Goal: Information Seeking & Learning: Learn about a topic

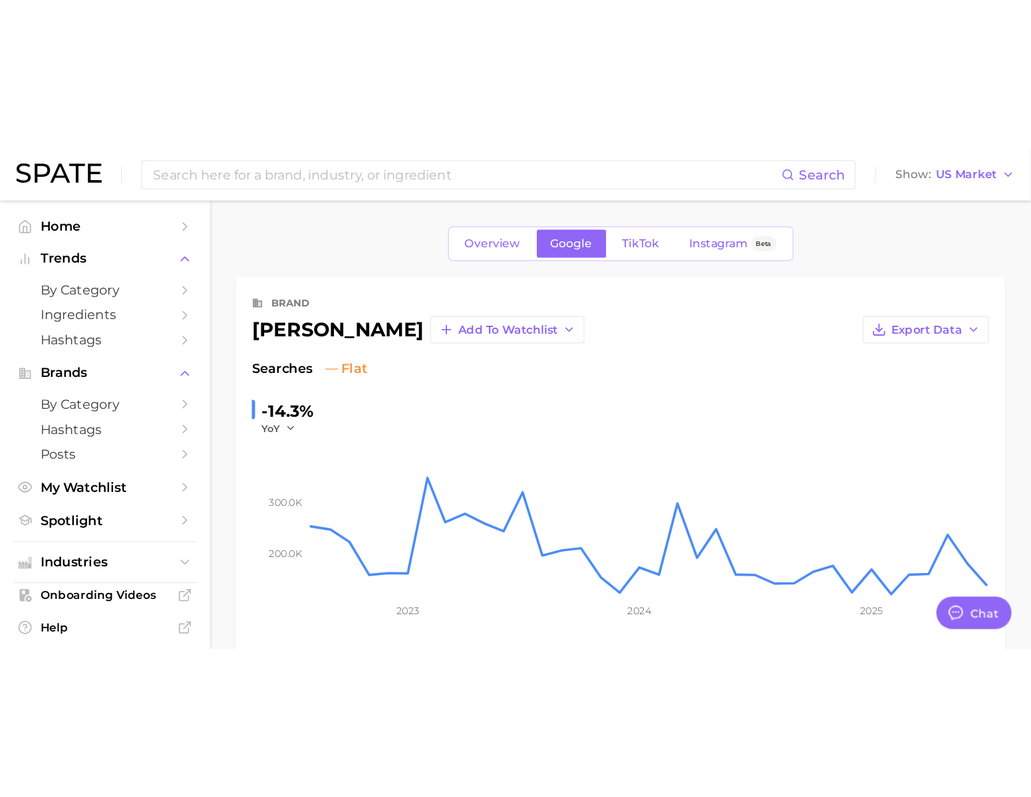
scroll to position [1972, 0]
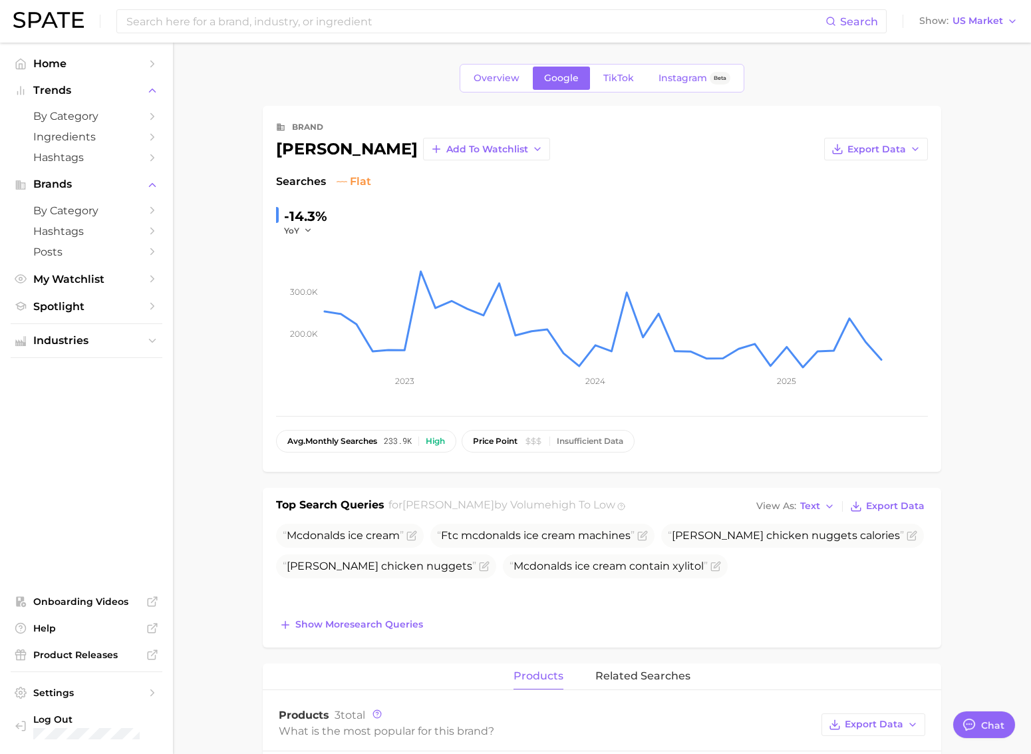
type textarea "x"
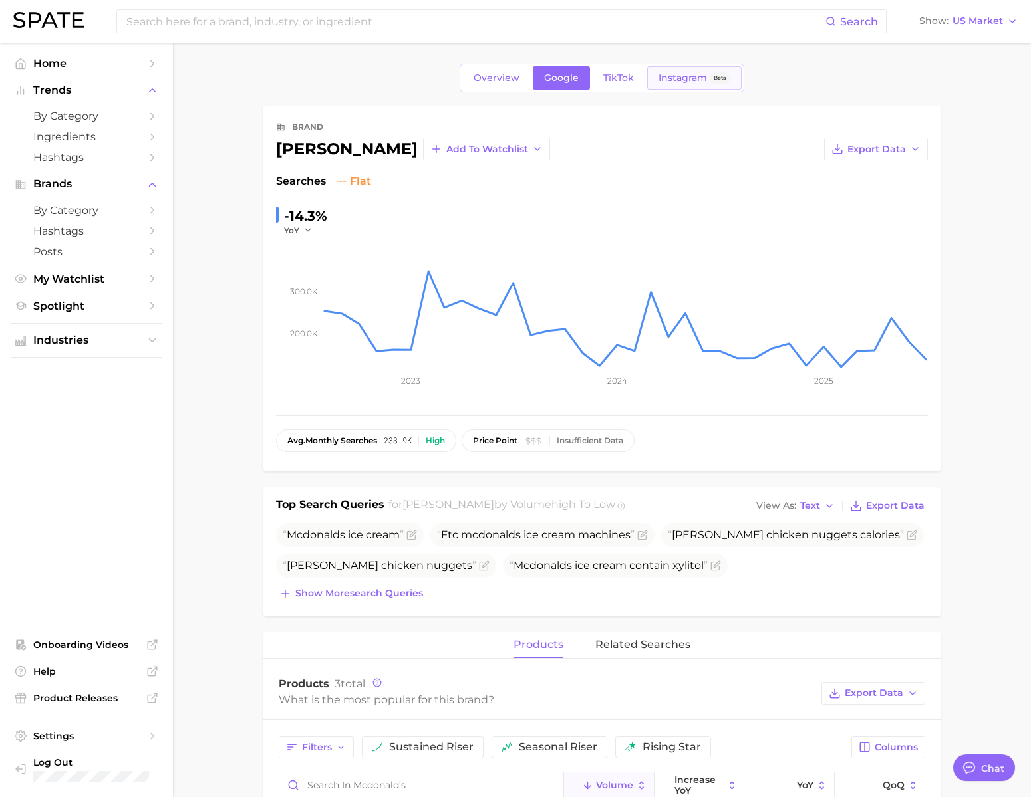
click at [697, 88] on link "Instagram Beta" at bounding box center [694, 78] width 94 height 23
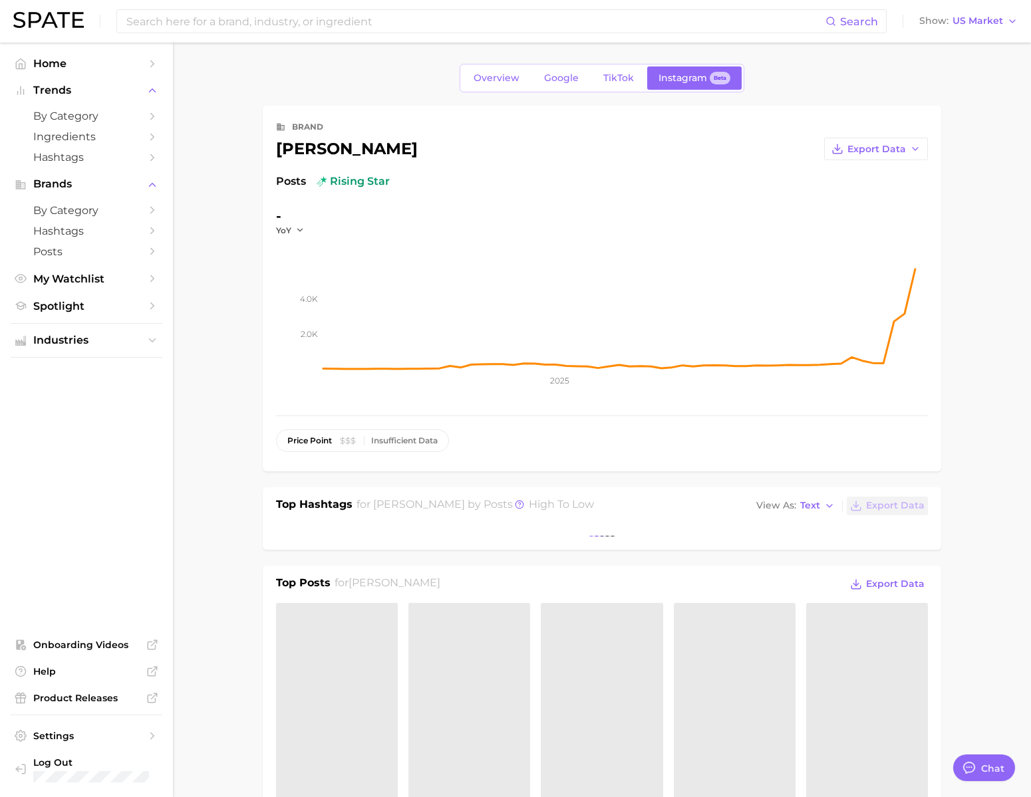
click at [84, 19] on img at bounding box center [48, 20] width 70 height 16
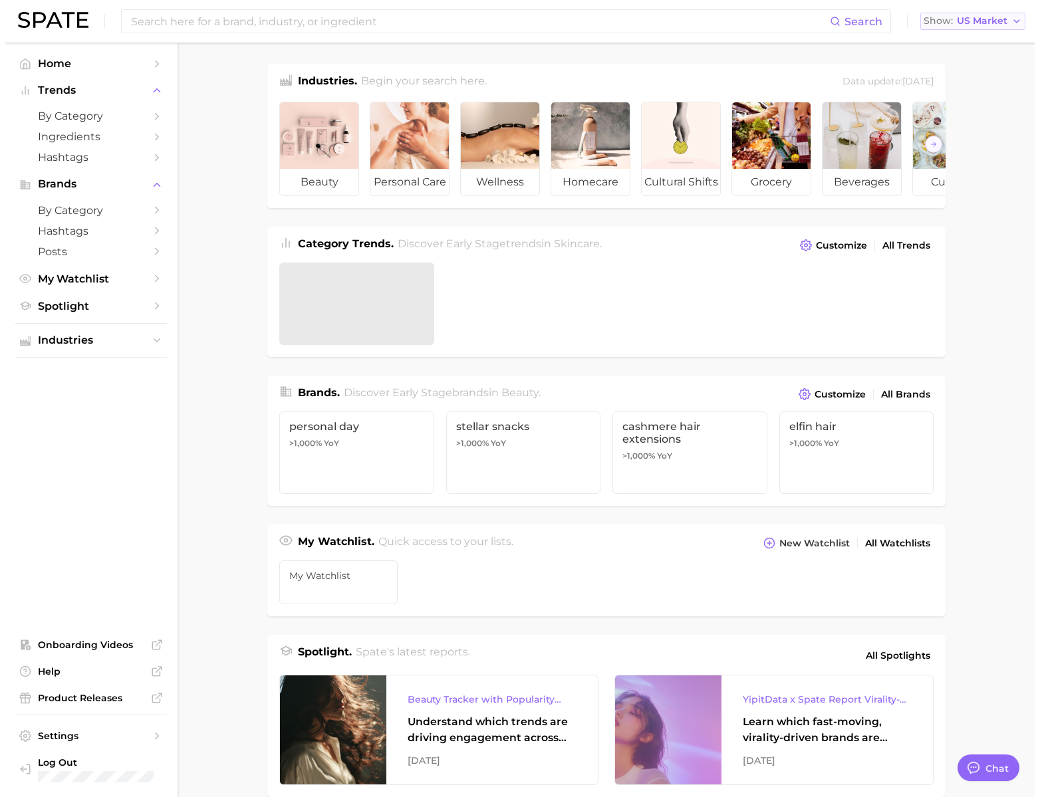
scroll to position [1972, 0]
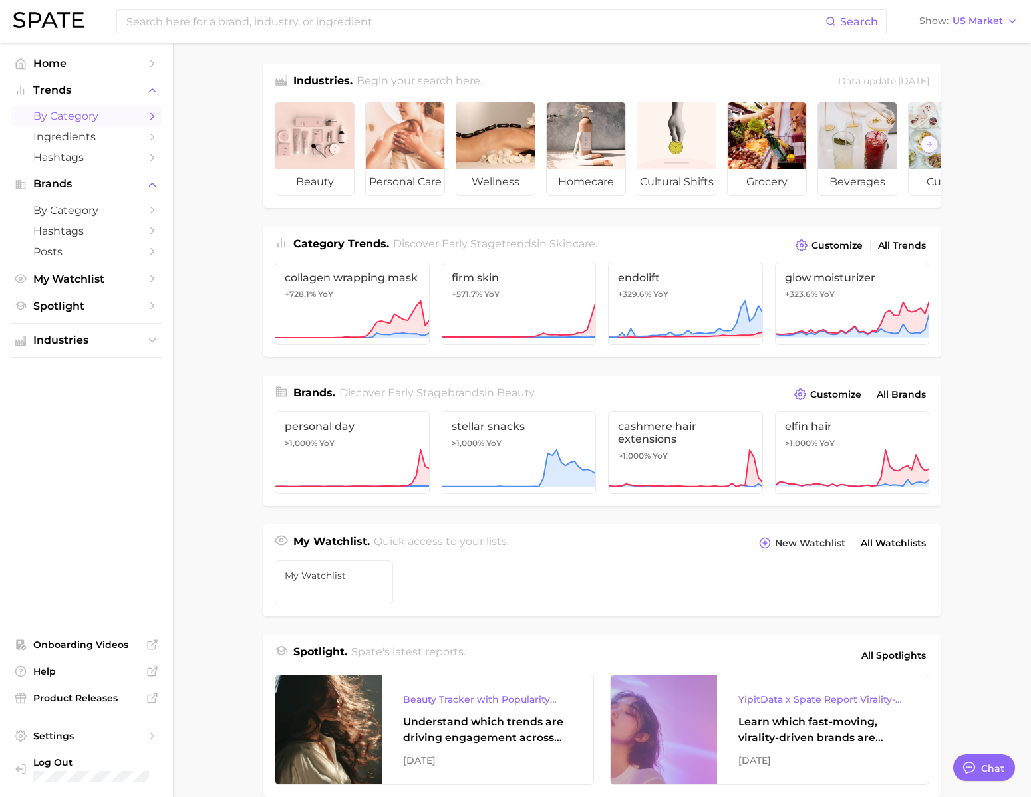
click at [98, 126] on link "by Category" at bounding box center [87, 116] width 152 height 21
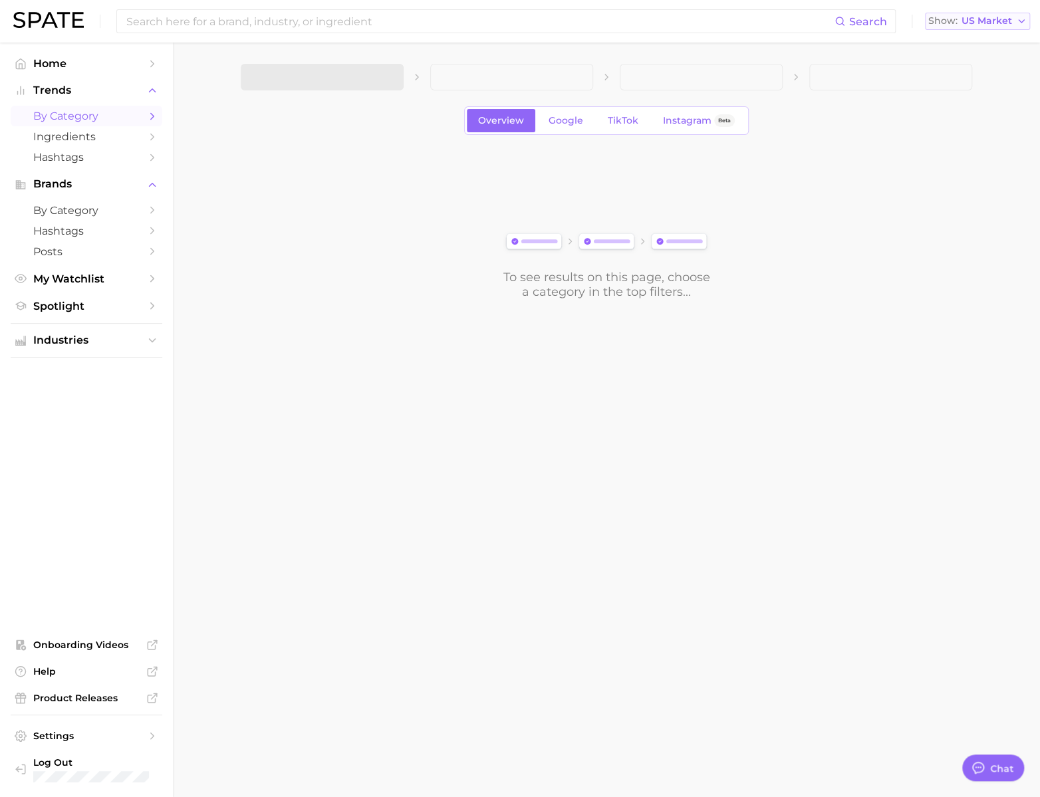
click at [1012, 19] on span "US Market" at bounding box center [987, 20] width 51 height 7
click at [988, 120] on span "South Korea" at bounding box center [971, 114] width 103 height 11
click at [376, 84] on button "1. Choose Category" at bounding box center [322, 77] width 163 height 27
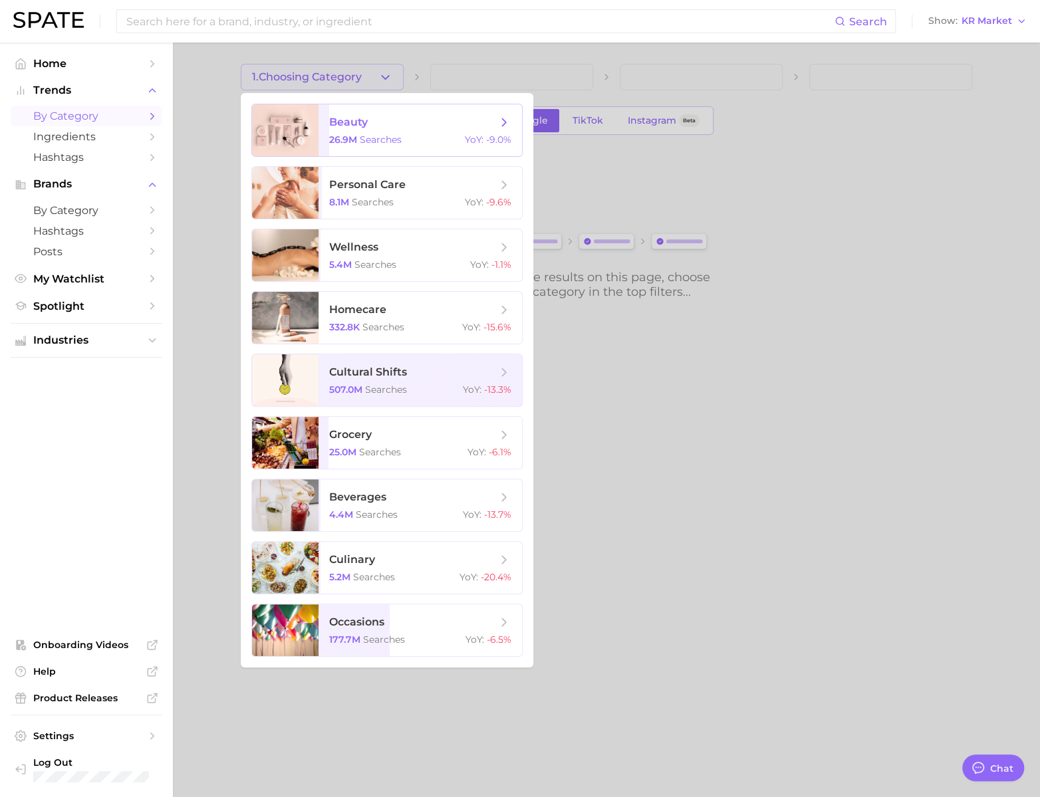
click at [368, 120] on span "beauty" at bounding box center [348, 122] width 39 height 13
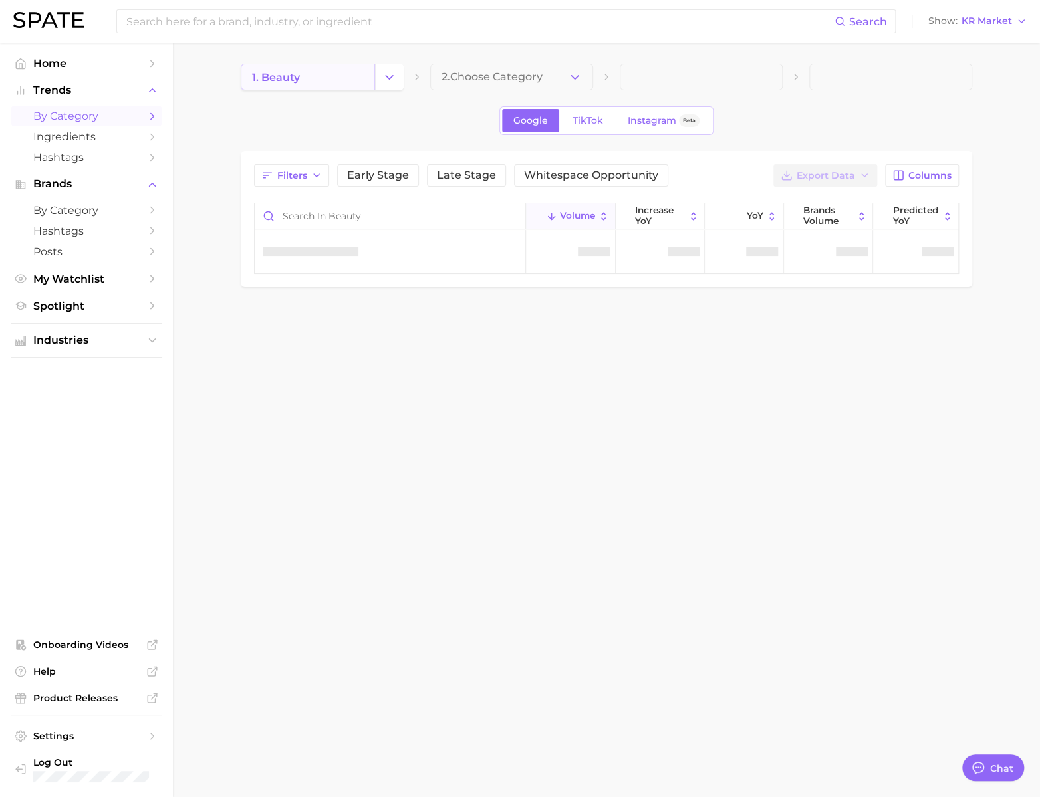
click at [355, 81] on link "1. beauty" at bounding box center [308, 77] width 134 height 27
click at [409, 74] on div "1. beauty 2. Choose Category" at bounding box center [607, 77] width 732 height 27
click at [397, 78] on button "Change Category" at bounding box center [389, 77] width 29 height 27
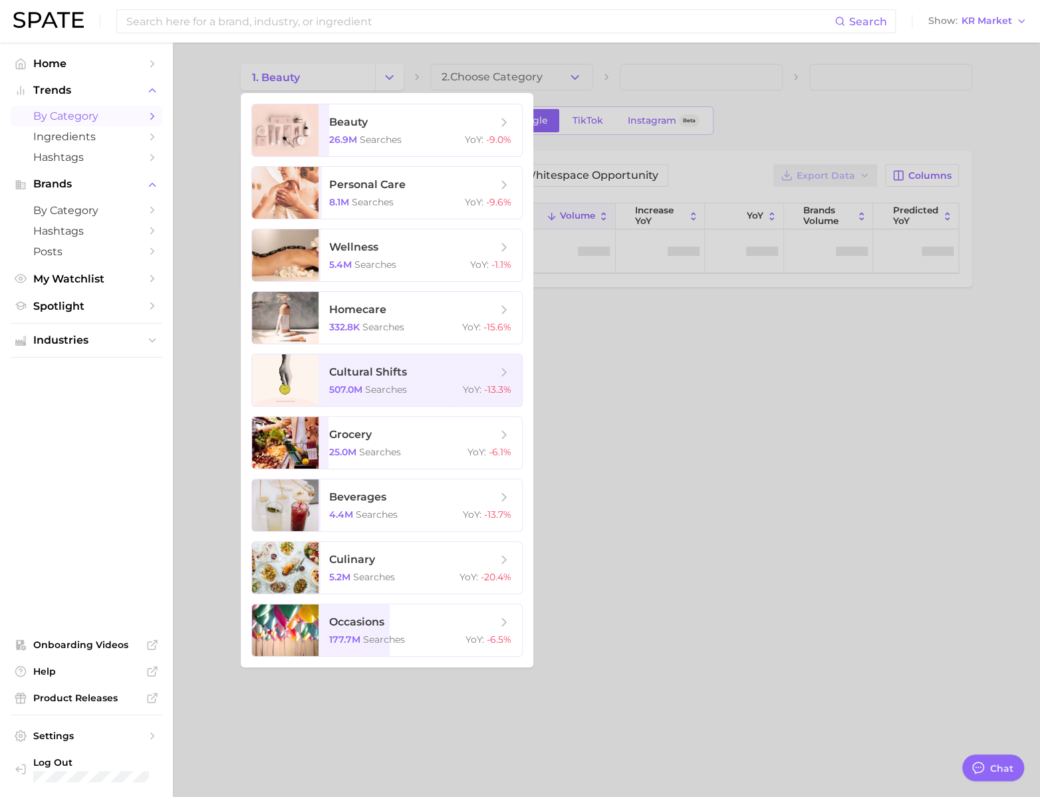
click at [397, 77] on div at bounding box center [520, 398] width 1040 height 797
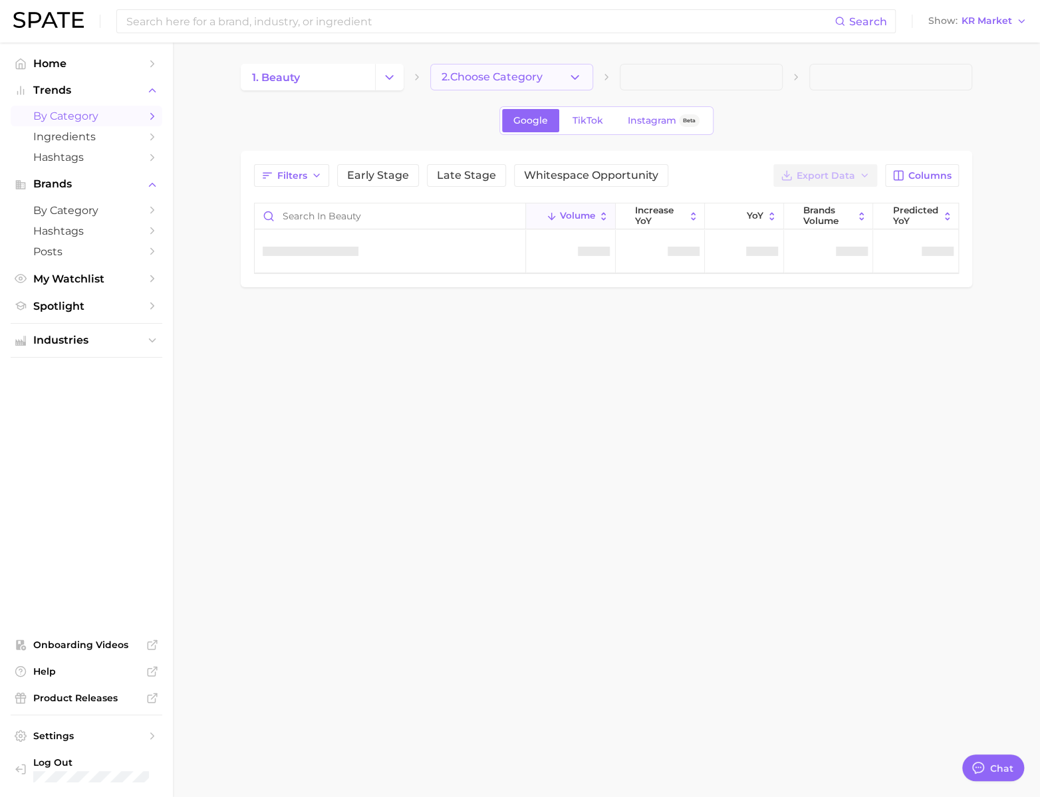
click at [508, 75] on span "2. Choose Category" at bounding box center [492, 77] width 101 height 12
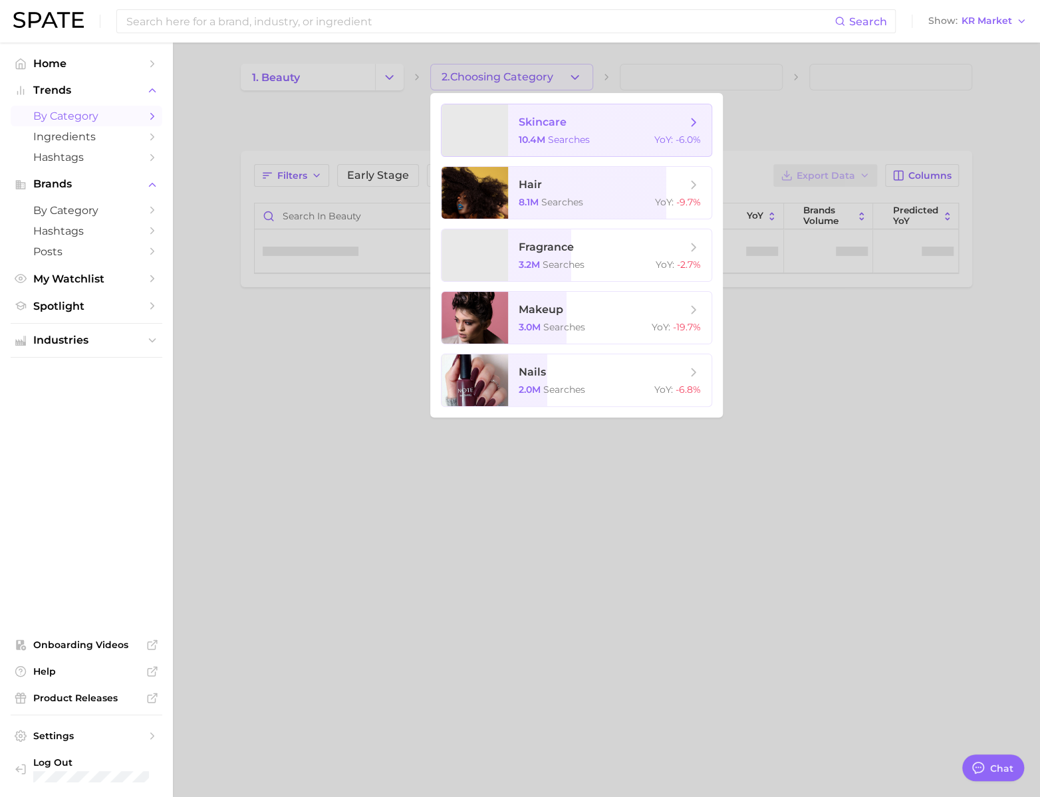
click at [533, 117] on span "skincare 10.4m searches YoY : -6.0%" at bounding box center [610, 130] width 204 height 52
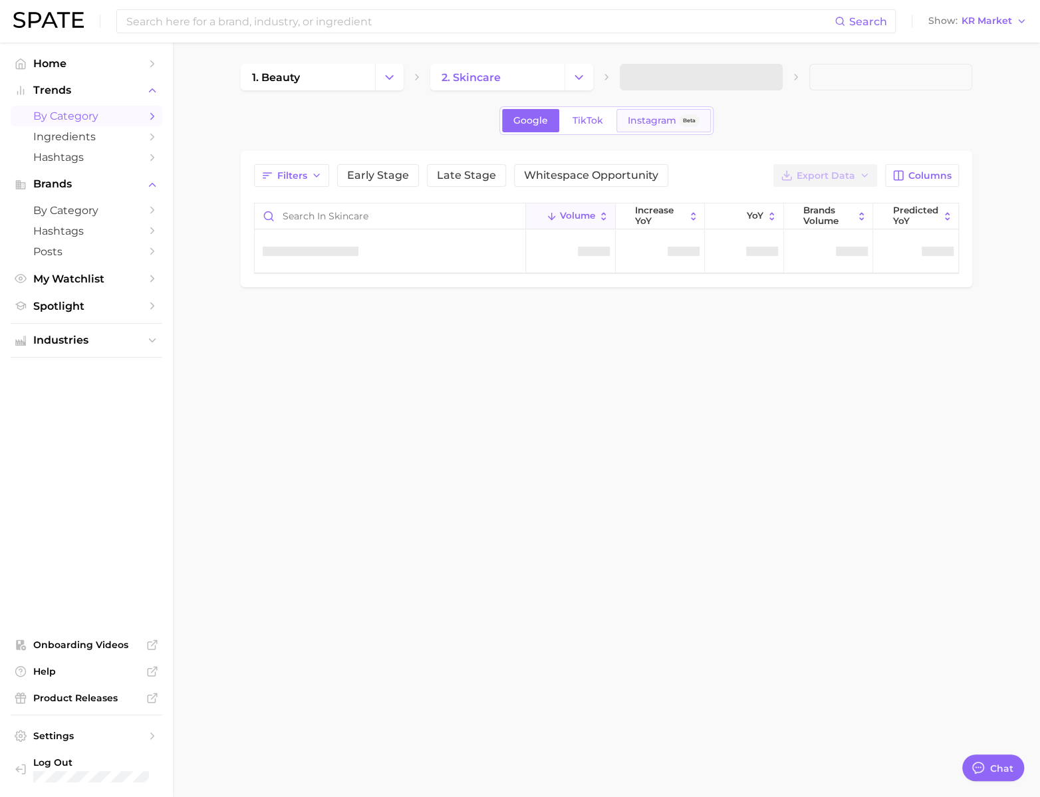
click at [670, 126] on span "Instagram" at bounding box center [652, 120] width 49 height 11
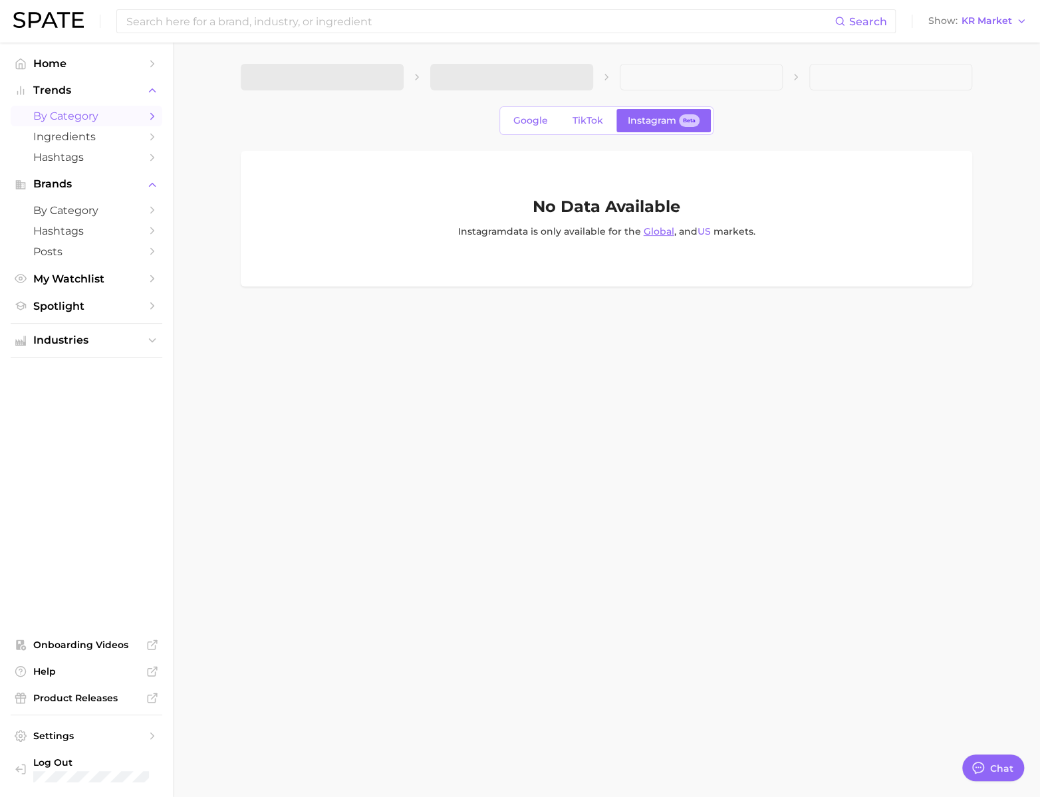
click at [672, 237] on link "Global" at bounding box center [659, 231] width 31 height 12
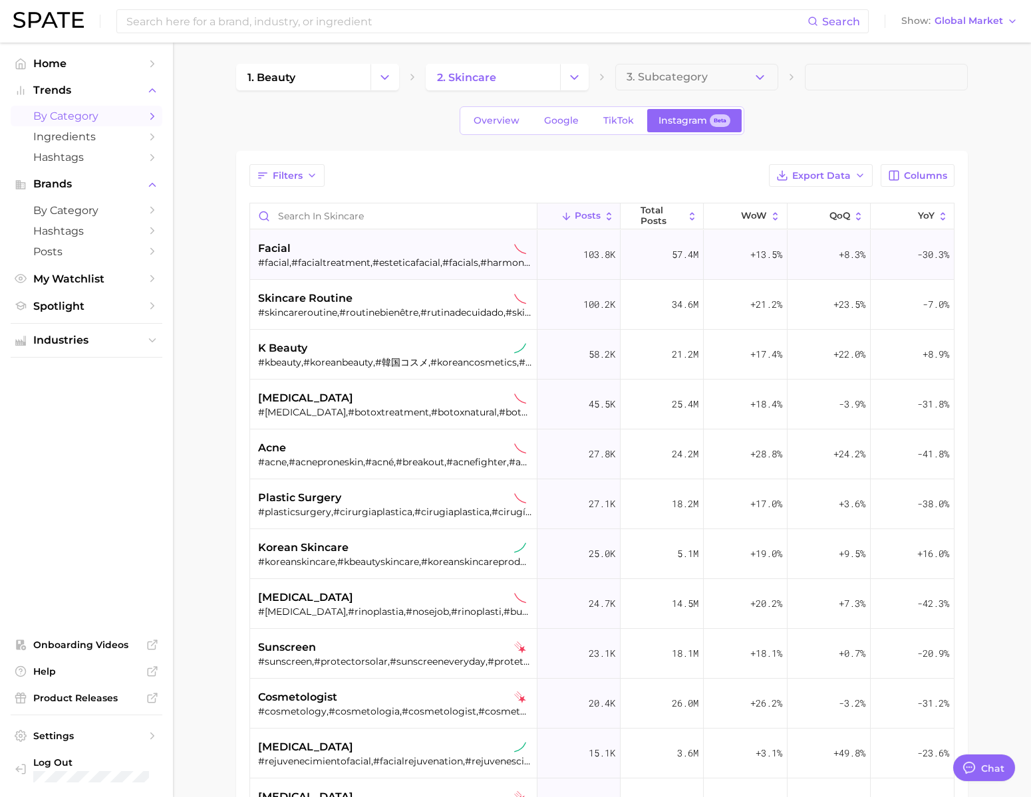
click at [358, 269] on div "#facial,#facialtreatment,#esteticafacial,#facials,#harmonizacaofacial,#rutinafa…" at bounding box center [394, 263] width 273 height 12
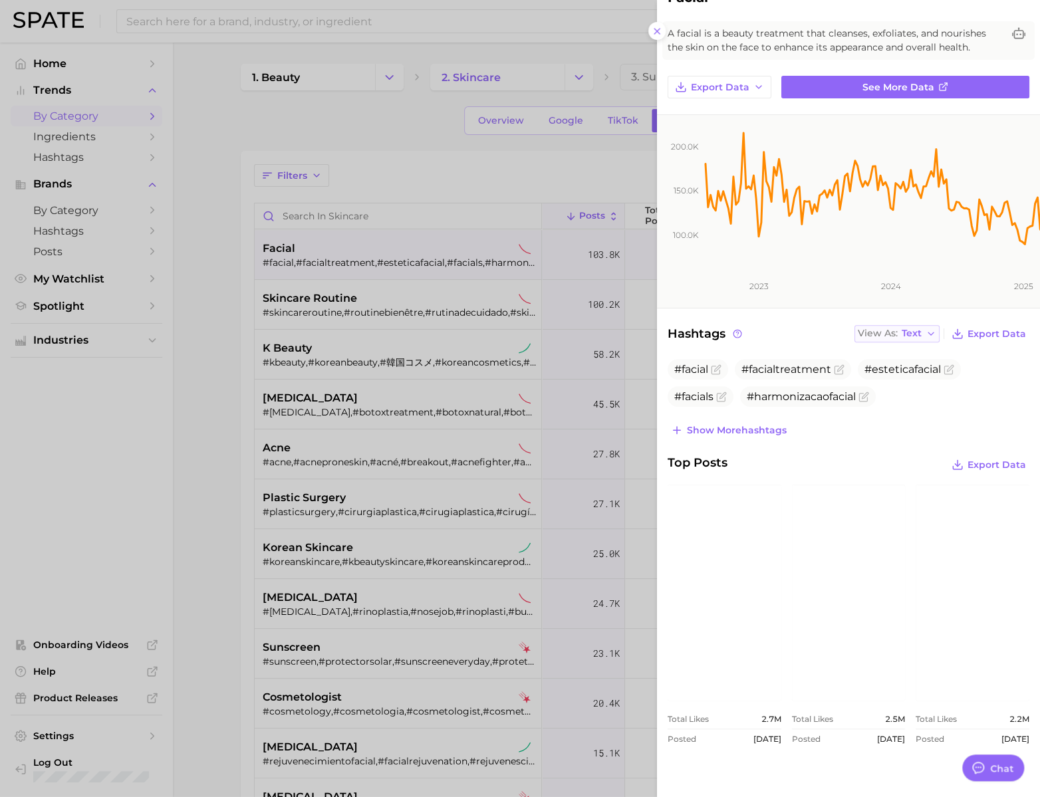
scroll to position [55, 0]
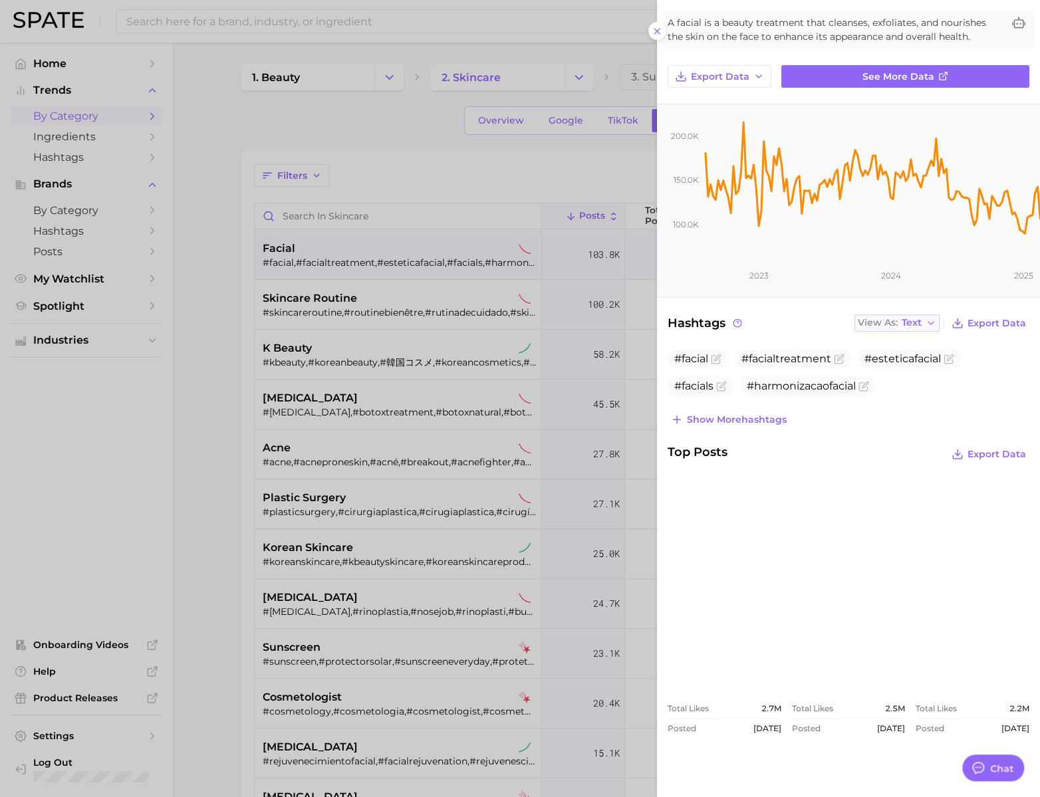
click at [902, 327] on span "Text" at bounding box center [912, 322] width 20 height 7
click at [913, 381] on button "Table" at bounding box center [928, 369] width 146 height 24
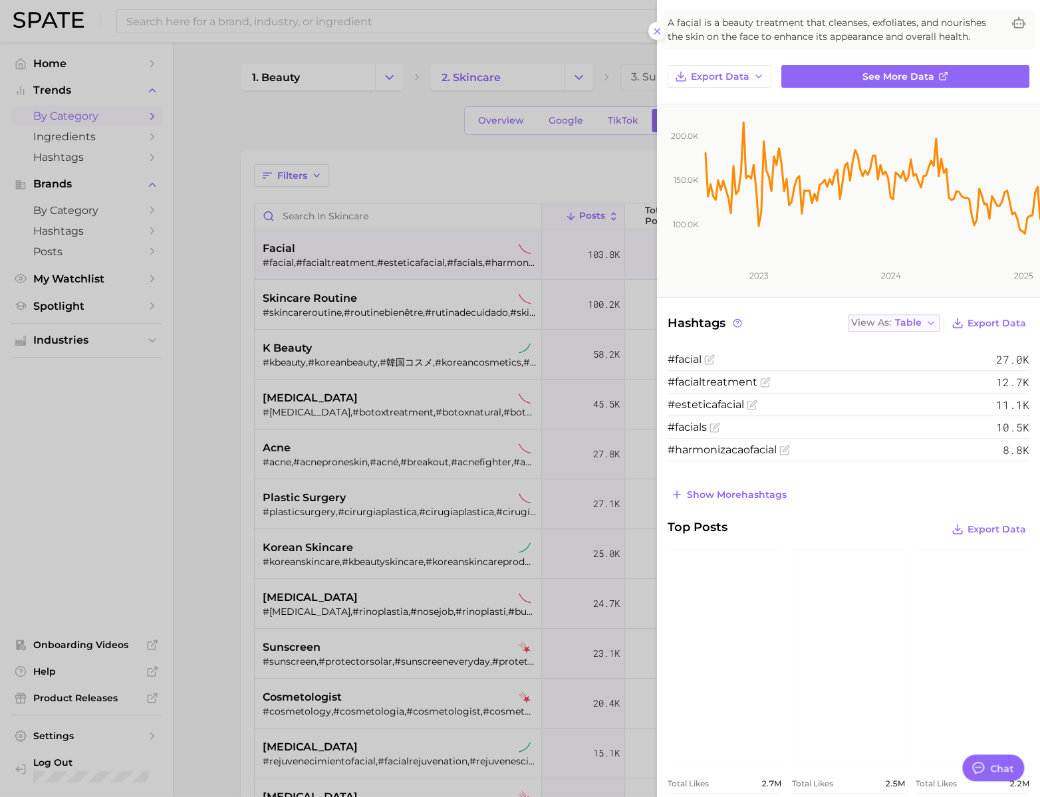
click at [889, 332] on button "View As Table" at bounding box center [894, 323] width 92 height 17
click at [891, 357] on button "Text" at bounding box center [921, 345] width 146 height 24
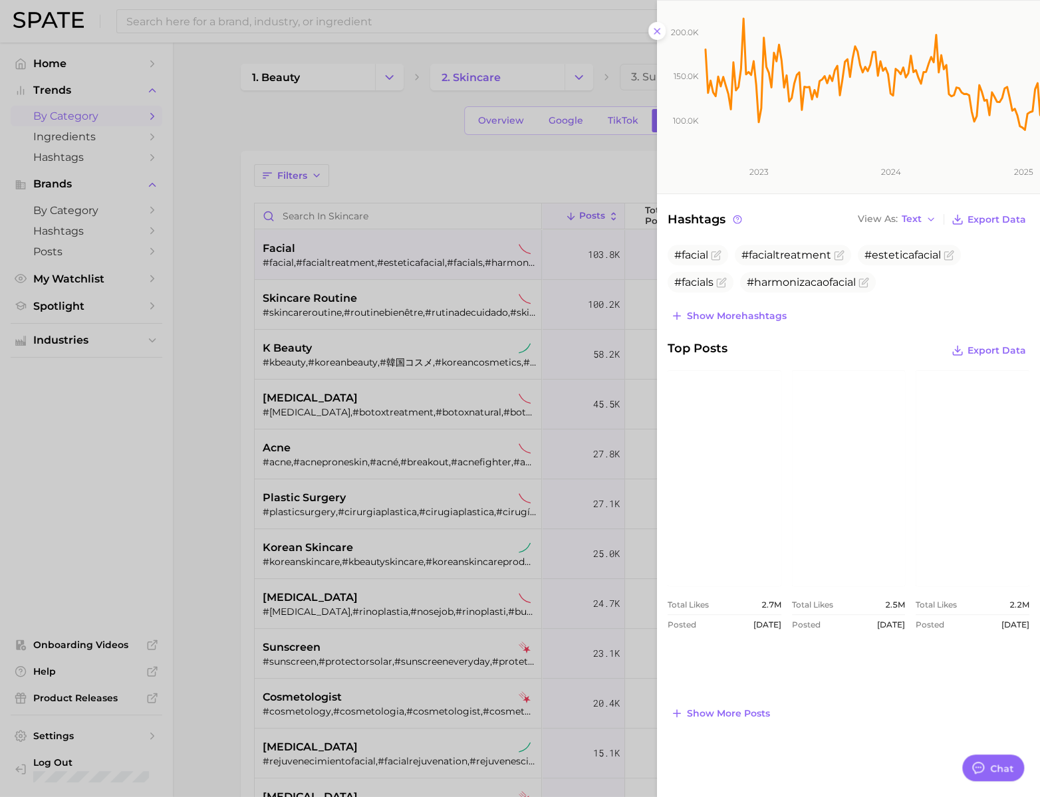
scroll to position [219, 0]
click at [687, 708] on span "Show more posts" at bounding box center [728, 713] width 83 height 11
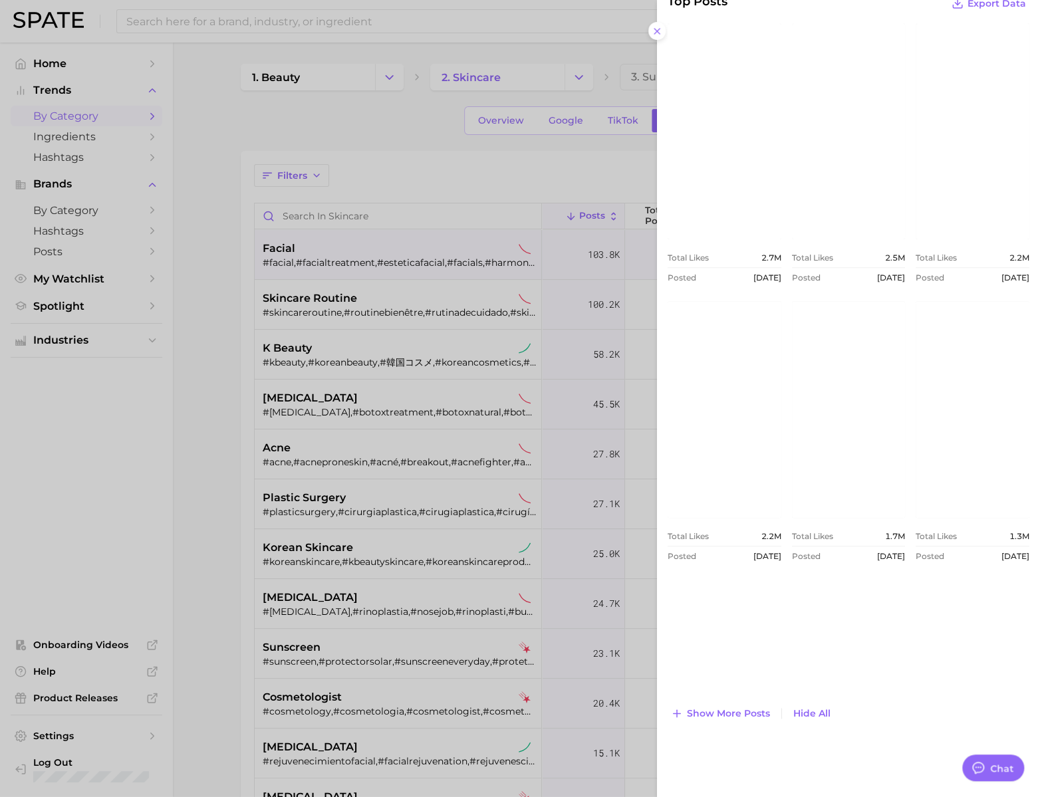
scroll to position [566, 0]
click at [668, 283] on div "Posted Aug 13, 2024" at bounding box center [725, 278] width 114 height 10
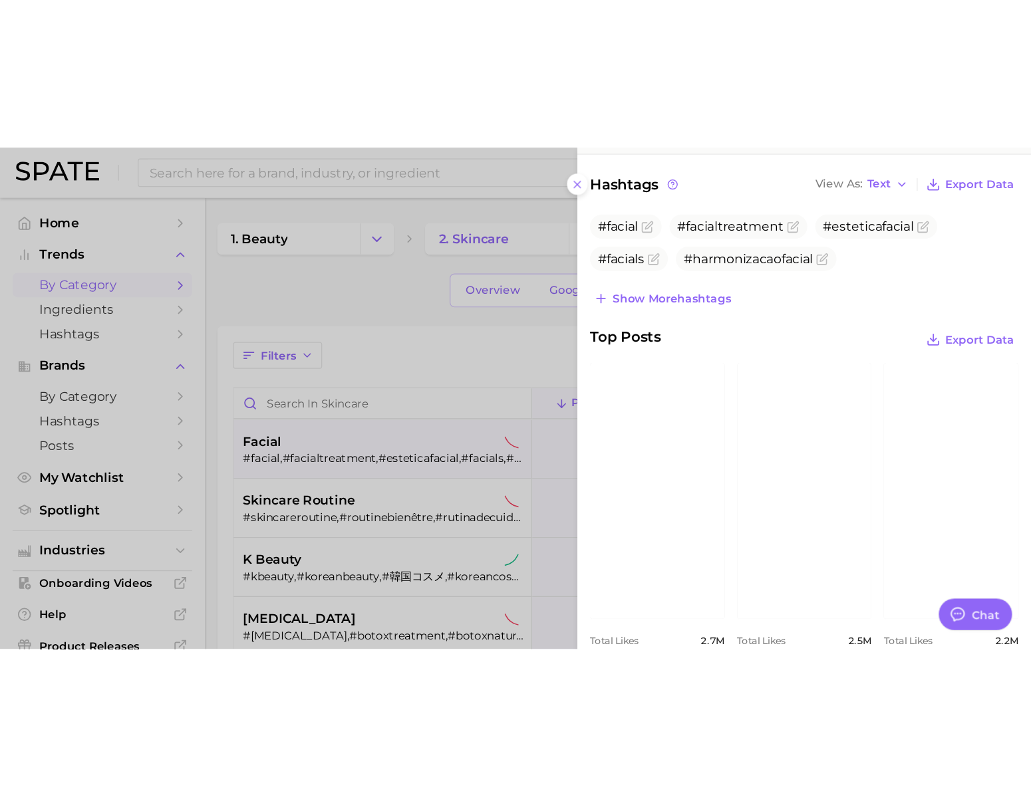
scroll to position [346, 0]
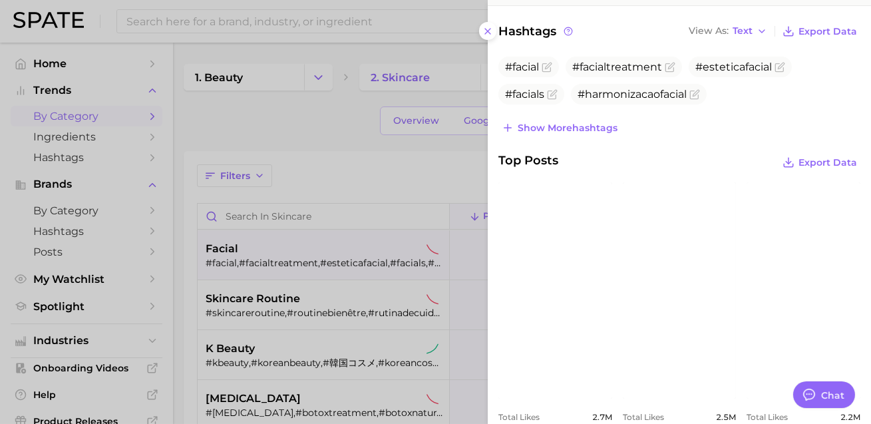
type textarea "x"
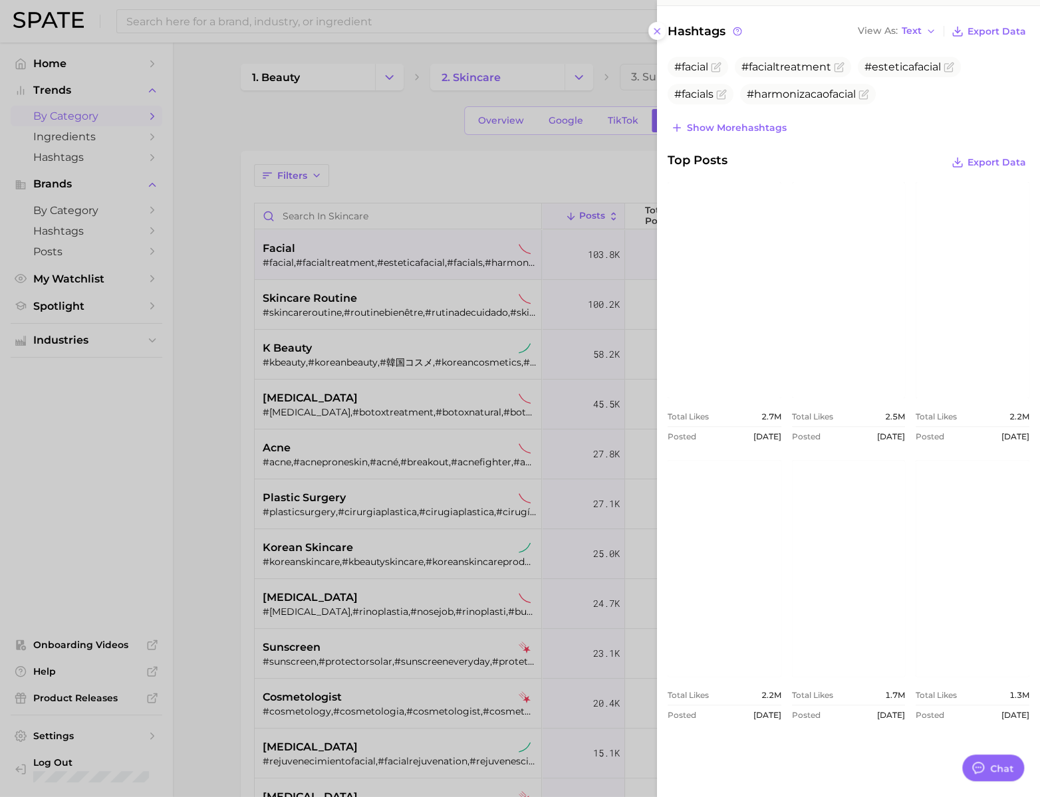
click at [356, 31] on div at bounding box center [520, 398] width 1040 height 797
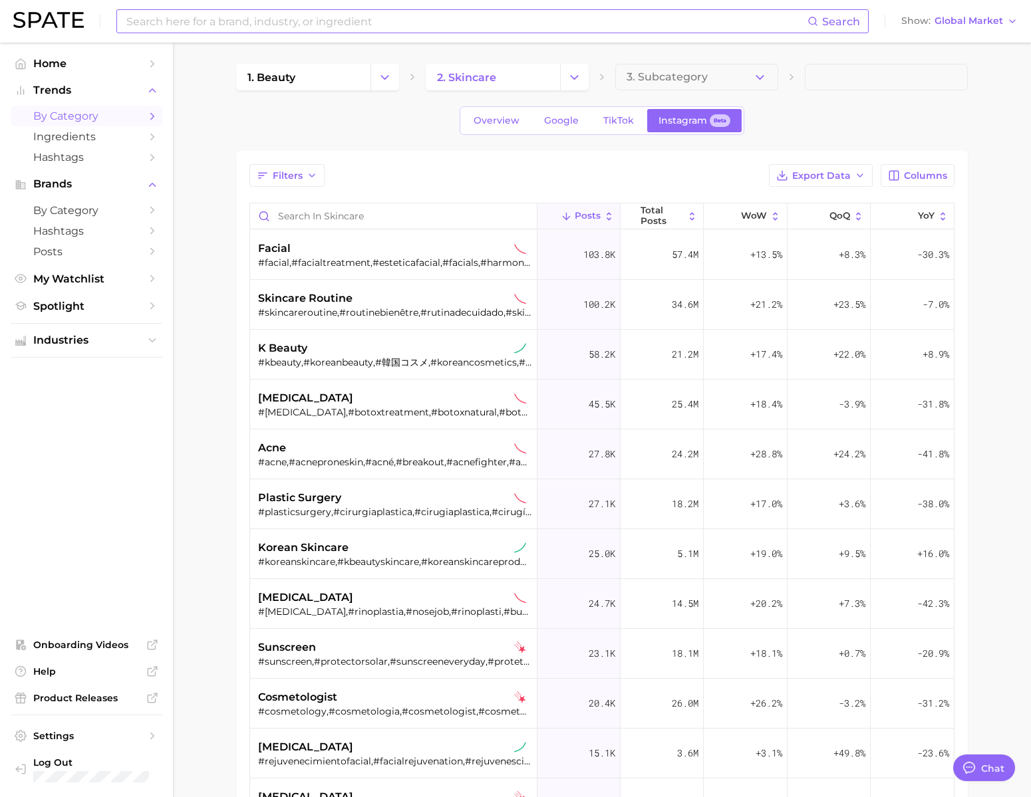
click at [354, 25] on input at bounding box center [466, 21] width 682 height 23
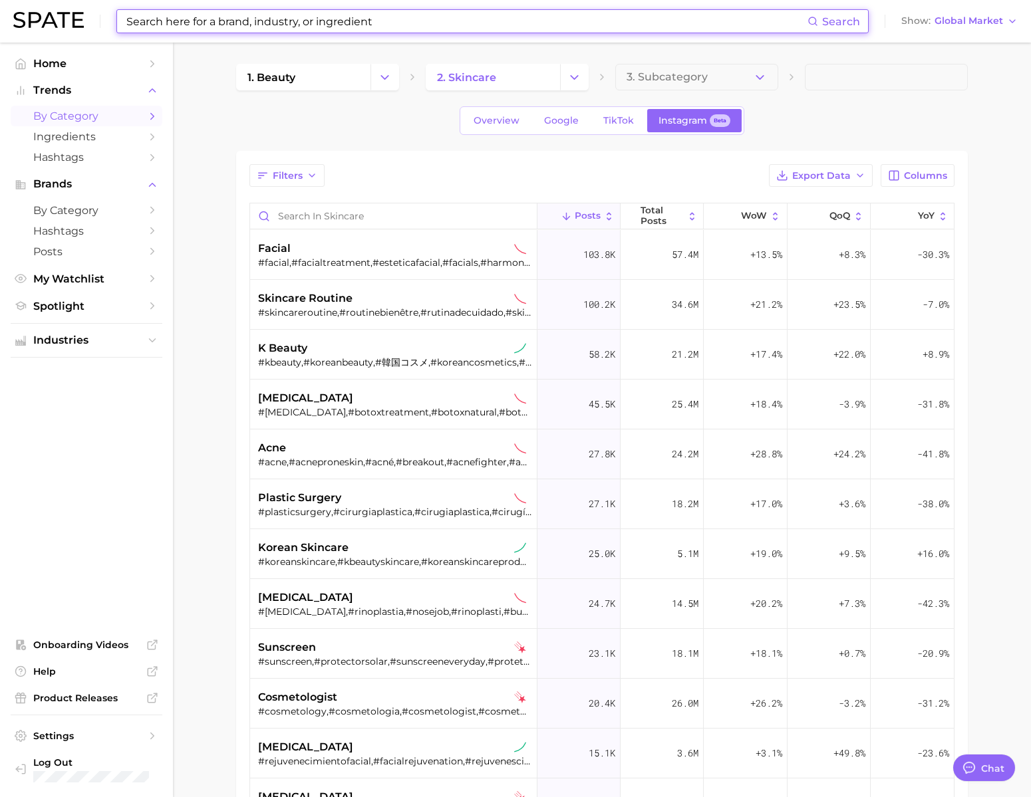
paste input "oscar de la renta beauty"
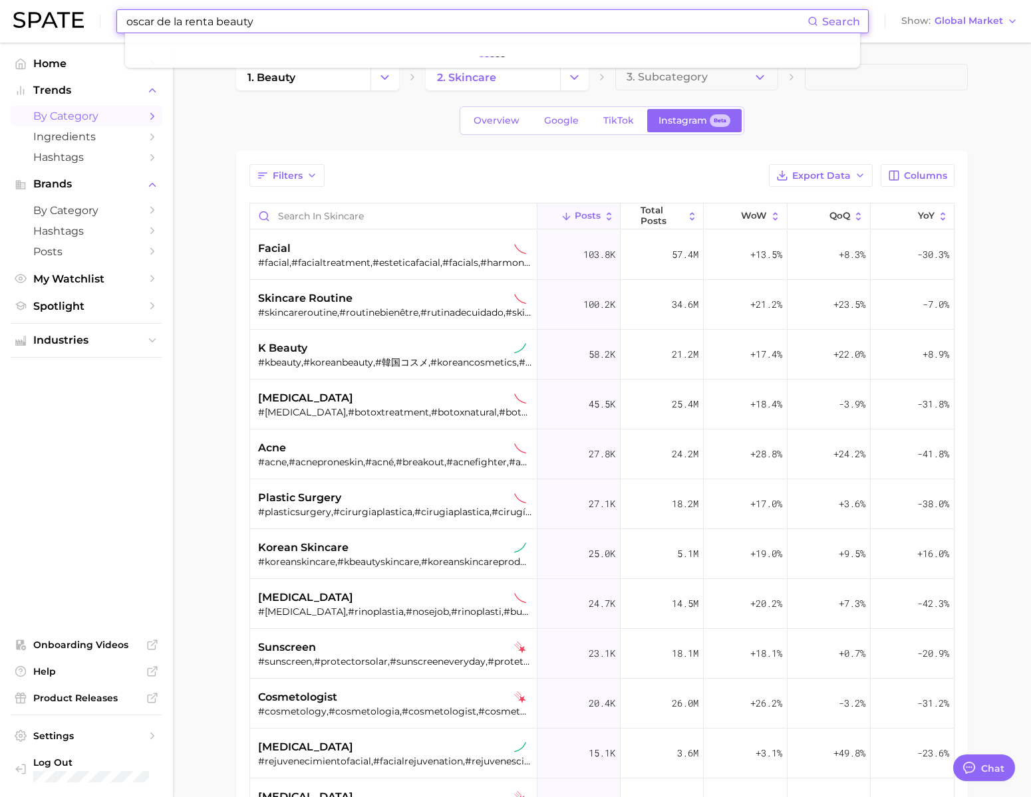
type input "oscar de la renta beauty"
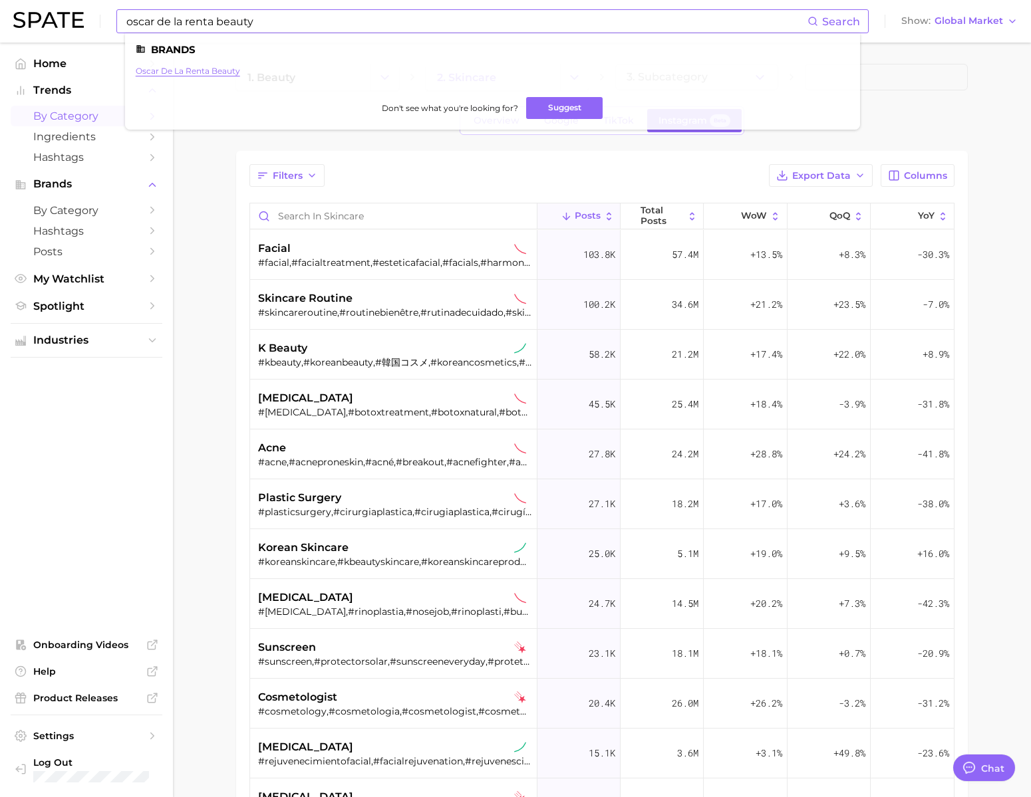
click at [236, 74] on link "oscar de la renta beauty" at bounding box center [188, 71] width 104 height 10
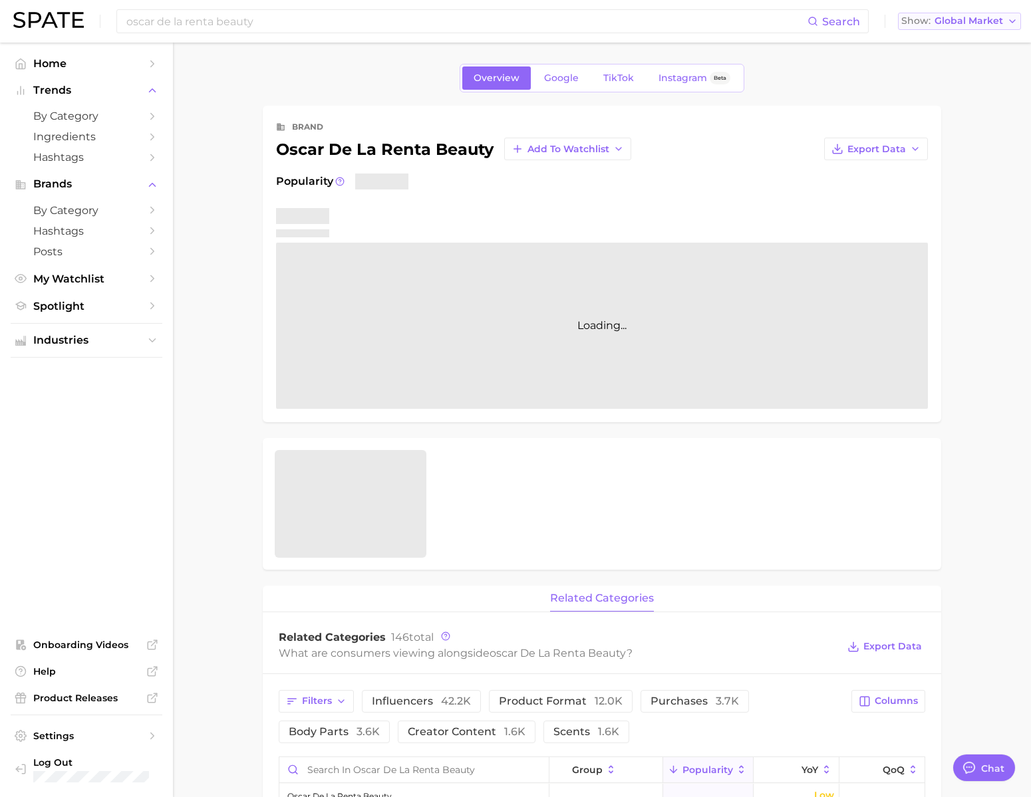
click at [959, 27] on button "Show Global Market" at bounding box center [959, 21] width 123 height 17
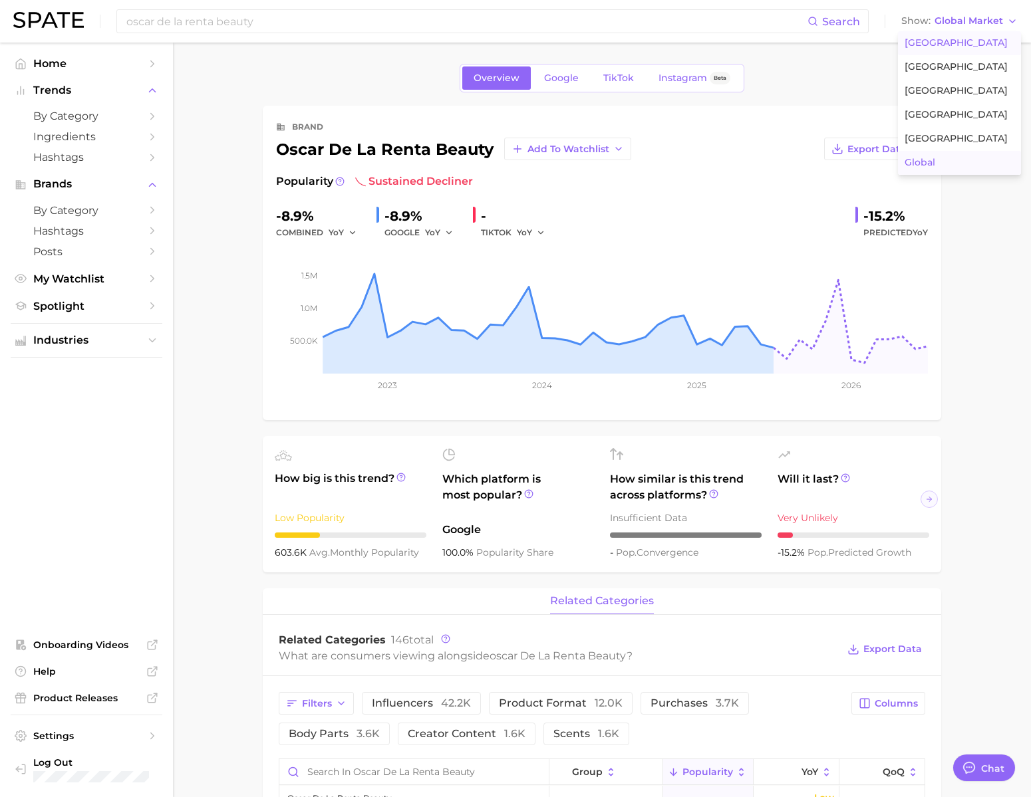
click at [960, 45] on span "United States" at bounding box center [955, 42] width 103 height 11
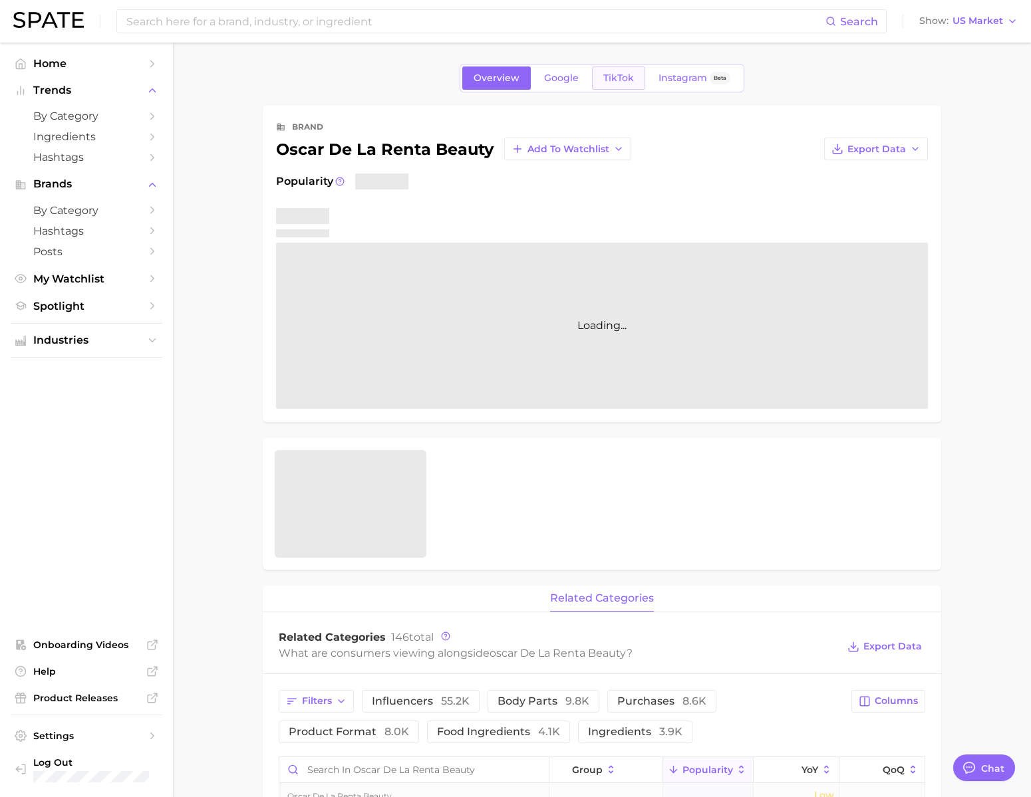
click at [606, 81] on span "TikTok" at bounding box center [618, 77] width 31 height 11
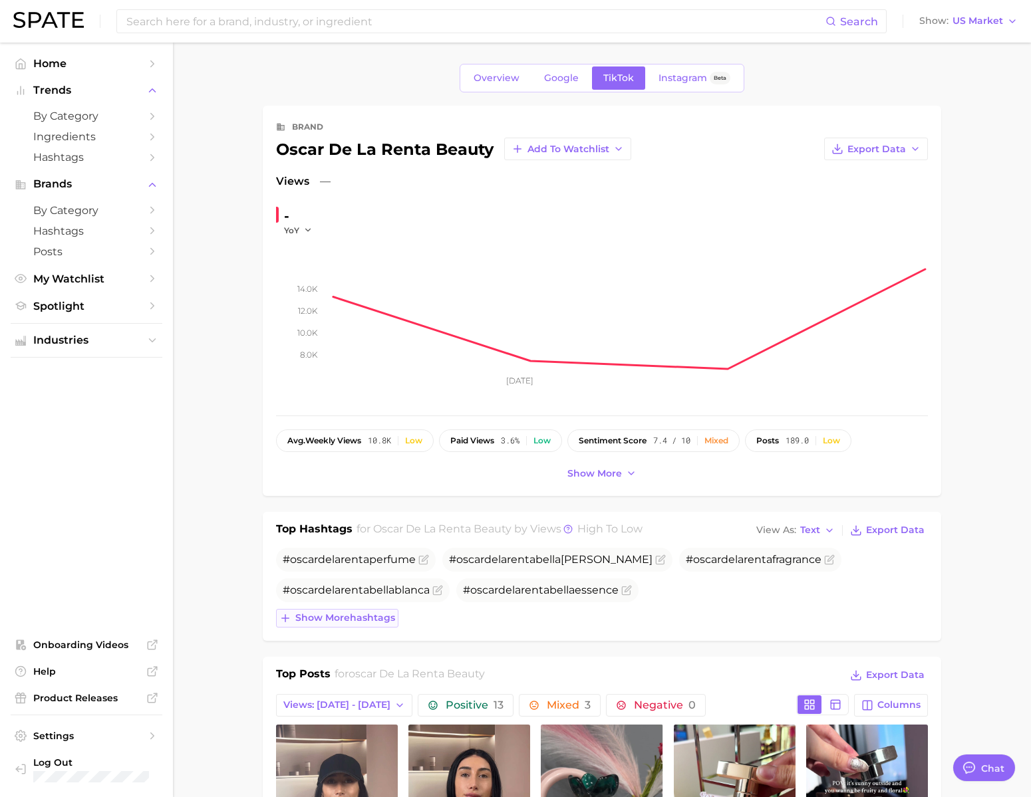
click at [390, 624] on span "Show more hashtags" at bounding box center [345, 618] width 100 height 11
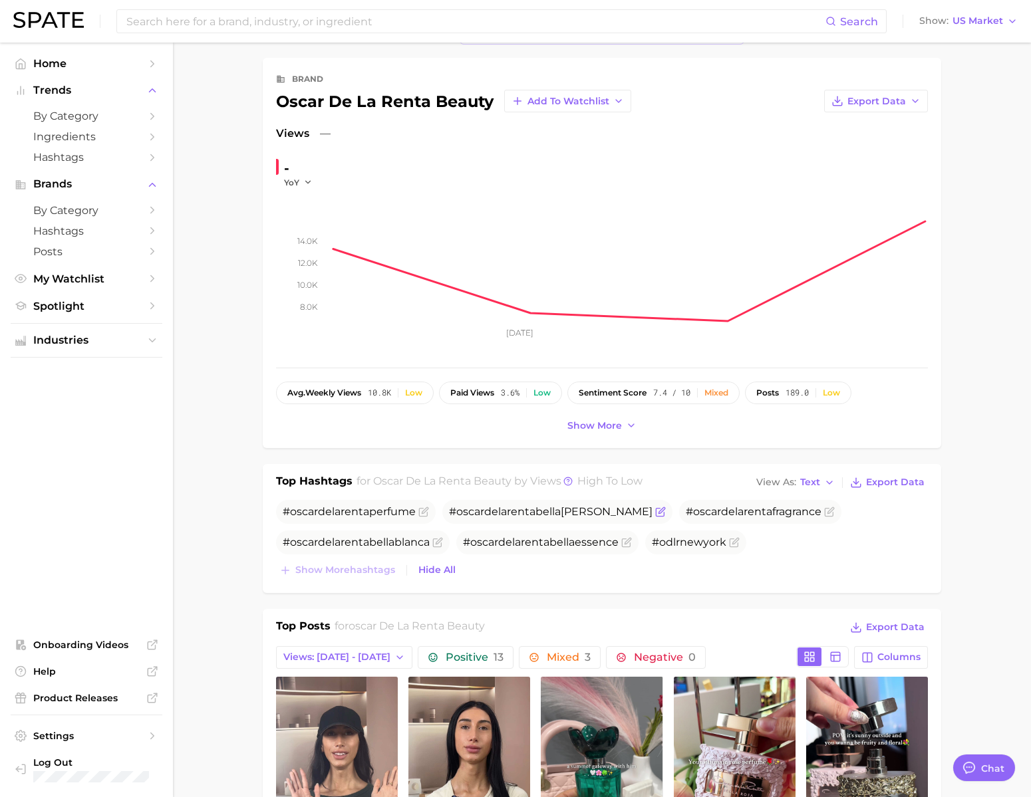
scroll to position [67, 0]
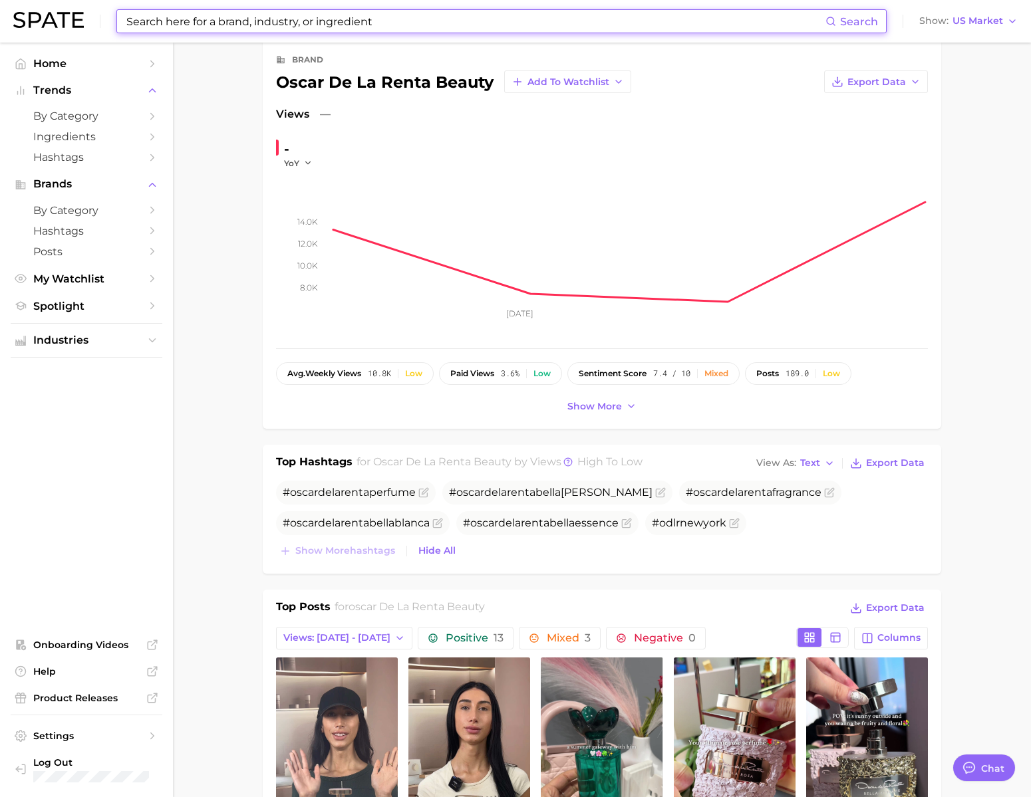
click at [277, 24] on input at bounding box center [475, 21] width 700 height 23
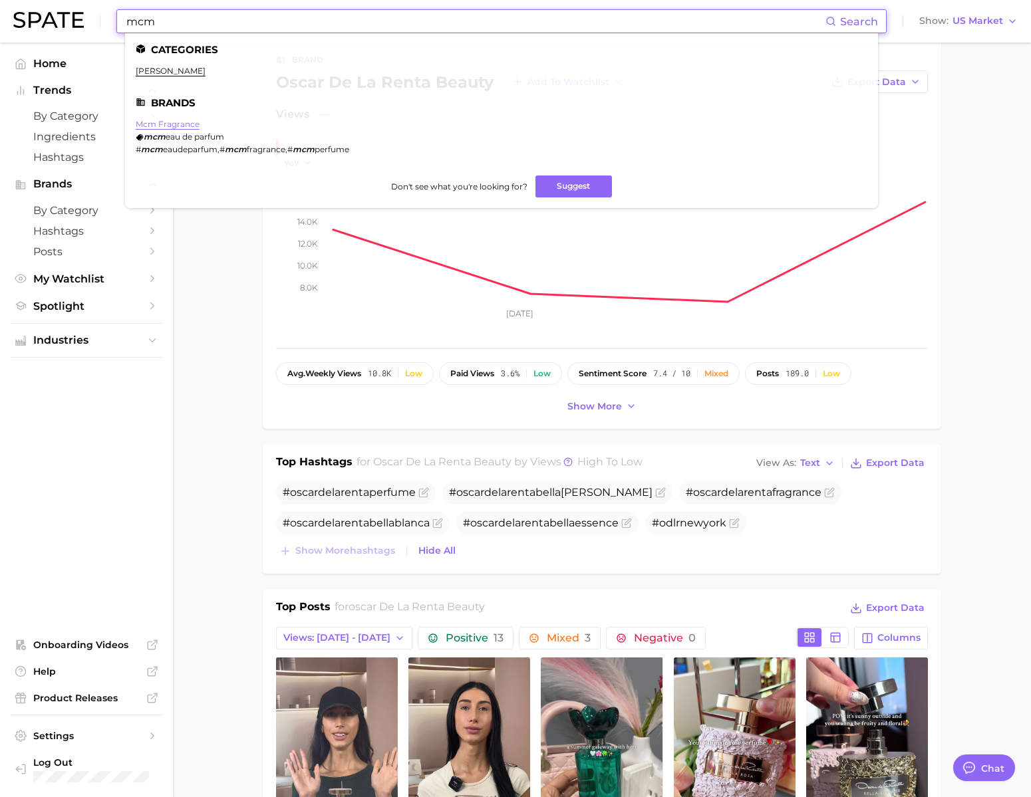
type input "mcm"
click at [197, 126] on link "mcm fragrance" at bounding box center [168, 124] width 64 height 10
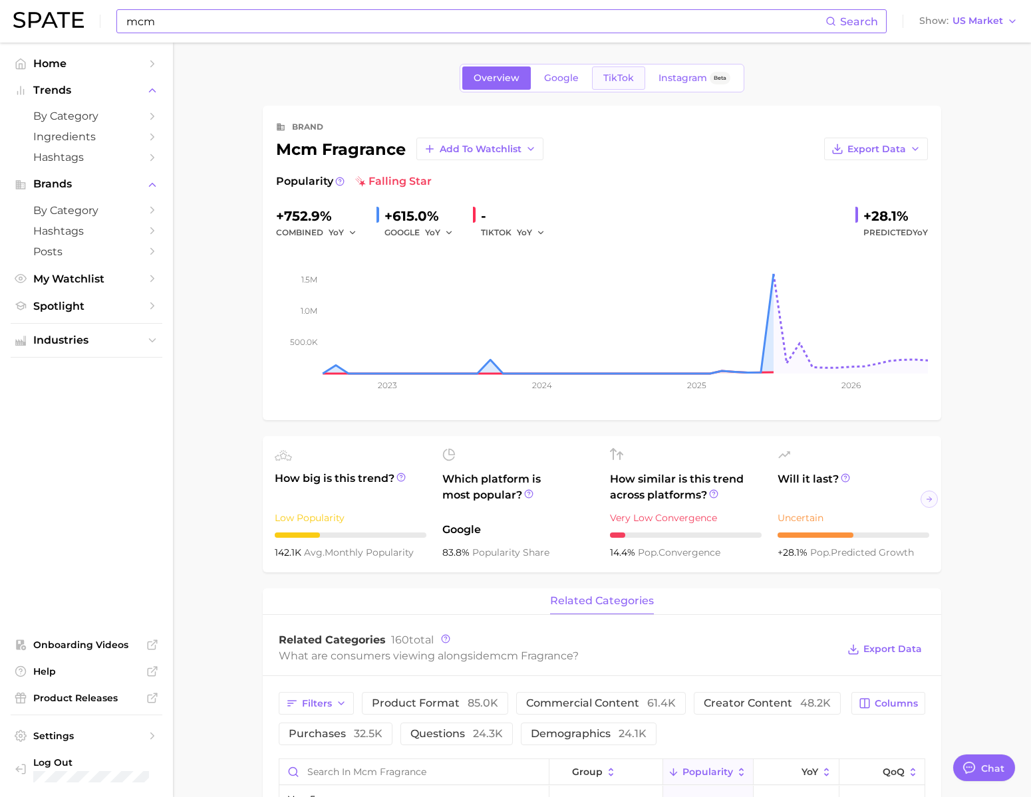
click at [608, 84] on span "TikTok" at bounding box center [618, 77] width 31 height 11
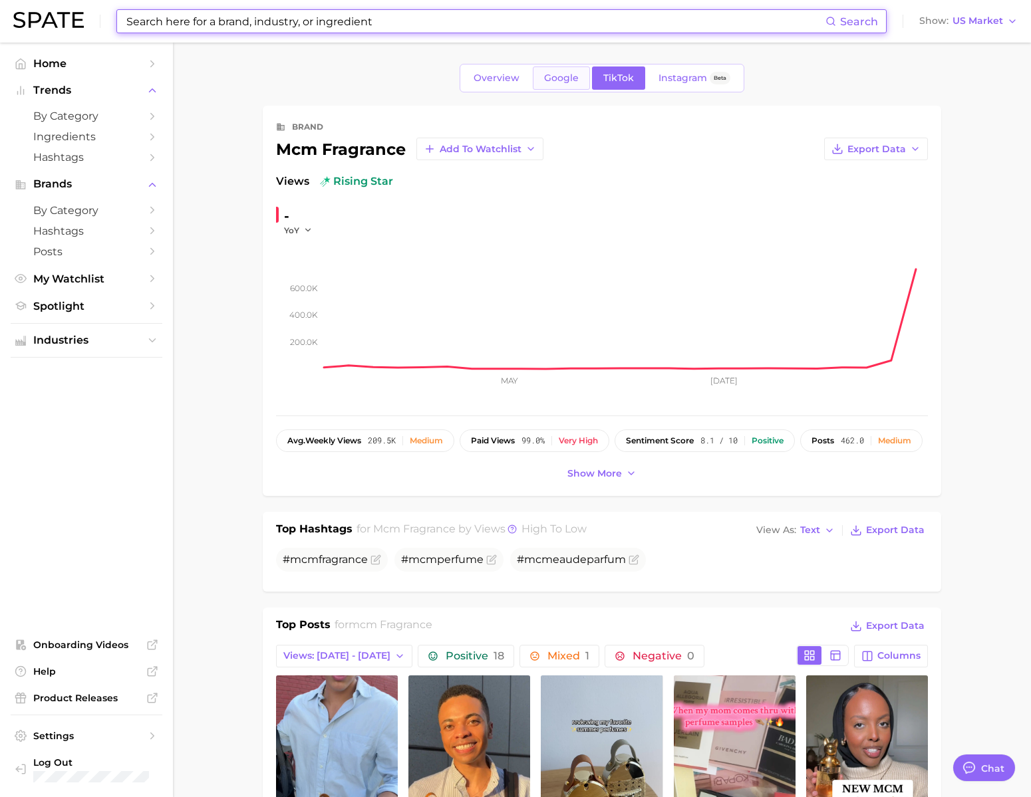
click at [562, 78] on span "Google" at bounding box center [561, 77] width 35 height 11
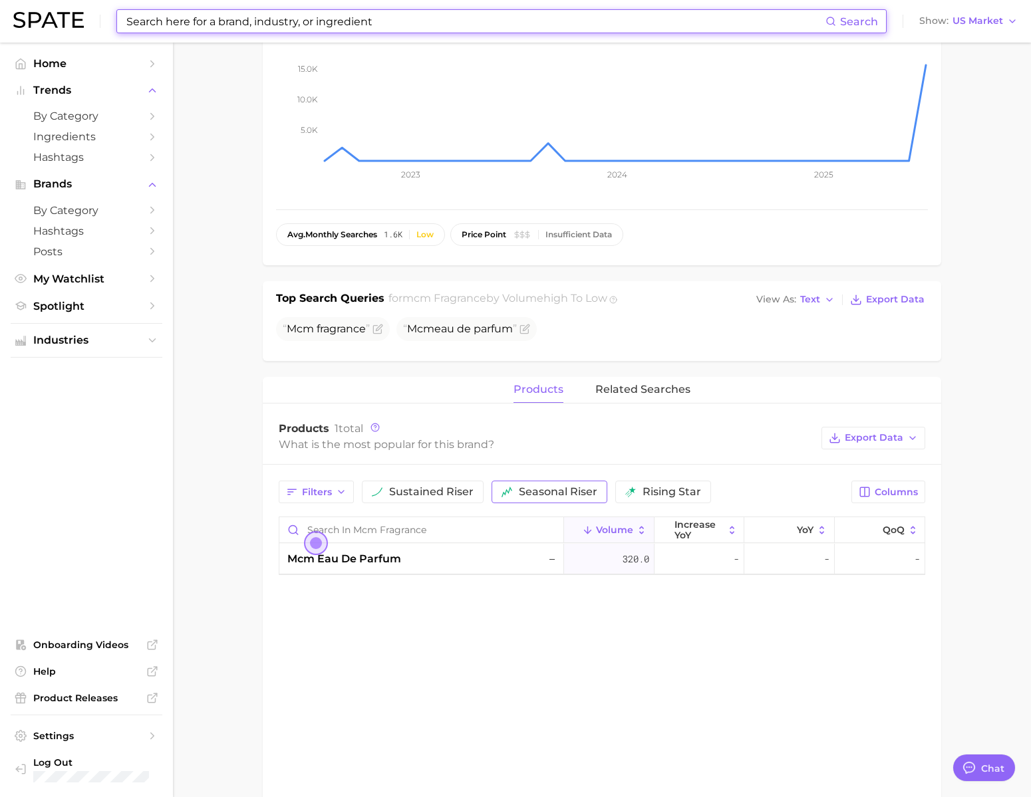
scroll to position [293, 0]
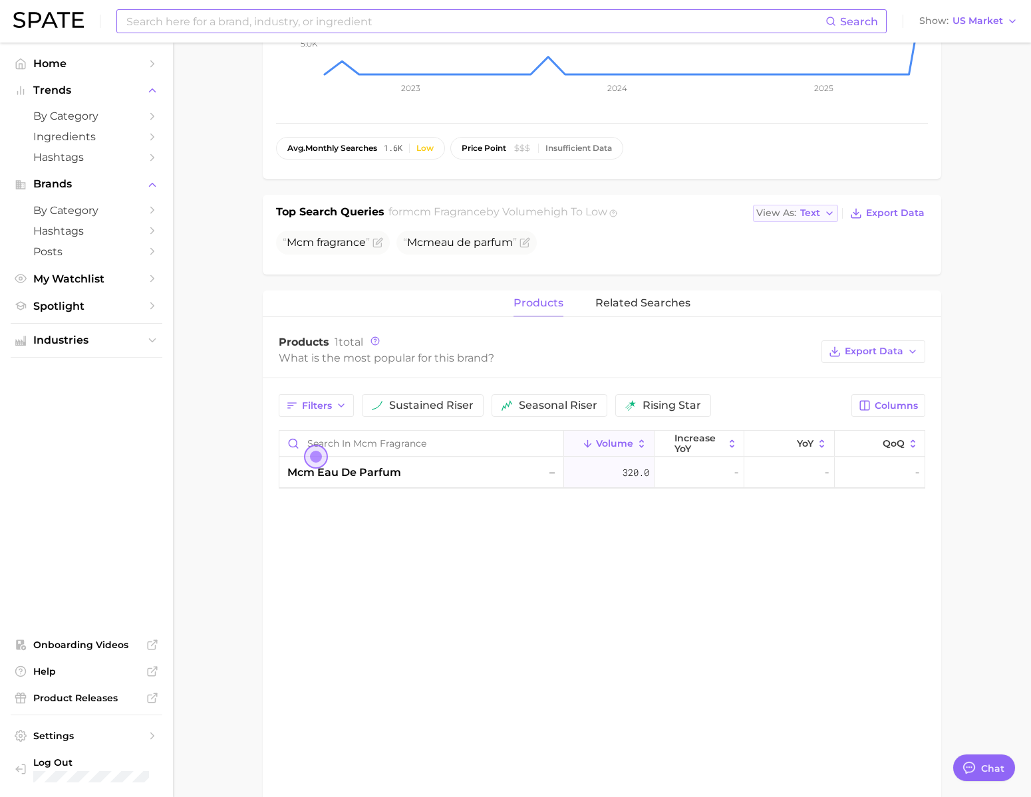
click at [789, 217] on span "View As" at bounding box center [776, 212] width 40 height 7
click at [799, 265] on span "Table" at bounding box center [788, 258] width 26 height 11
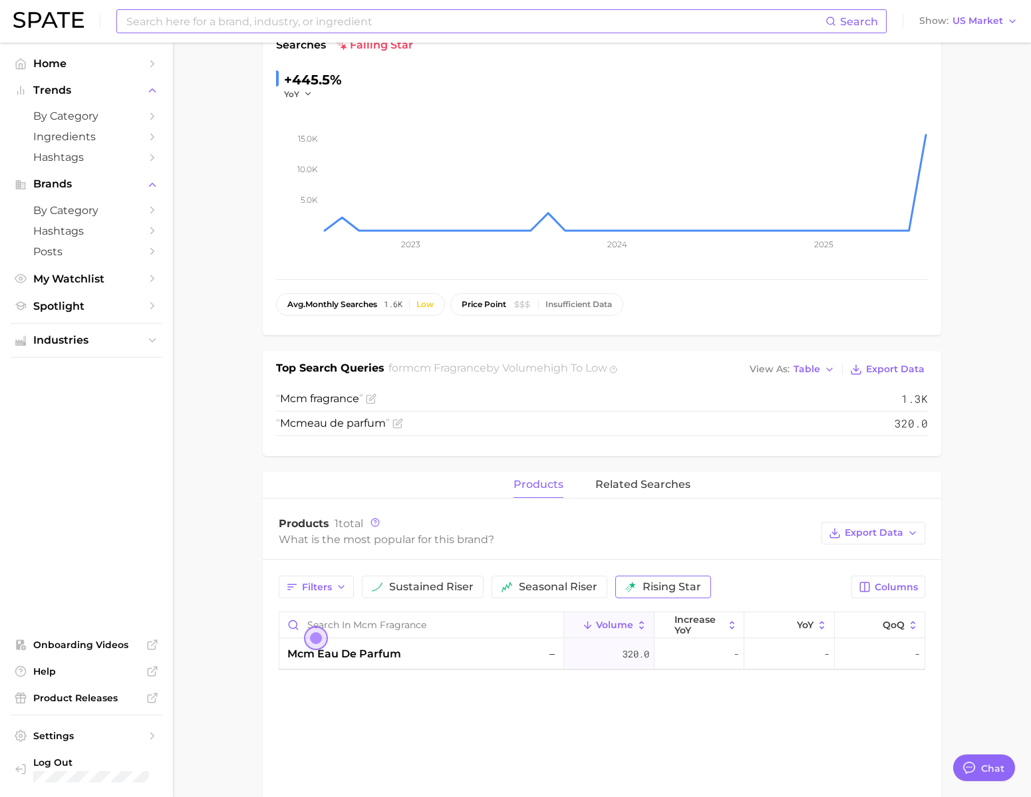
scroll to position [0, 0]
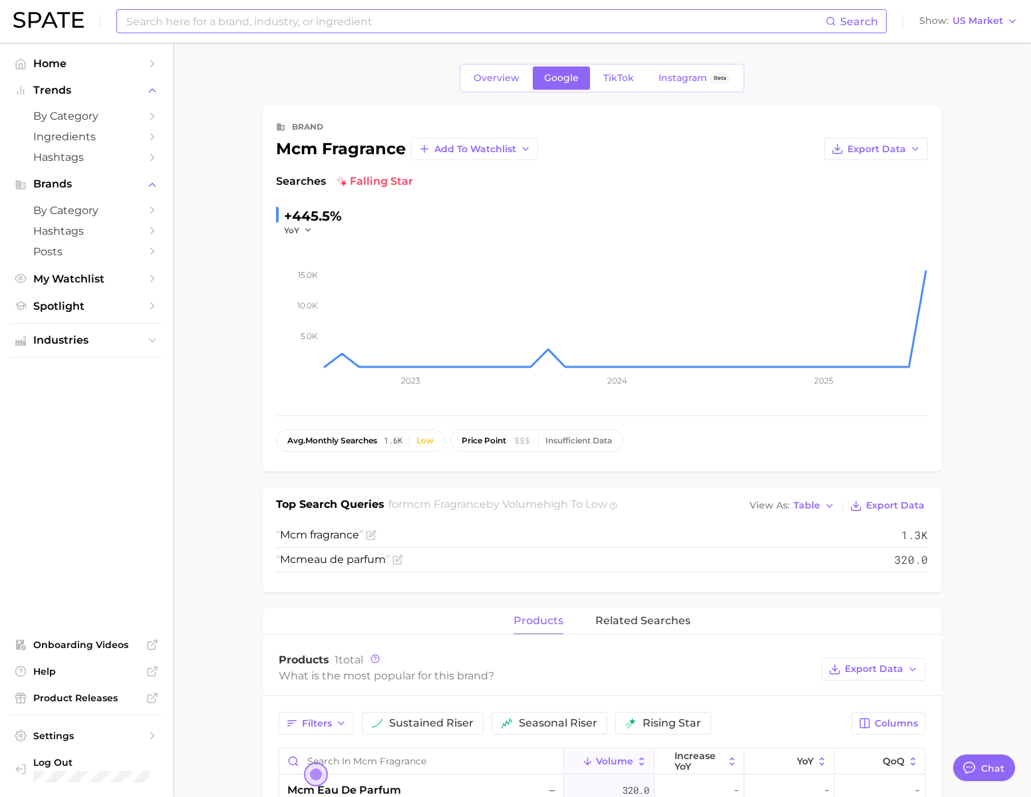
click at [624, 98] on div "Overview Google TikTok Instagram Beta brand mcm fragrance Add to Watchlist Expo…" at bounding box center [602, 692] width 678 height 1257
click at [624, 83] on span "TikTok" at bounding box center [618, 77] width 31 height 11
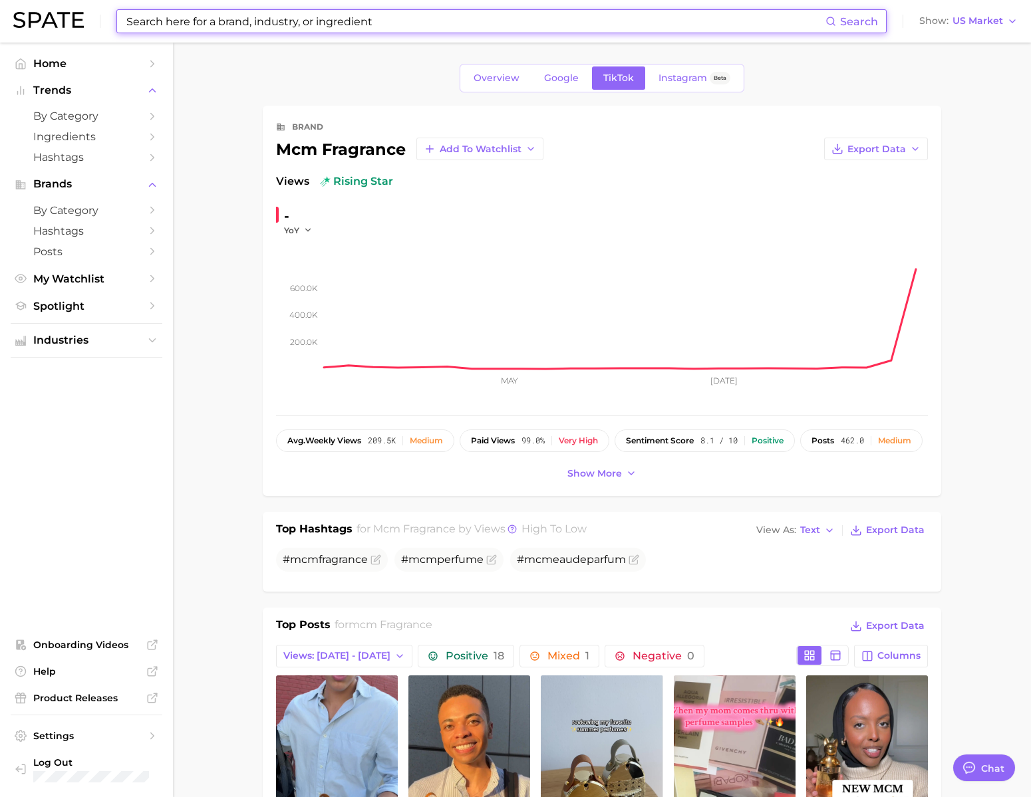
click at [185, 19] on input at bounding box center [475, 21] width 700 height 23
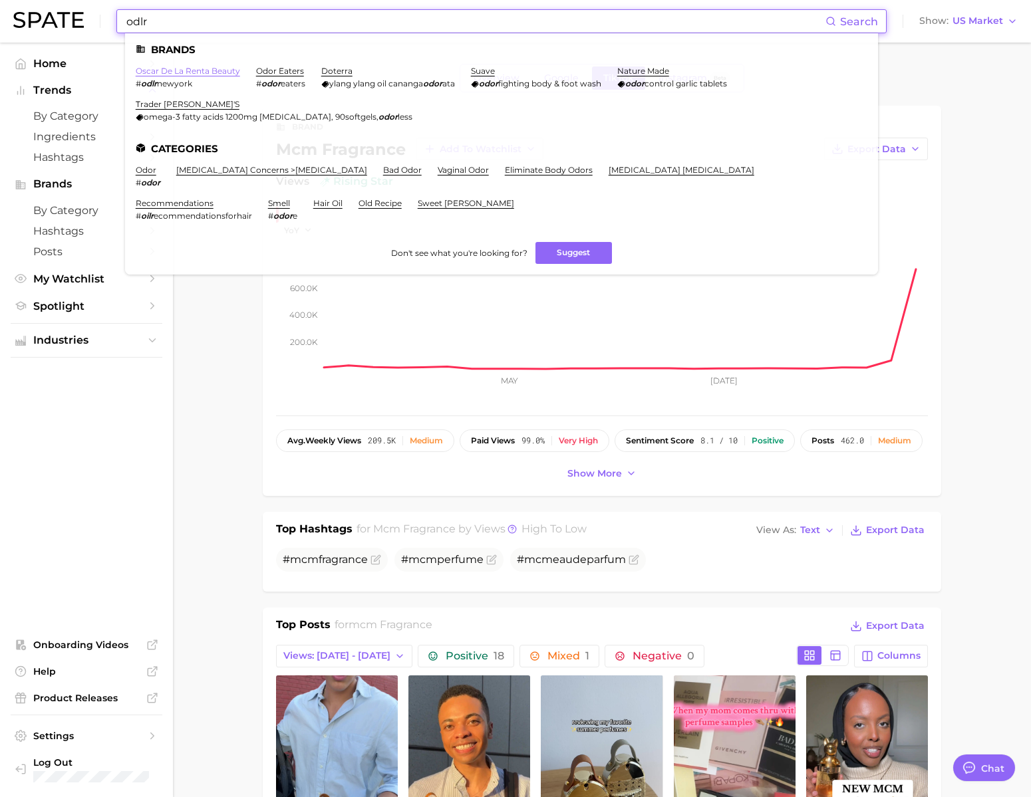
type input "odlr"
click at [196, 74] on link "oscar de la renta beauty" at bounding box center [188, 71] width 104 height 10
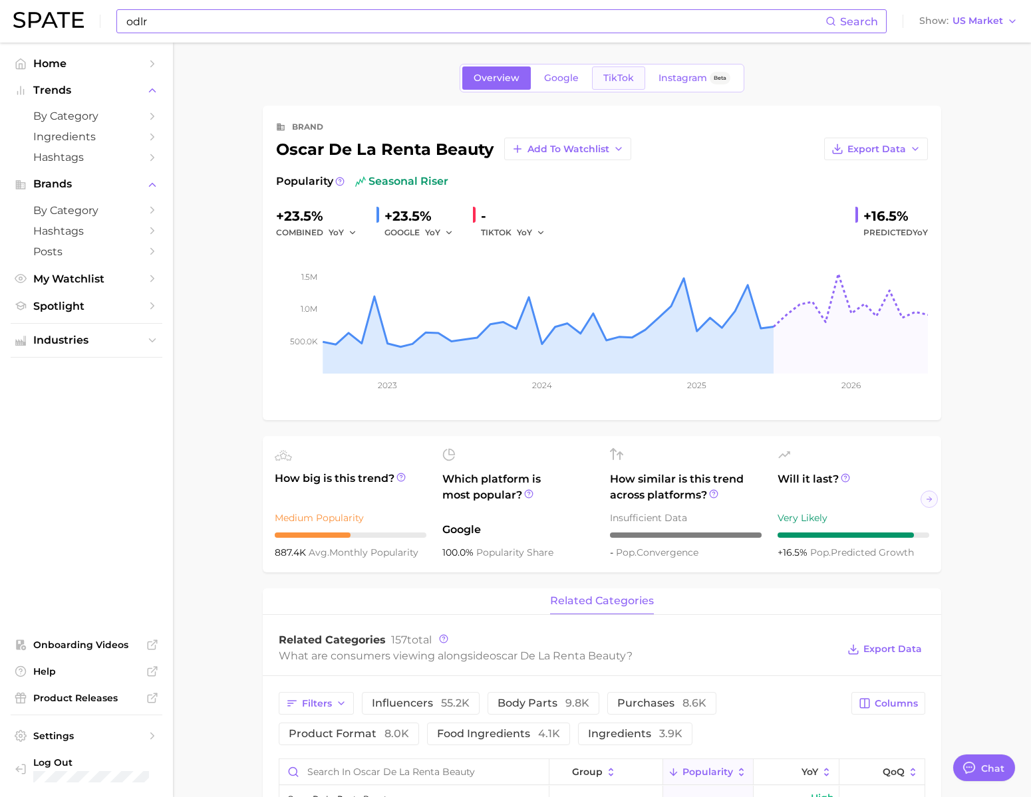
click at [603, 80] on span "TikTok" at bounding box center [618, 77] width 31 height 11
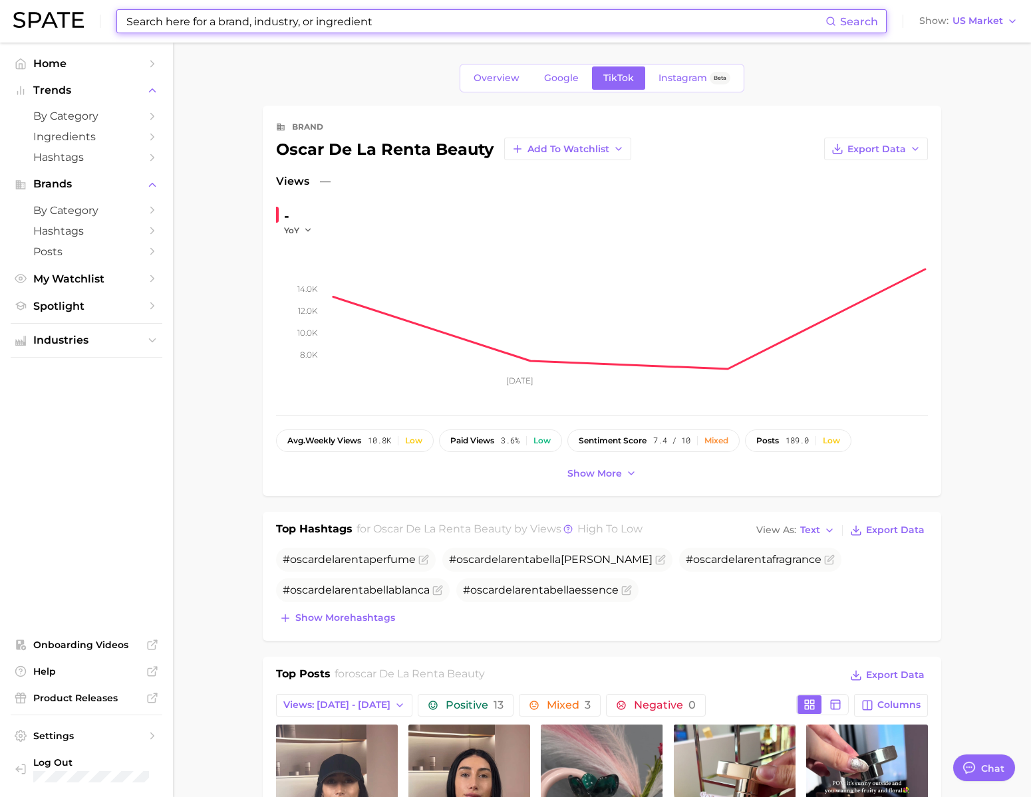
click at [650, 22] on input at bounding box center [475, 21] width 700 height 23
paste input "youbeauty"
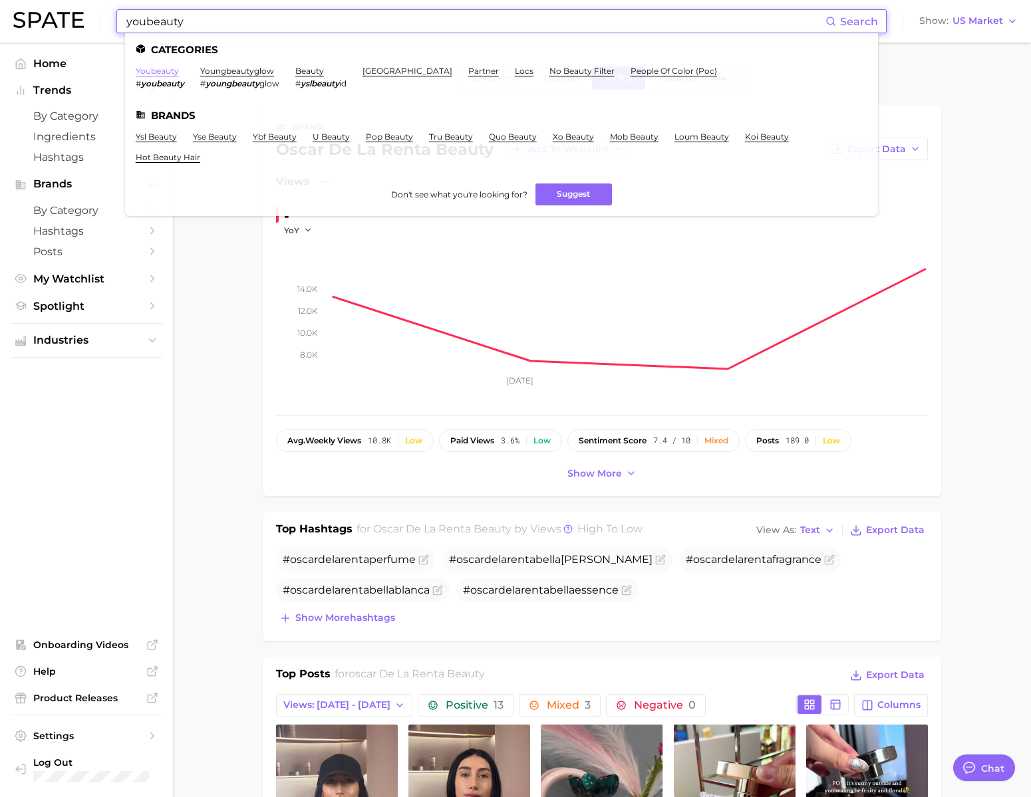
type input "youbeauty"
click at [179, 73] on link "youbeauty" at bounding box center [157, 71] width 43 height 10
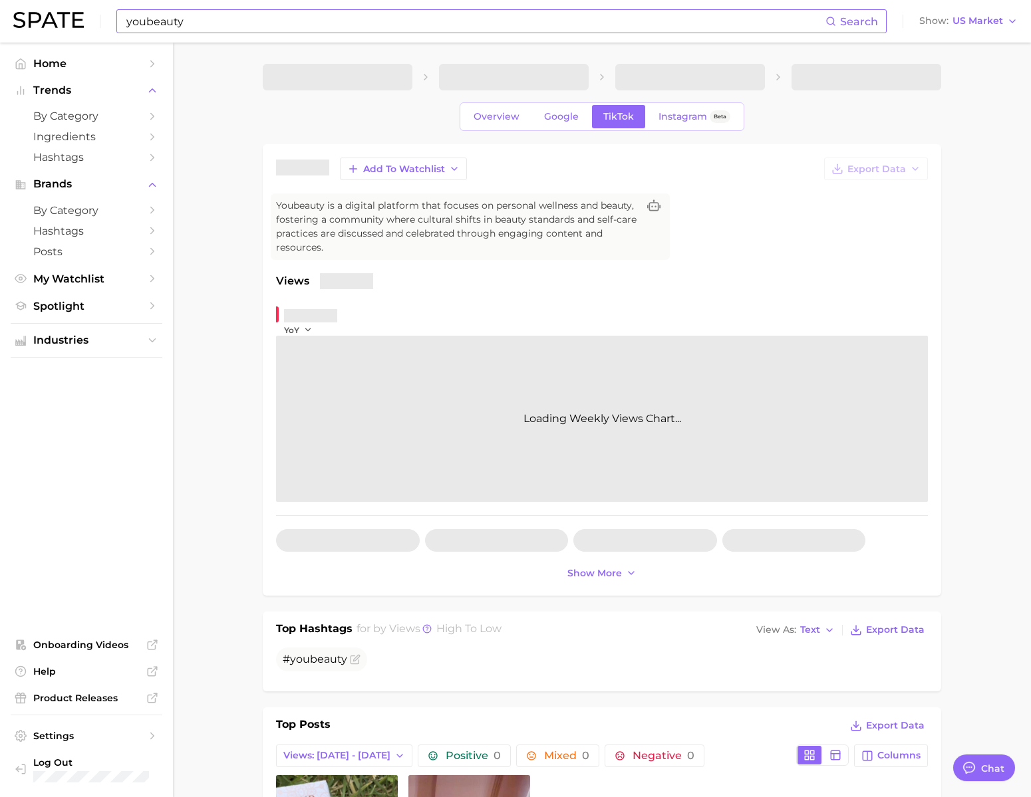
click at [255, 25] on input "youbeauty" at bounding box center [475, 21] width 700 height 23
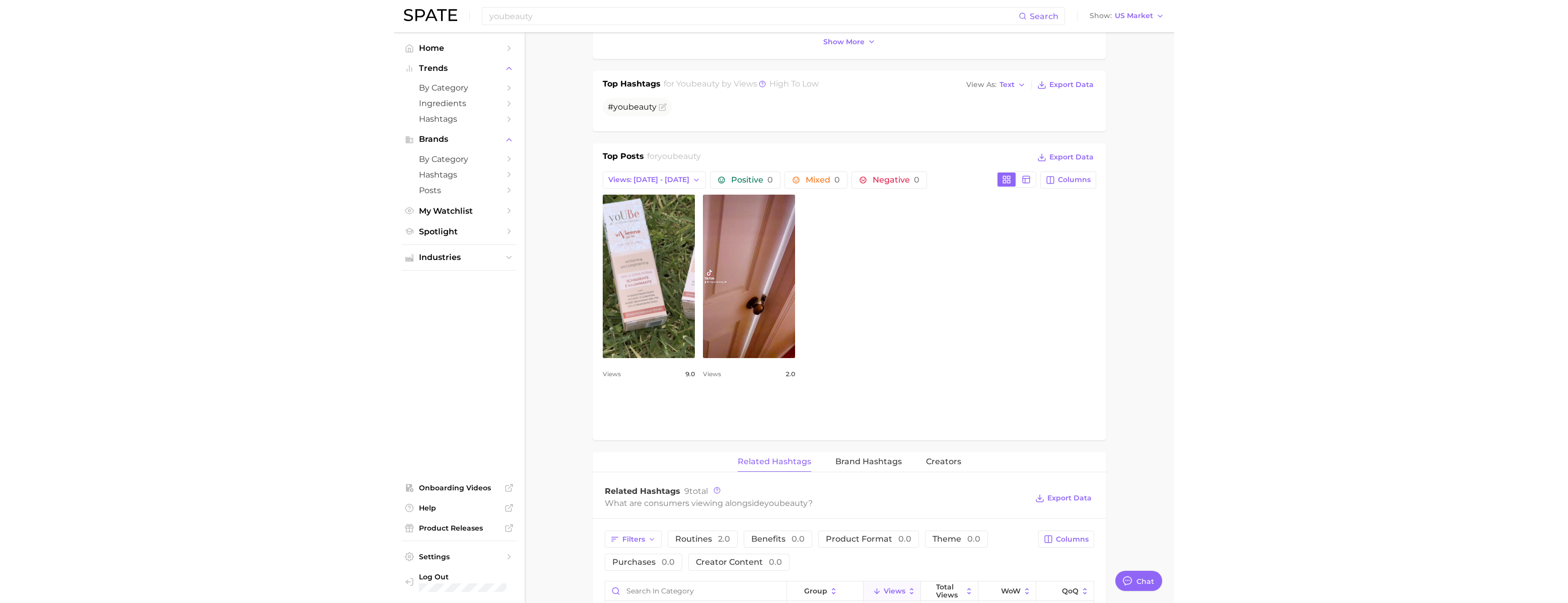
scroll to position [371, 0]
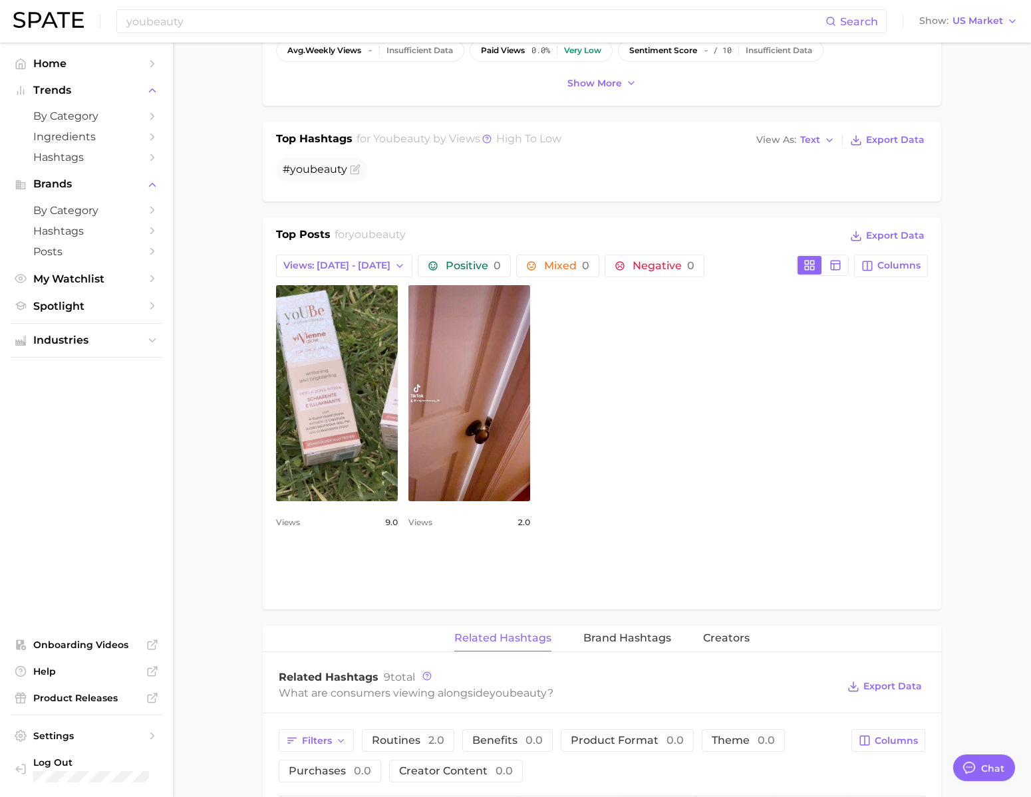
type textarea "x"
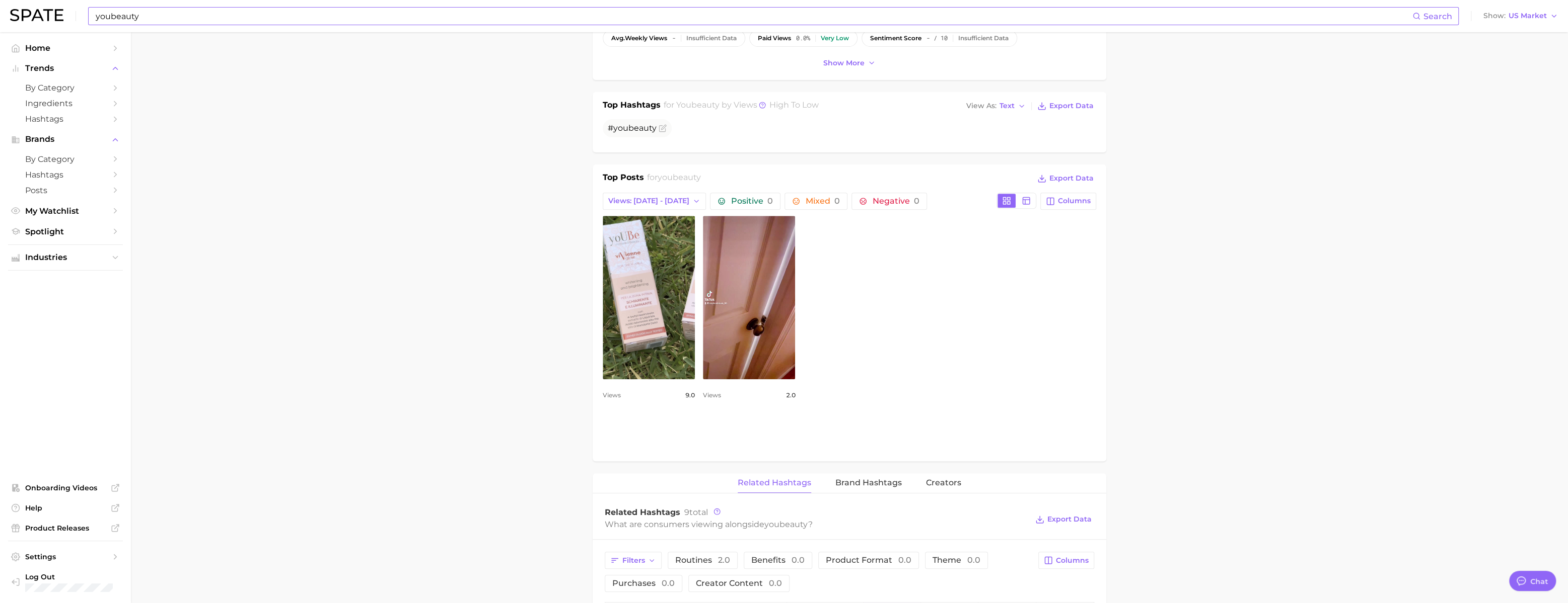
click at [142, 17] on input "youbeauty" at bounding box center [753, 16] width 1317 height 17
click at [143, 17] on input "youbeauty" at bounding box center [753, 16] width 1317 height 17
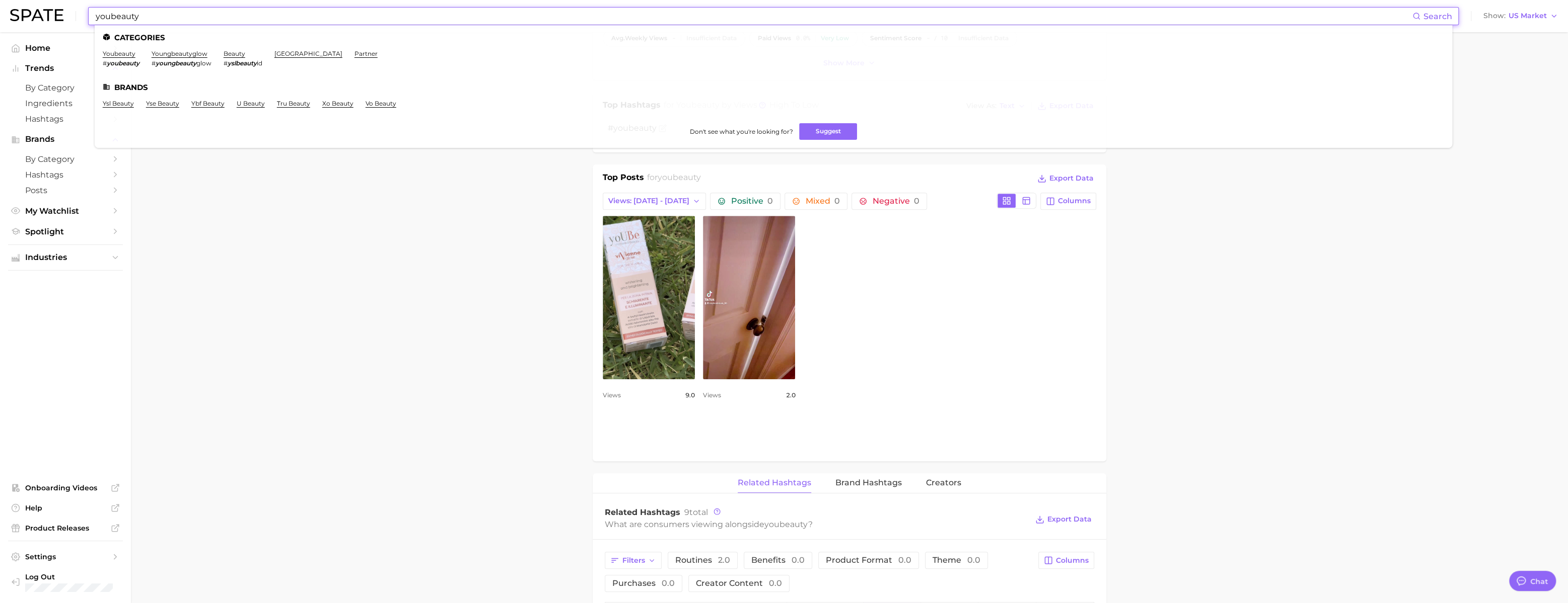
click at [143, 17] on input "youbeauty" at bounding box center [753, 16] width 1317 height 17
paste input "vbeam laser"
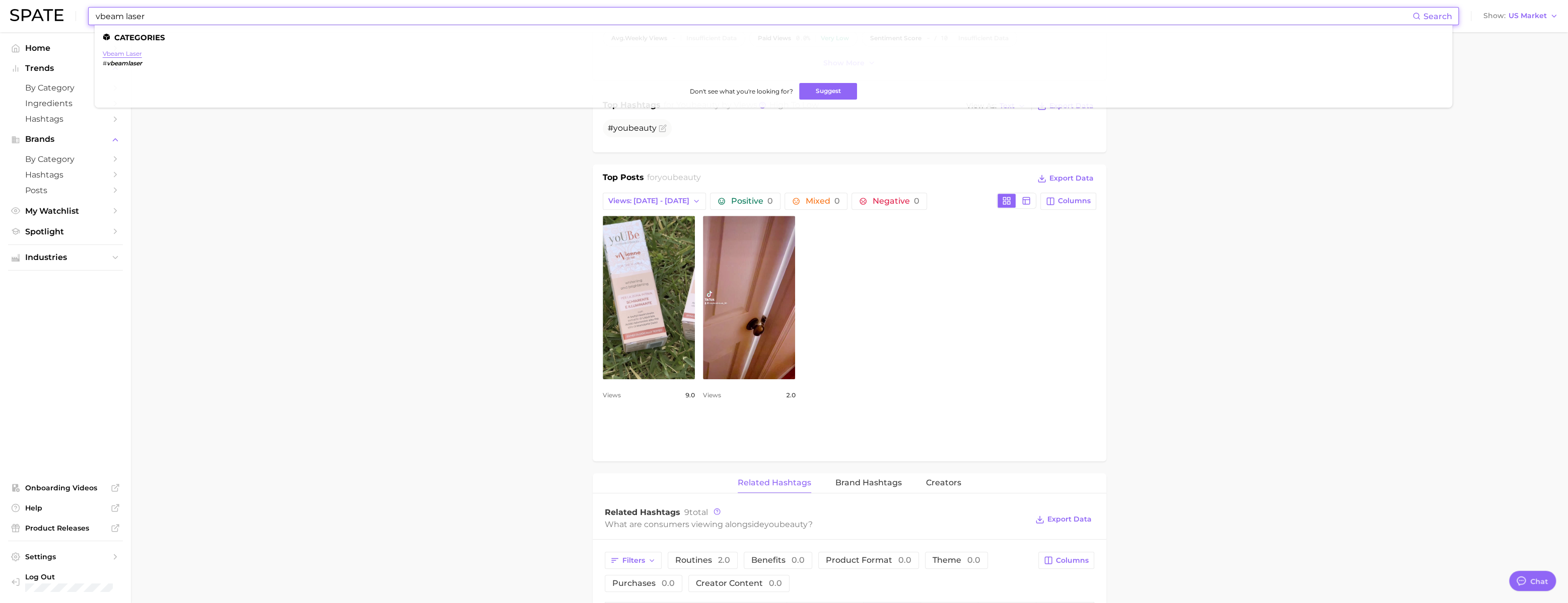
type input "vbeam laser"
click at [130, 53] on link "vbeam laser" at bounding box center [123, 54] width 39 height 8
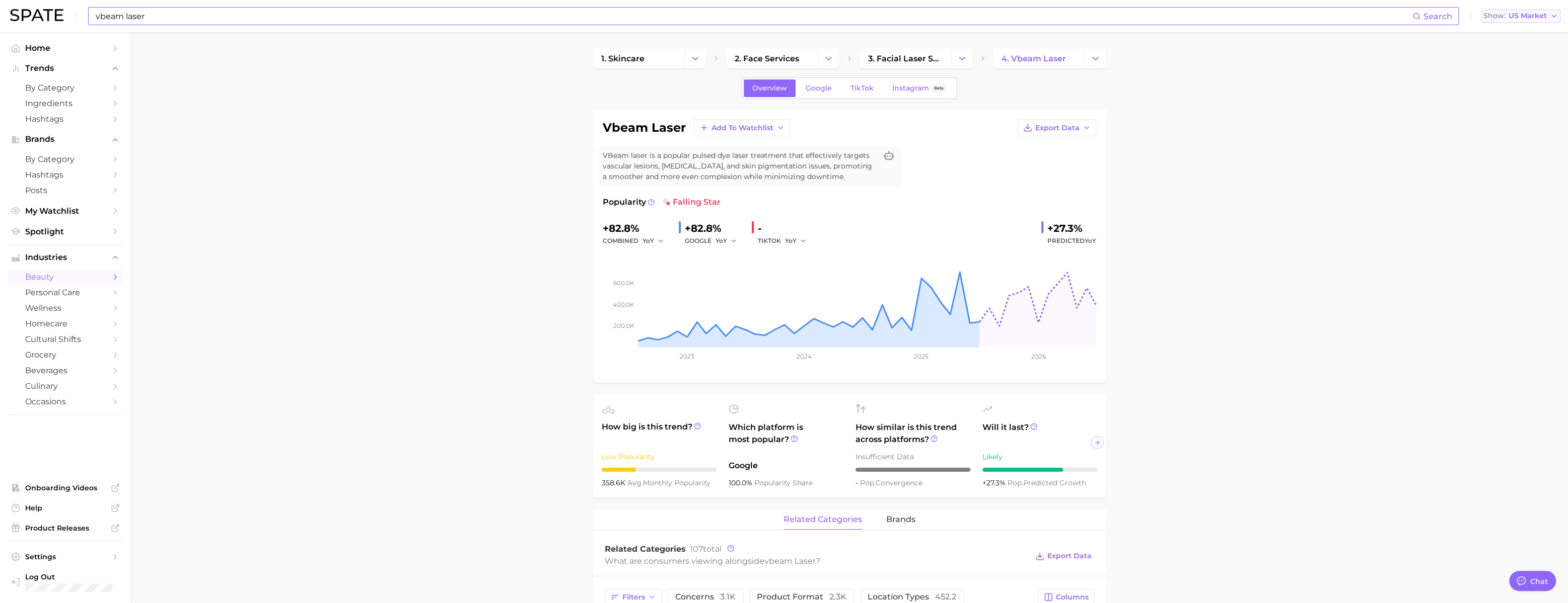
drag, startPoint x: 1513, startPoint y: 9, endPoint x: 1513, endPoint y: 16, distance: 7.0
click at [787, 10] on div "Show US Market" at bounding box center [1520, 16] width 74 height 13
click at [787, 14] on span "US Market" at bounding box center [1527, 15] width 39 height 5
click at [787, 96] on button "South Korea" at bounding box center [1517, 87] width 88 height 18
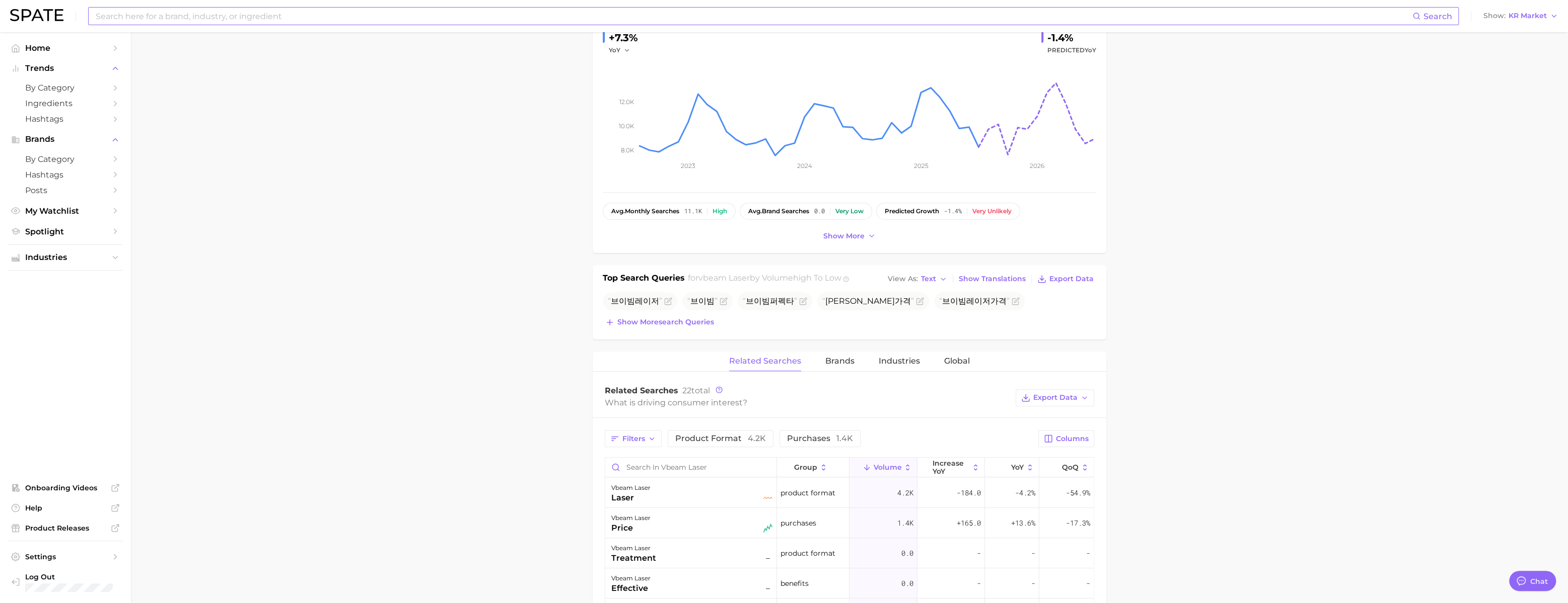
scroll to position [191, 0]
click at [697, 329] on button "Show more search queries" at bounding box center [659, 322] width 114 height 14
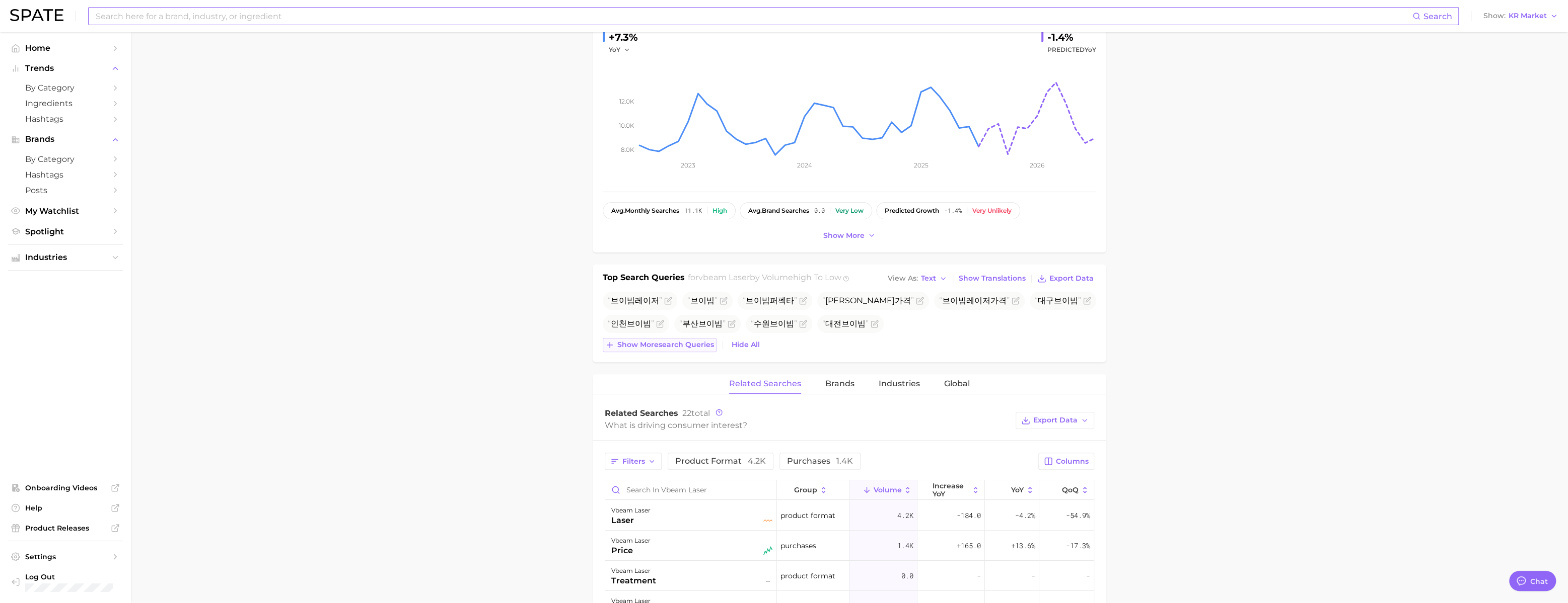
click at [688, 353] on button "Show more search queries" at bounding box center [659, 345] width 114 height 14
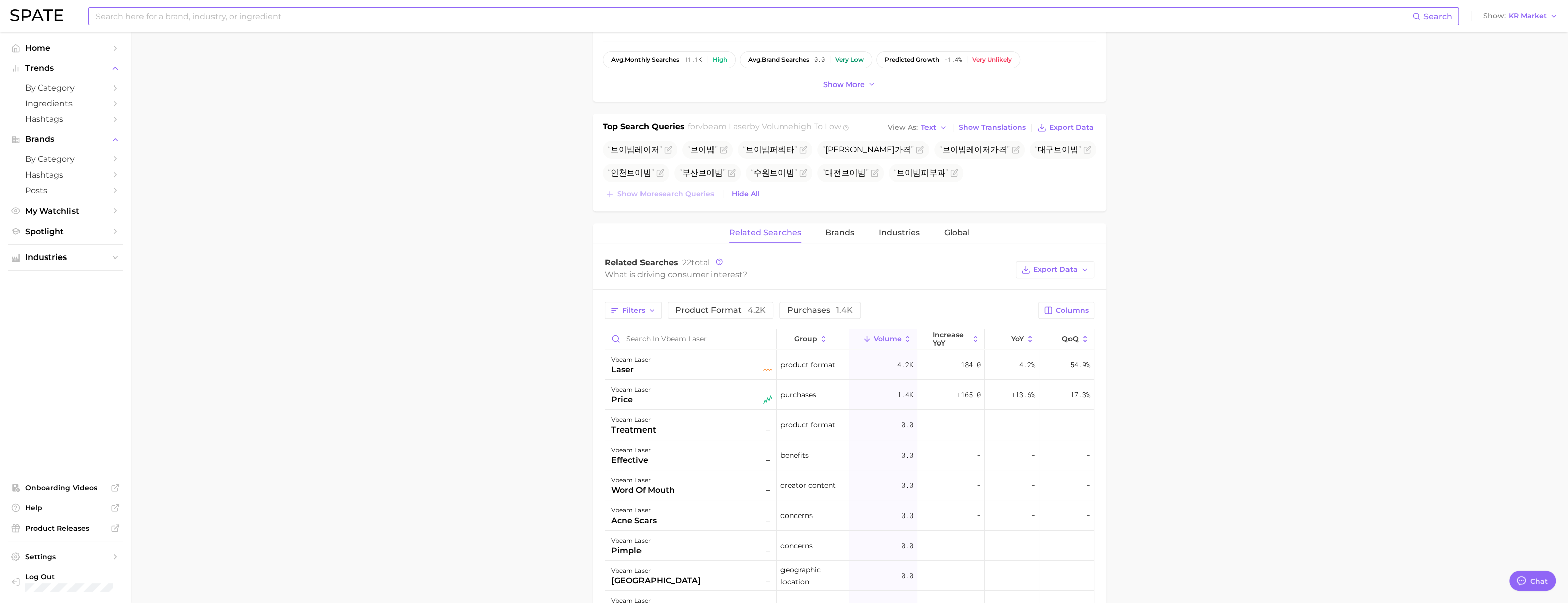
scroll to position [287, 0]
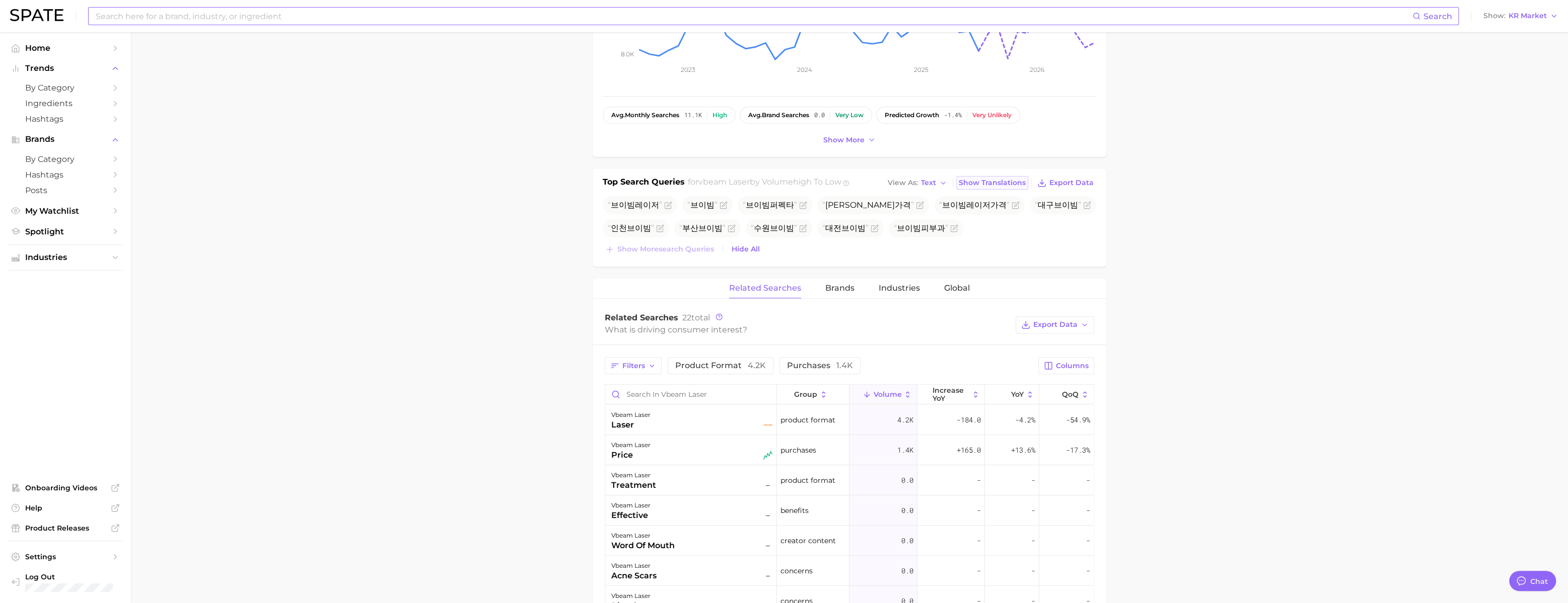
click at [787, 187] on span "Show Translations" at bounding box center [992, 182] width 67 height 8
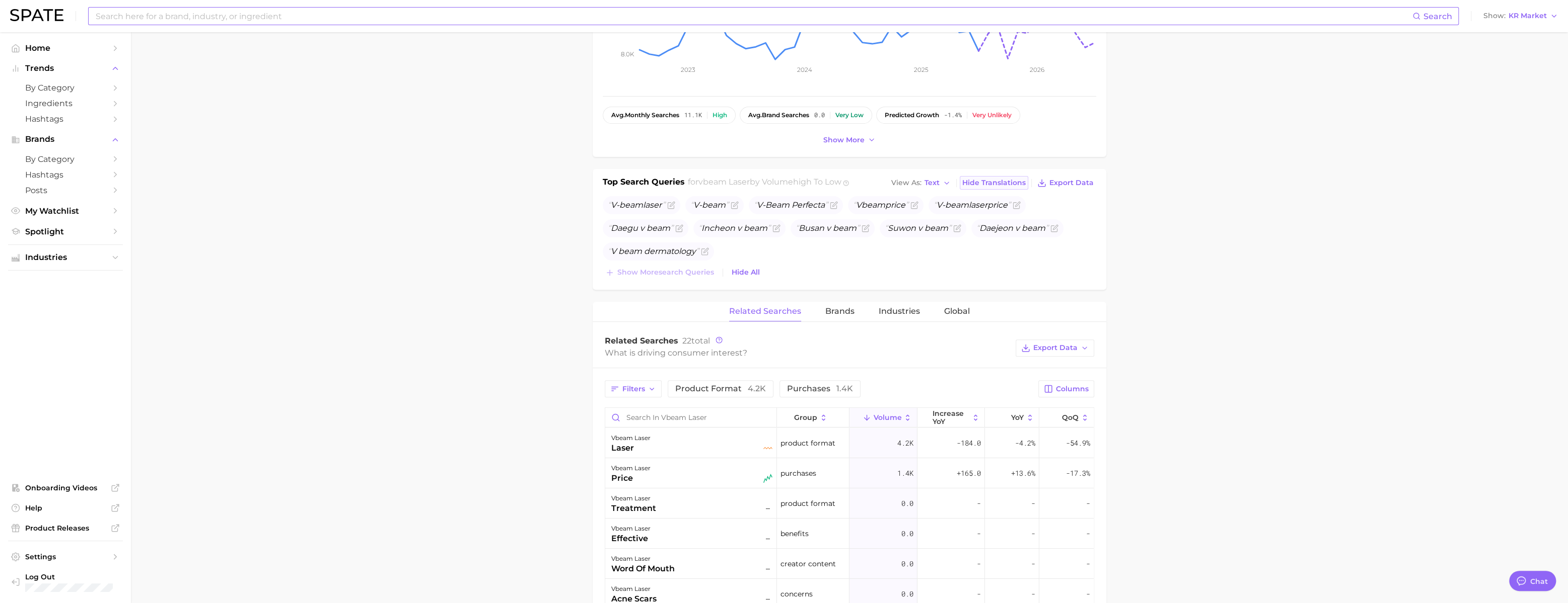
click at [787, 187] on span "Hide Translations" at bounding box center [994, 182] width 64 height 8
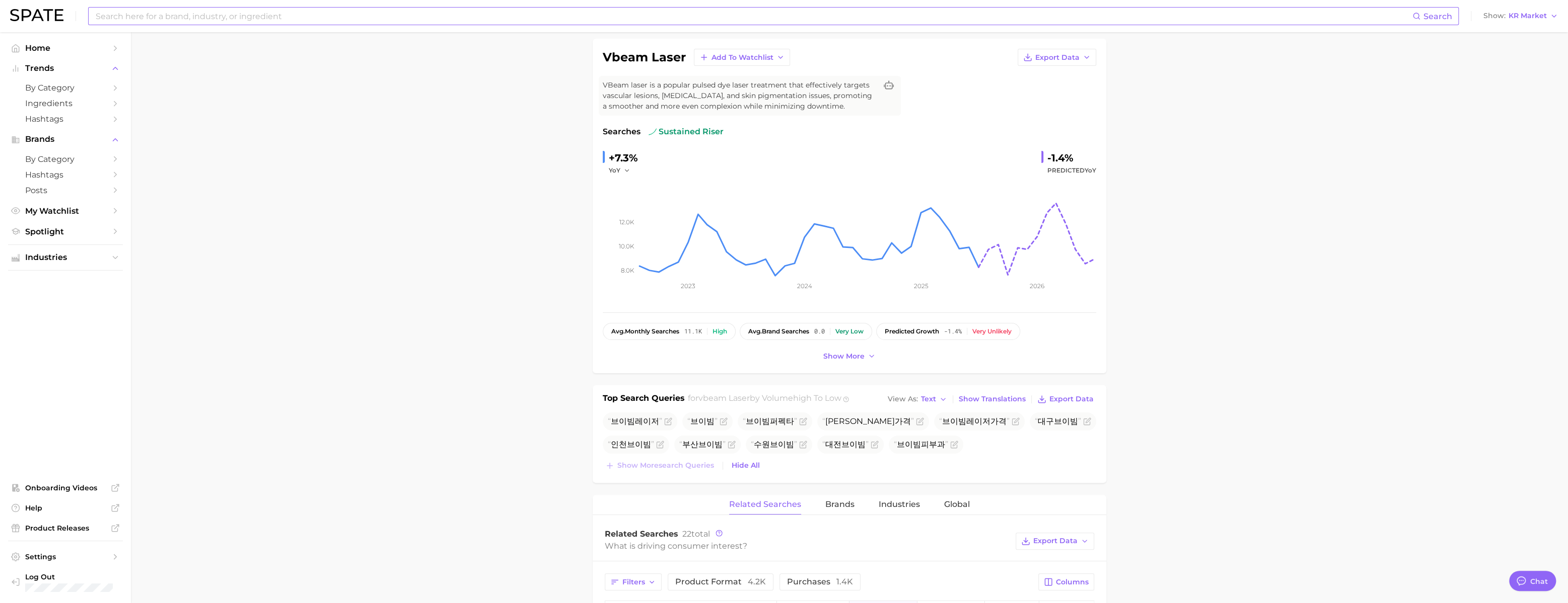
scroll to position [0, 0]
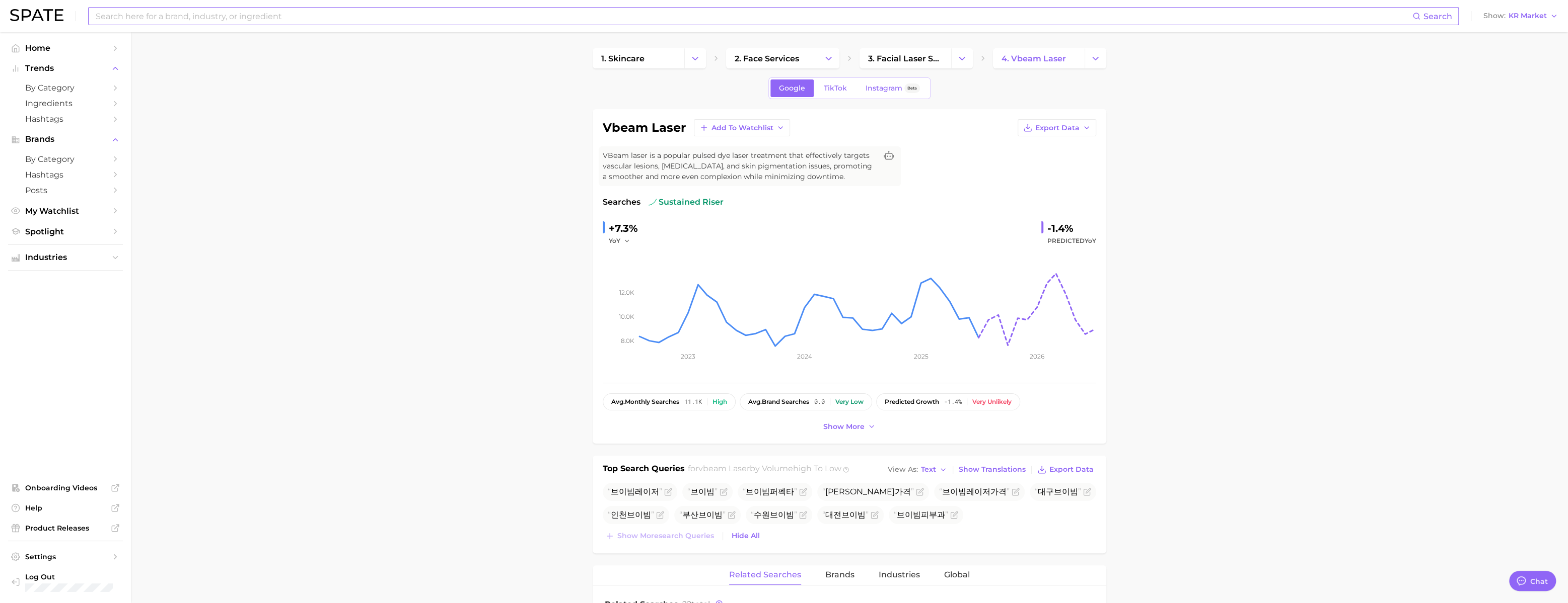
click at [154, 20] on input at bounding box center [753, 16] width 1317 height 17
paste input "budweiser"
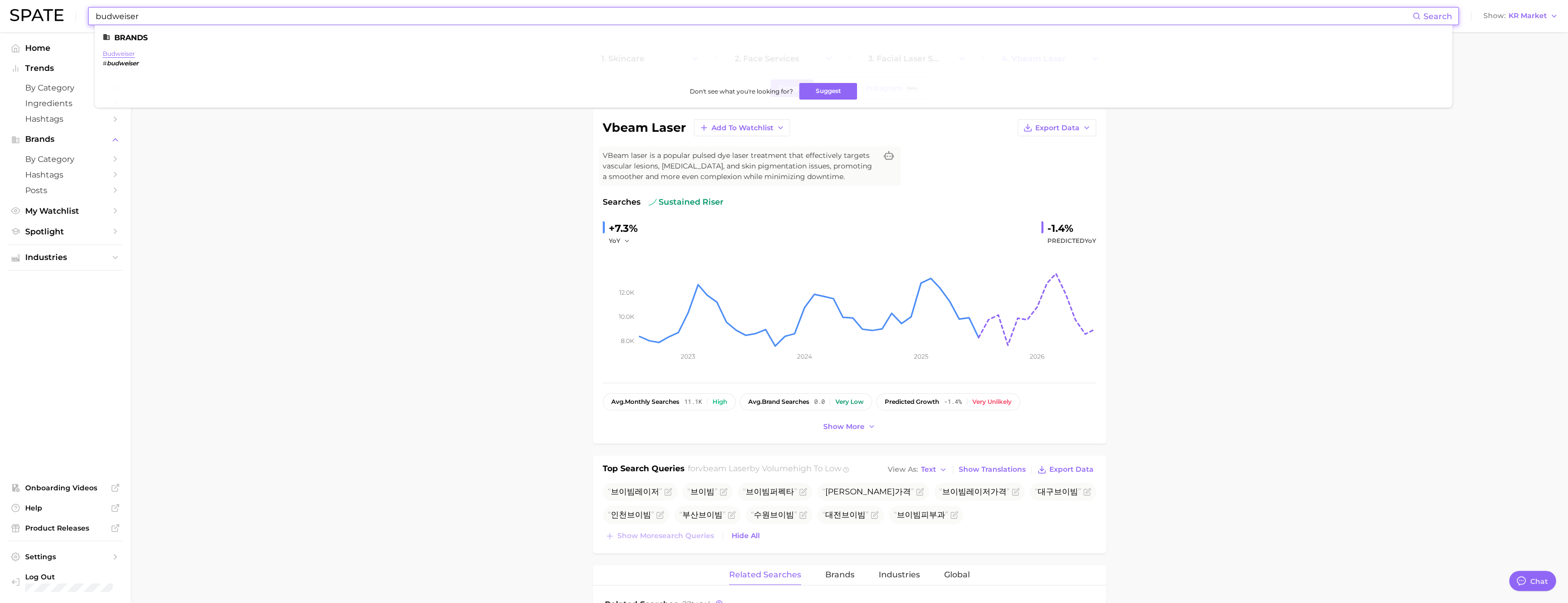
type input "budweiser"
click at [132, 54] on link "budweiser" at bounding box center [119, 54] width 33 height 8
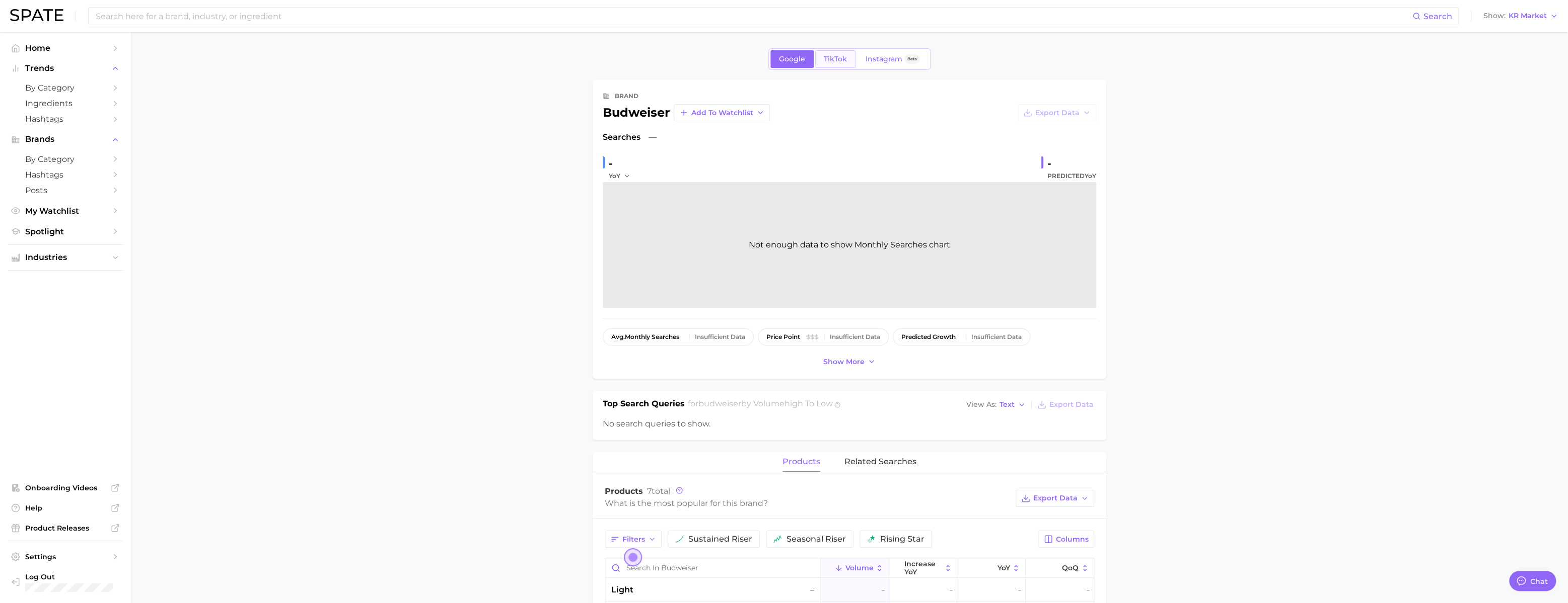
click at [787, 65] on link "TikTok" at bounding box center [835, 59] width 40 height 17
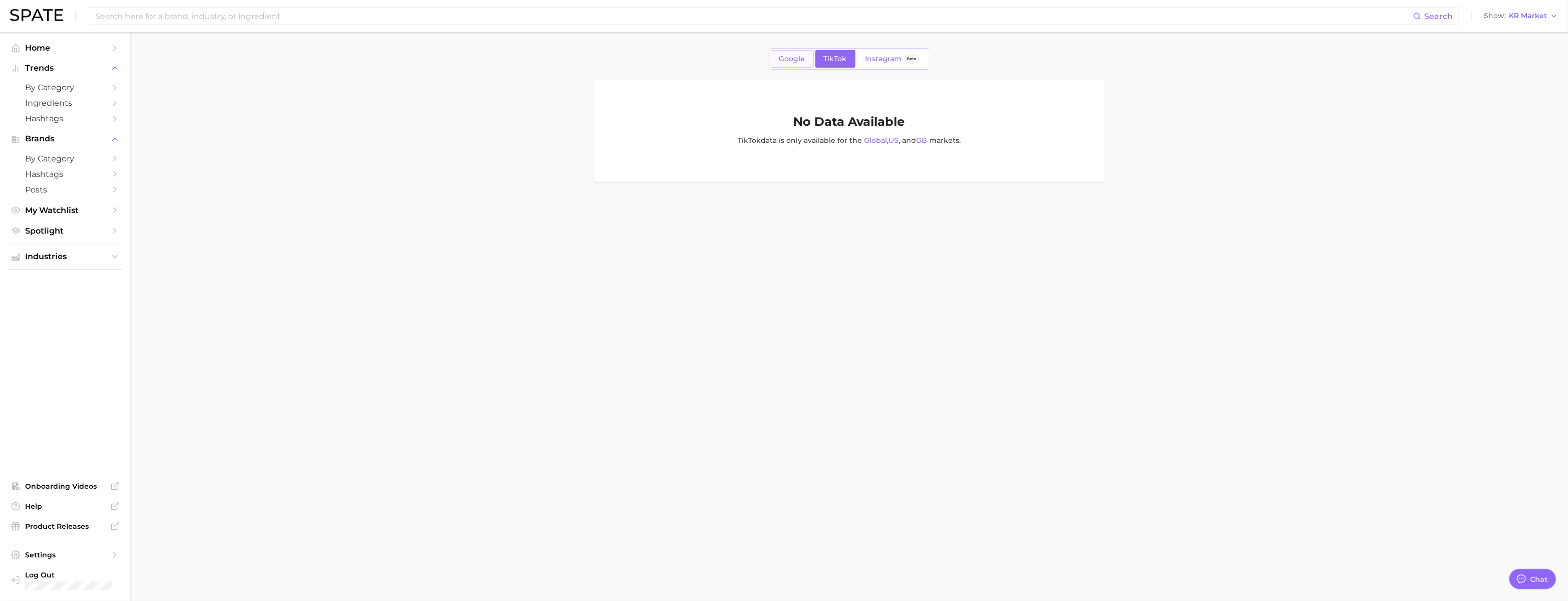
click at [783, 66] on link "Google" at bounding box center [792, 59] width 43 height 17
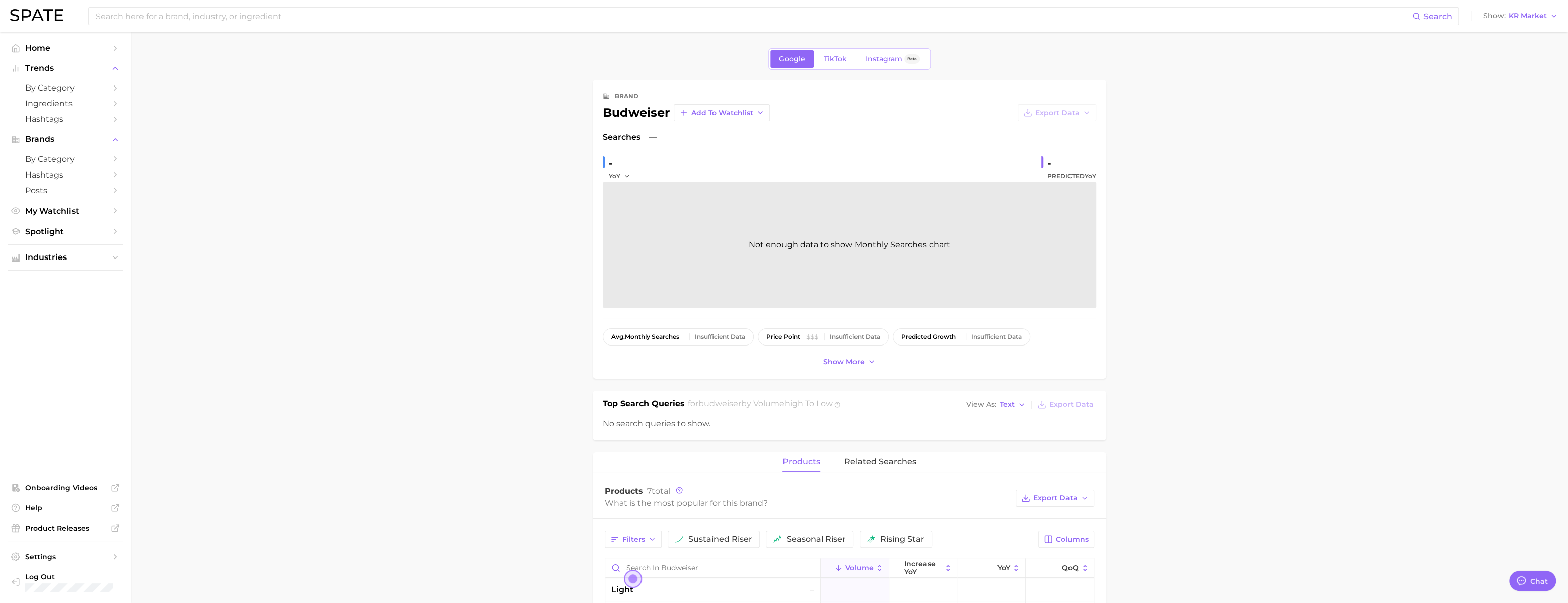
click at [787, 24] on div "Search Show KR Market" at bounding box center [784, 16] width 1548 height 33
click at [787, 23] on div "Search Show KR Market" at bounding box center [784, 16] width 1548 height 33
click at [787, 20] on button "Show KR Market" at bounding box center [1520, 16] width 79 height 13
click at [787, 30] on span "United States" at bounding box center [1516, 32] width 78 height 8
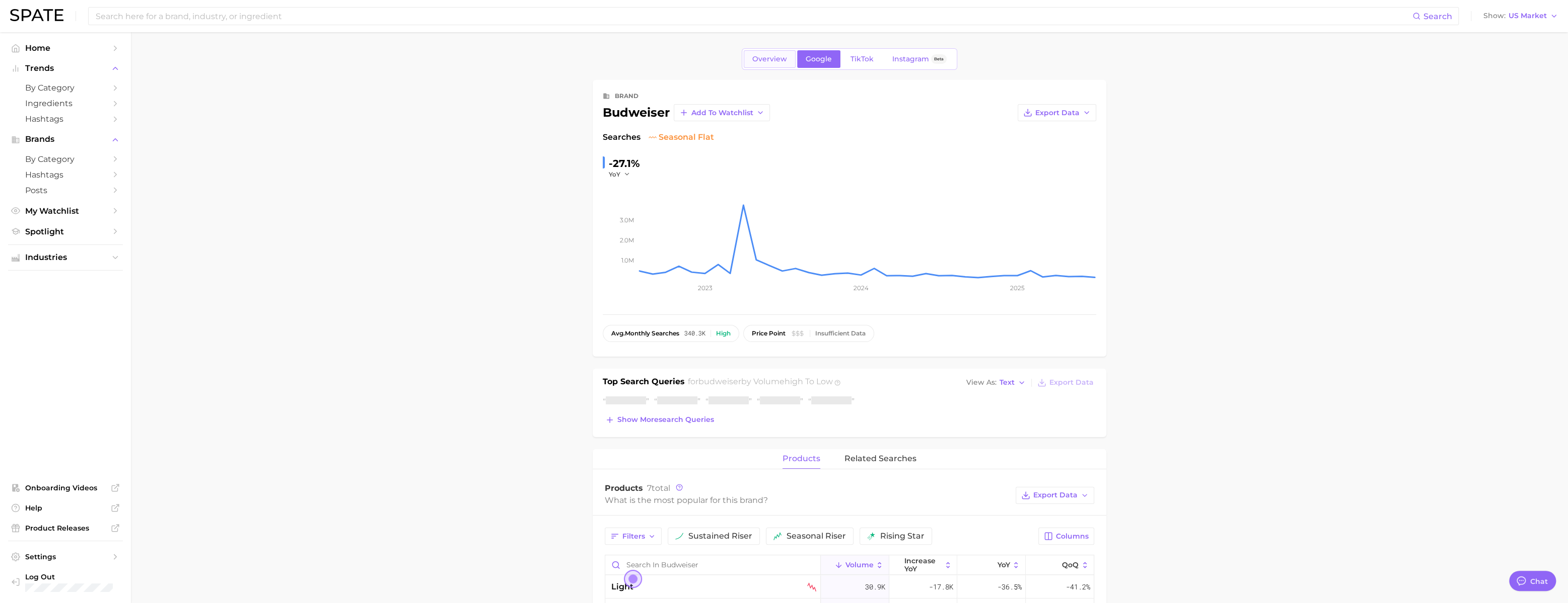
click at [753, 58] on span "Overview" at bounding box center [770, 58] width 35 height 8
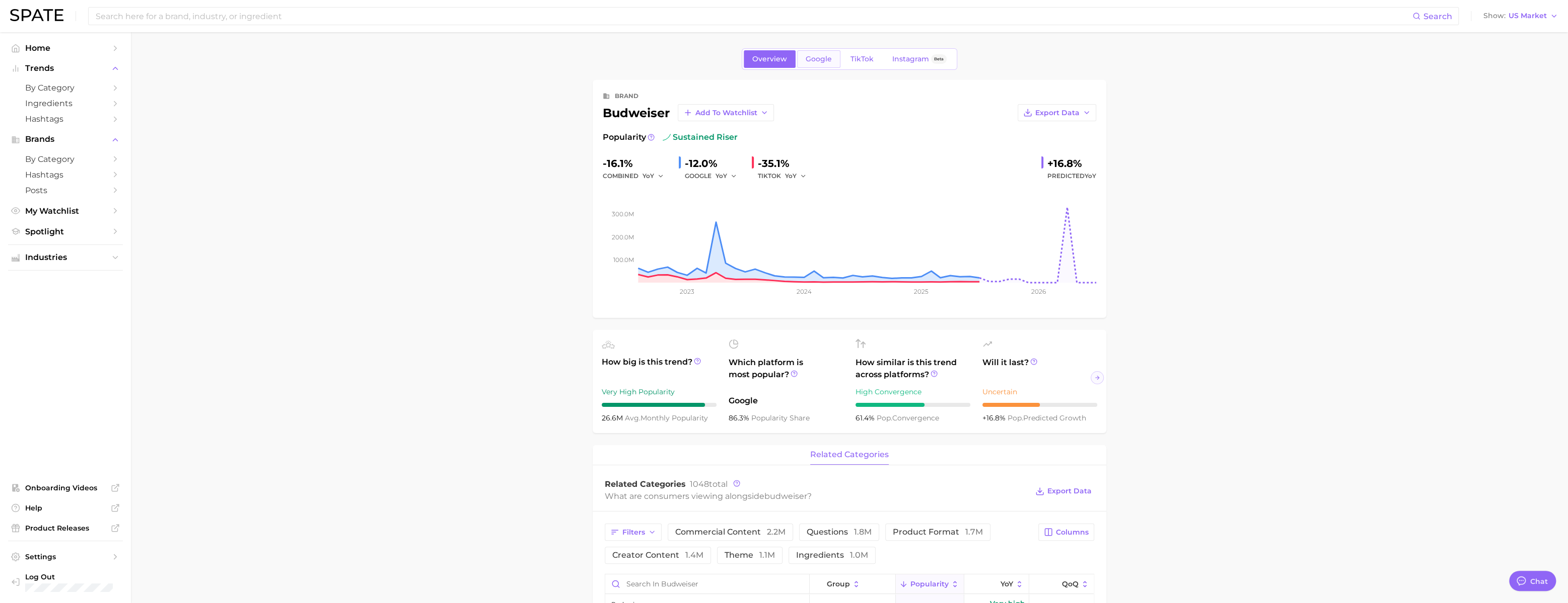
click at [787, 61] on span "Google" at bounding box center [818, 58] width 26 height 8
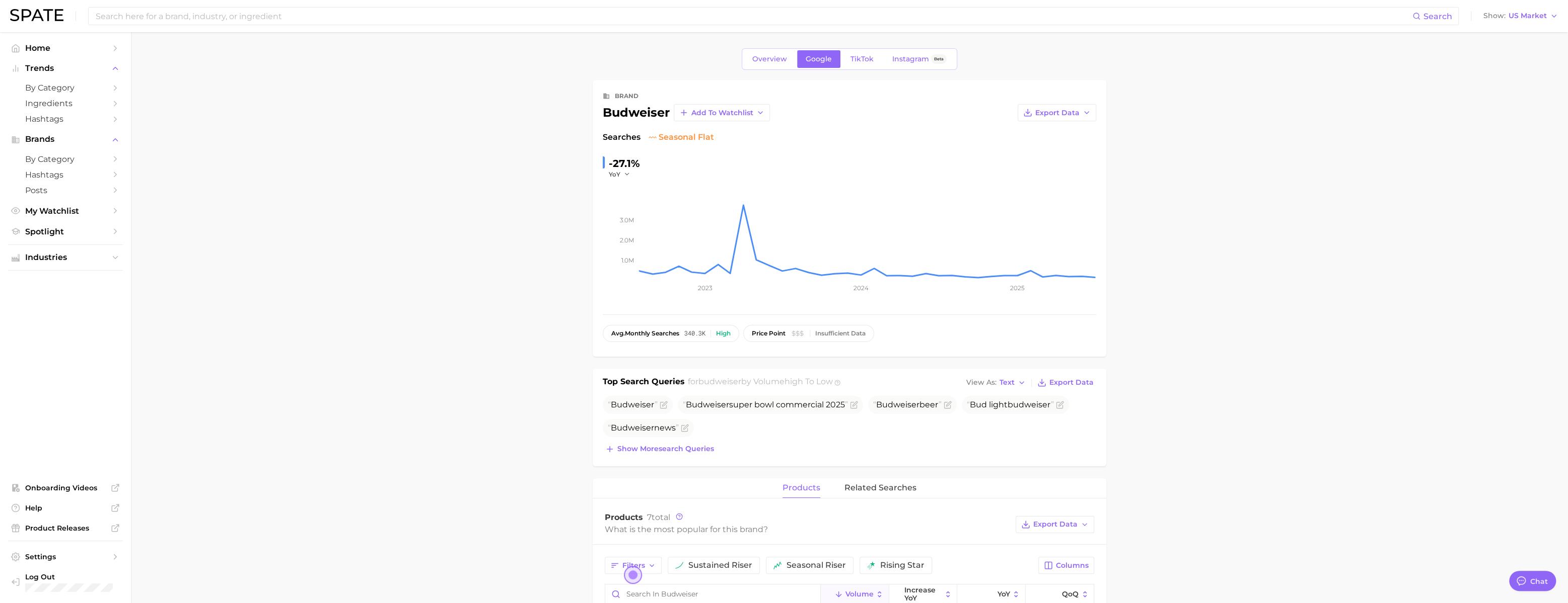
scroll to position [2, 0]
drag, startPoint x: 794, startPoint y: 427, endPoint x: 745, endPoint y: 429, distance: 49.0
click at [745, 408] on span "Budweiser super bowl commercial 2025" at bounding box center [765, 403] width 165 height 10
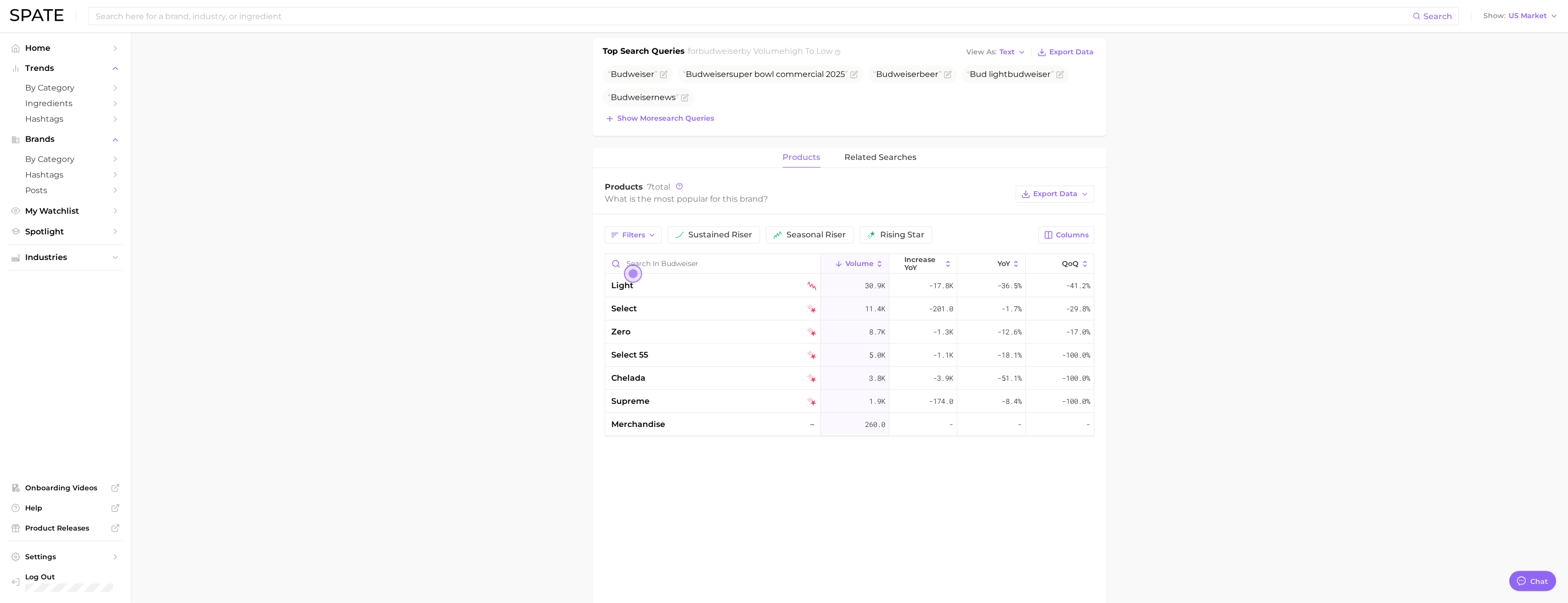
scroll to position [0, 0]
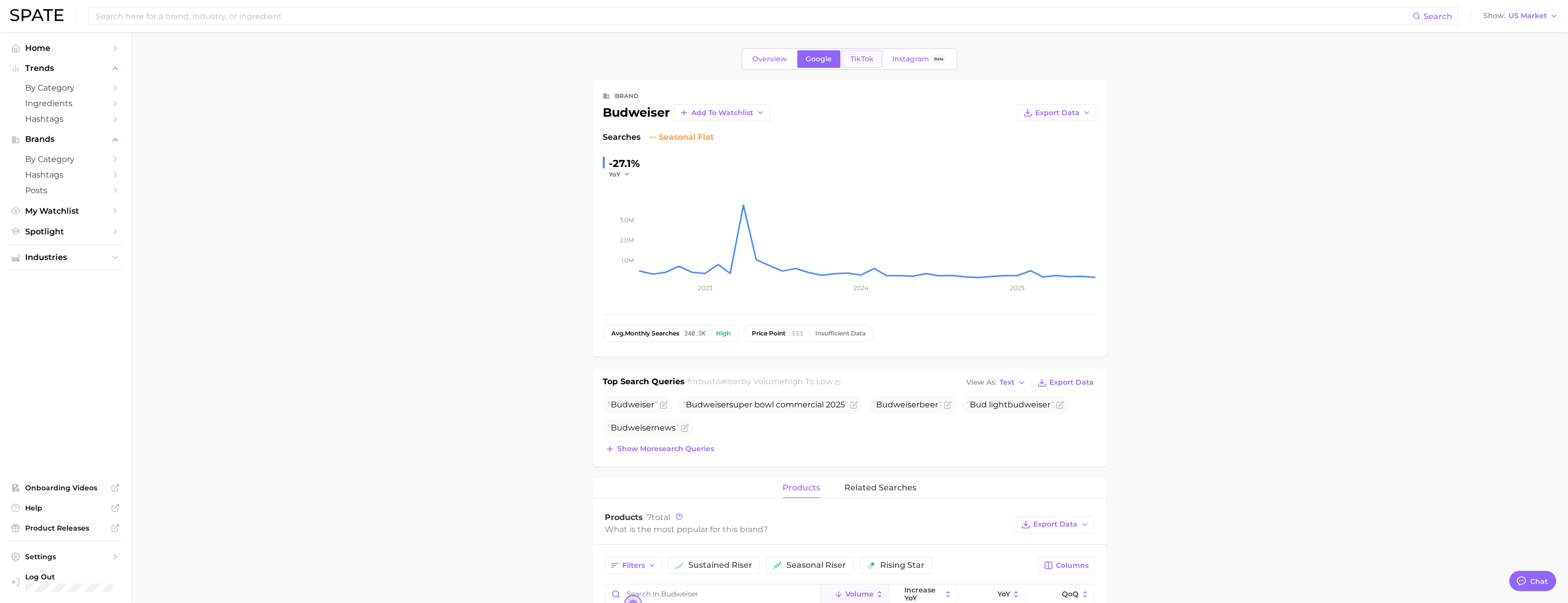
click at [787, 64] on span "TikTok" at bounding box center [862, 58] width 23 height 8
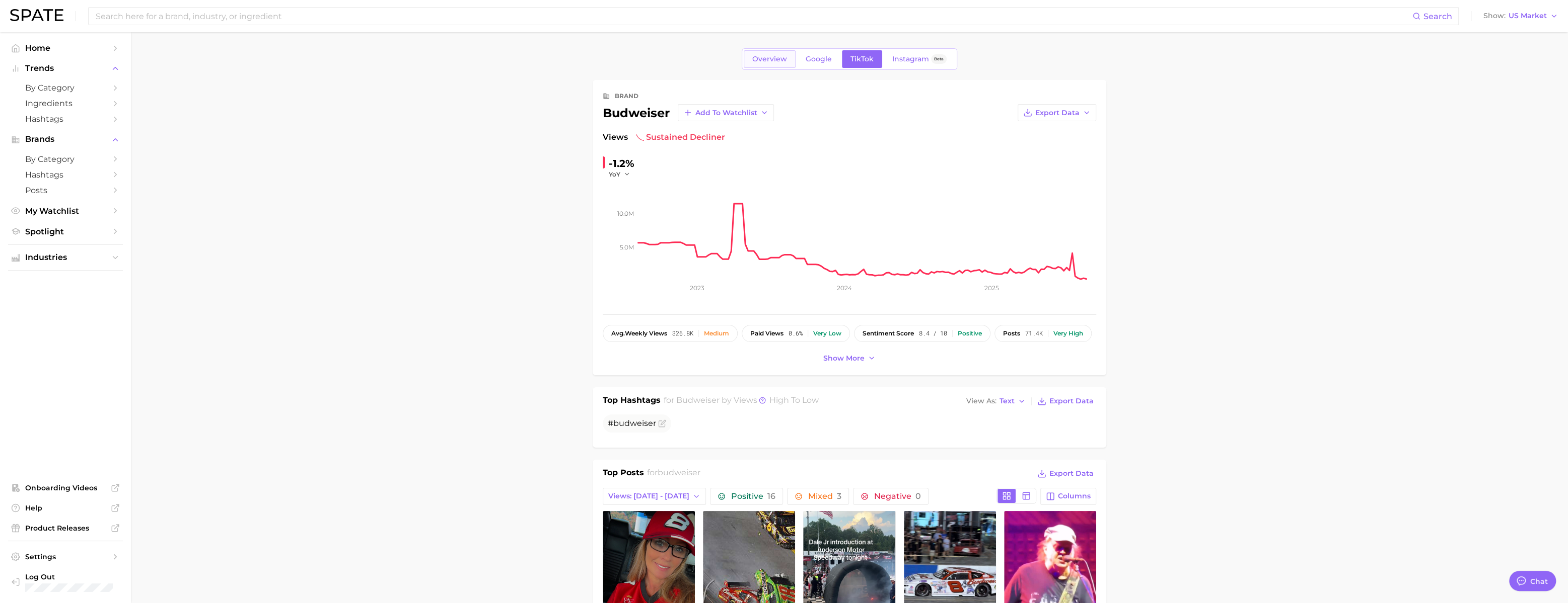
click at [755, 65] on link "Overview" at bounding box center [769, 59] width 52 height 17
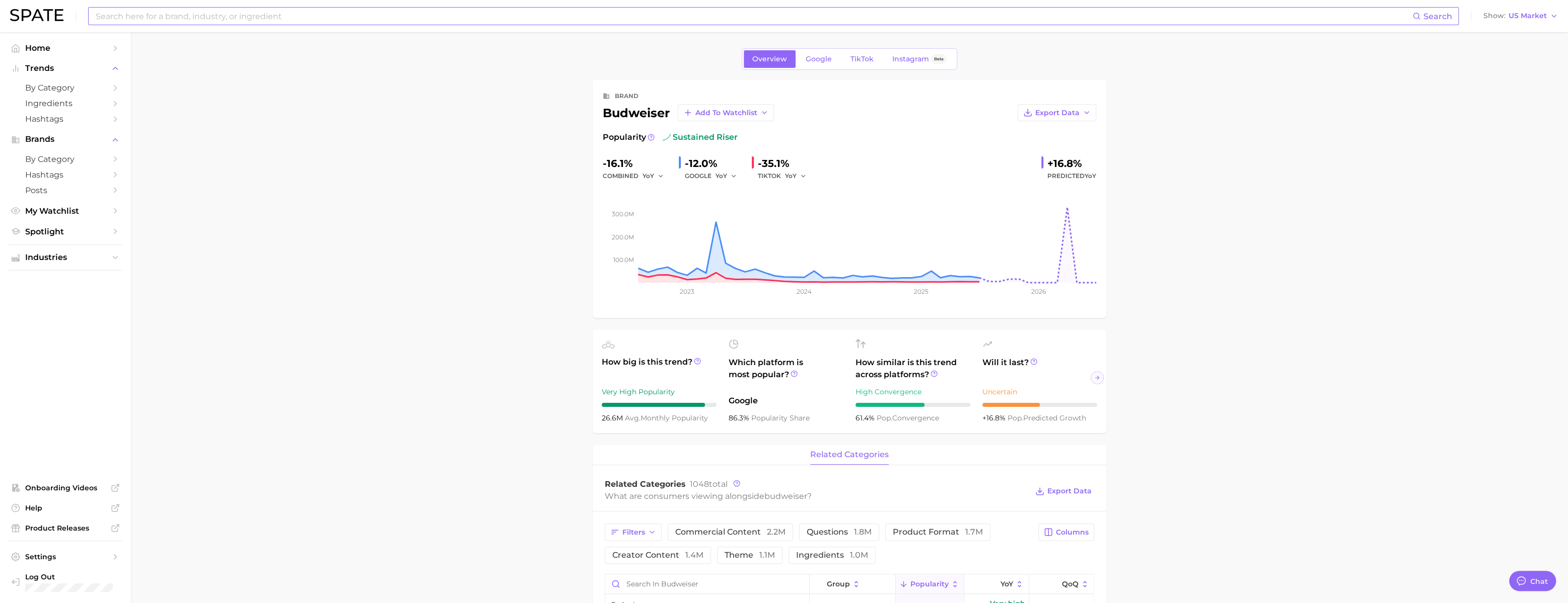
click at [208, 22] on input at bounding box center [753, 16] width 1317 height 17
paste input "apple crisp latte"
type input "apple crisp latte"
click at [153, 49] on ul "Categories apple crisp latte # applecrisplatte Don't see what you're looking fo…" at bounding box center [773, 66] width 1358 height 82
click at [151, 50] on link "apple crisp latte" at bounding box center [129, 54] width 52 height 8
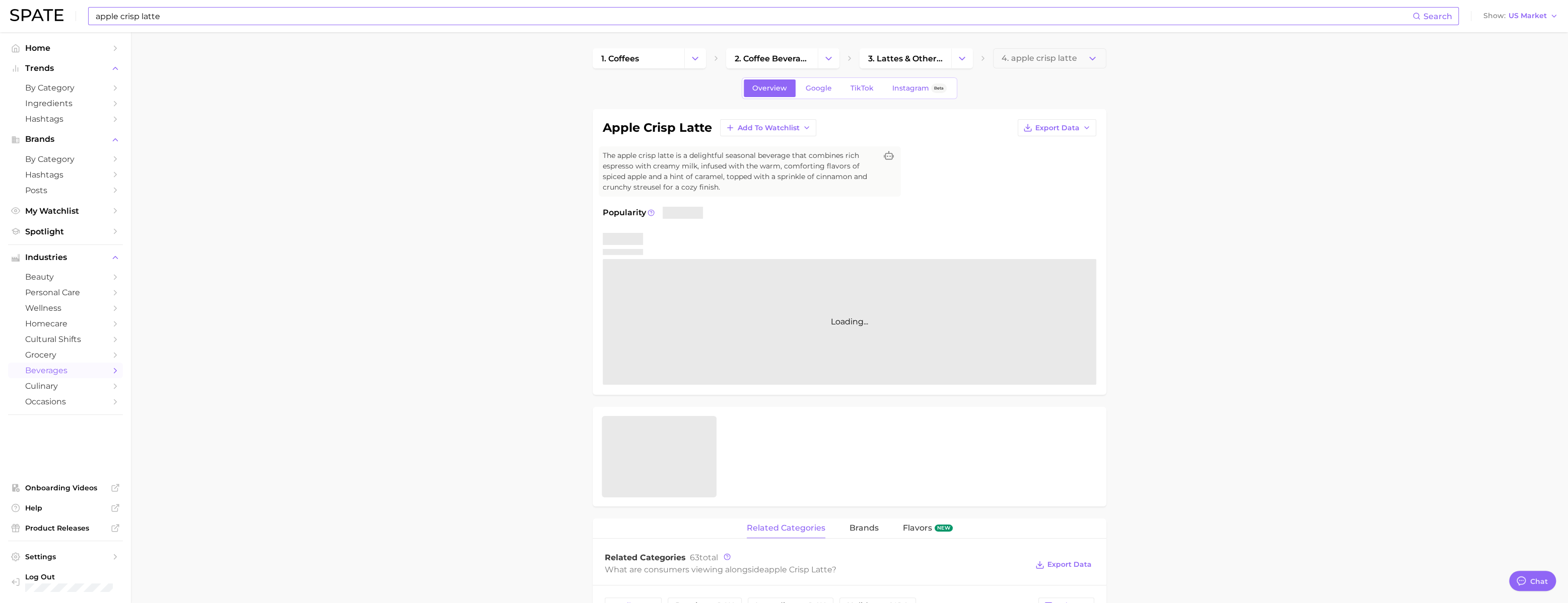
click at [216, 11] on input "apple crisp latte" at bounding box center [753, 16] width 1317 height 17
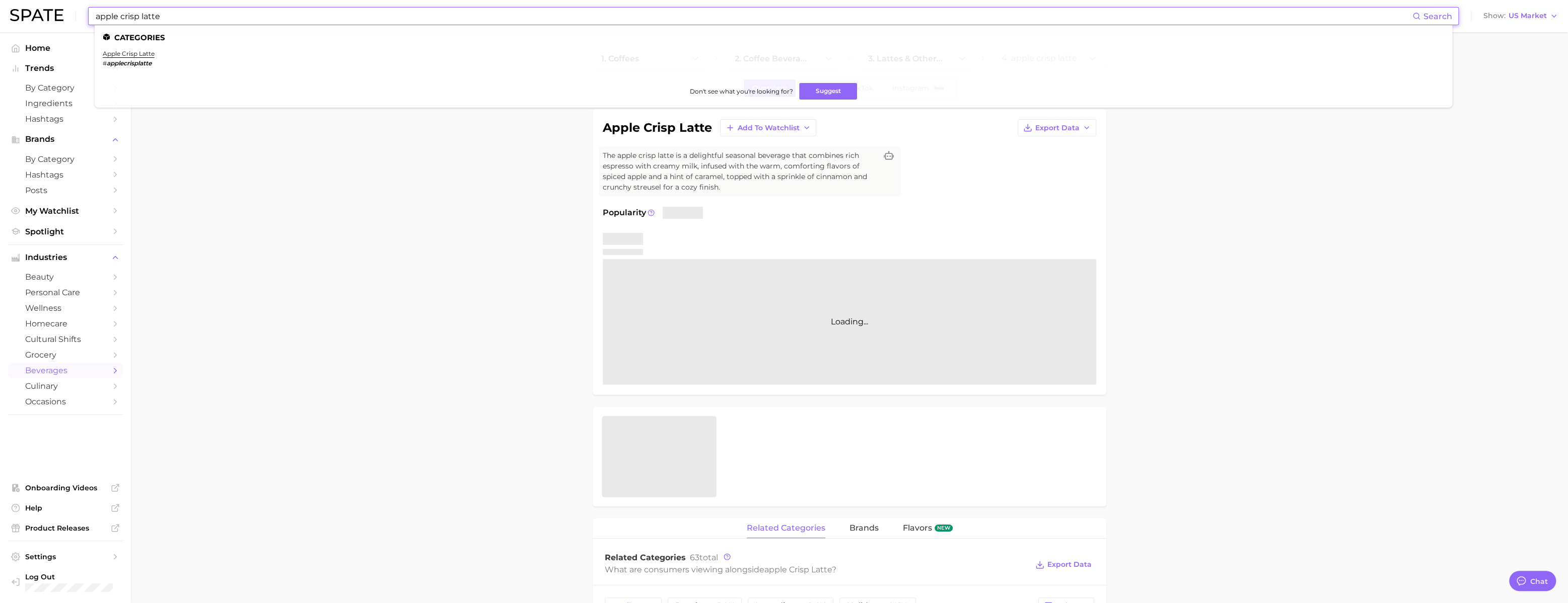
click at [216, 11] on input "apple crisp latte" at bounding box center [753, 16] width 1317 height 17
paste input "day out"
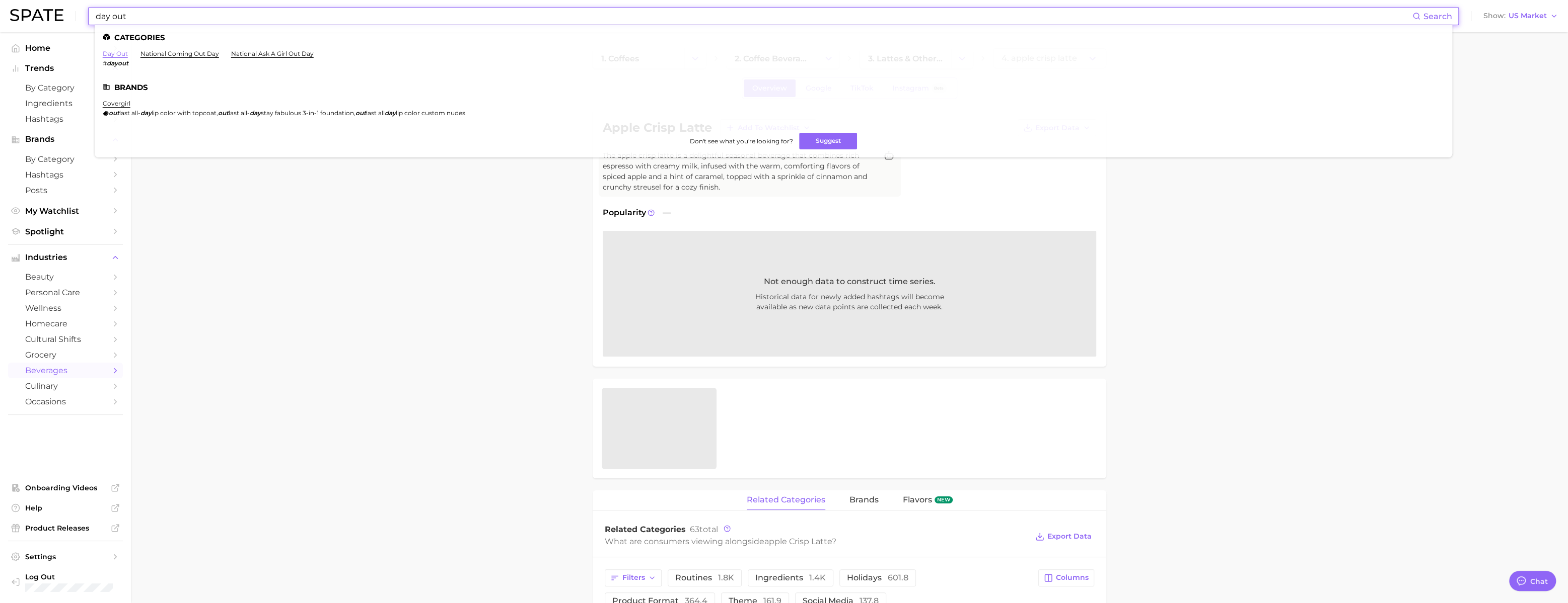
click at [128, 54] on link "day out" at bounding box center [115, 54] width 25 height 8
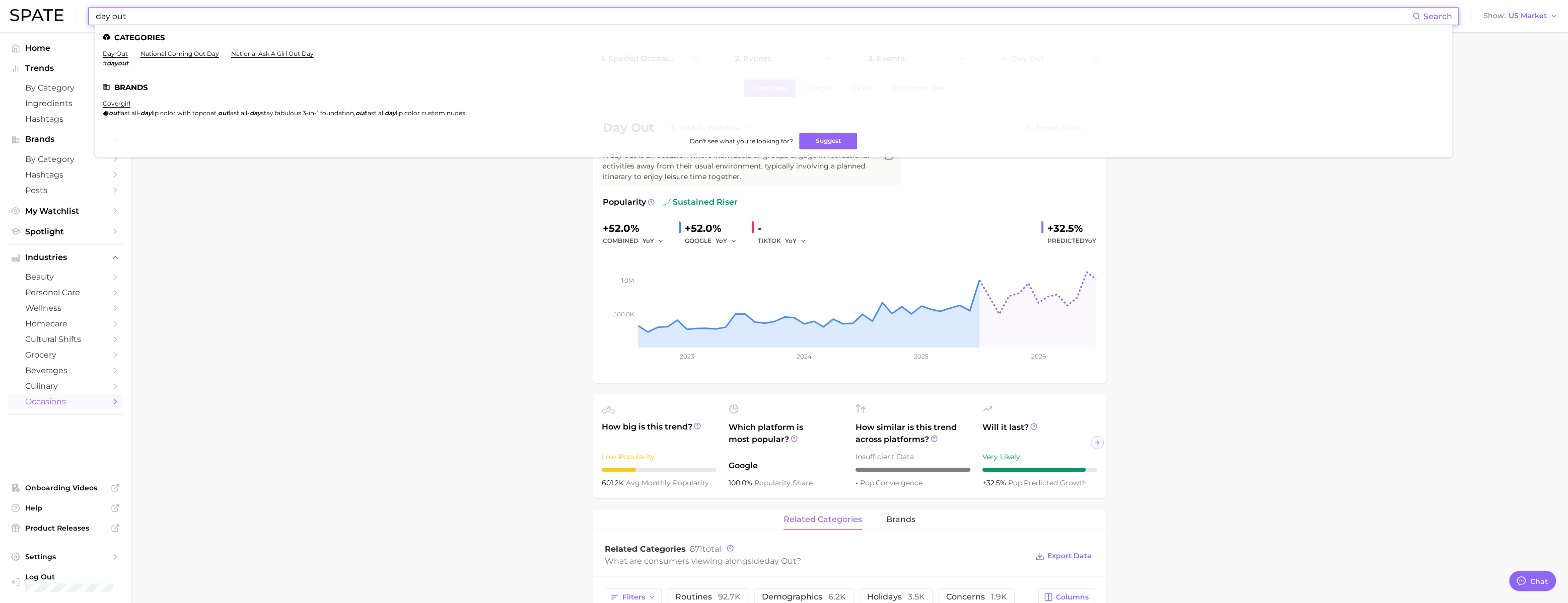
click at [587, 19] on input "day out" at bounding box center [753, 16] width 1317 height 17
click at [184, 20] on input "day out" at bounding box center [753, 16] width 1317 height 17
paste input "sun supplemen"
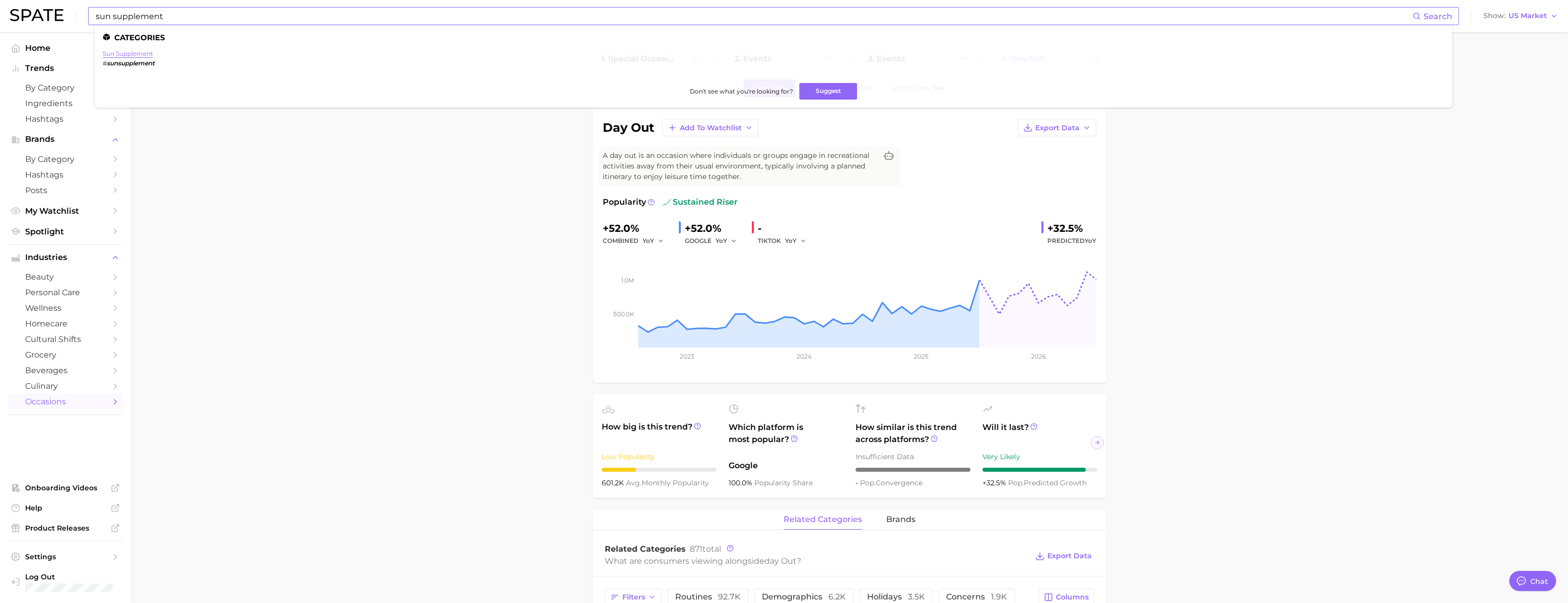
click at [145, 53] on link "sun supplement" at bounding box center [128, 54] width 51 height 8
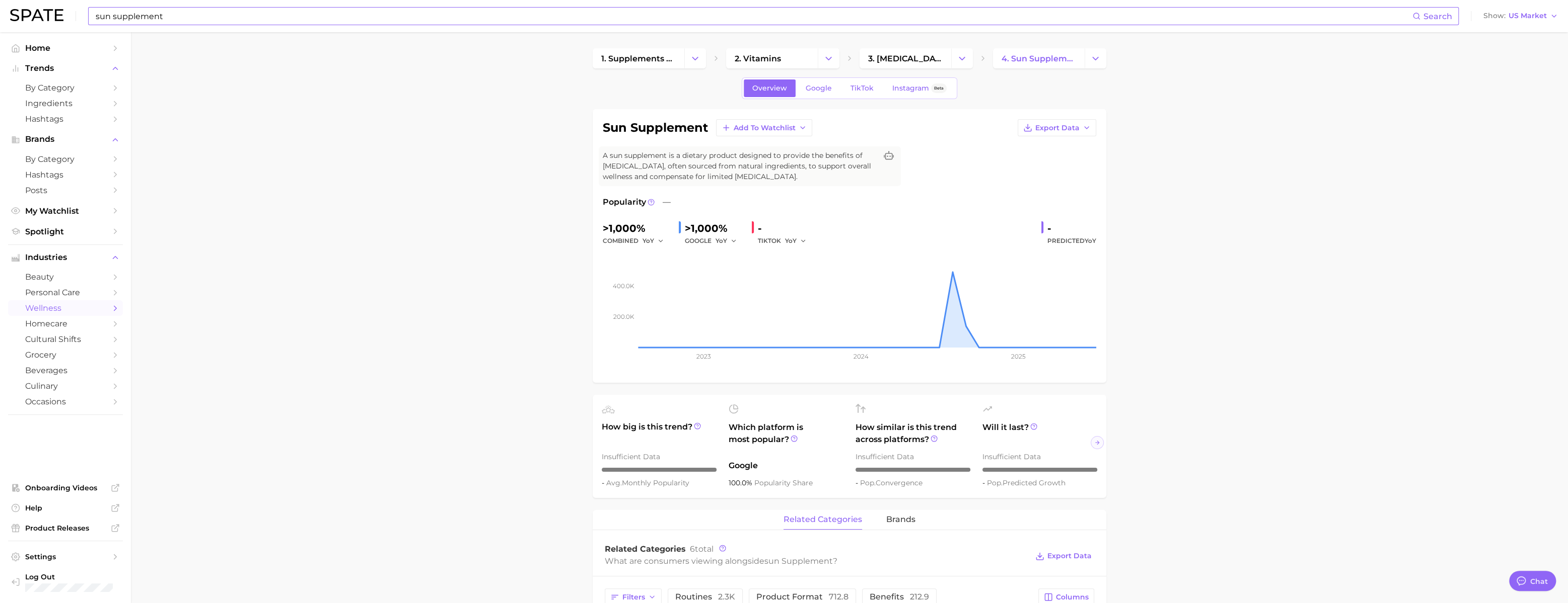
click at [155, 23] on input "sun supplement" at bounding box center [753, 16] width 1317 height 17
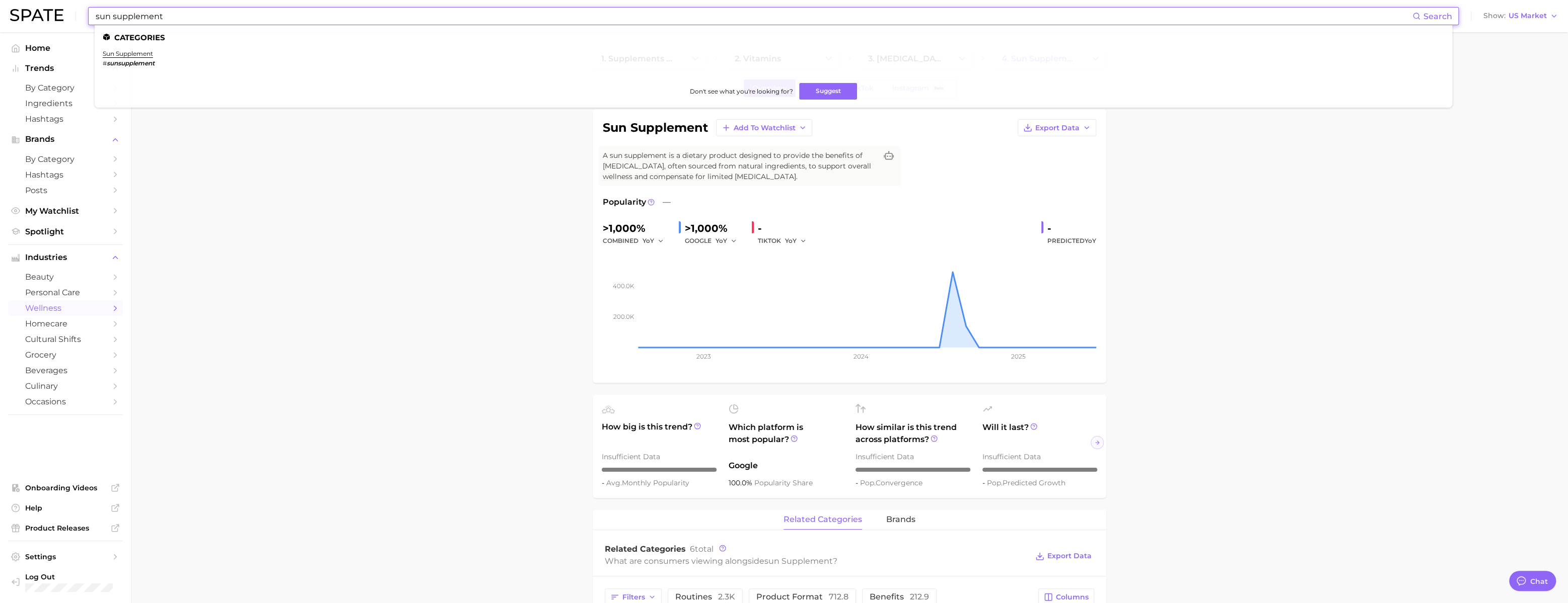
click at [155, 23] on input "sun supplement" at bounding box center [753, 16] width 1317 height 17
paste input "apricot hair"
click at [139, 51] on link "apricot hair" at bounding box center [121, 54] width 37 height 8
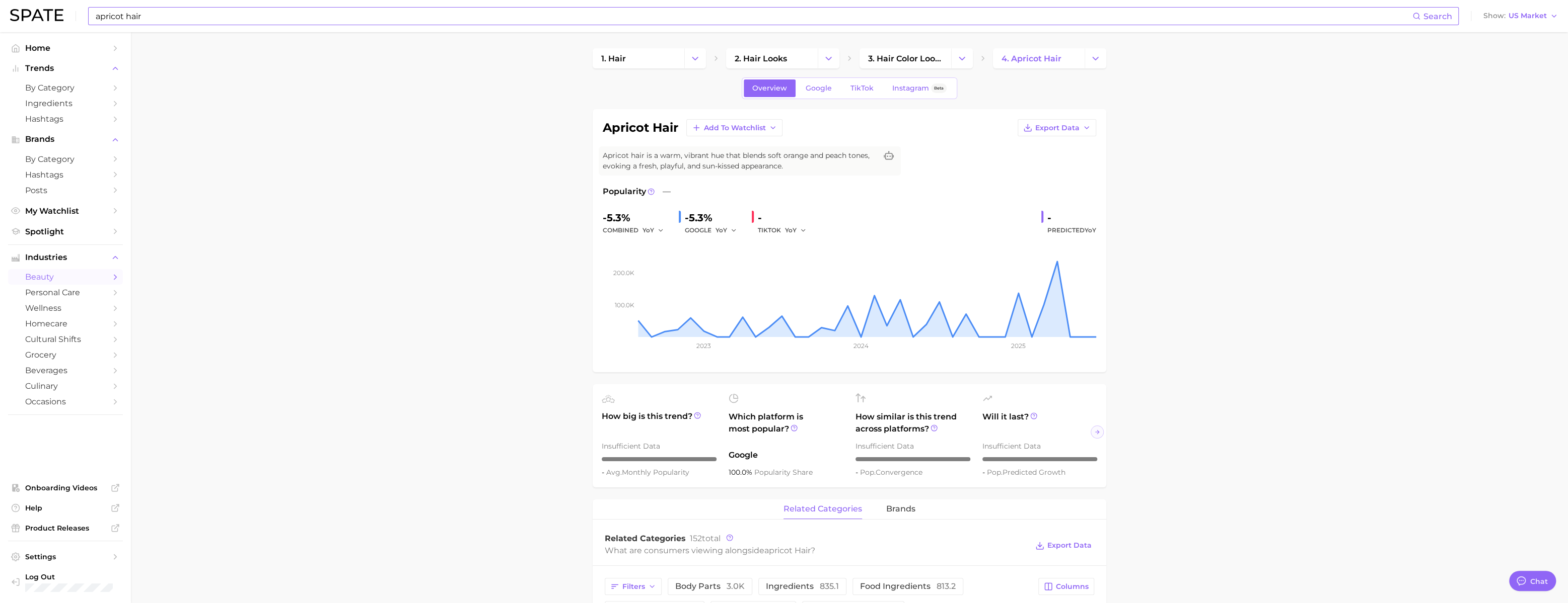
click at [157, 20] on input "apricot hair" at bounding box center [753, 16] width 1317 height 17
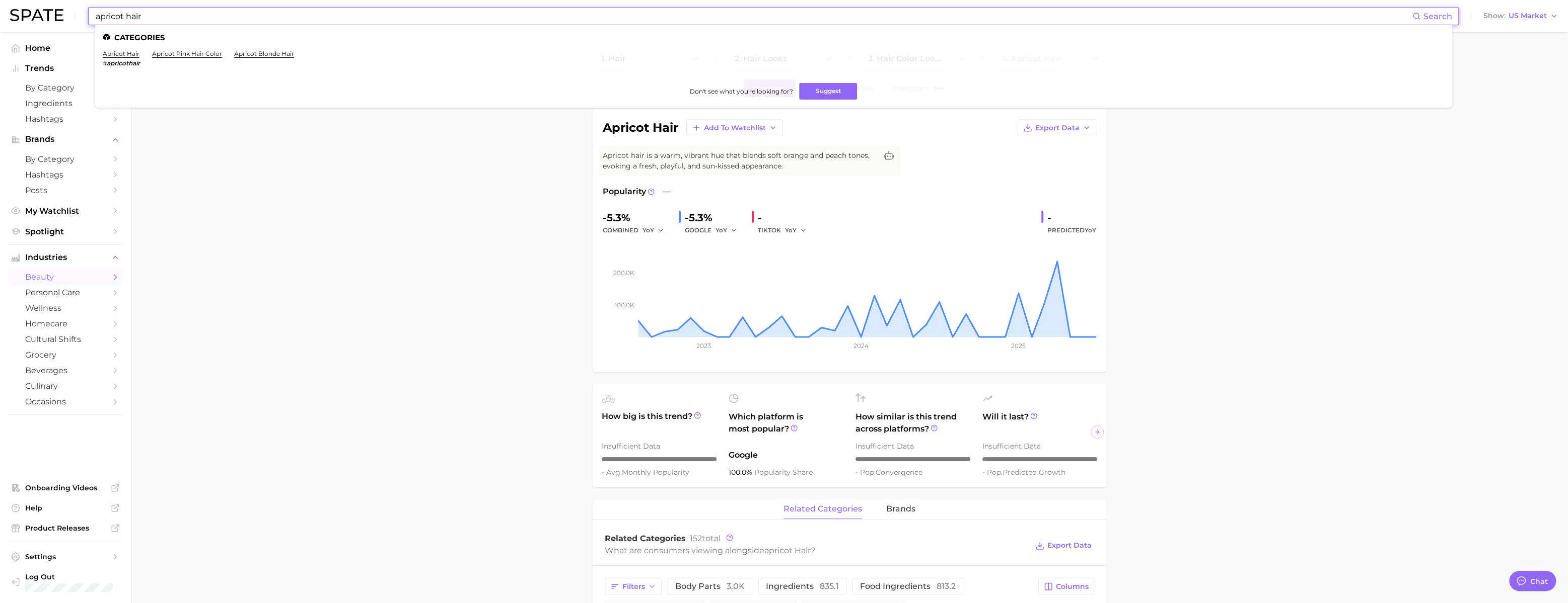
click at [157, 20] on input "apricot hair" at bounding box center [753, 16] width 1317 height 17
paste input "feta crumbles"
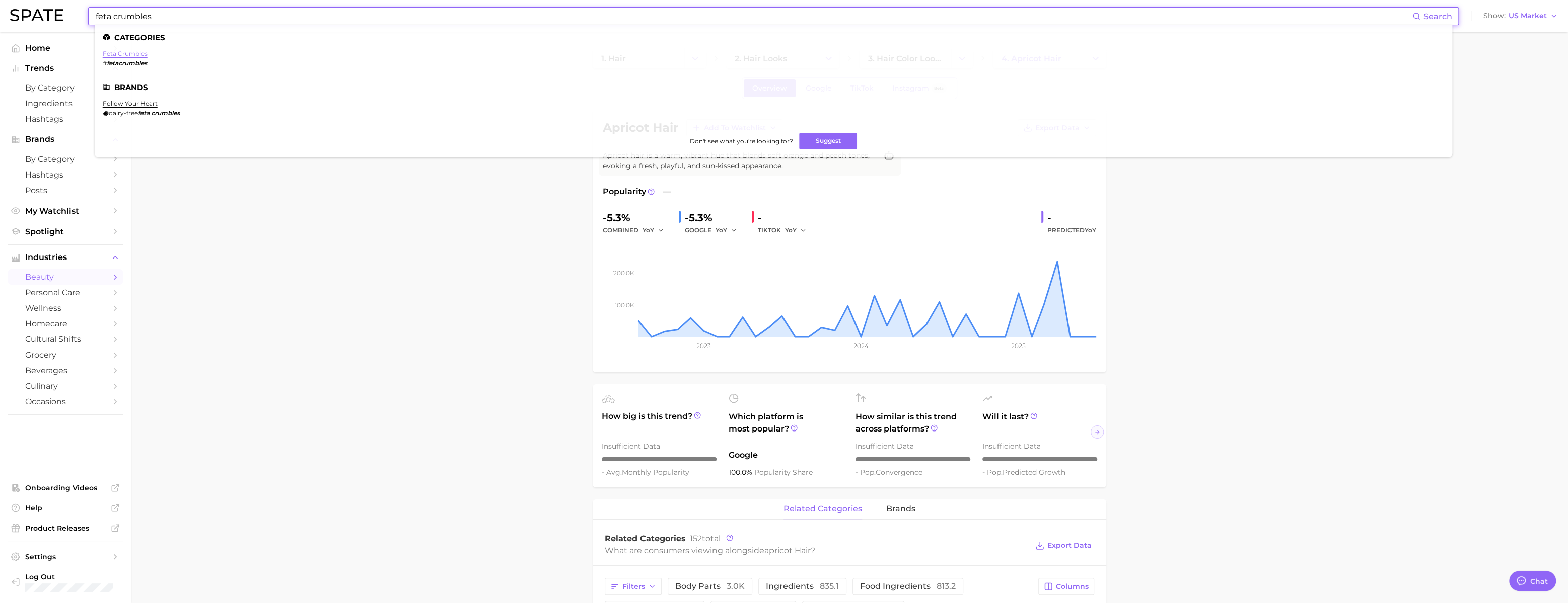
click at [148, 52] on link "feta crumbles" at bounding box center [125, 54] width 45 height 8
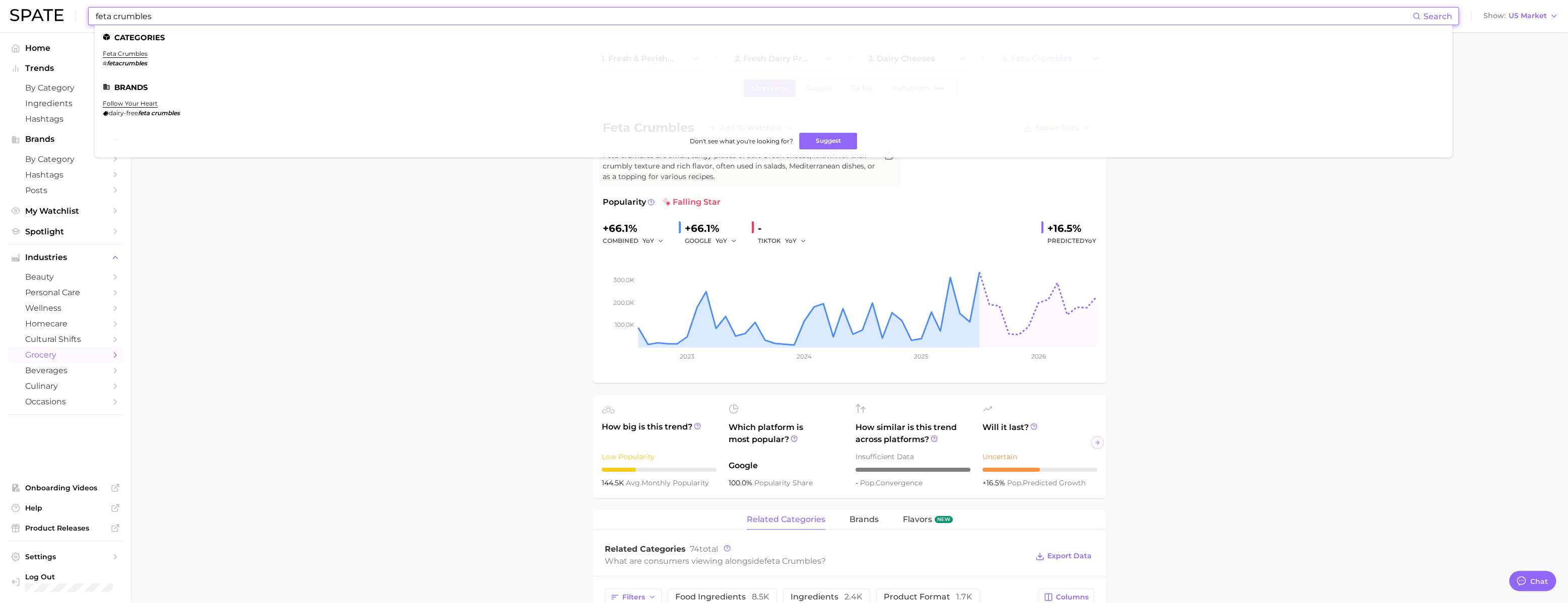
click at [160, 14] on input "feta crumbles" at bounding box center [753, 16] width 1317 height 17
paste input "ire honey"
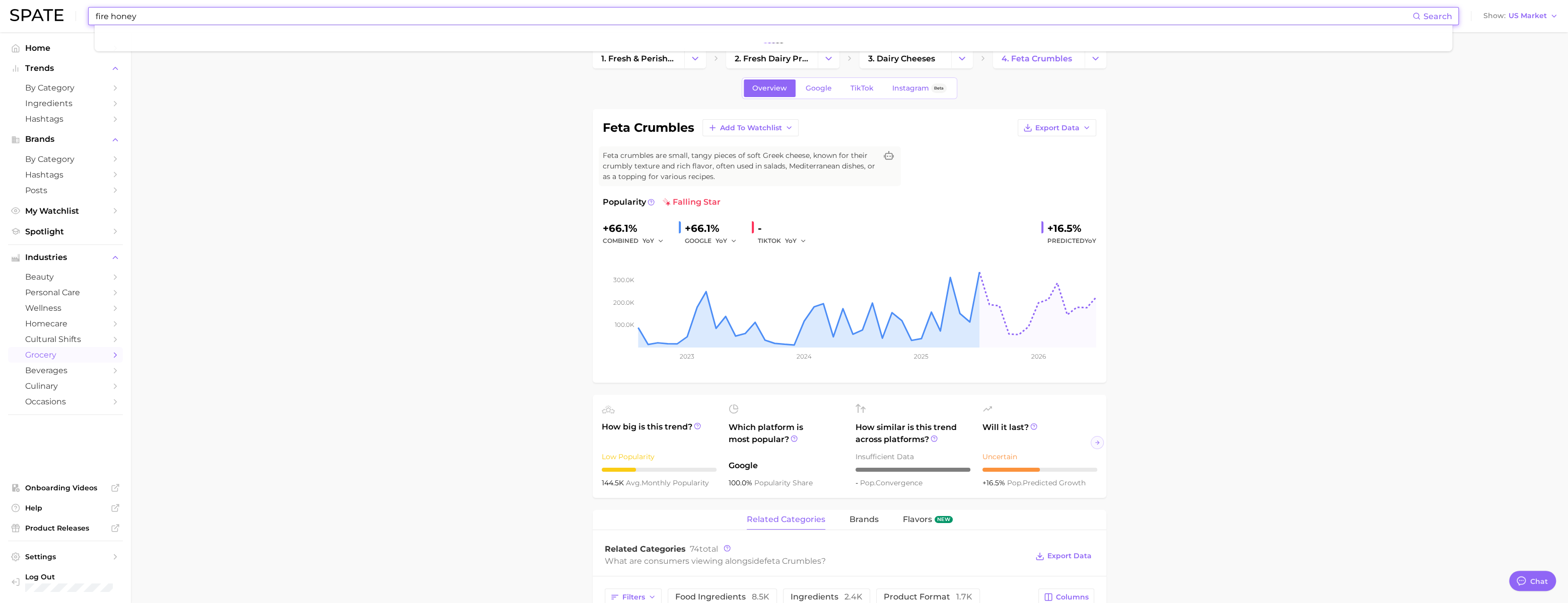
type input "fire honey"
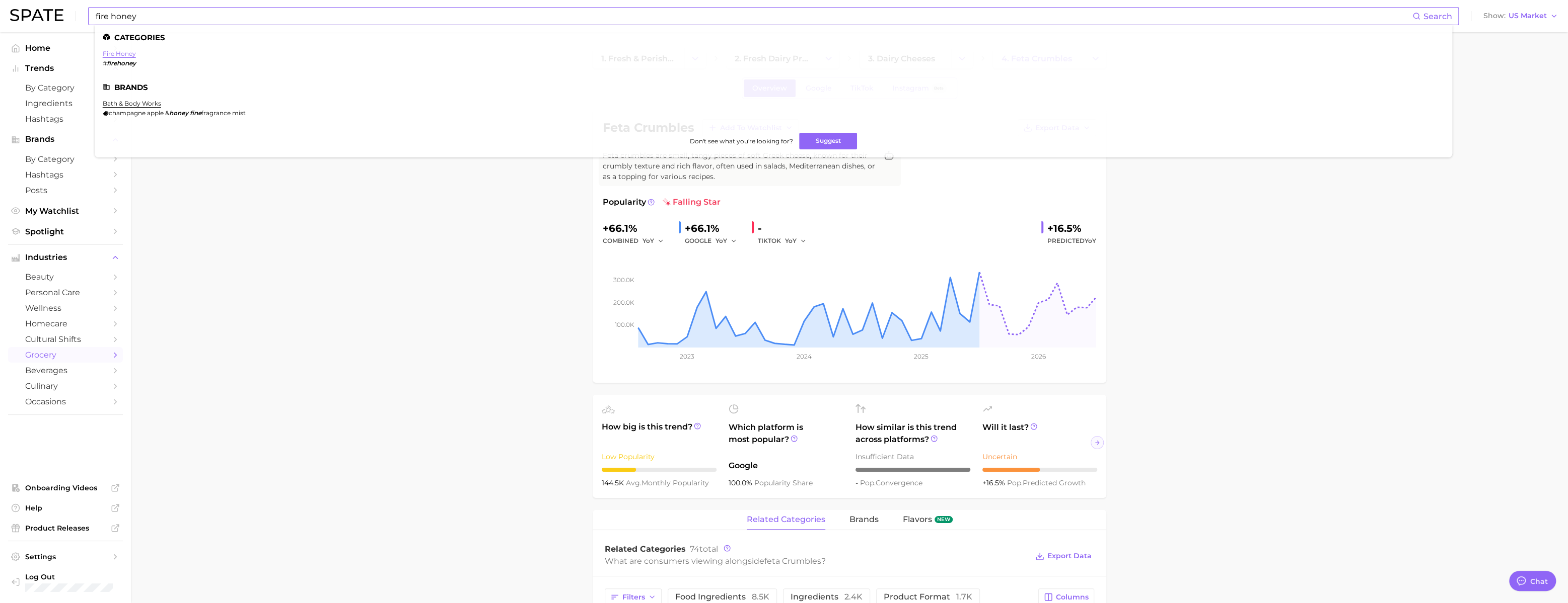
click at [117, 52] on link "fire honey" at bounding box center [120, 54] width 33 height 8
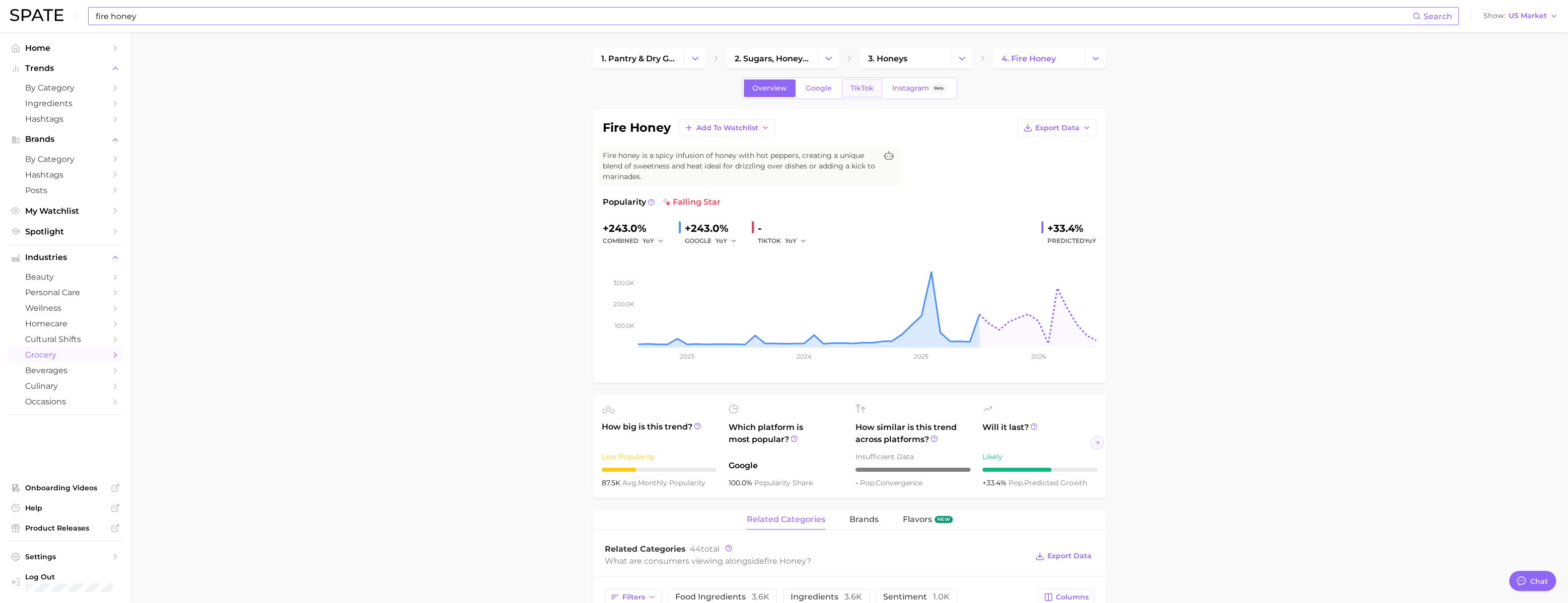
click at [787, 82] on link "TikTok" at bounding box center [862, 88] width 40 height 17
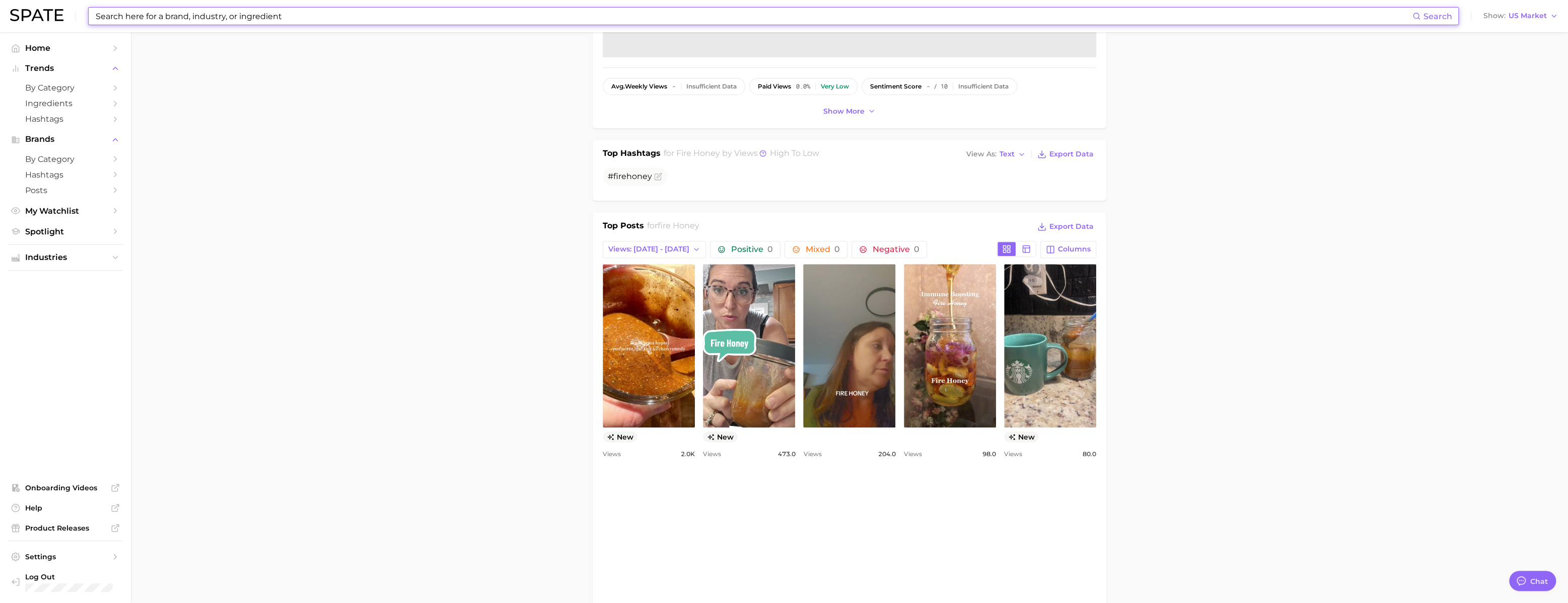
scroll to position [313, 0]
click at [235, 14] on input at bounding box center [753, 16] width 1317 height 17
paste input "matcha beer"
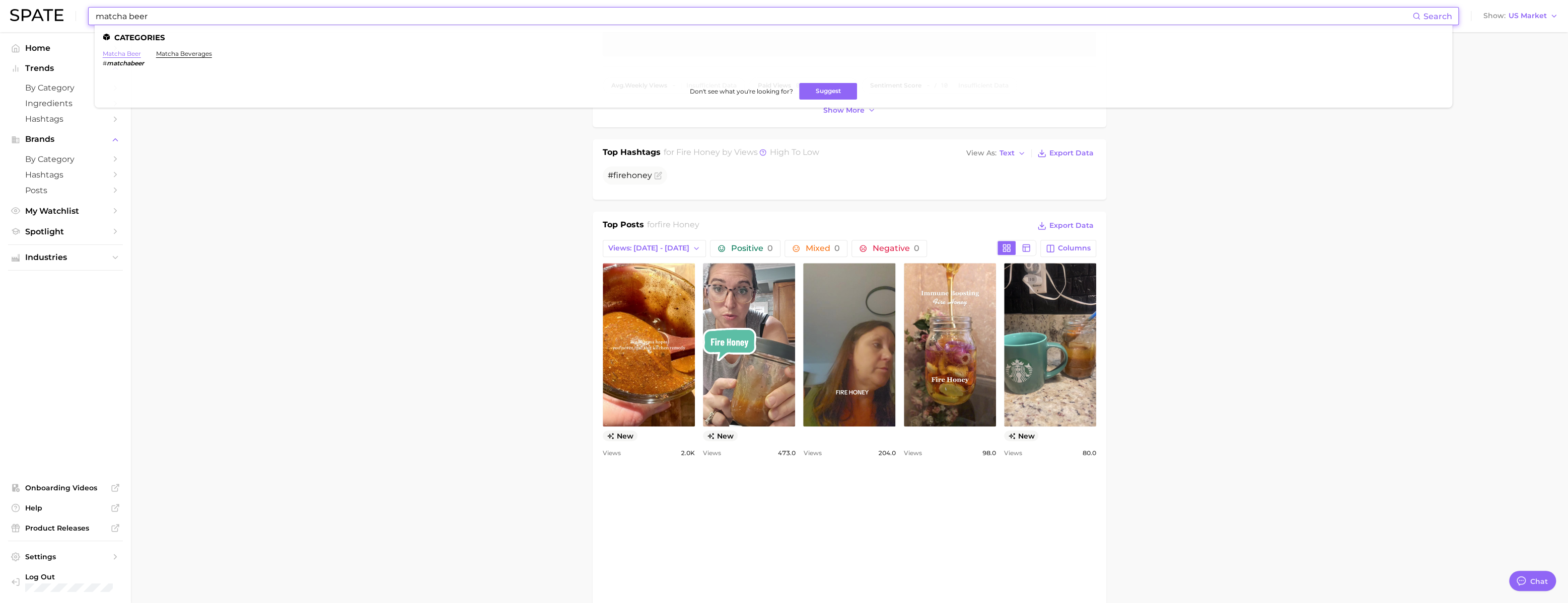
type input "matcha beer"
click at [136, 54] on link "matcha beer" at bounding box center [122, 54] width 39 height 8
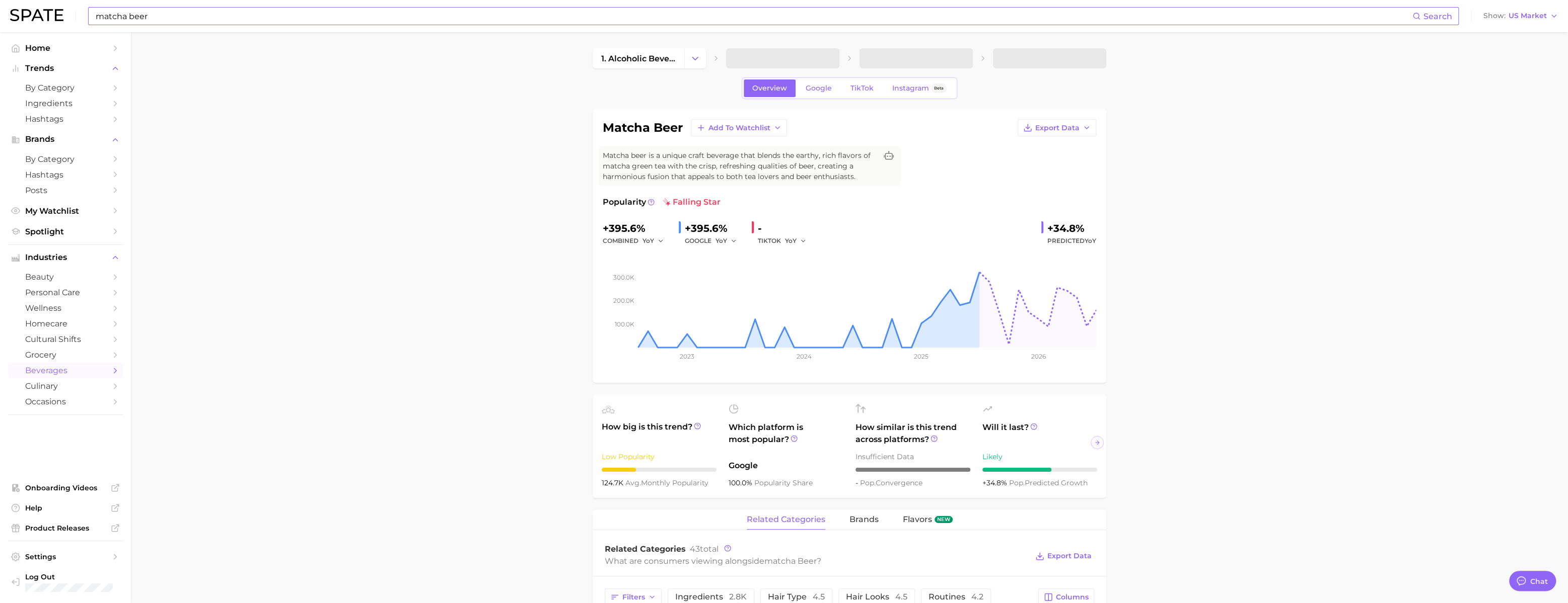
click at [787, 99] on div "Overview Google TikTok Instagram Beta" at bounding box center [849, 88] width 216 height 22
click at [787, 91] on span "TikTok" at bounding box center [862, 88] width 23 height 8
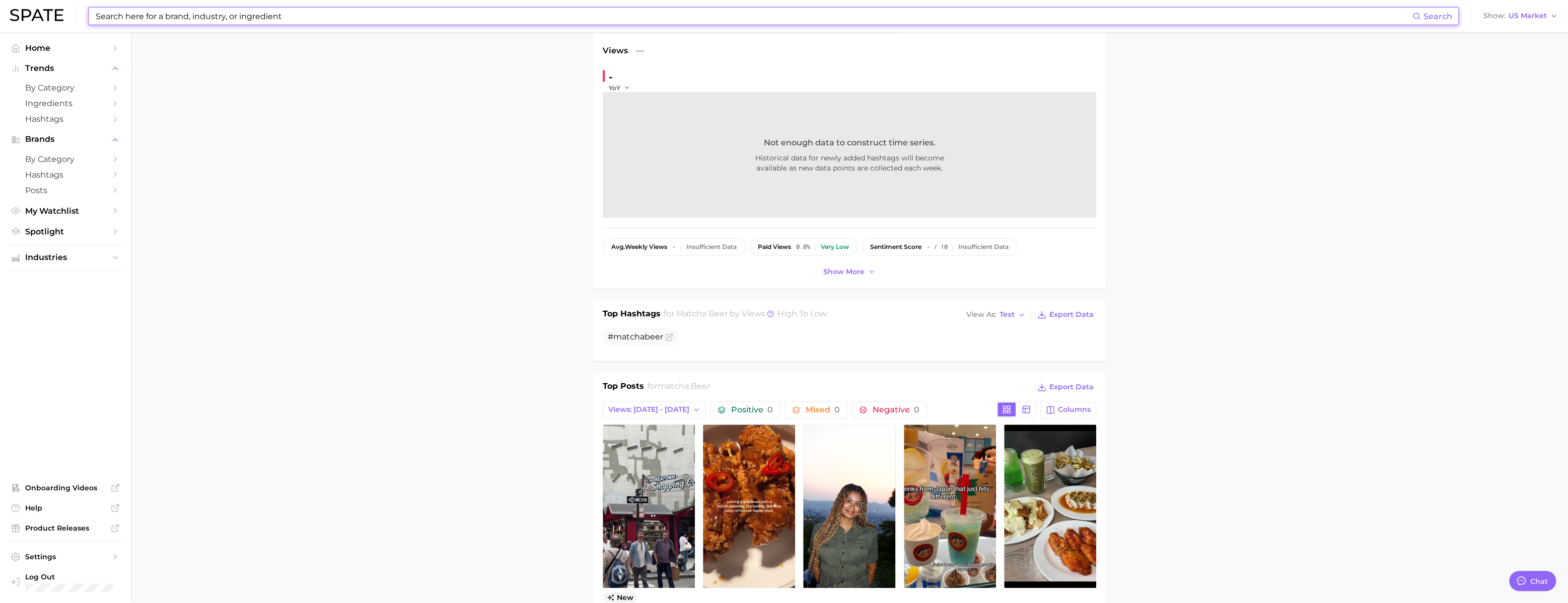
click at [192, 20] on input at bounding box center [753, 16] width 1317 height 17
paste input "whipped bone marrow"
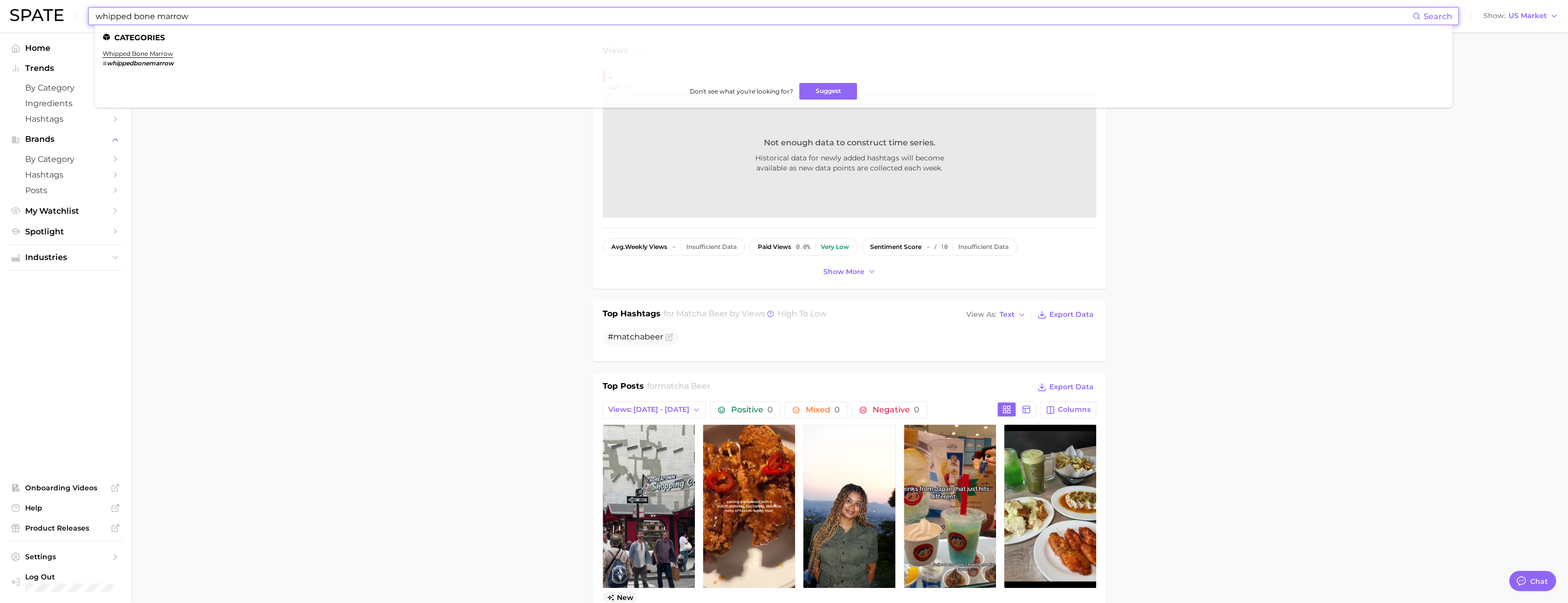
type input "whipped bone marrow"
click at [166, 58] on li "whipped bone marrow # whippedbonemarrow" at bounding box center [139, 58] width 71 height 17
click at [167, 55] on link "whipped bone marrow" at bounding box center [138, 54] width 70 height 8
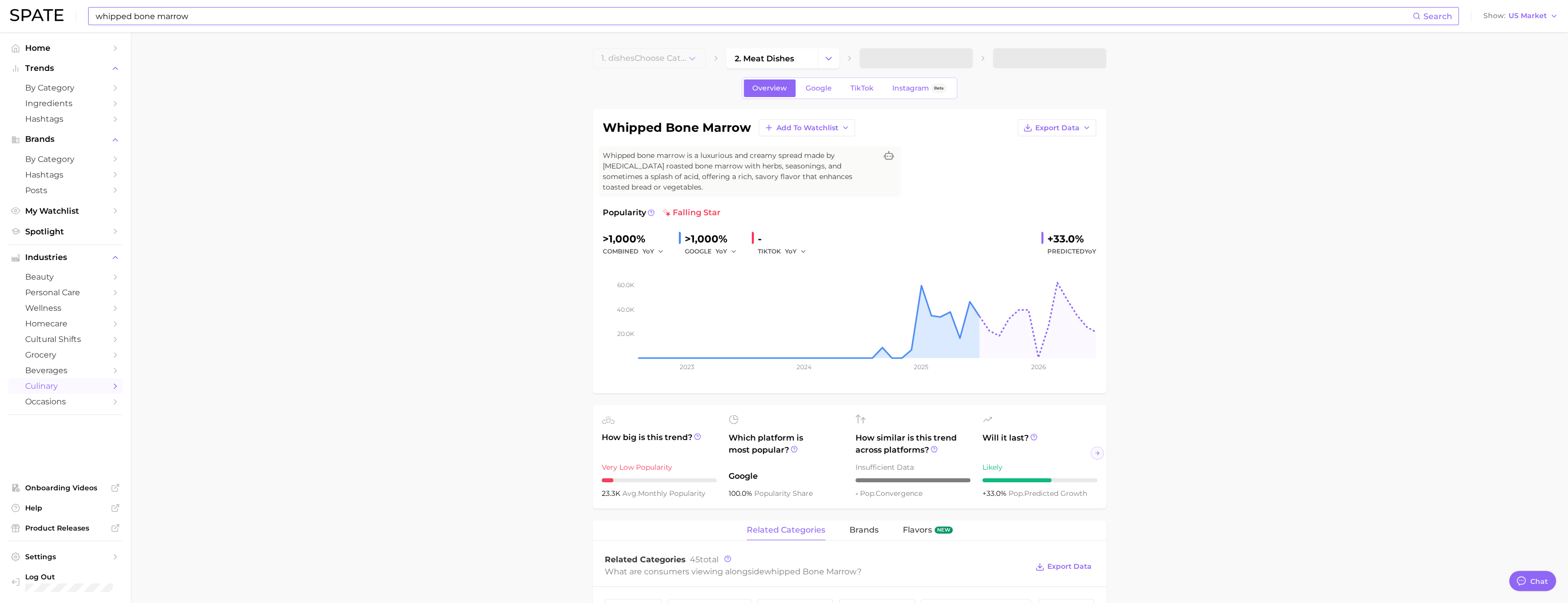
click at [787, 97] on link "TikTok" at bounding box center [862, 88] width 40 height 17
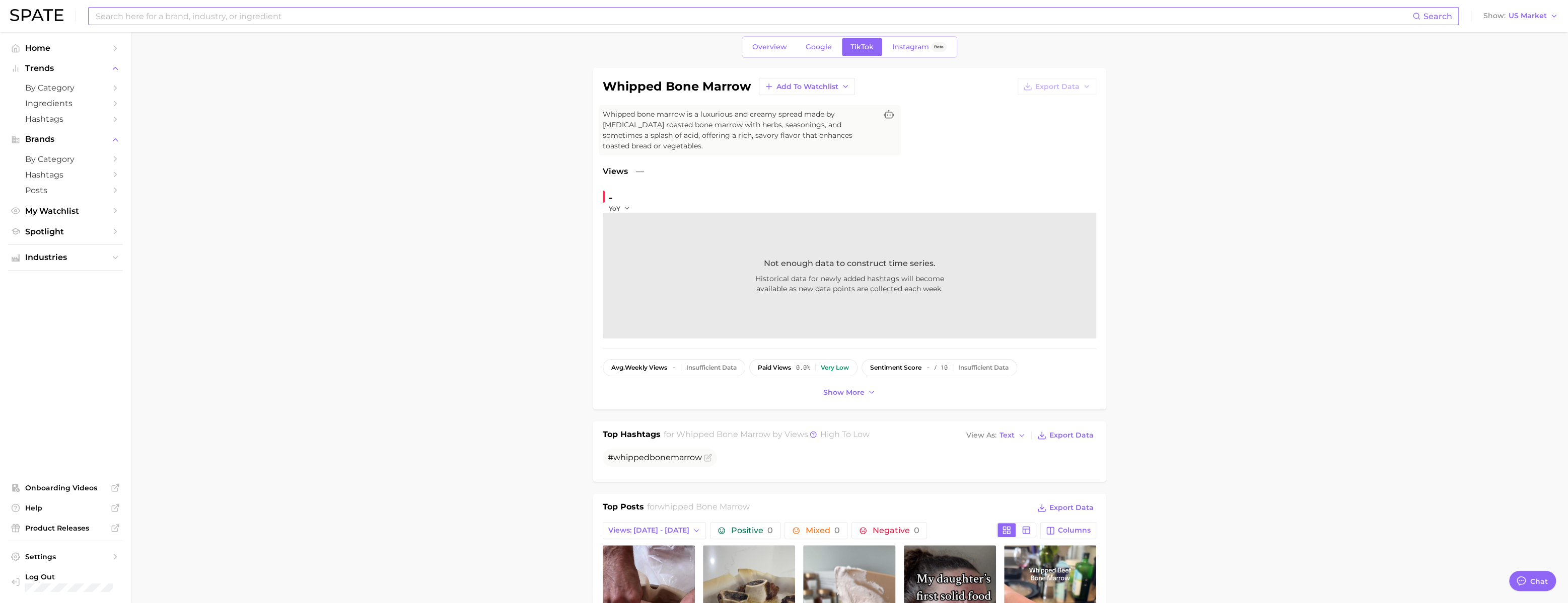
scroll to position [51, 0]
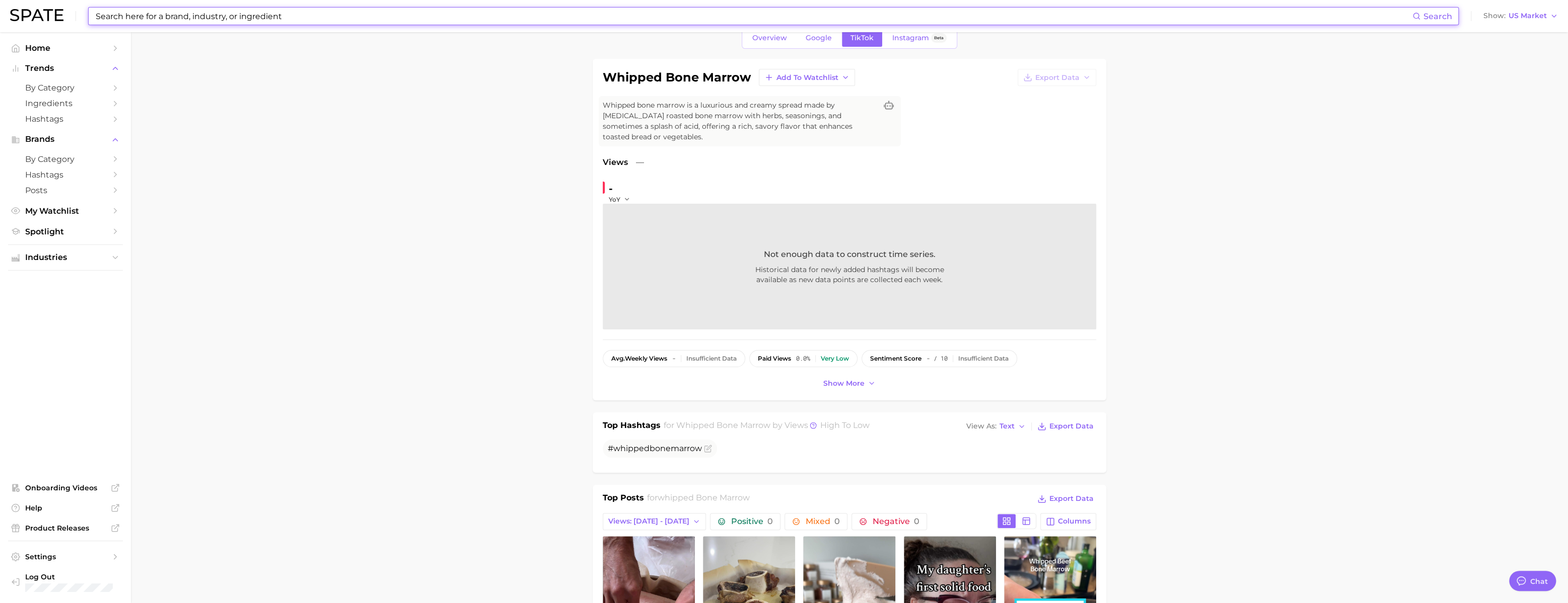
click at [150, 18] on input at bounding box center [753, 16] width 1317 height 17
paste input "whipped goat cheese"
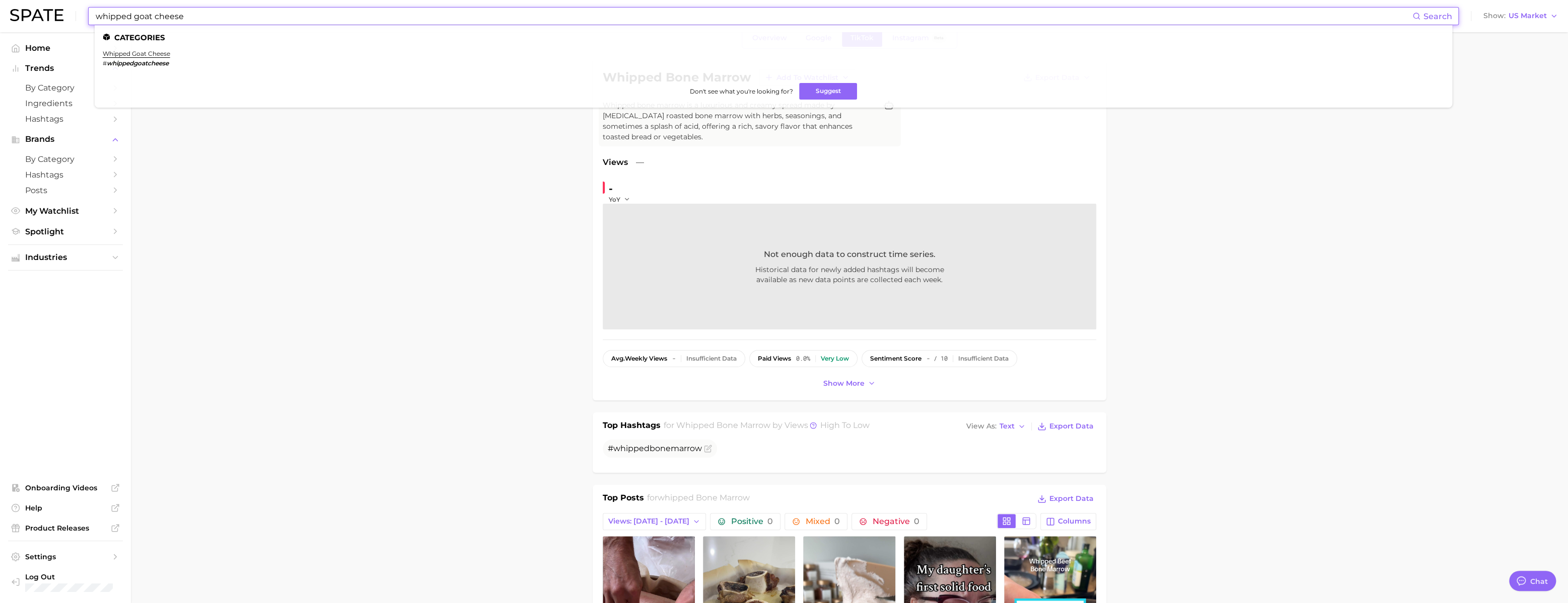
type input "whipped goat cheese"
click at [136, 60] on em "whippedgoatcheese" at bounding box center [138, 63] width 62 height 8
click at [138, 51] on link "whipped goat cheese" at bounding box center [136, 54] width 67 height 8
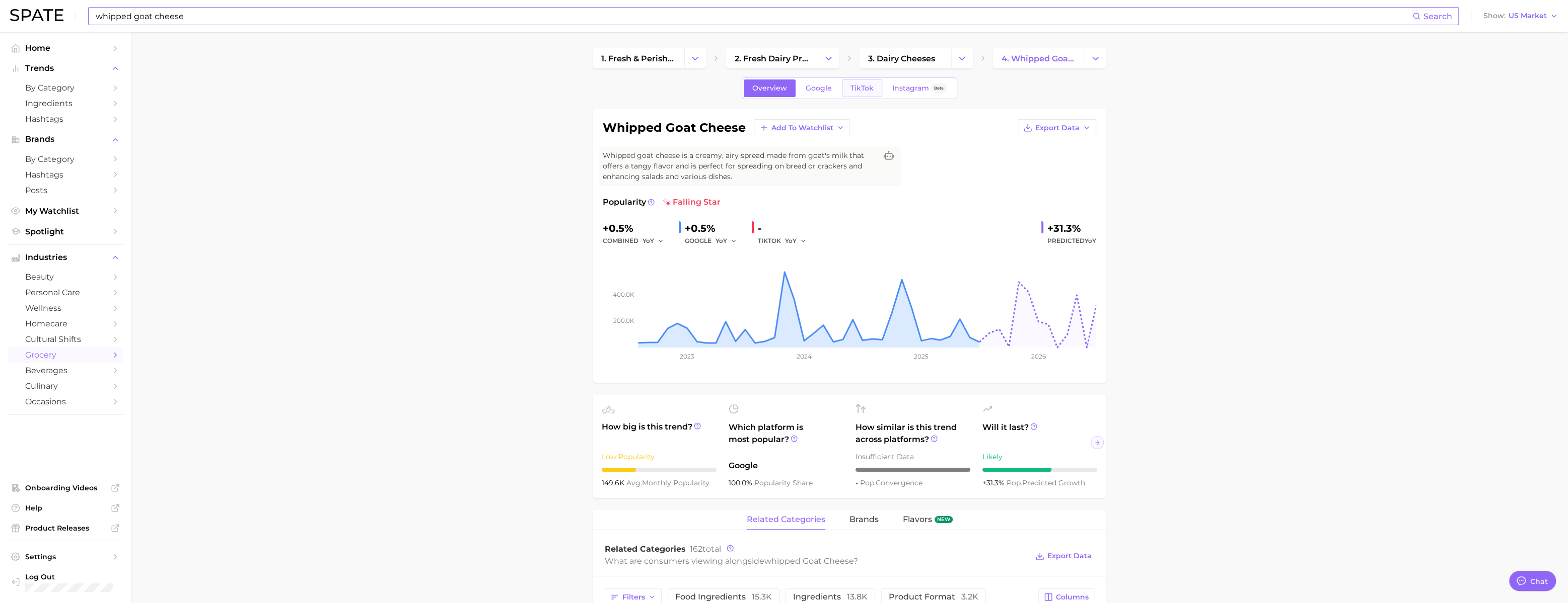
click at [787, 91] on span "TikTok" at bounding box center [862, 88] width 23 height 8
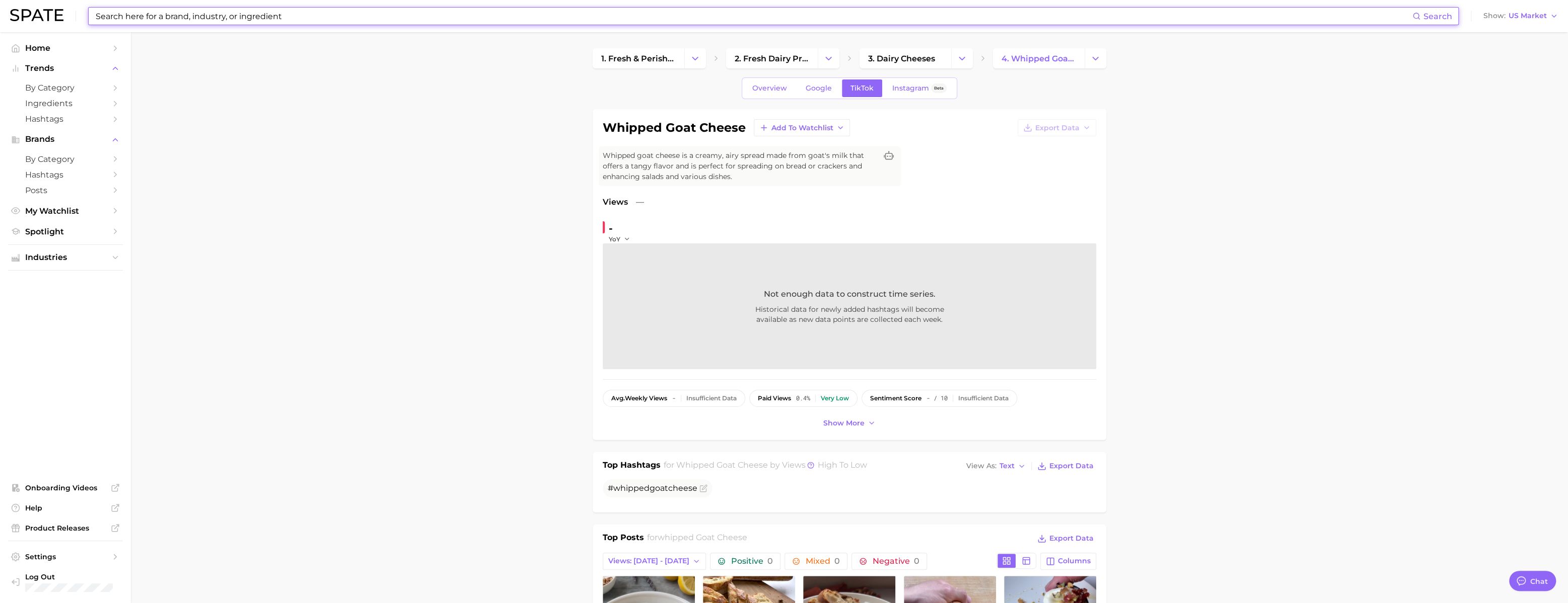
click at [189, 20] on input at bounding box center [753, 16] width 1317 height 17
paste input "matcha beer"
click at [163, 23] on input "matcha beer" at bounding box center [753, 16] width 1317 height 17
click at [164, 22] on input "matcha beer" at bounding box center [753, 16] width 1317 height 17
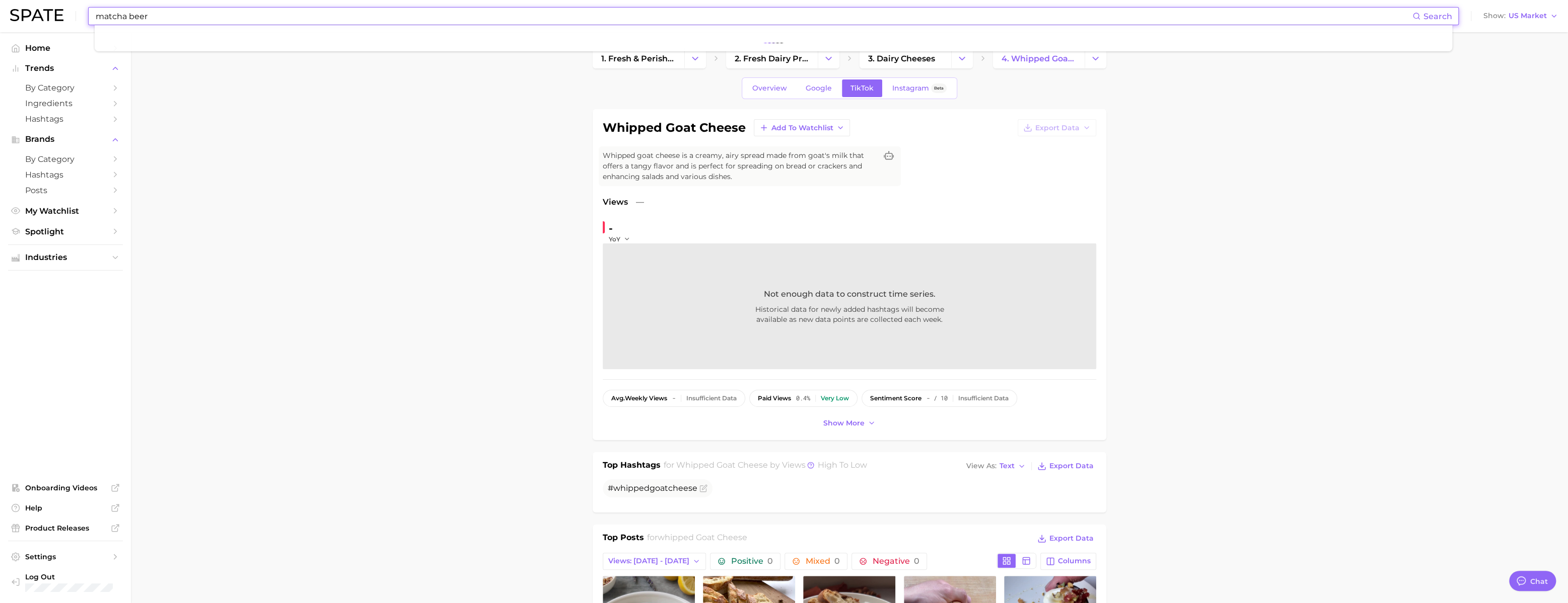
click at [164, 22] on input "matcha beer" at bounding box center [753, 16] width 1317 height 17
paste input "rose of jericho"
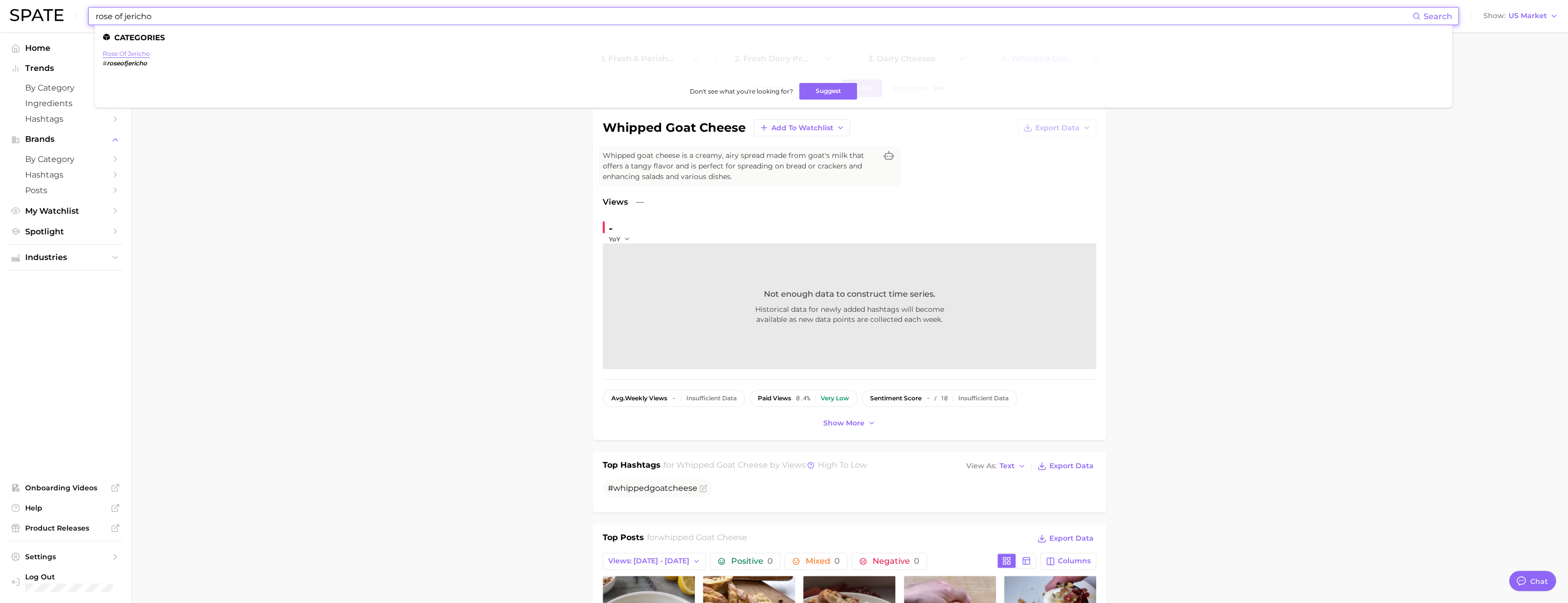
click at [150, 56] on link "rose of jericho" at bounding box center [126, 54] width 48 height 8
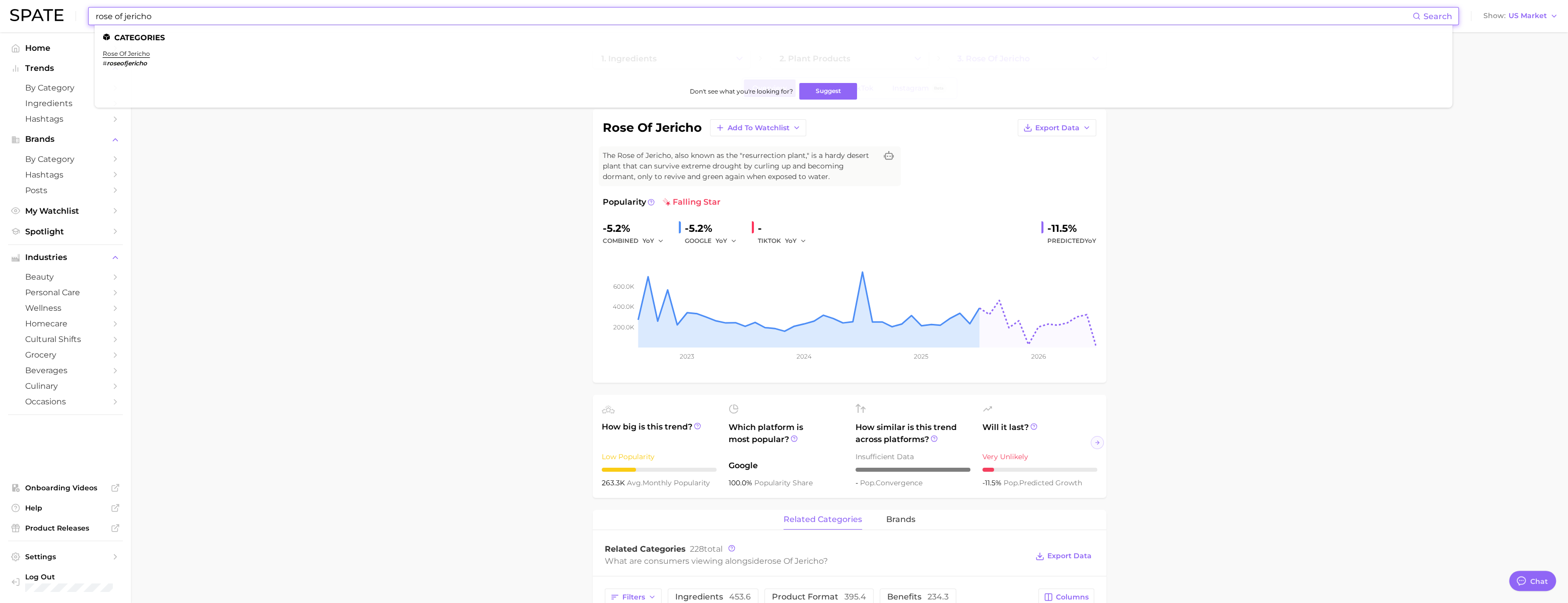
click at [166, 22] on input "rose of jericho" at bounding box center [753, 16] width 1317 height 17
click at [167, 20] on input "rose of jericho" at bounding box center [753, 16] width 1317 height 17
click at [166, 20] on input "rose of jericho" at bounding box center [753, 16] width 1317 height 17
click at [166, 21] on input "rose of jericho" at bounding box center [753, 16] width 1317 height 17
paste input "spicy tuna"
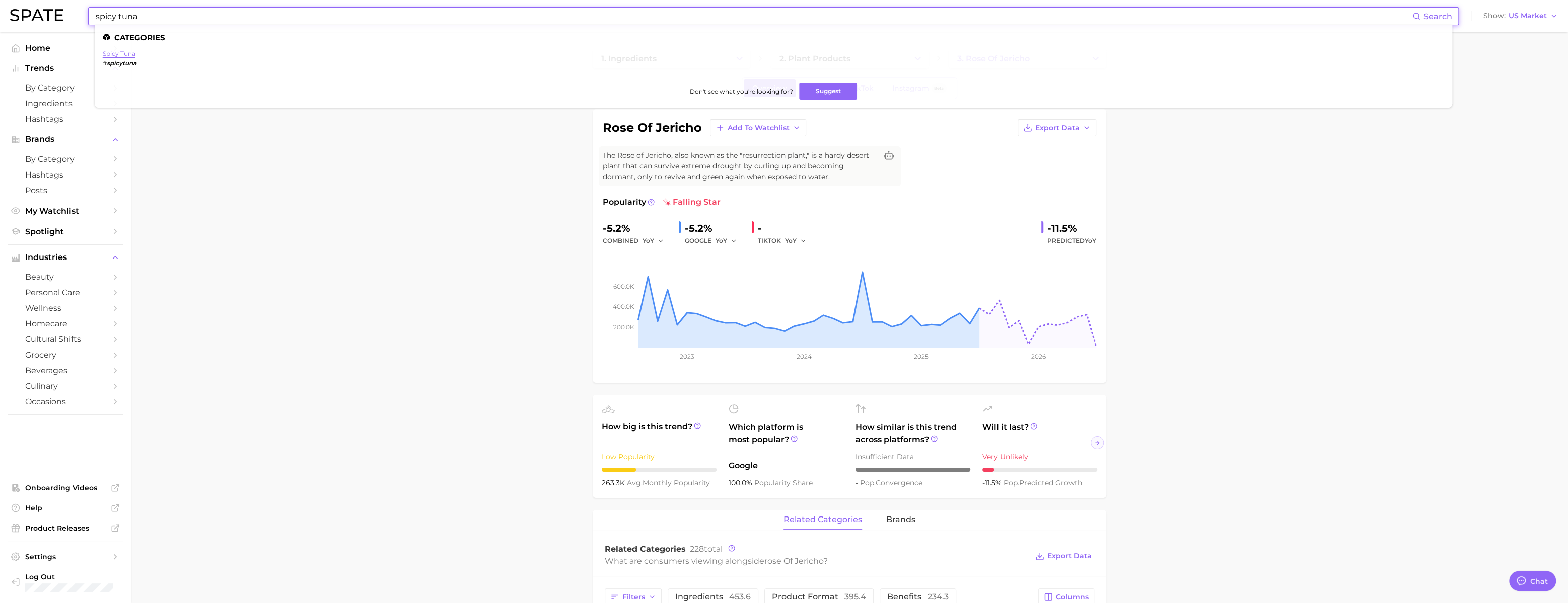
type input "spicy tuna"
click at [136, 55] on link "spicy tuna" at bounding box center [119, 54] width 33 height 8
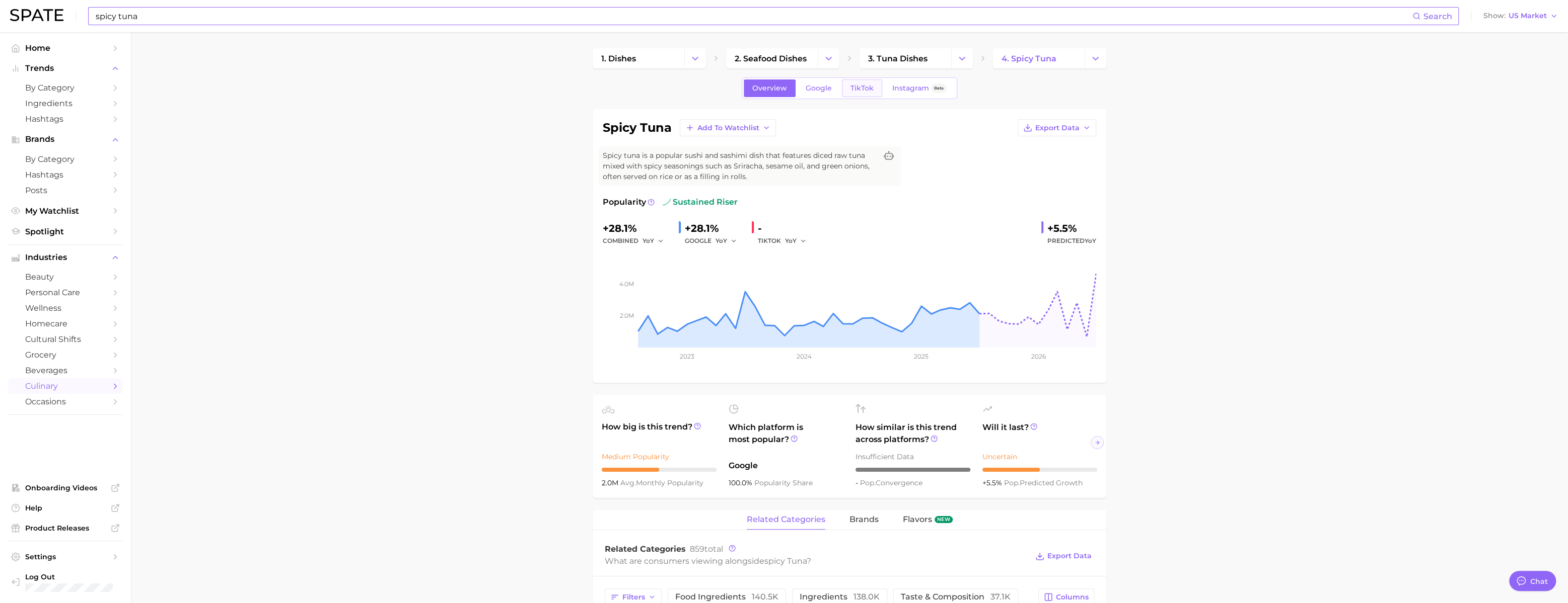
click at [787, 97] on link "TikTok" at bounding box center [862, 88] width 40 height 17
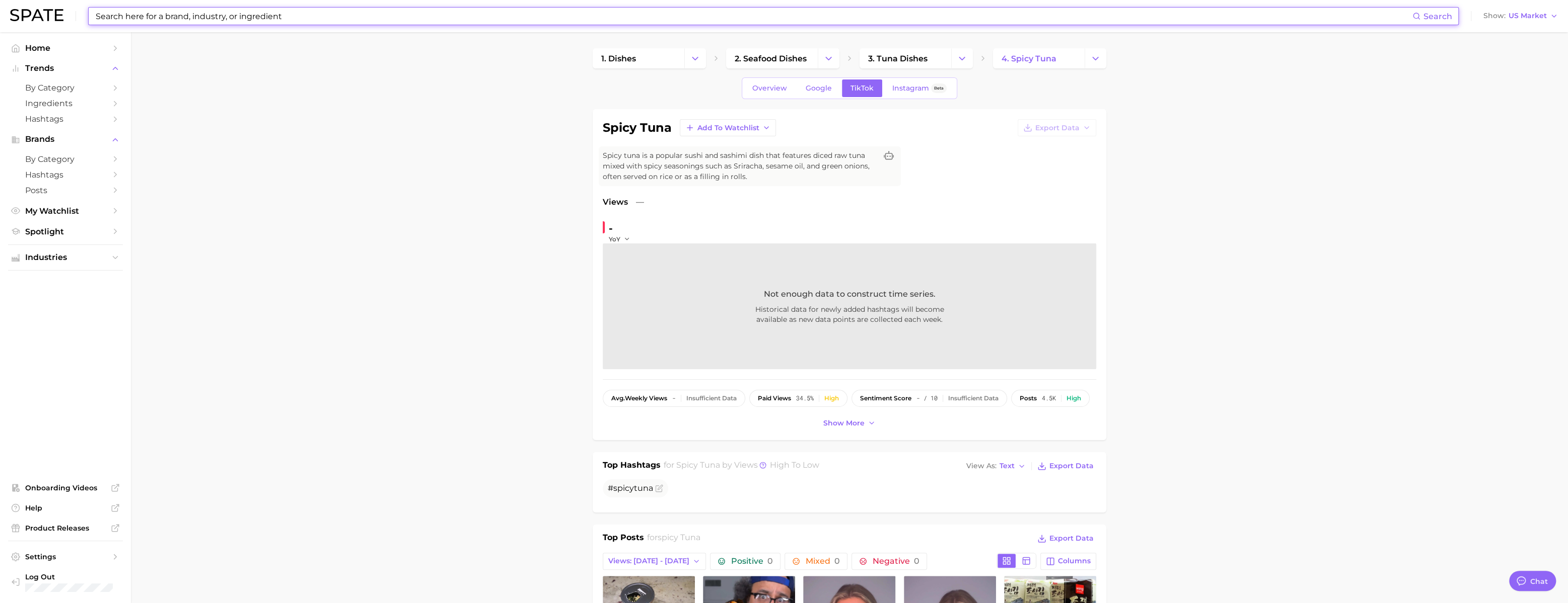
click at [176, 14] on input at bounding box center [753, 16] width 1317 height 17
paste input "gorgeous grandma day"
type input "gorgeous grandma day"
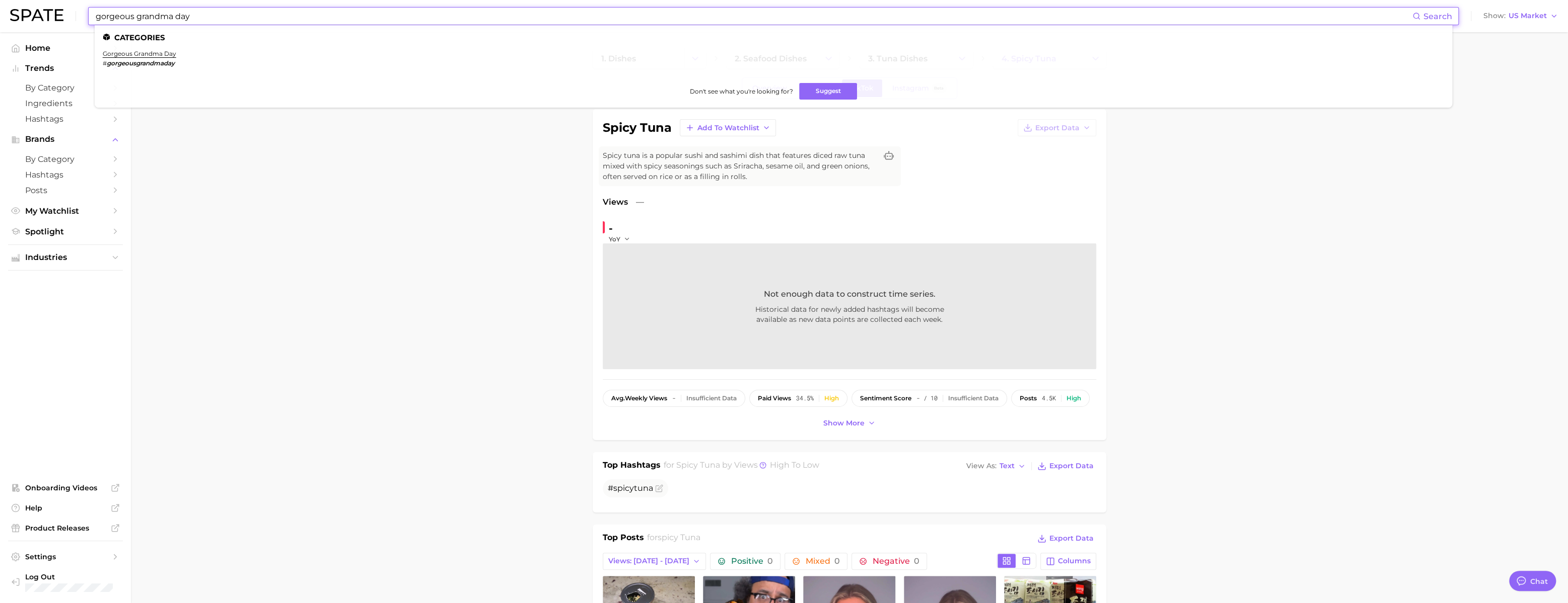
click at [302, 15] on input "gorgeous grandma day" at bounding box center [753, 16] width 1317 height 17
click at [161, 51] on link "gorgeous grandma day" at bounding box center [139, 54] width 73 height 8
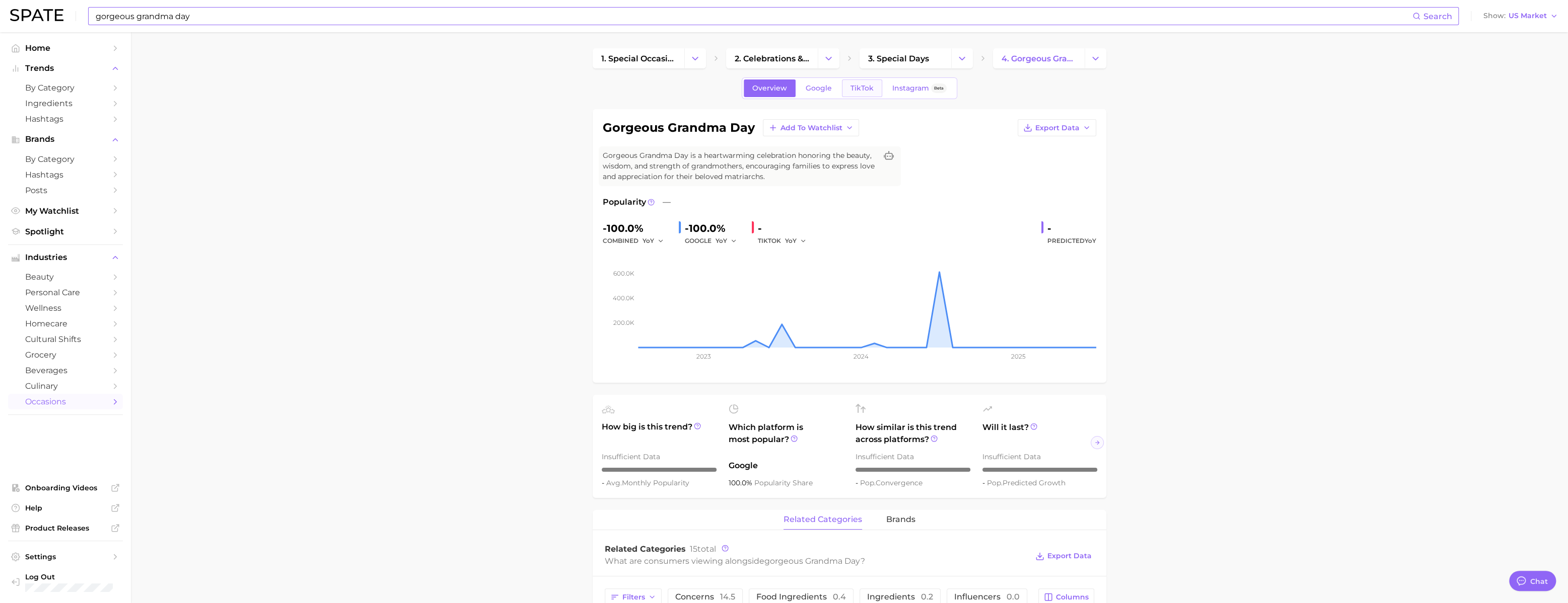
click at [787, 92] on span "TikTok" at bounding box center [862, 88] width 23 height 8
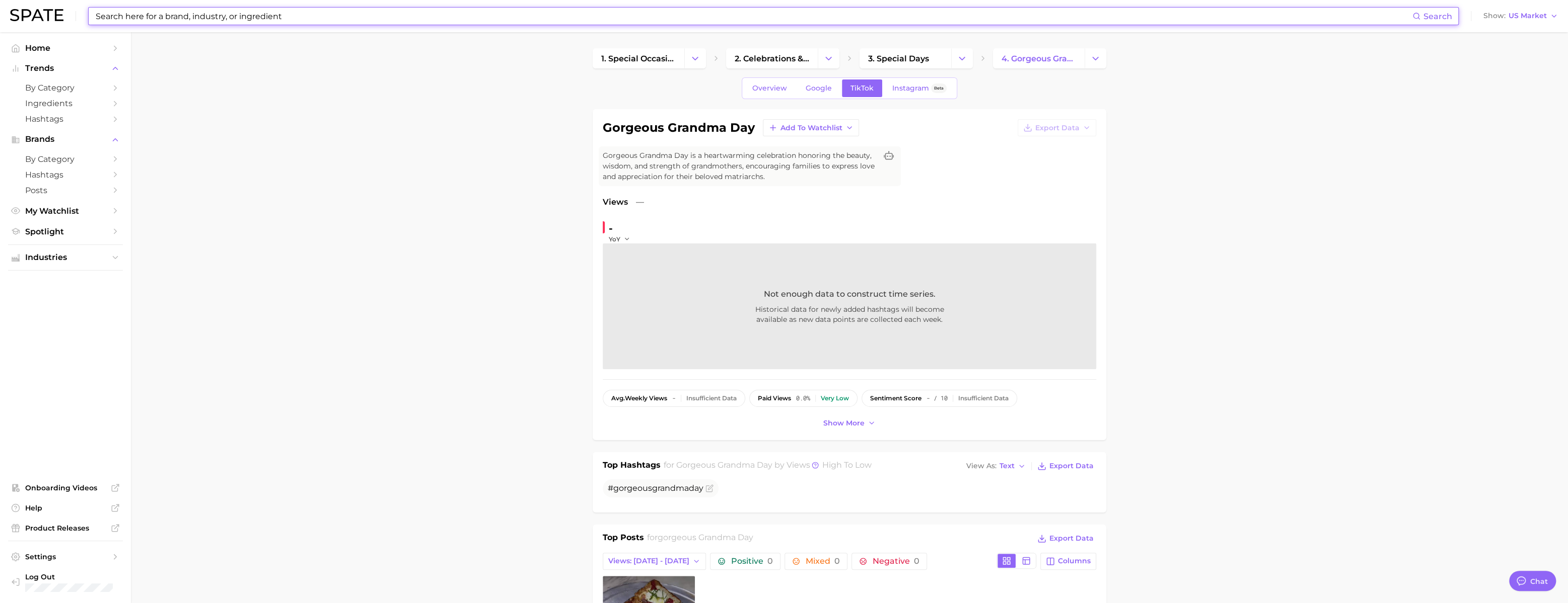
click at [127, 17] on input at bounding box center [753, 16] width 1317 height 17
paste input "orchid perfume"
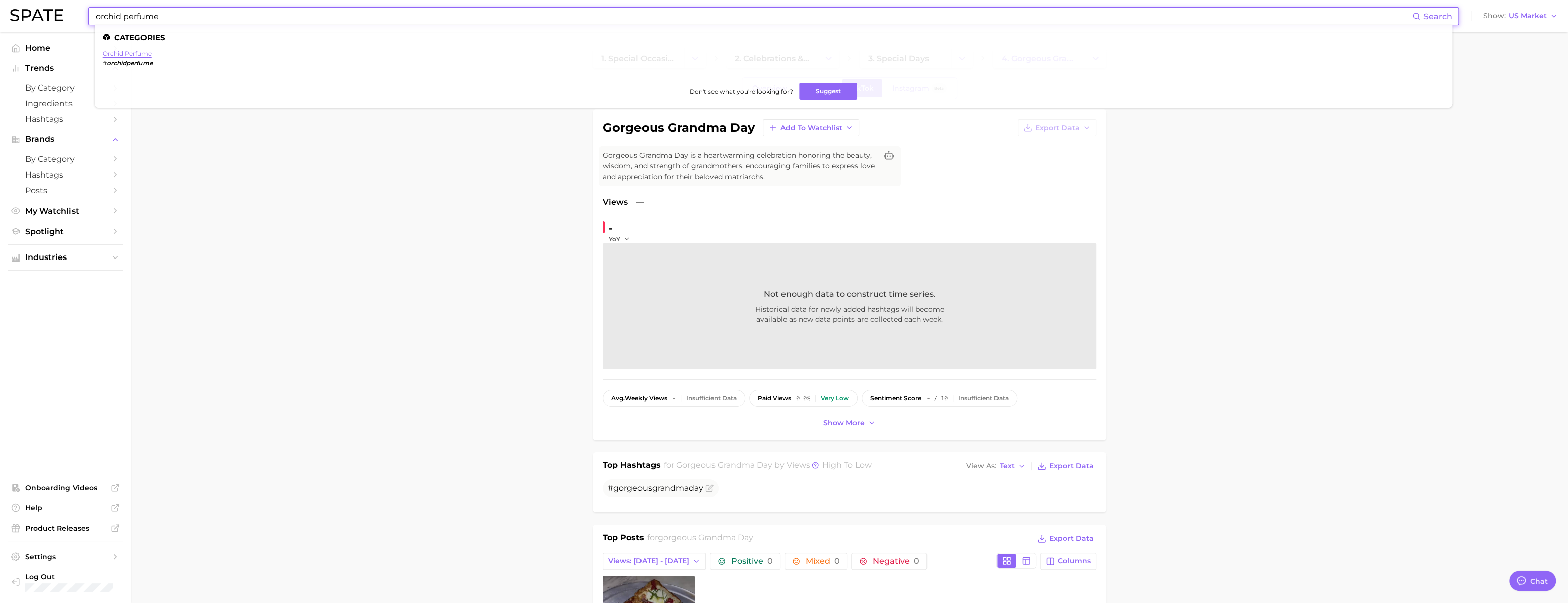
type input "orchid perfume"
click at [149, 51] on link "orchid perfume" at bounding box center [127, 54] width 49 height 8
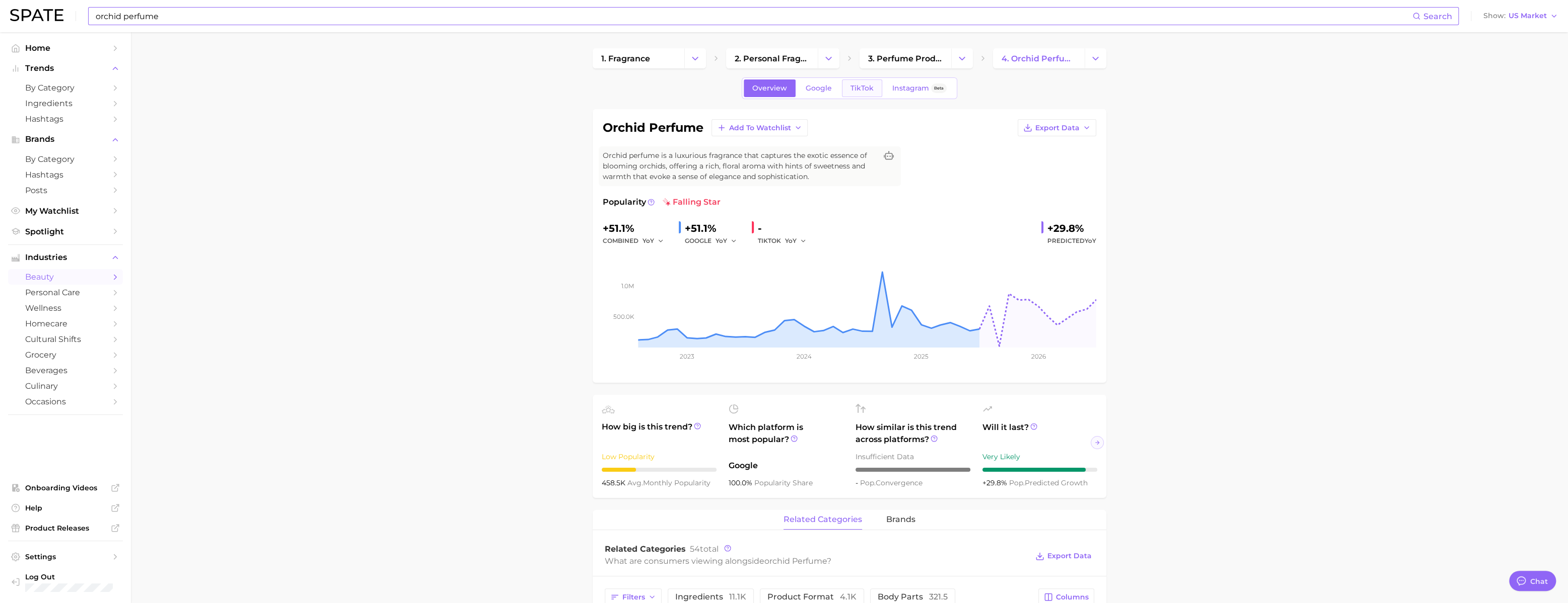
click at [787, 95] on link "TikTok" at bounding box center [862, 88] width 40 height 17
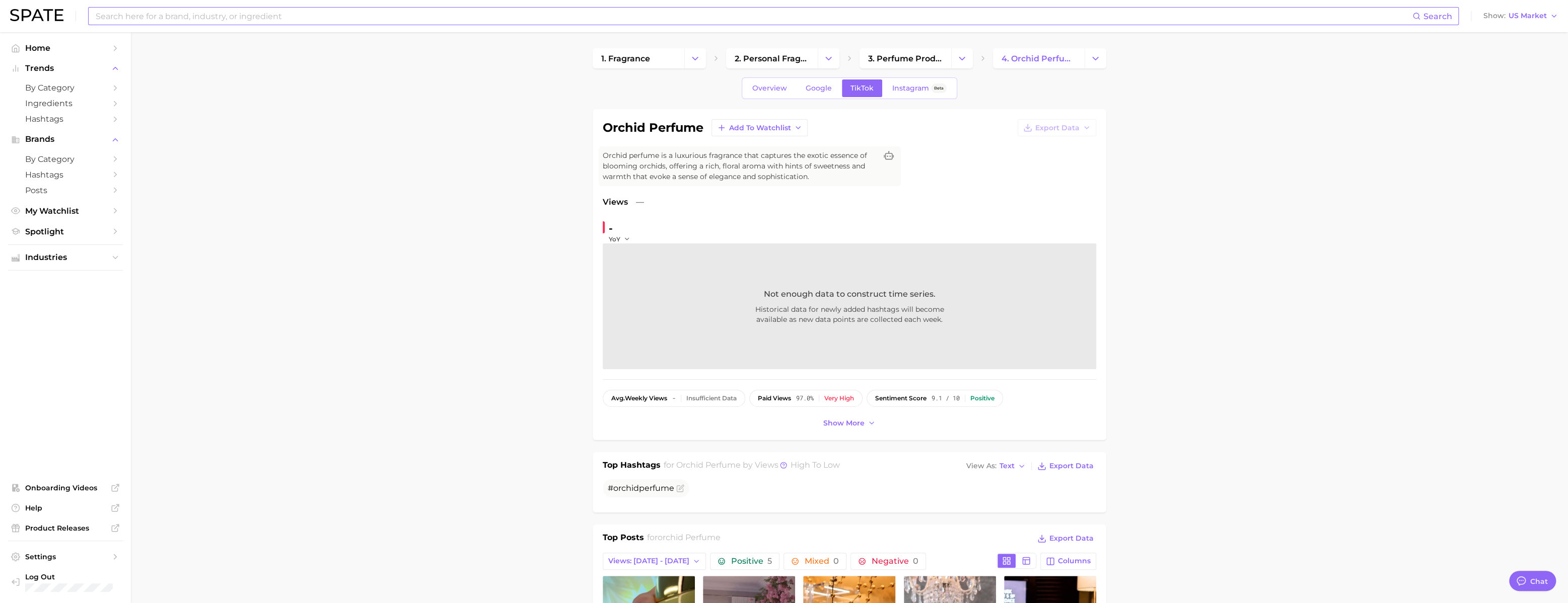
click at [142, 7] on div "Search Show US Market" at bounding box center [784, 16] width 1548 height 33
click at [144, 14] on input at bounding box center [753, 16] width 1317 height 17
paste input "nicotine energy drink"
click at [123, 14] on input "nicotine energy drink" at bounding box center [753, 16] width 1317 height 17
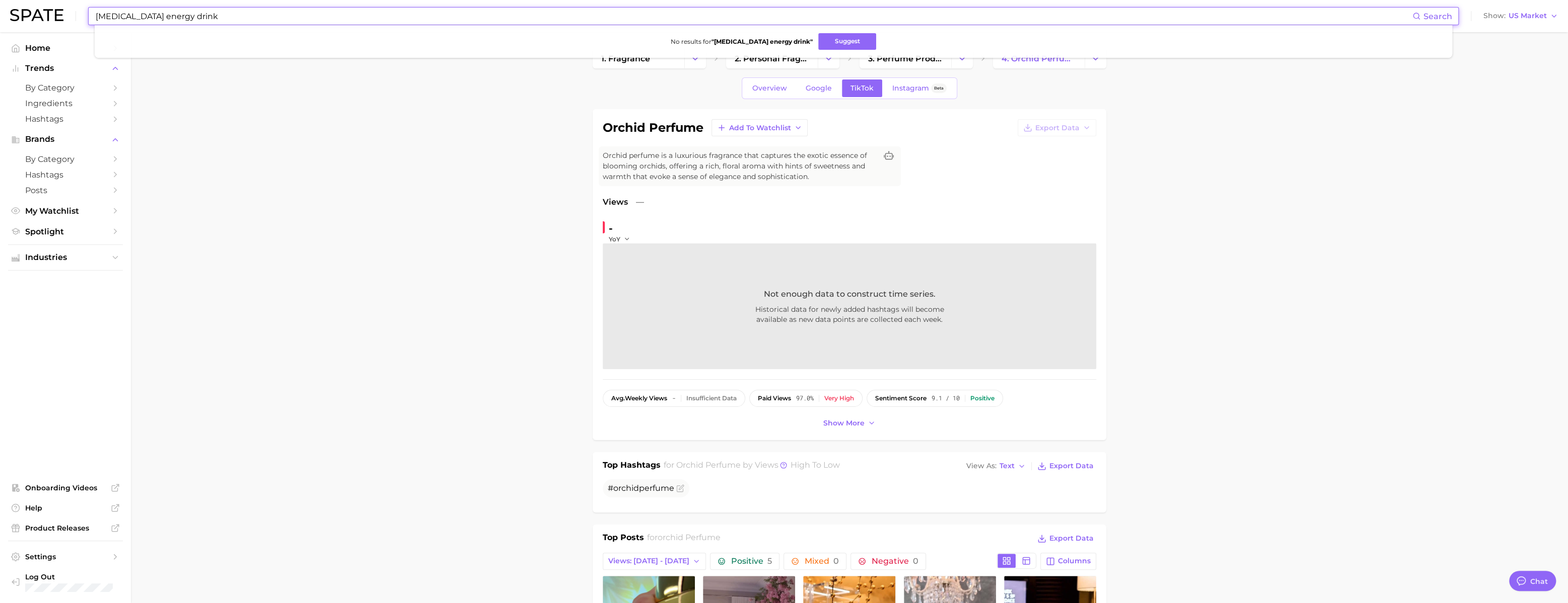
click at [123, 14] on input "nicotine energy drink" at bounding box center [753, 16] width 1317 height 17
paste input "themed dinner party"
type input "themed dinner party"
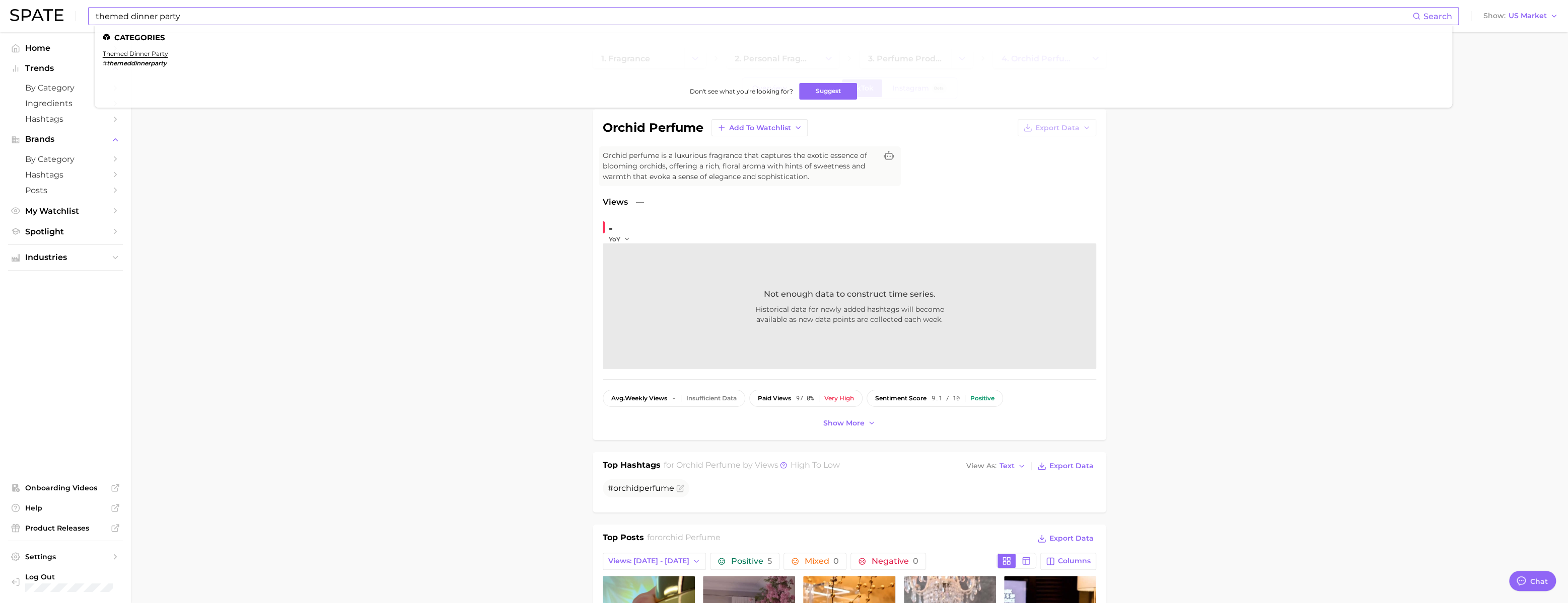
click at [128, 58] on li "themed dinner party # themeddinnerparty" at bounding box center [136, 58] width 65 height 17
click at [129, 56] on link "themed dinner party" at bounding box center [136, 54] width 65 height 8
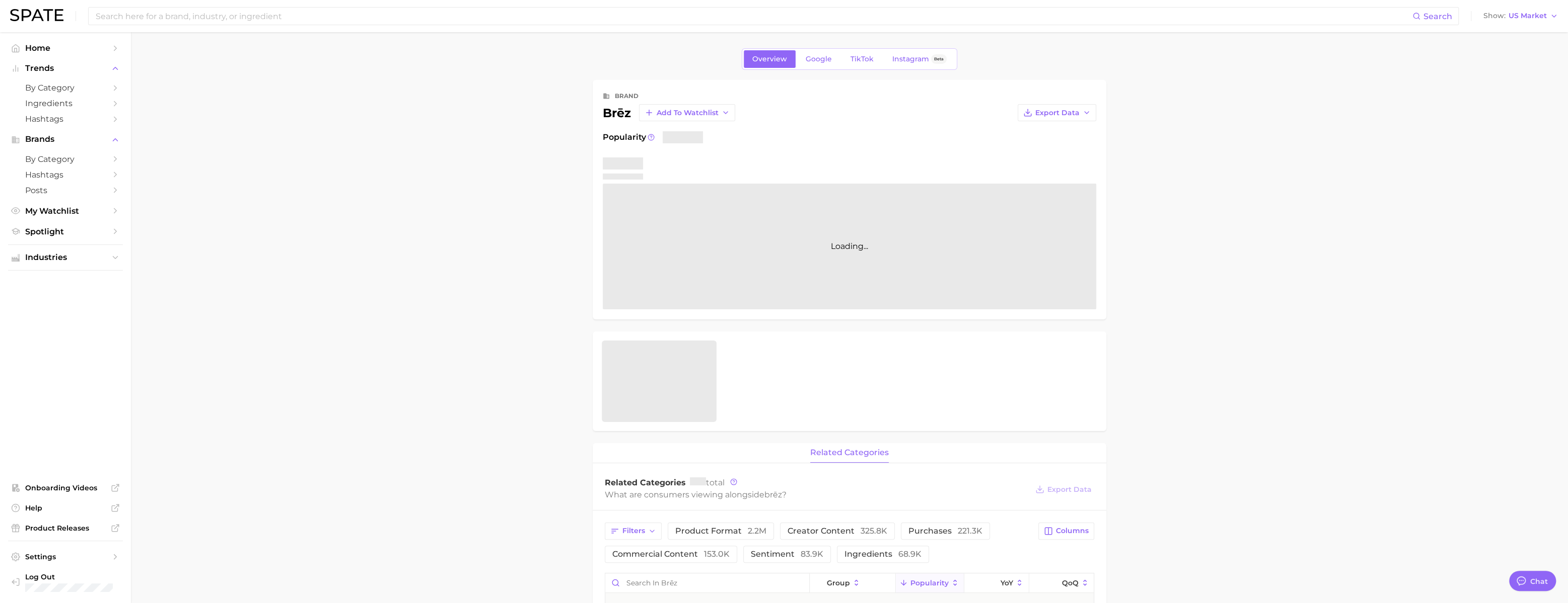
scroll to position [1492, 0]
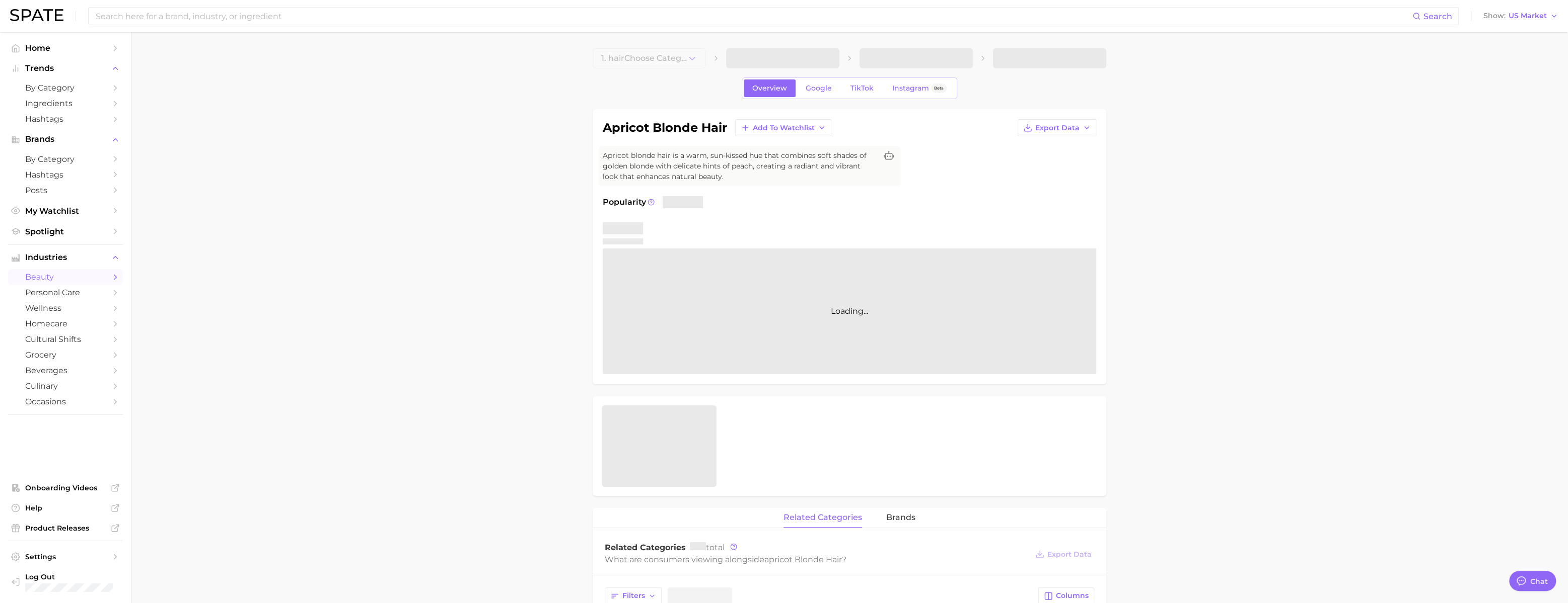
scroll to position [1492, 0]
type textarea "x"
click at [856, 92] on span "TikTok" at bounding box center [862, 88] width 23 height 8
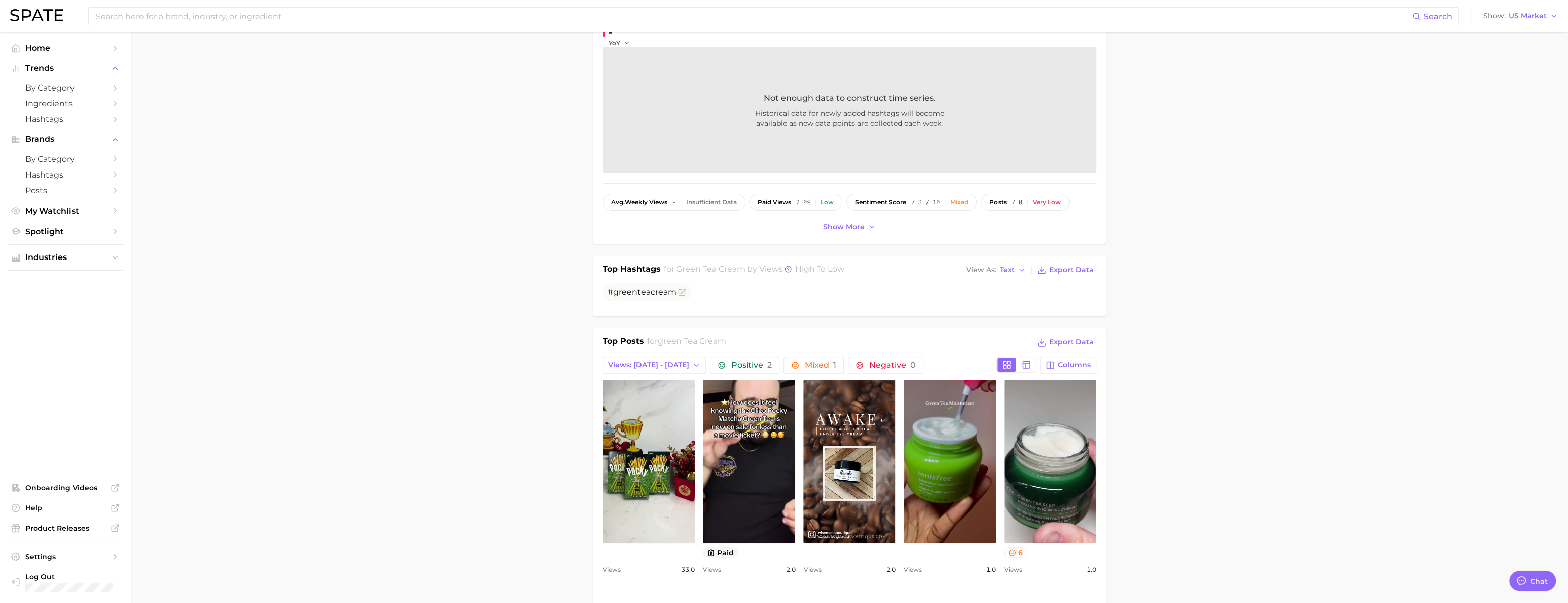
scroll to position [196, 0]
click at [997, 277] on button "View As Text" at bounding box center [996, 269] width 64 height 13
click at [1005, 314] on button "Table" at bounding box center [1019, 305] width 111 height 18
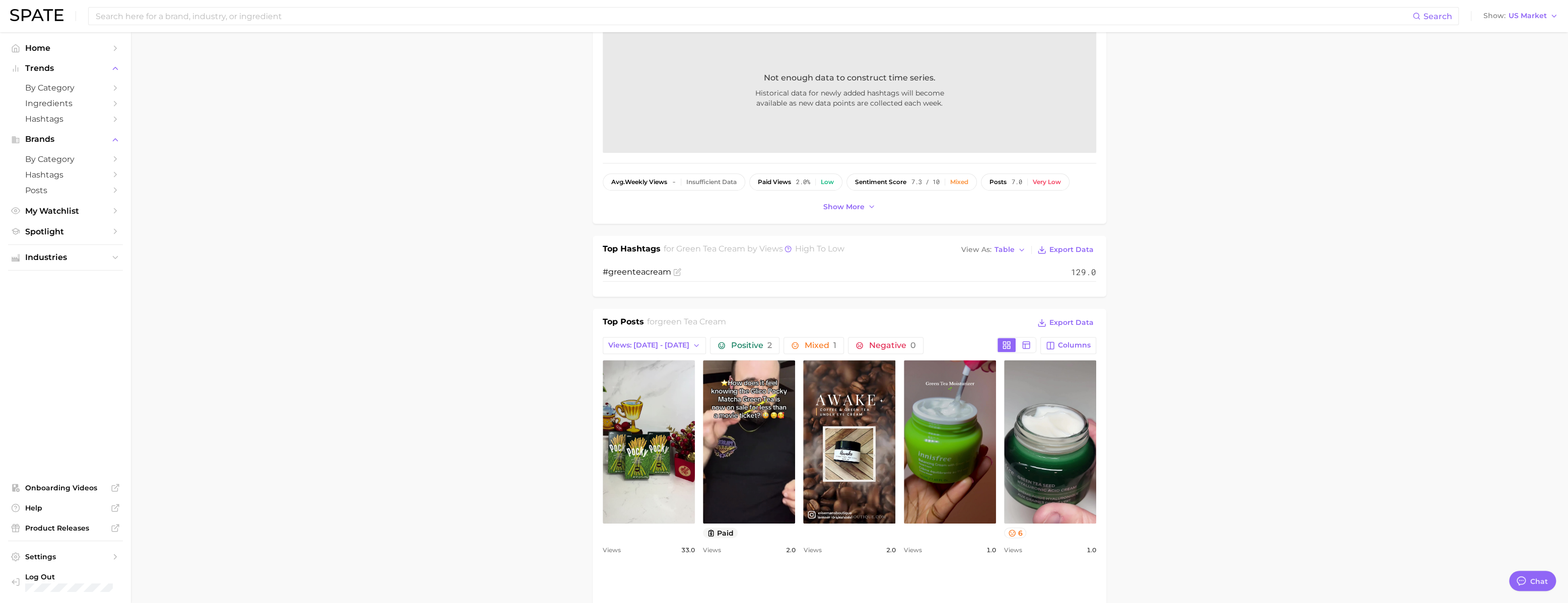
scroll to position [2, 0]
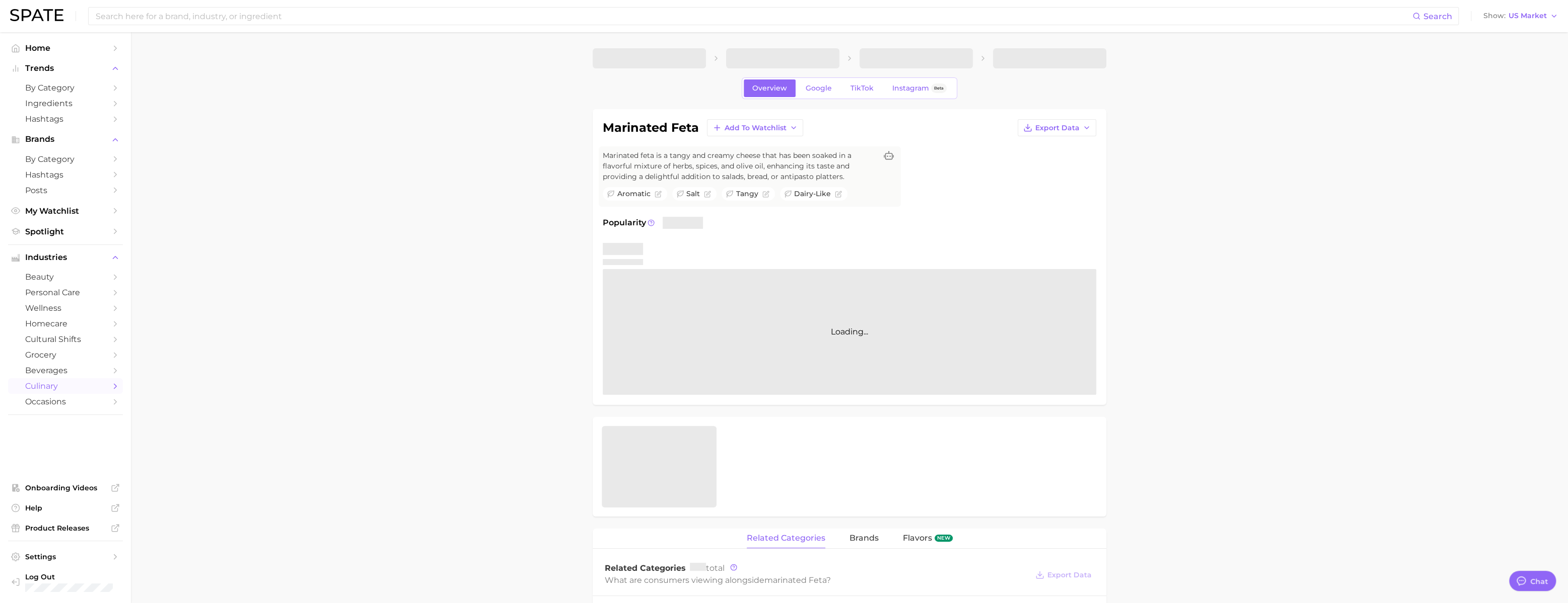
type textarea "x"
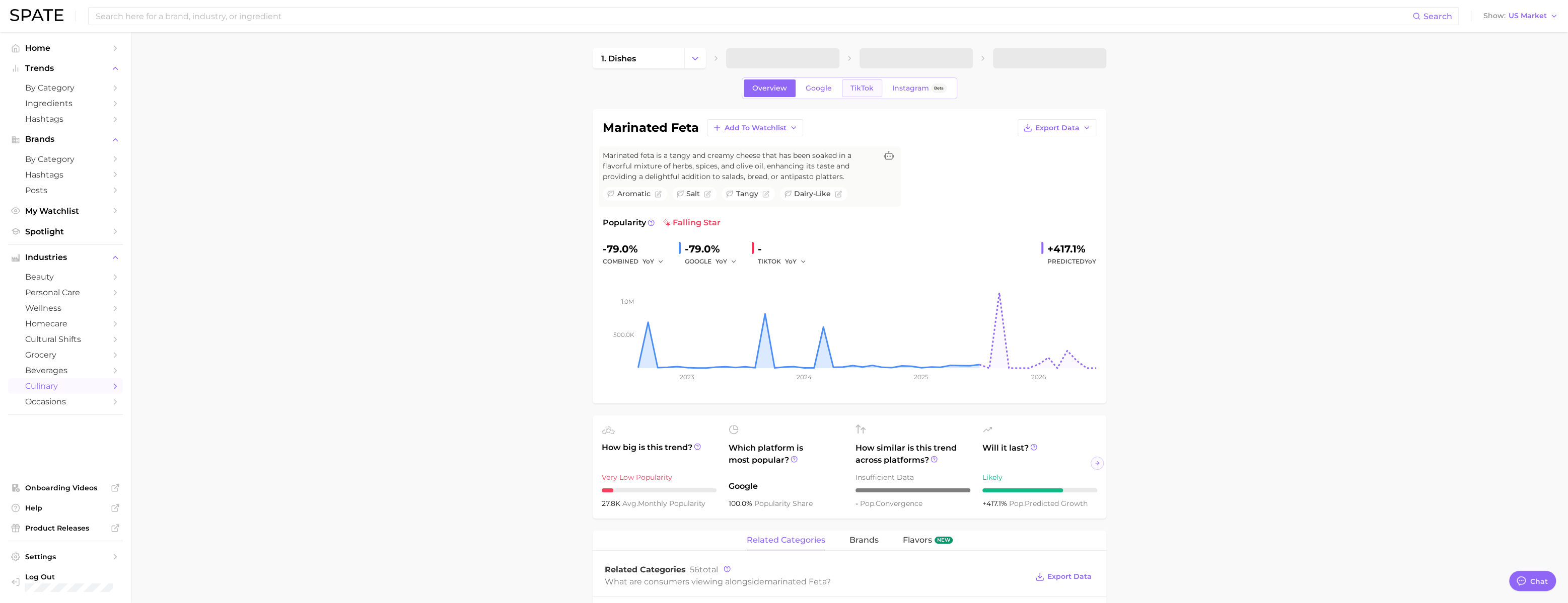
click at [874, 92] on span "TikTok" at bounding box center [862, 88] width 23 height 8
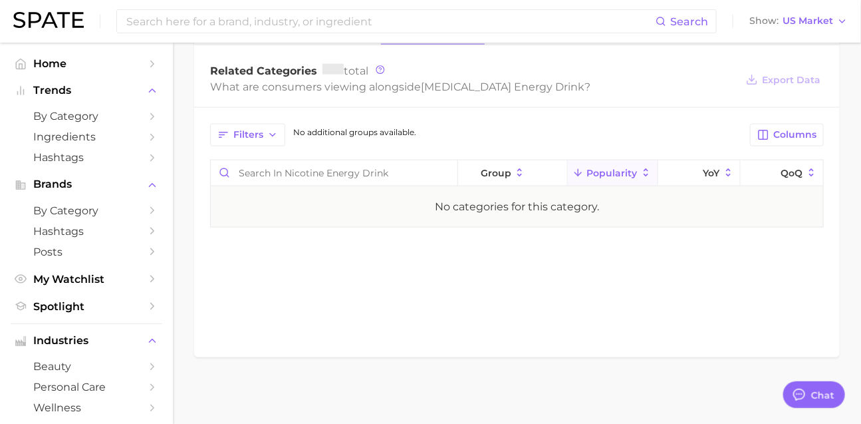
scroll to position [688, 0]
click at [597, 37] on span "Flavors" at bounding box center [606, 31] width 39 height 12
click at [467, 37] on span "related categories" at bounding box center [447, 31] width 104 height 12
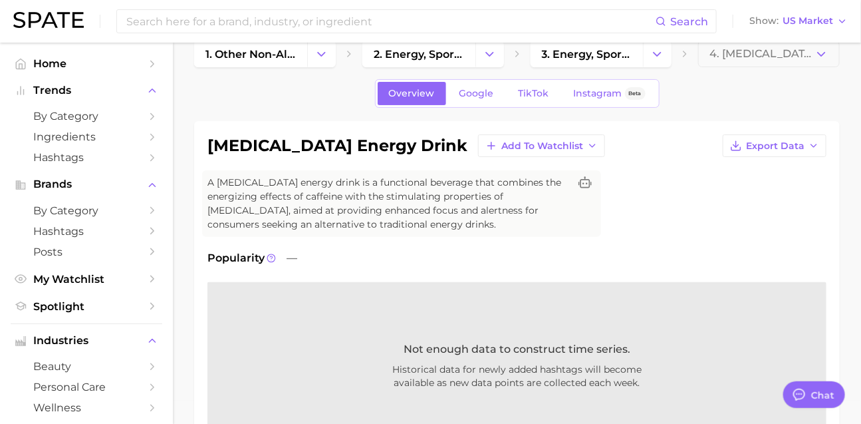
scroll to position [0, 0]
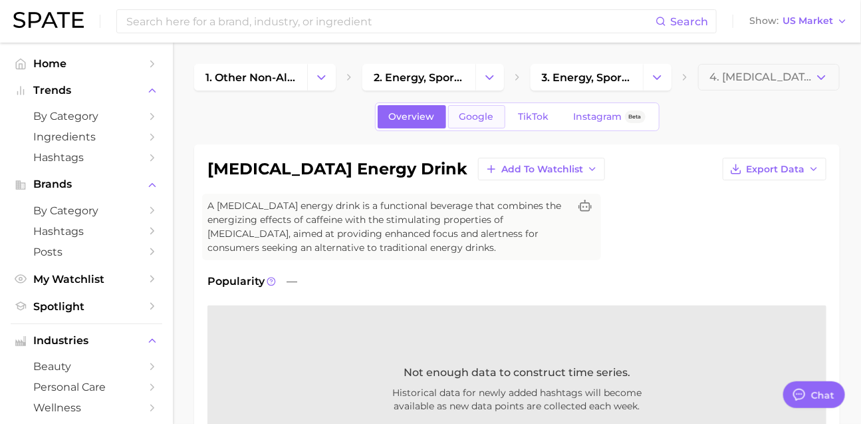
click at [489, 128] on link "Google" at bounding box center [476, 116] width 57 height 23
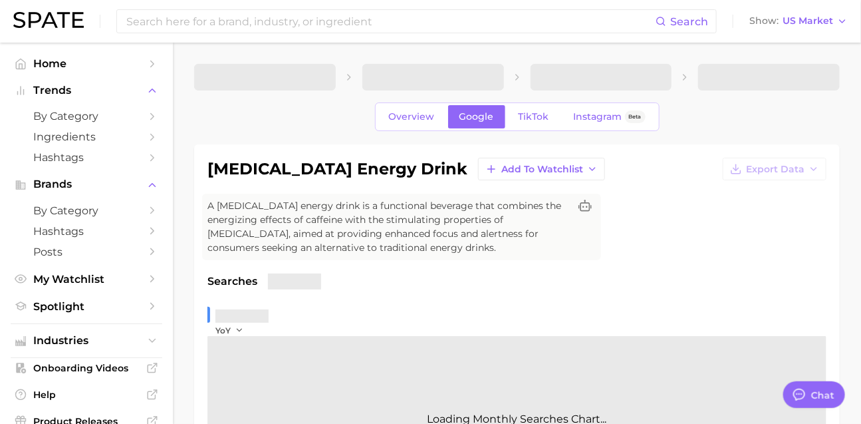
type textarea "x"
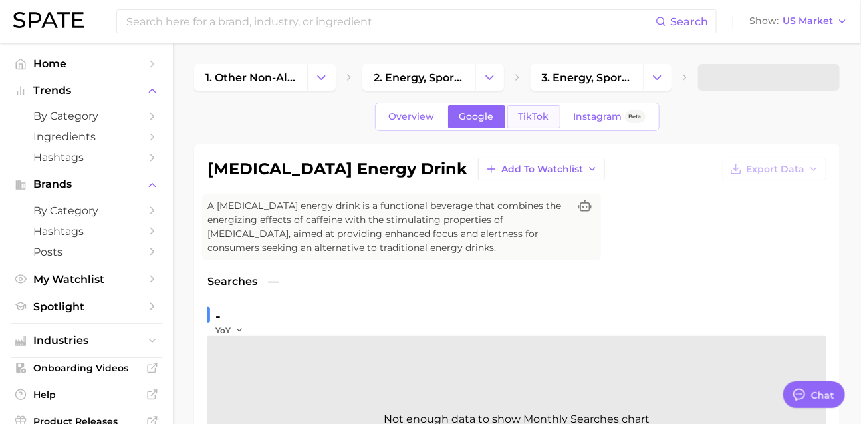
click at [543, 122] on span "TikTok" at bounding box center [534, 116] width 31 height 11
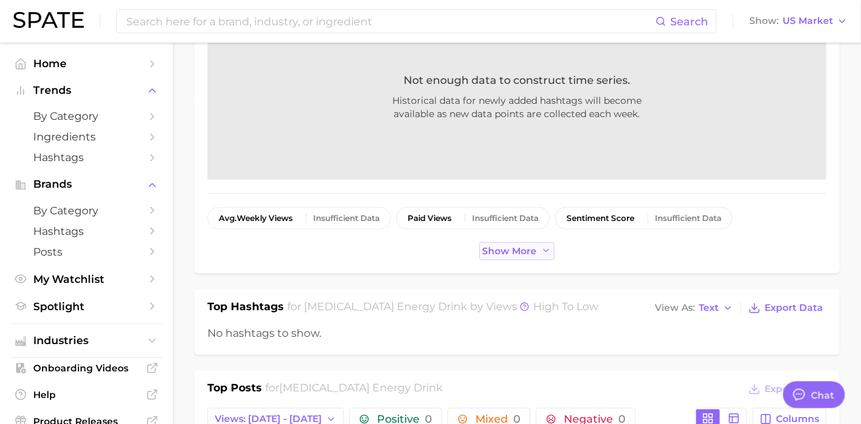
scroll to position [321, 0]
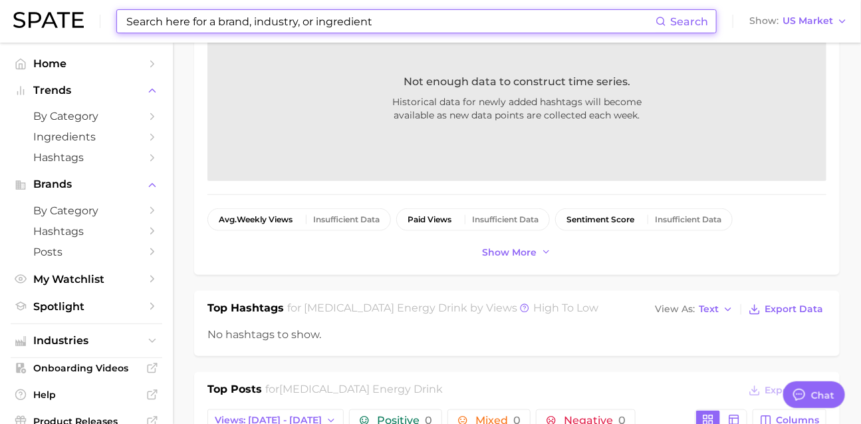
click at [211, 22] on input at bounding box center [390, 21] width 531 height 23
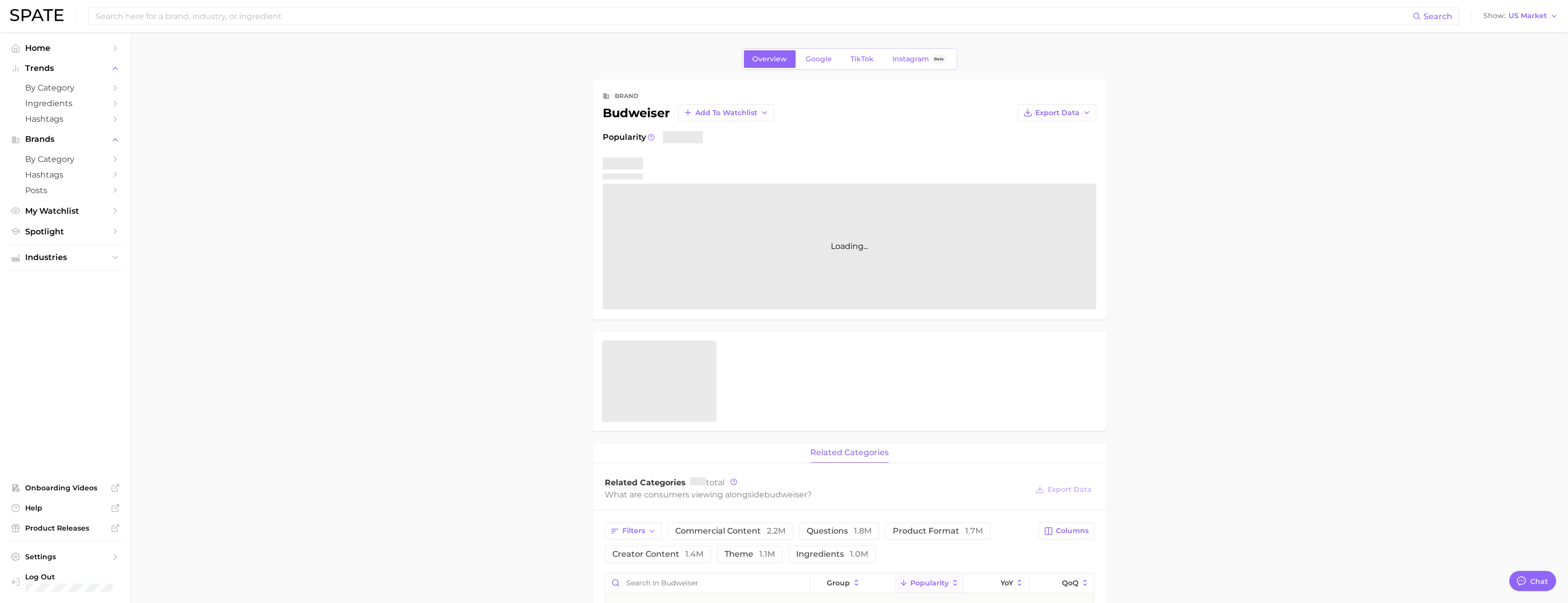
type textarea "x"
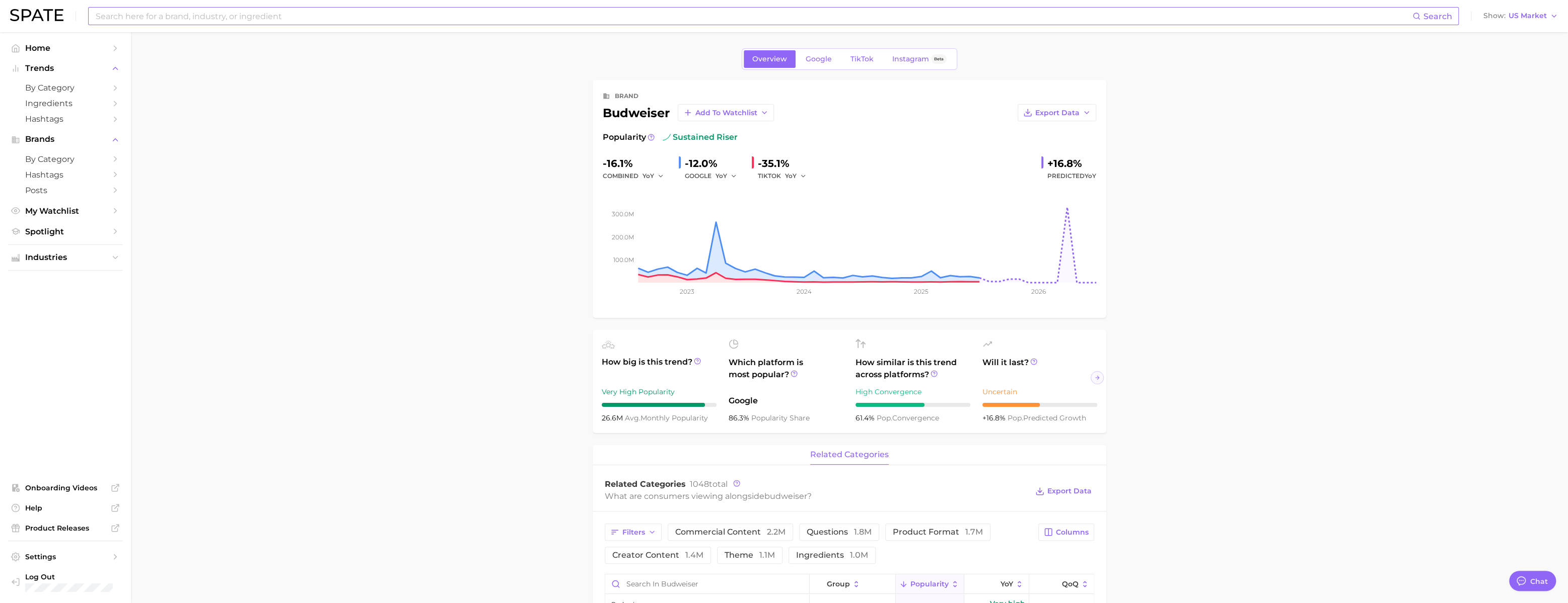
scroll to position [1492, 0]
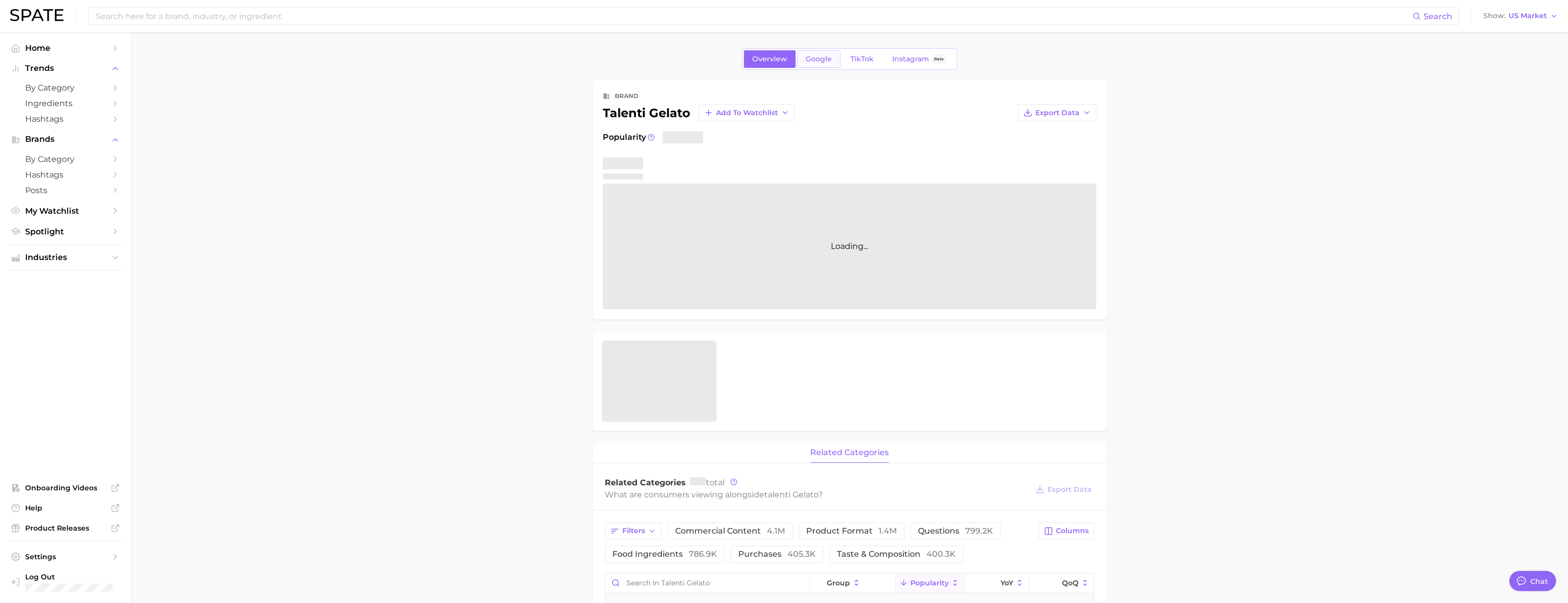
scroll to position [1492, 0]
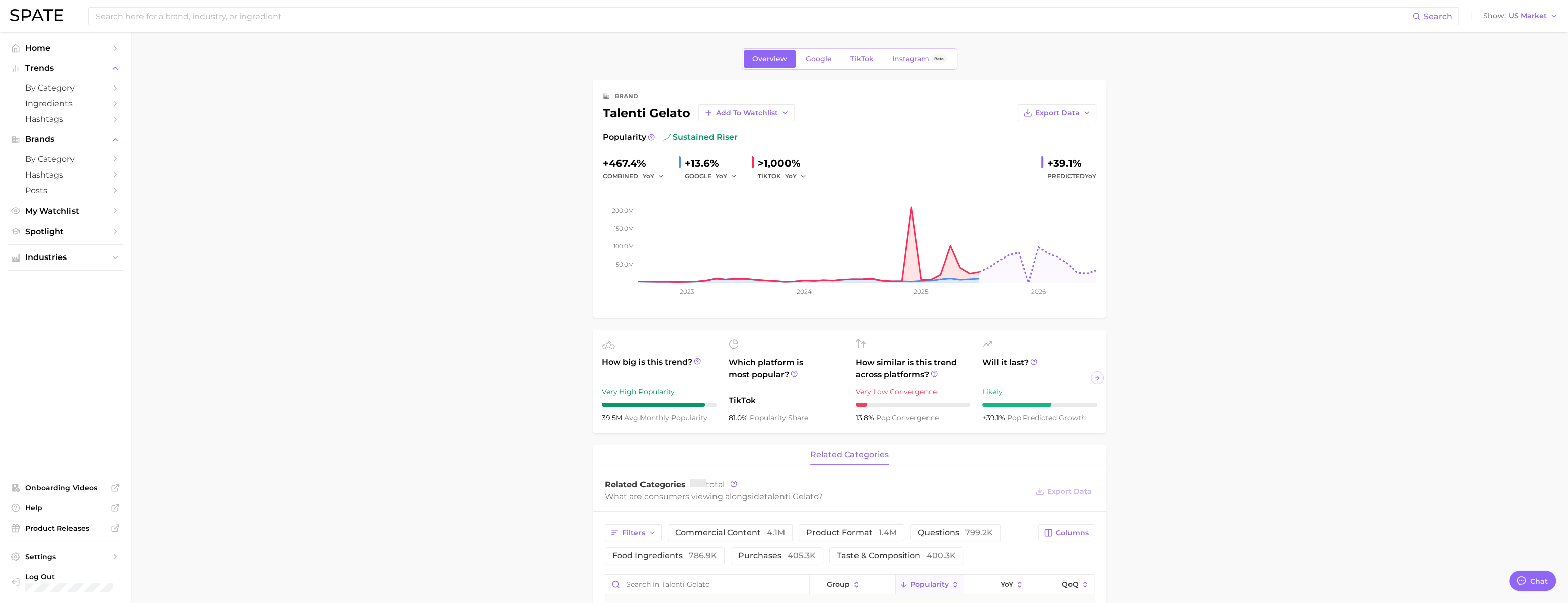
type textarea "x"
click at [803, 68] on link "Google" at bounding box center [818, 59] width 43 height 17
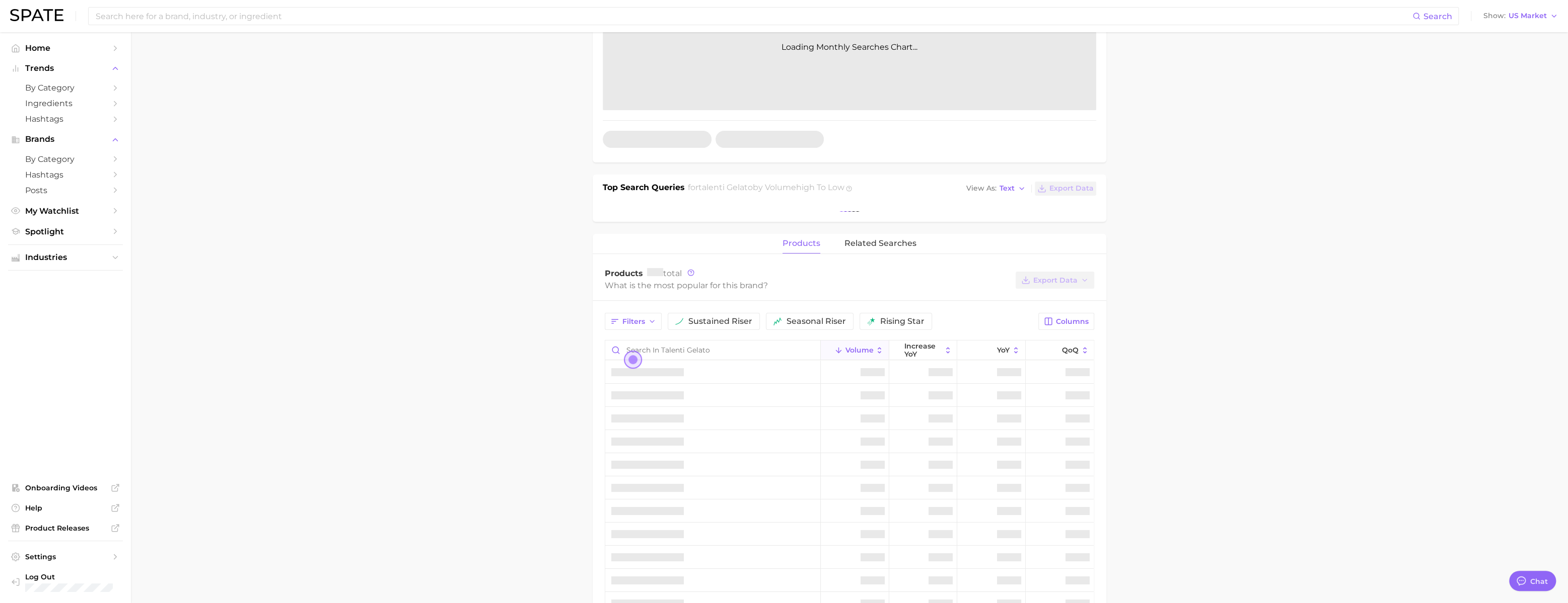
scroll to position [306, 0]
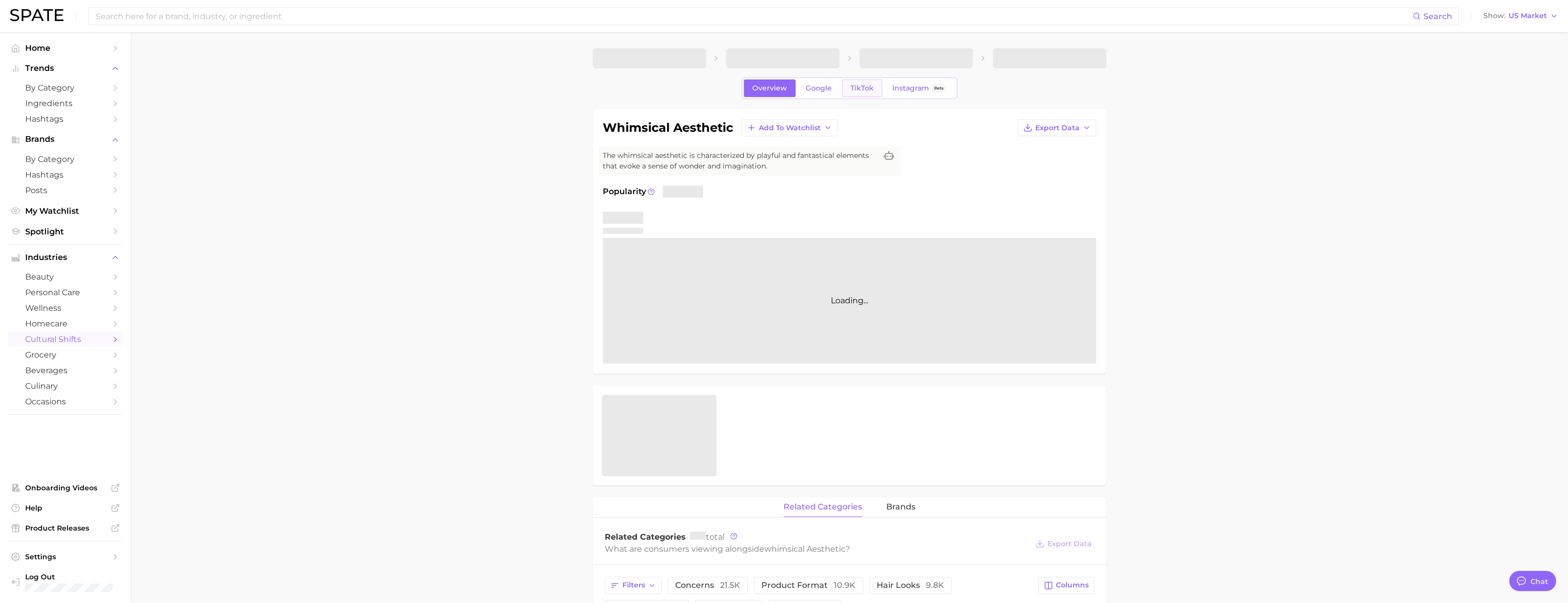
click at [852, 90] on span "TikTok" at bounding box center [862, 88] width 23 height 8
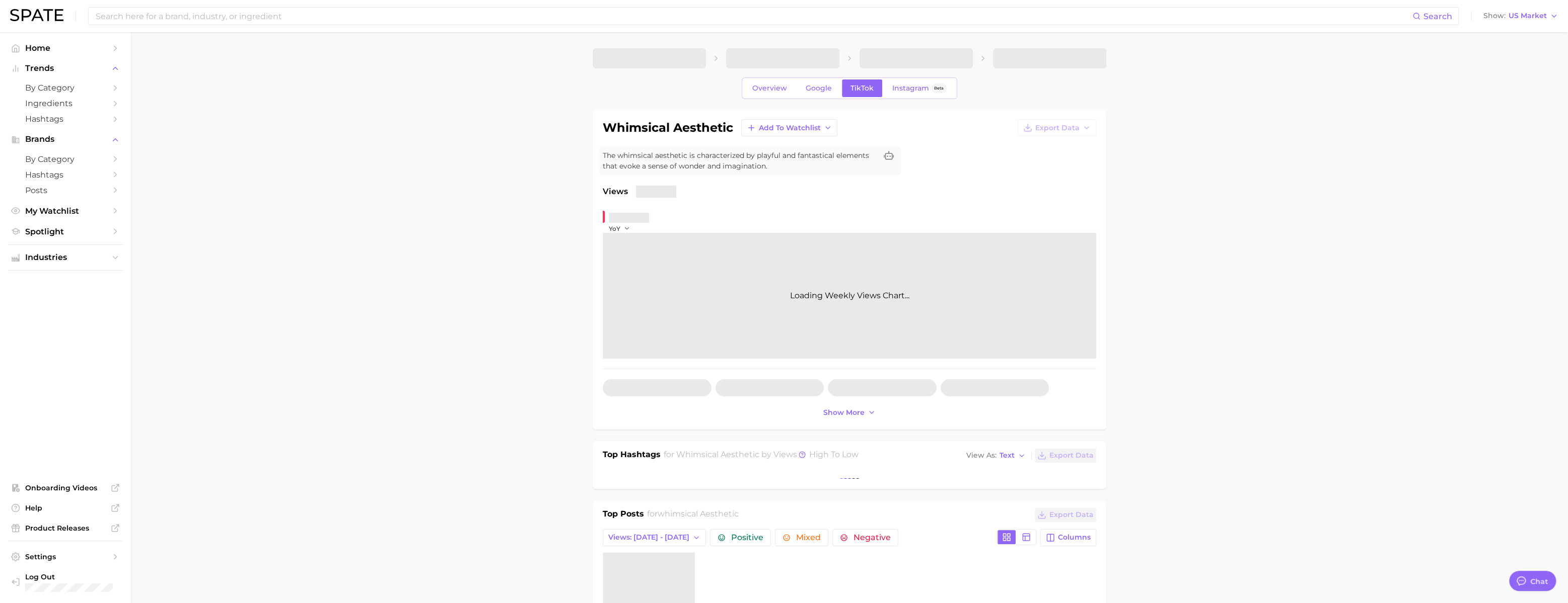
type textarea "x"
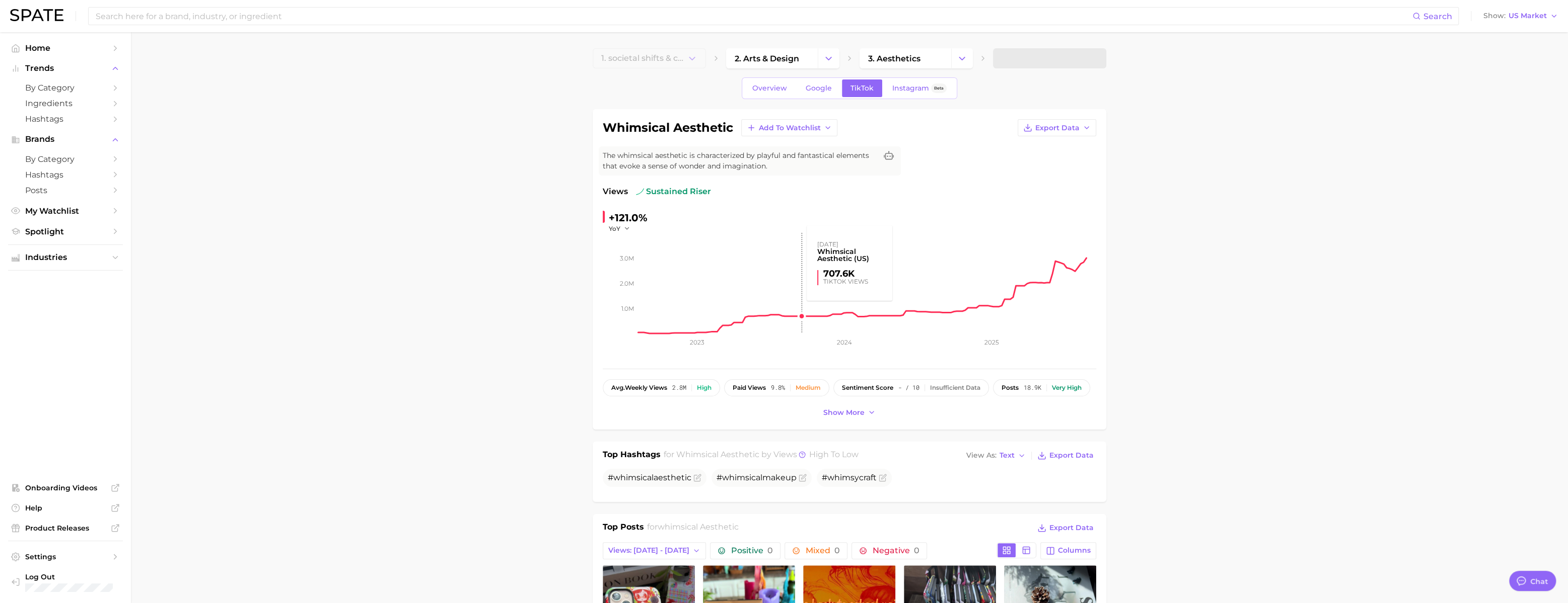
scroll to position [0, 0]
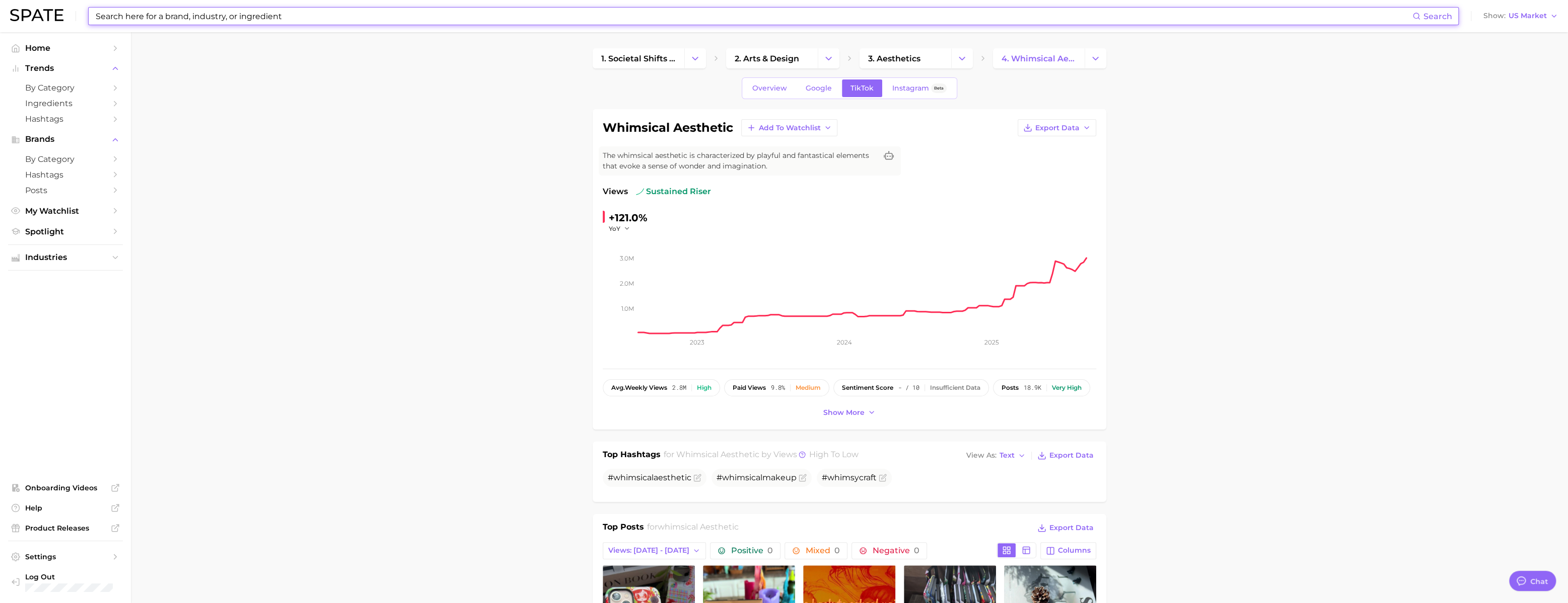
click at [204, 15] on input at bounding box center [753, 16] width 1317 height 17
paste input "enso chips"
type input "enso chips"
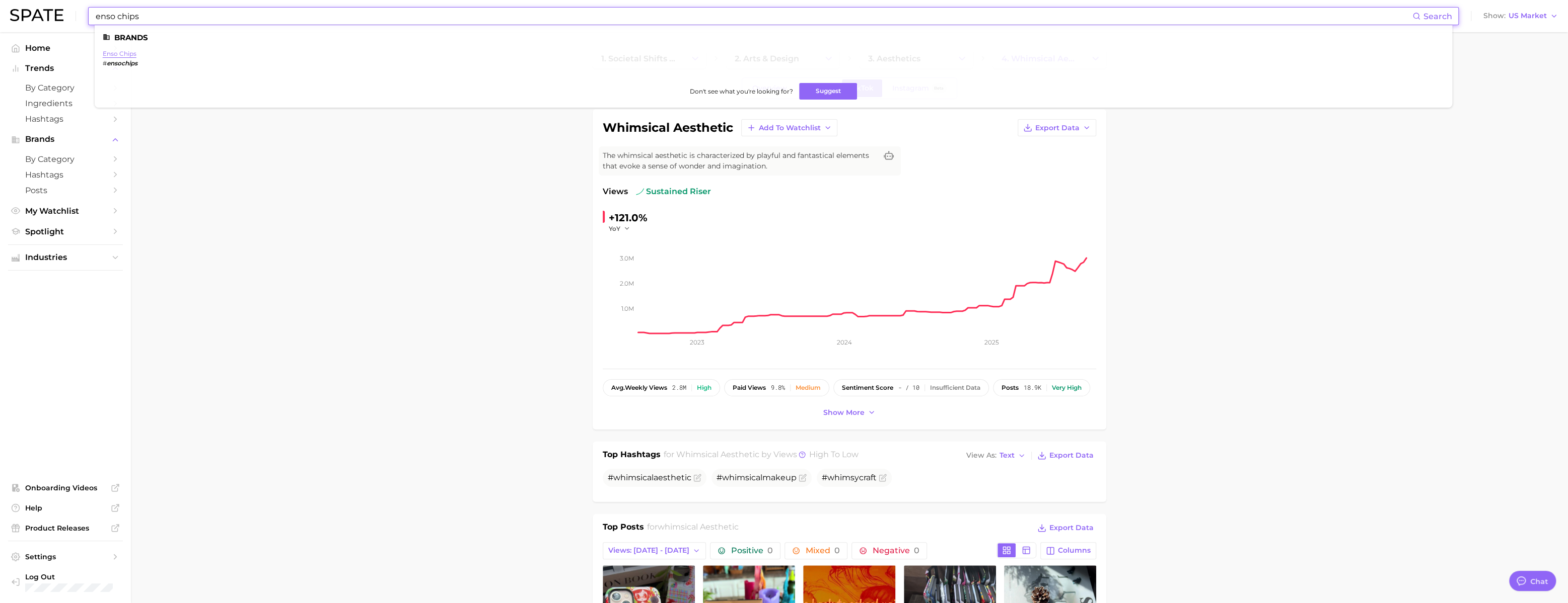
click at [136, 52] on link "enso chips" at bounding box center [120, 54] width 34 height 8
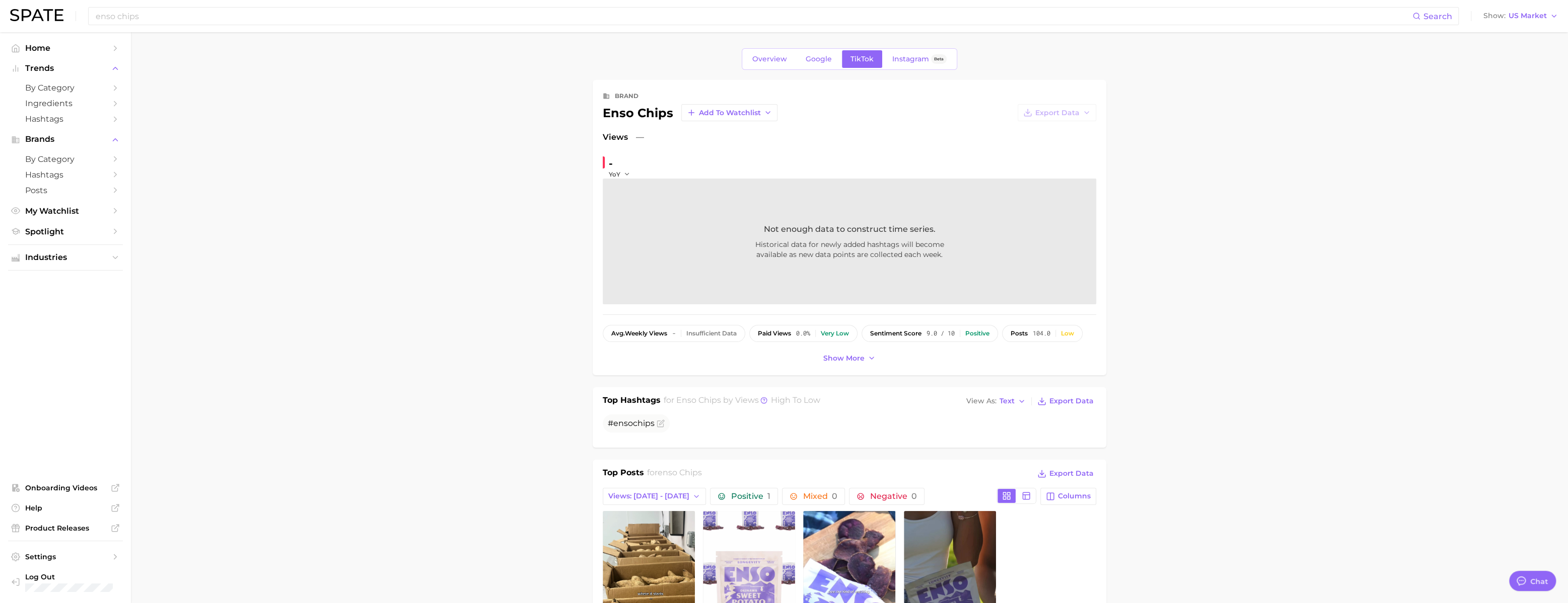
click at [815, 61] on span "Google" at bounding box center [818, 58] width 26 height 8
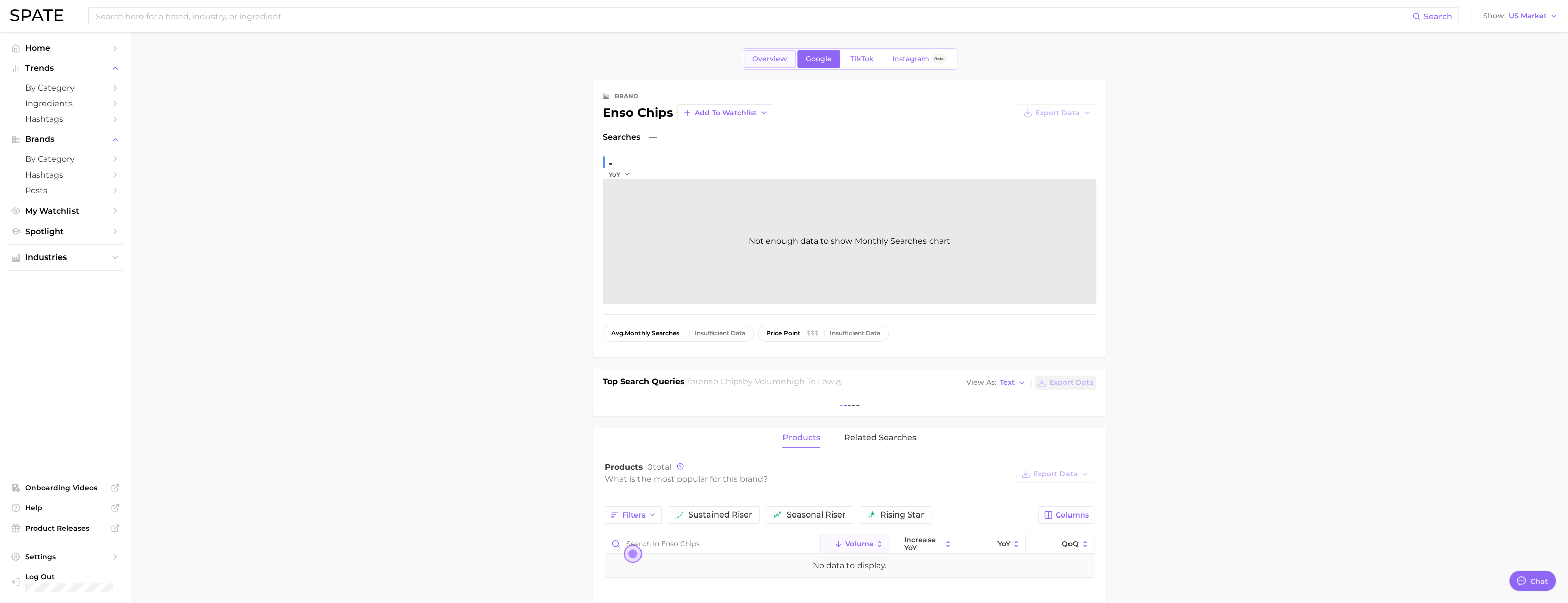
click at [753, 63] on span "Overview" at bounding box center [770, 58] width 35 height 8
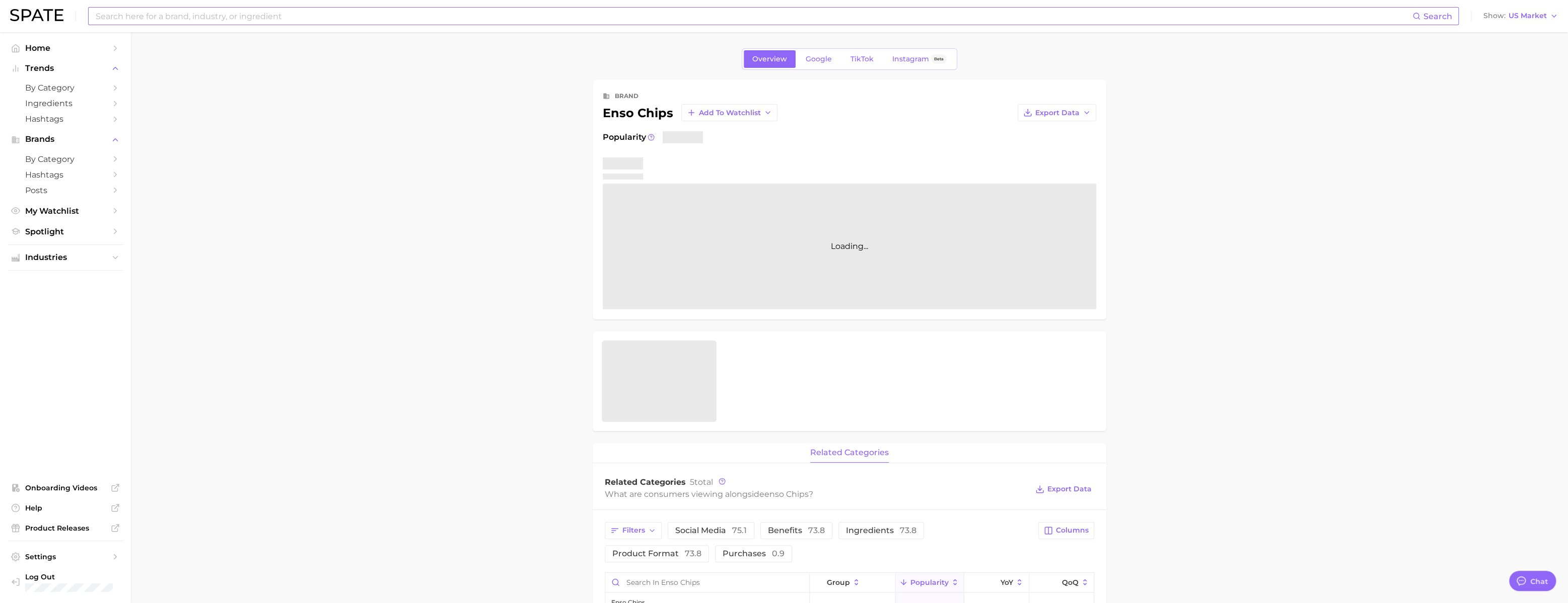
click at [273, 17] on input at bounding box center [753, 16] width 1317 height 17
paste input "helight"
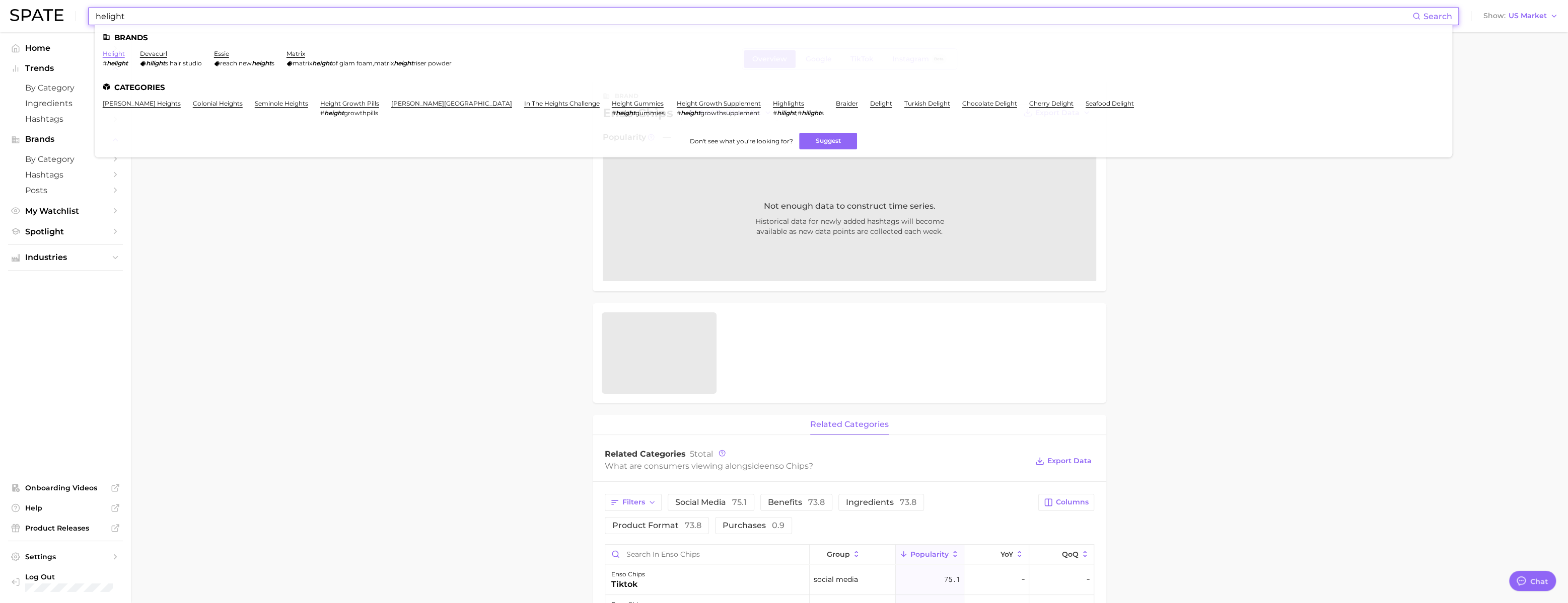
type input "helight"
click at [125, 54] on link "helight" at bounding box center [114, 54] width 22 height 8
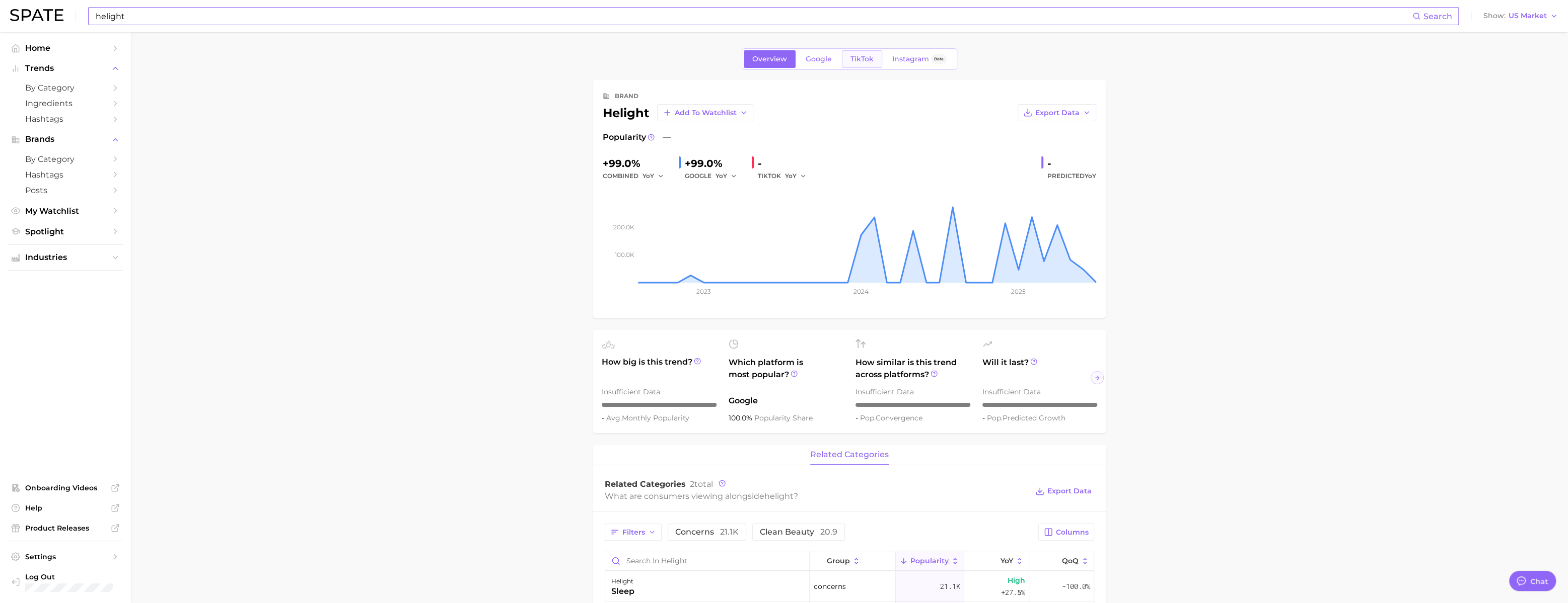
click at [874, 64] on span "TikTok" at bounding box center [862, 58] width 23 height 8
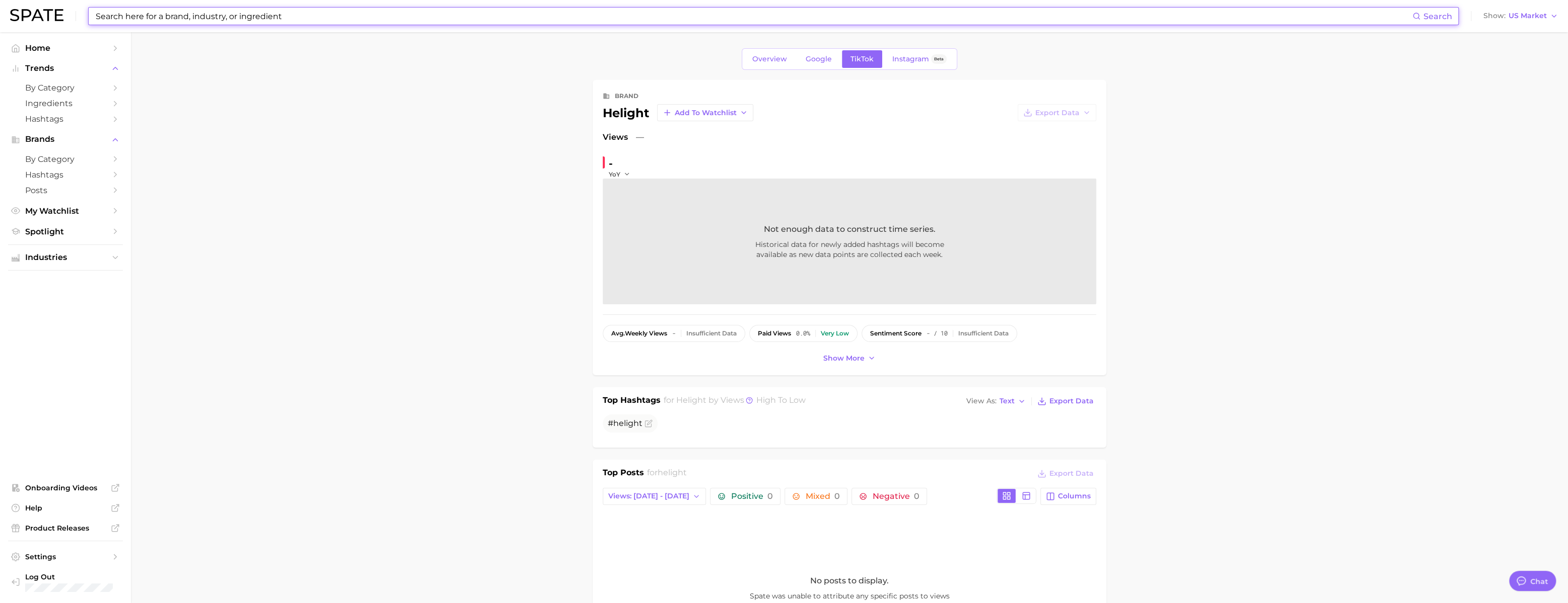
click at [270, 23] on input at bounding box center [753, 16] width 1317 height 17
paste input "[PERSON_NAME] mushrooms"
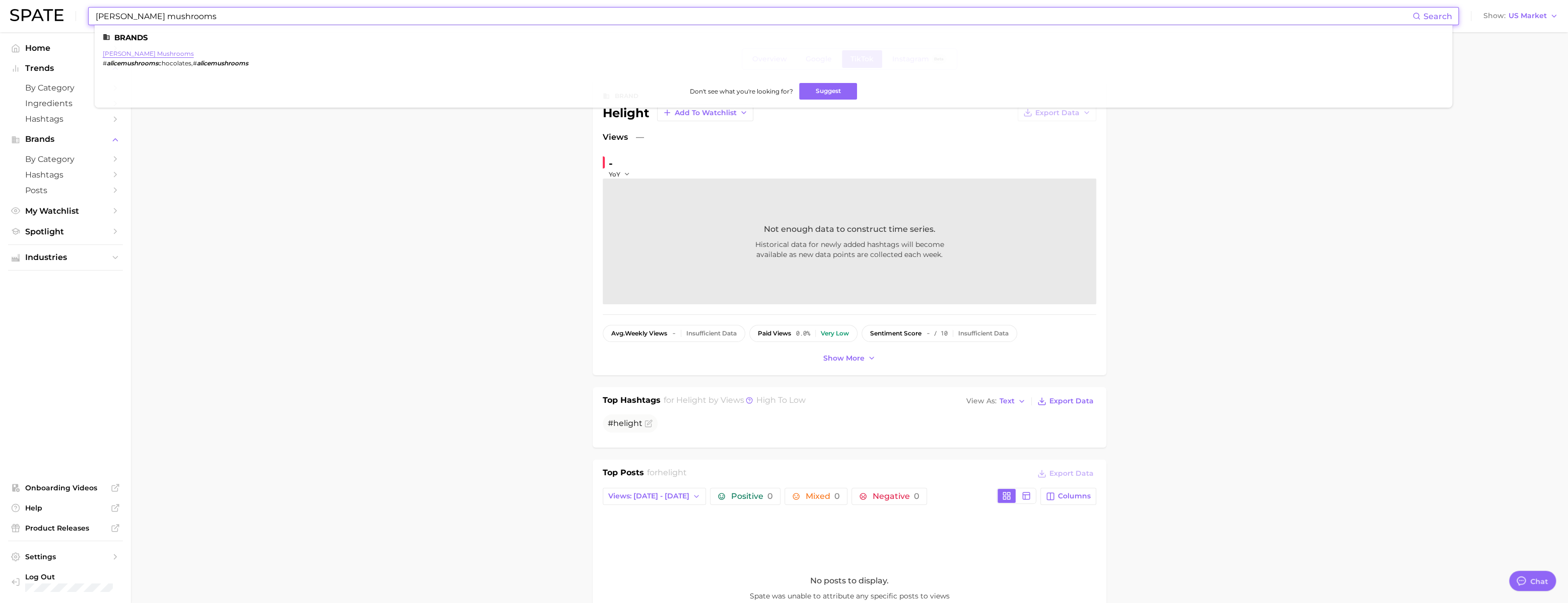
type input "[PERSON_NAME] mushrooms"
click at [153, 54] on link "[PERSON_NAME] mushrooms" at bounding box center [148, 54] width 91 height 8
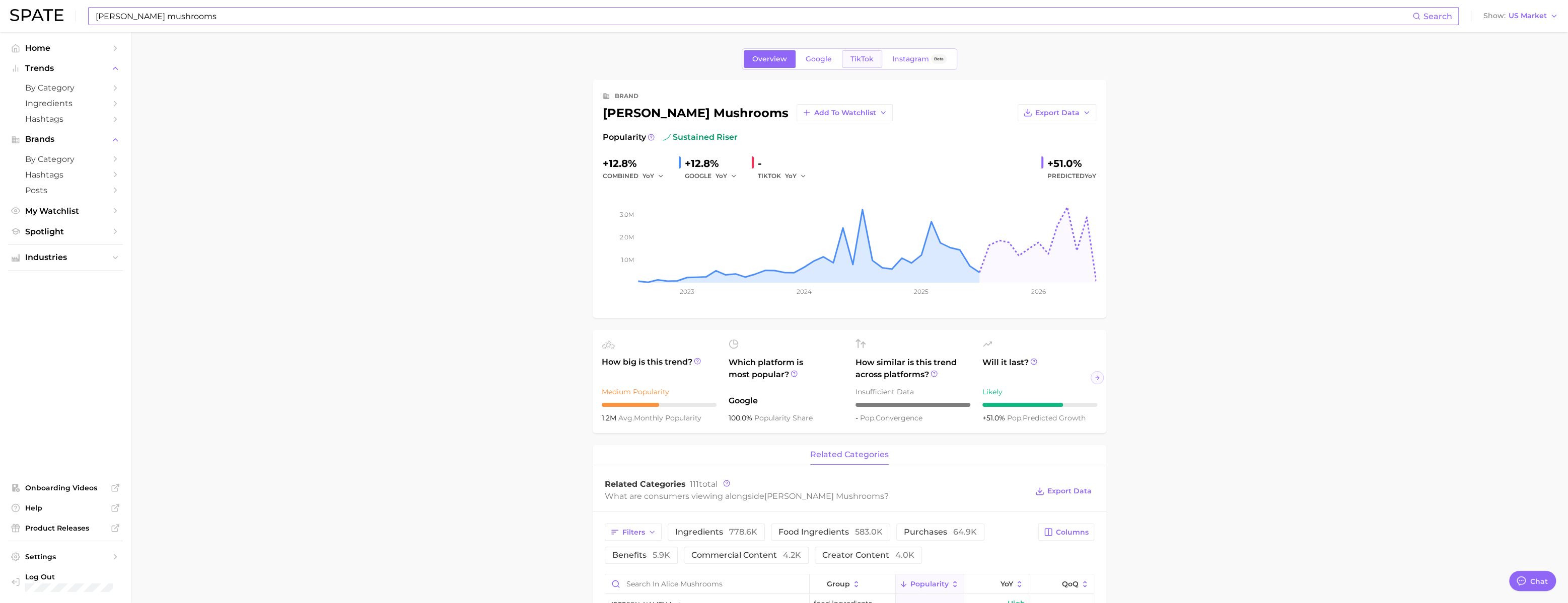
click at [874, 58] on span "TikTok" at bounding box center [862, 58] width 23 height 8
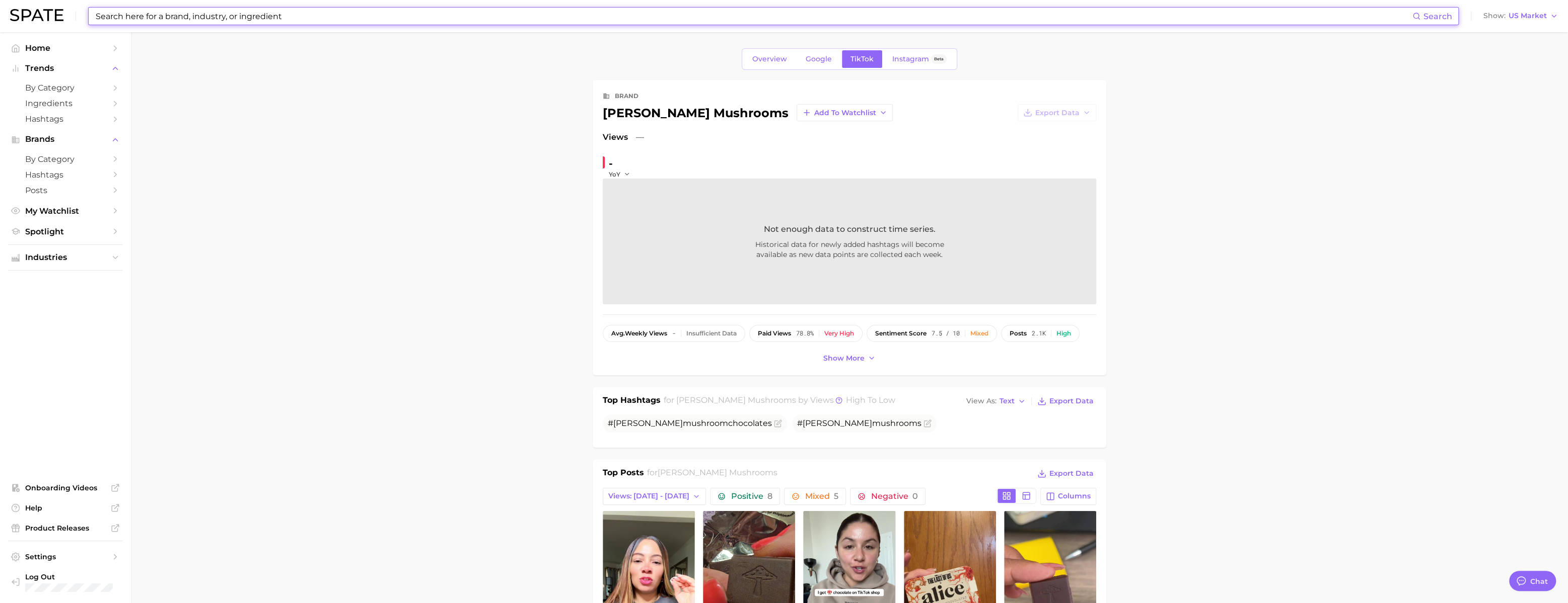
click at [240, 14] on input at bounding box center [753, 16] width 1317 height 17
paste input "flowdose"
type input "flowdose"
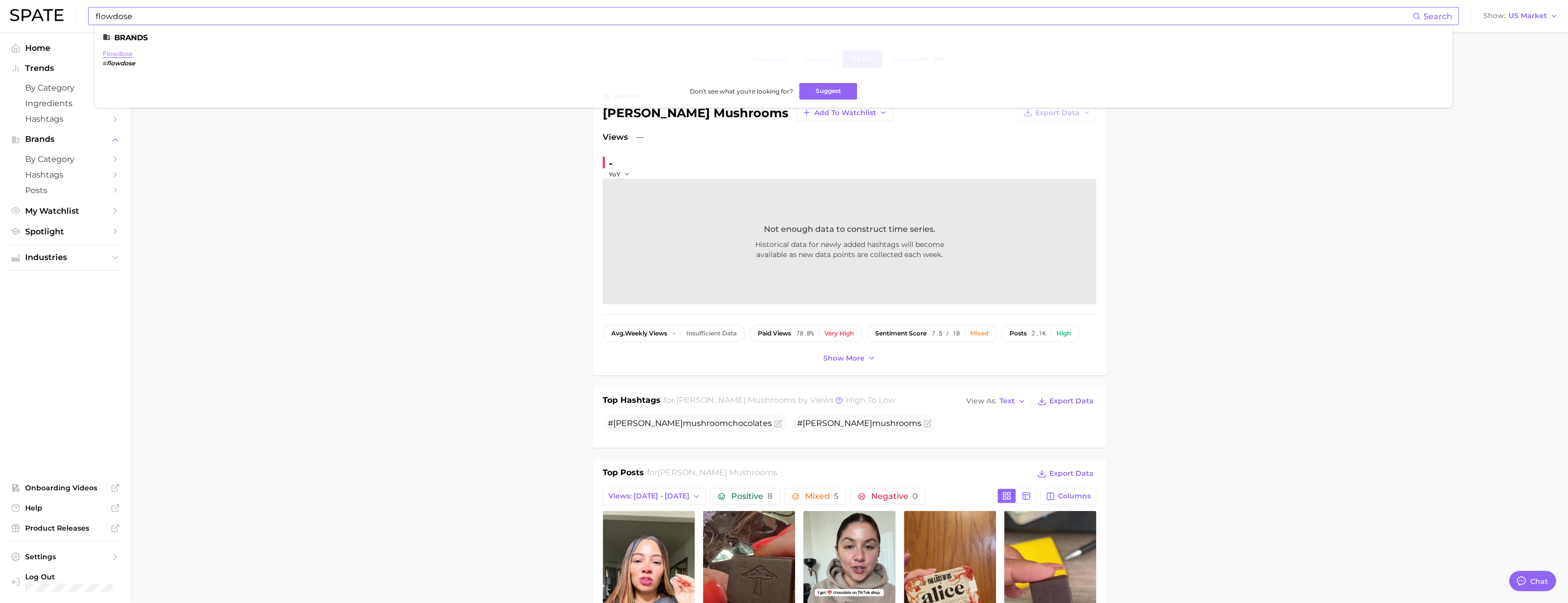
click at [123, 54] on link "flowdose" at bounding box center [117, 54] width 30 height 8
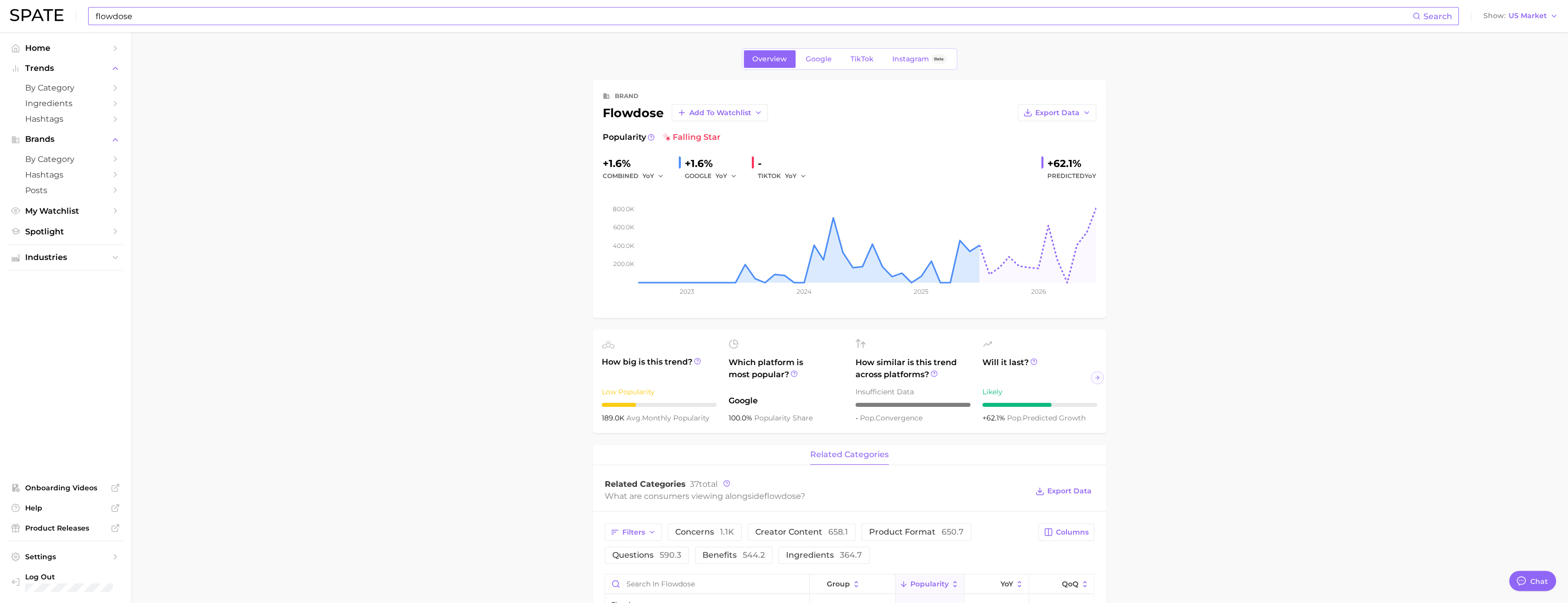
click at [847, 51] on link "TikTok" at bounding box center [862, 59] width 40 height 17
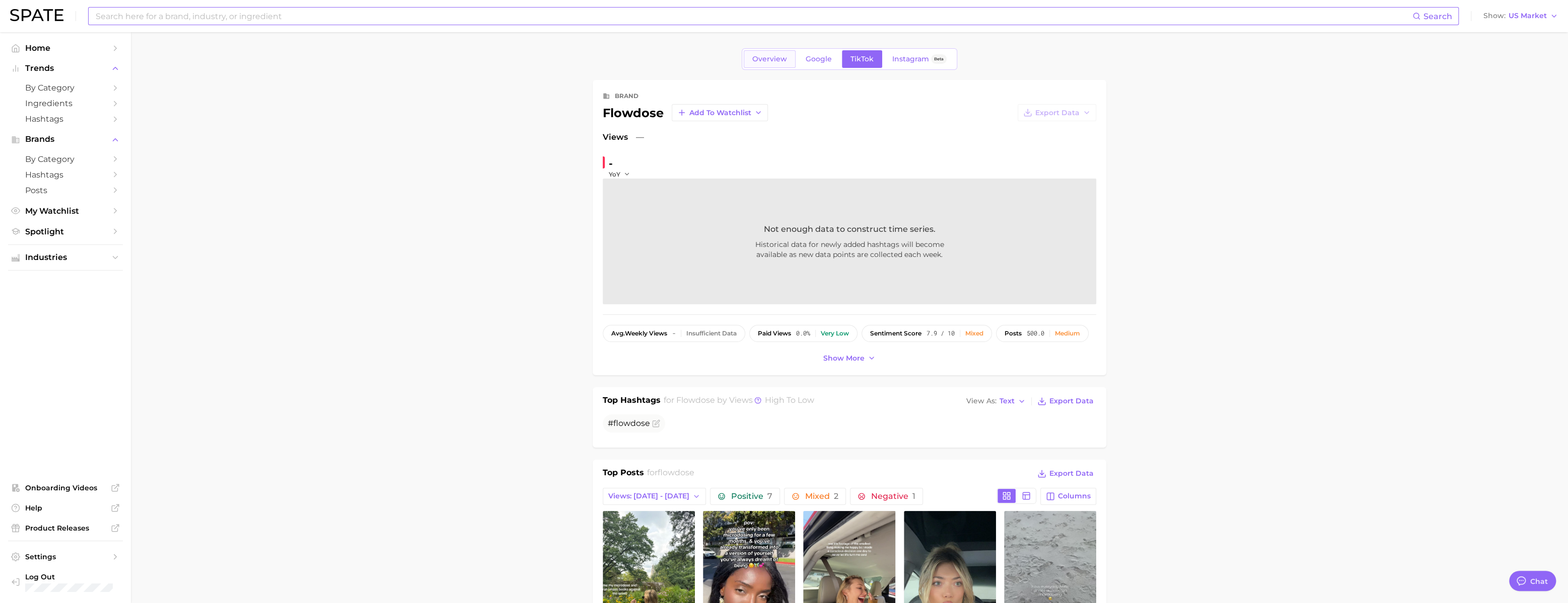
click at [760, 66] on link "Overview" at bounding box center [769, 59] width 52 height 17
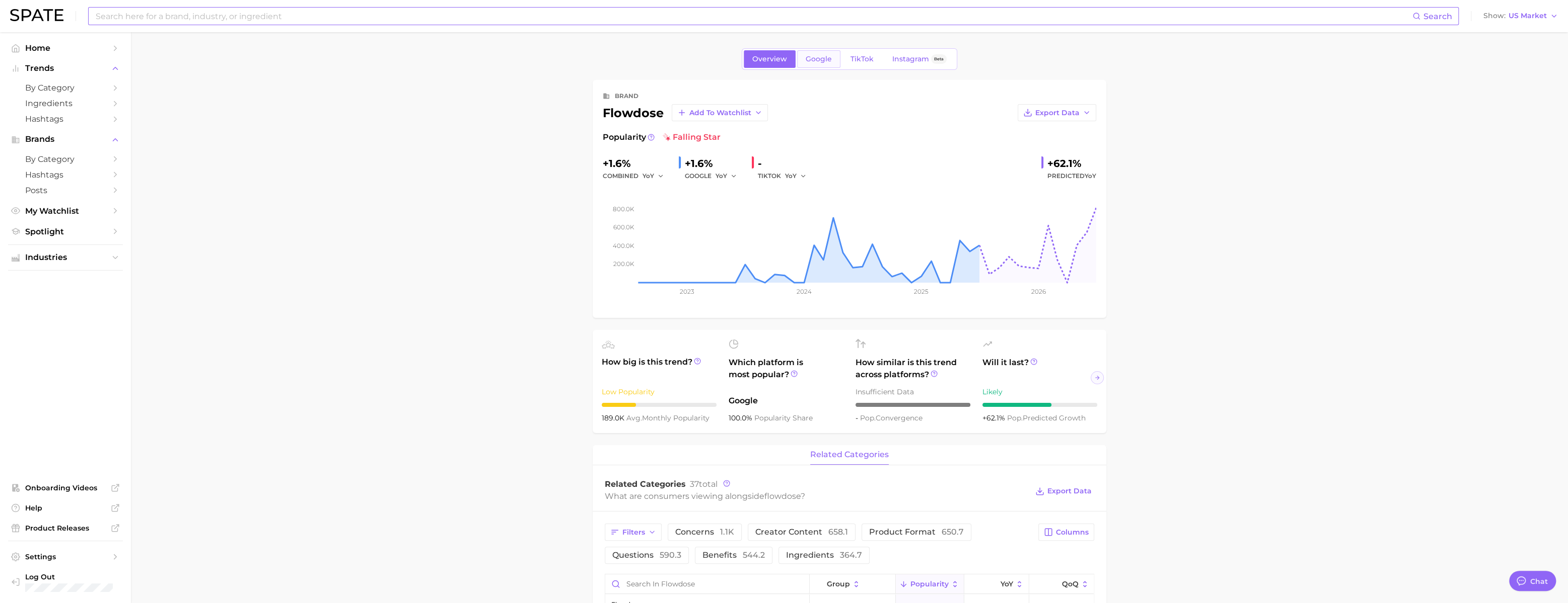
click at [808, 63] on span "Google" at bounding box center [818, 58] width 26 height 8
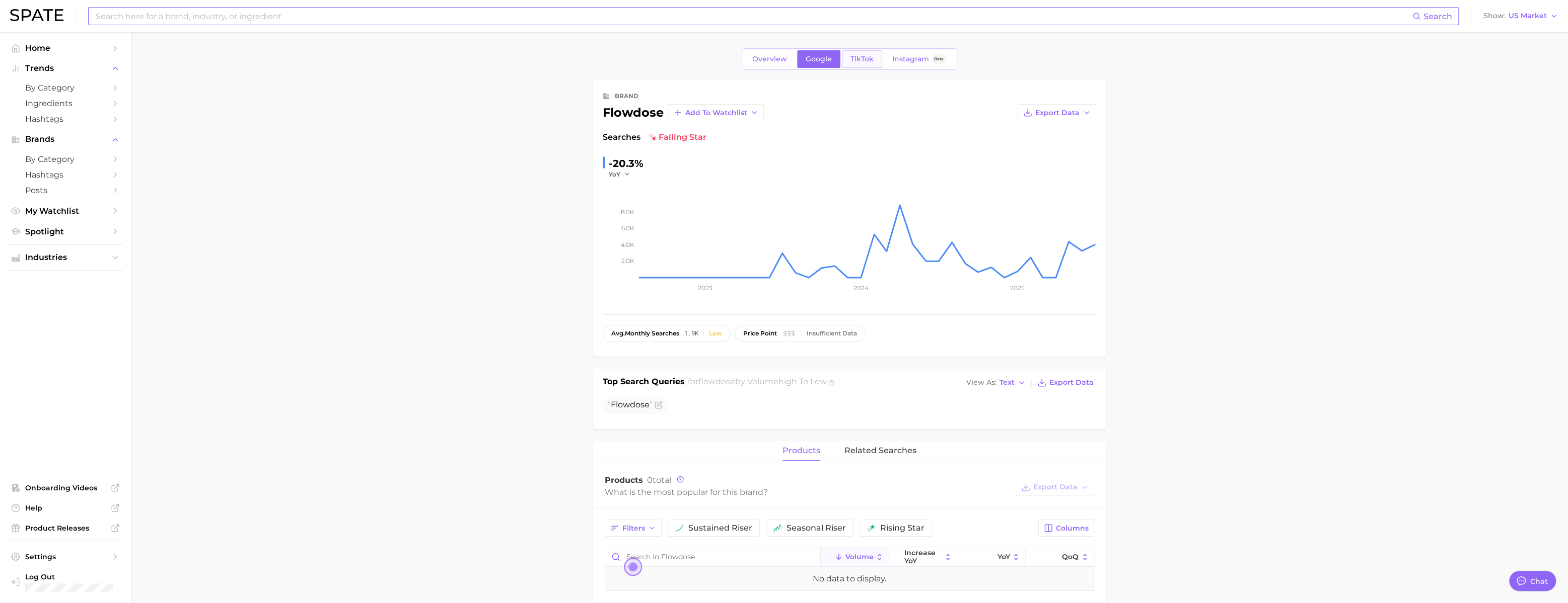
click at [859, 59] on span "TikTok" at bounding box center [862, 58] width 23 height 8
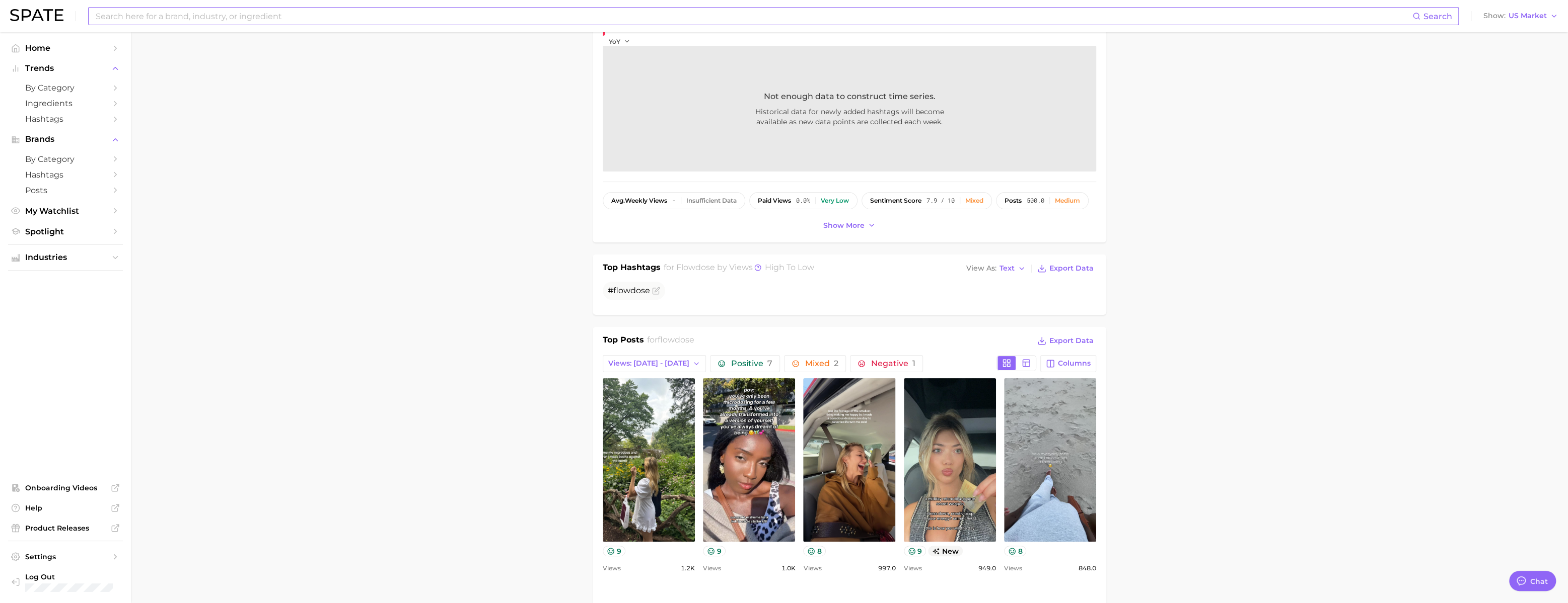
scroll to position [321, 0]
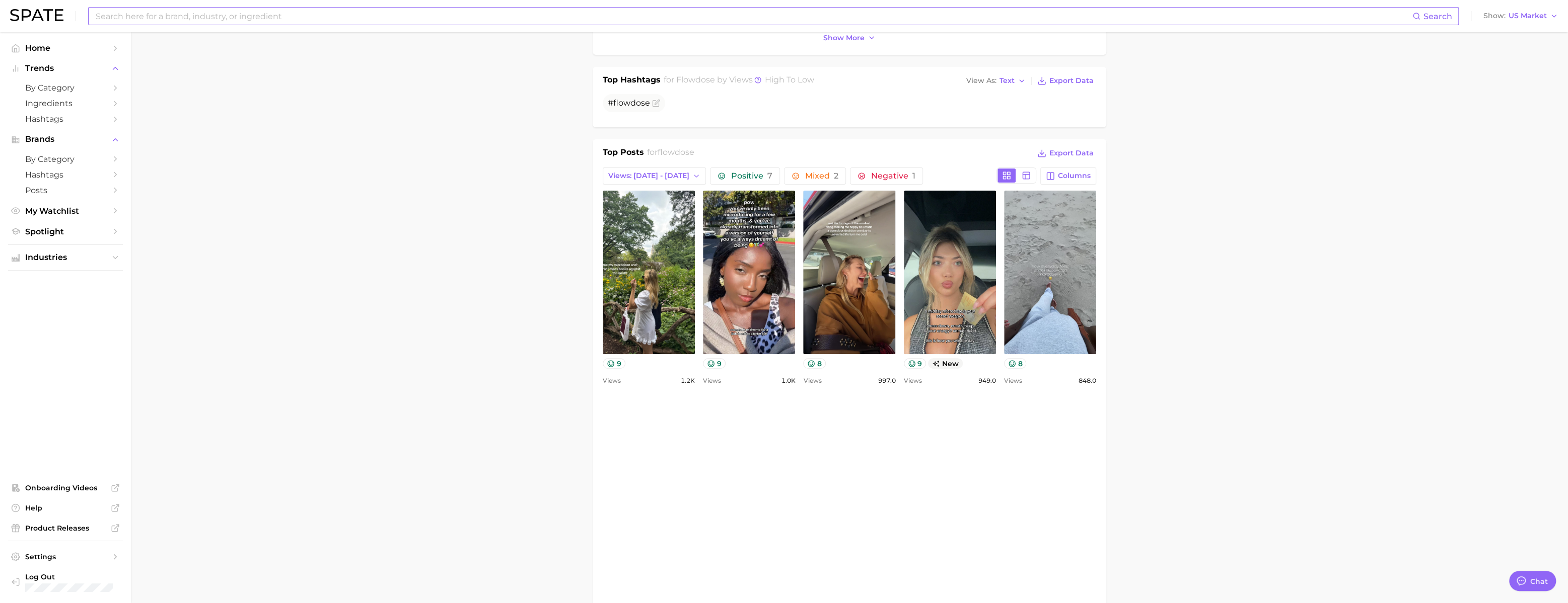
click at [246, 18] on input at bounding box center [753, 16] width 1317 height 17
paste input "villa dolce"
type input "villa dolce"
click at [135, 59] on em "villadolce" at bounding box center [120, 63] width 28 height 8
click at [142, 58] on li "villa dolce # villadolce gelato" at bounding box center [129, 58] width 51 height 17
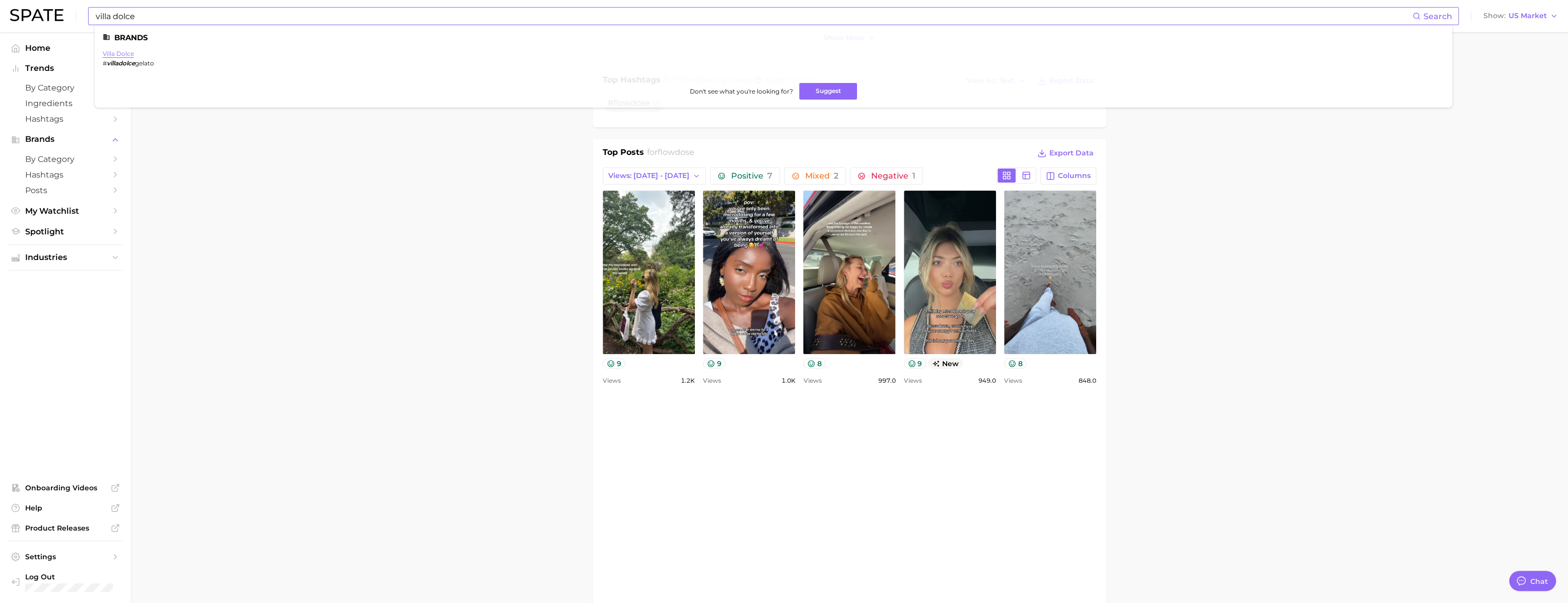
click at [134, 51] on link "villa dolce" at bounding box center [118, 54] width 31 height 8
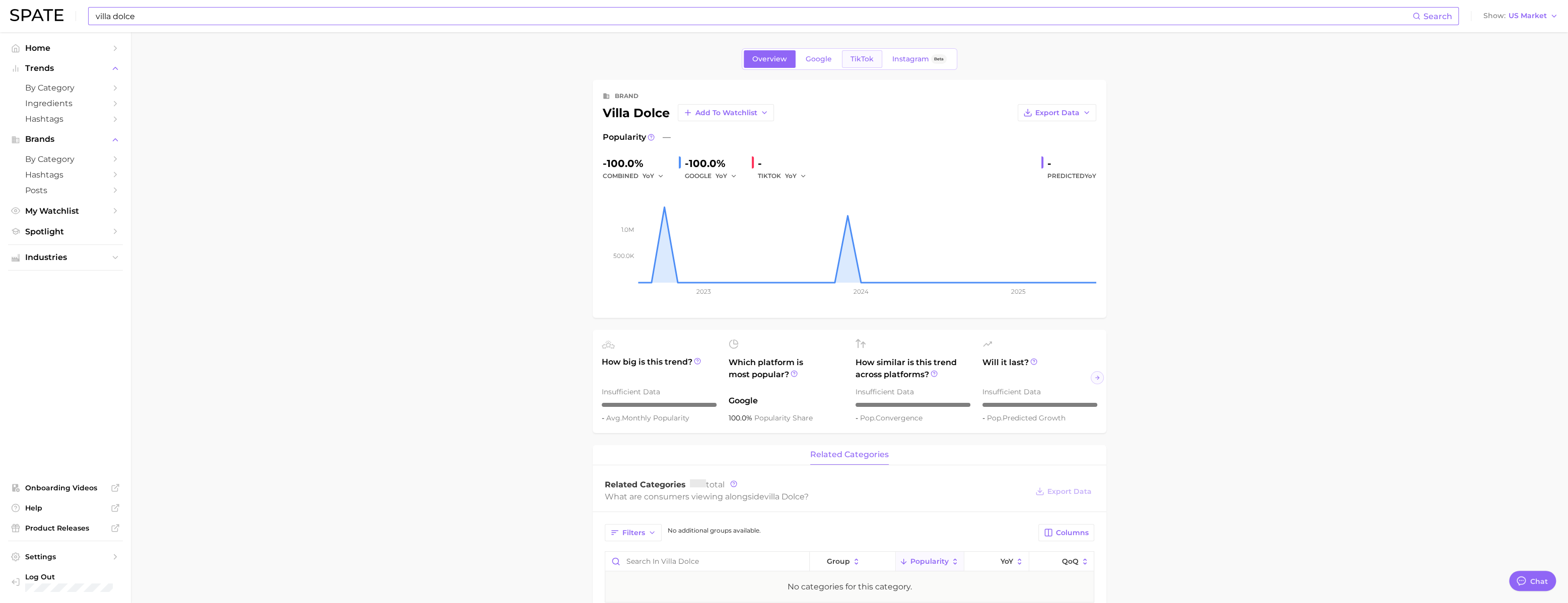
click at [859, 58] on span "TikTok" at bounding box center [862, 58] width 23 height 8
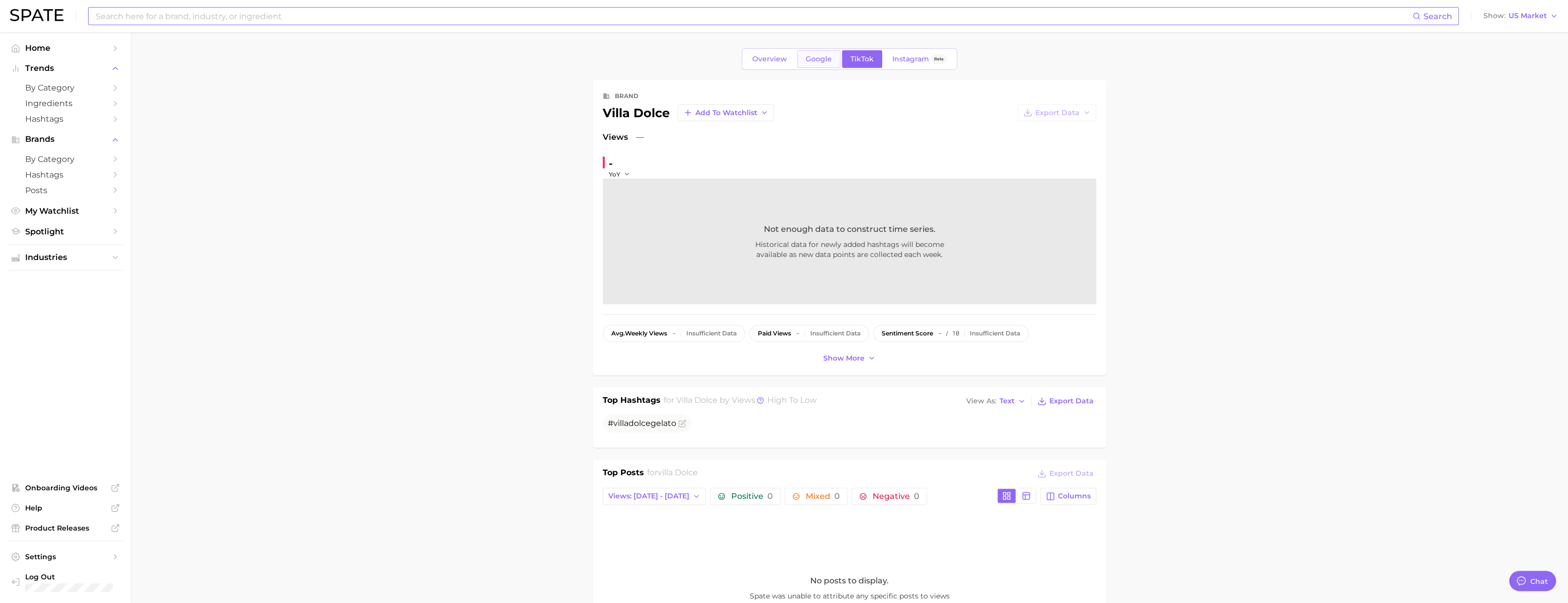
click at [823, 67] on link "Google" at bounding box center [818, 59] width 43 height 17
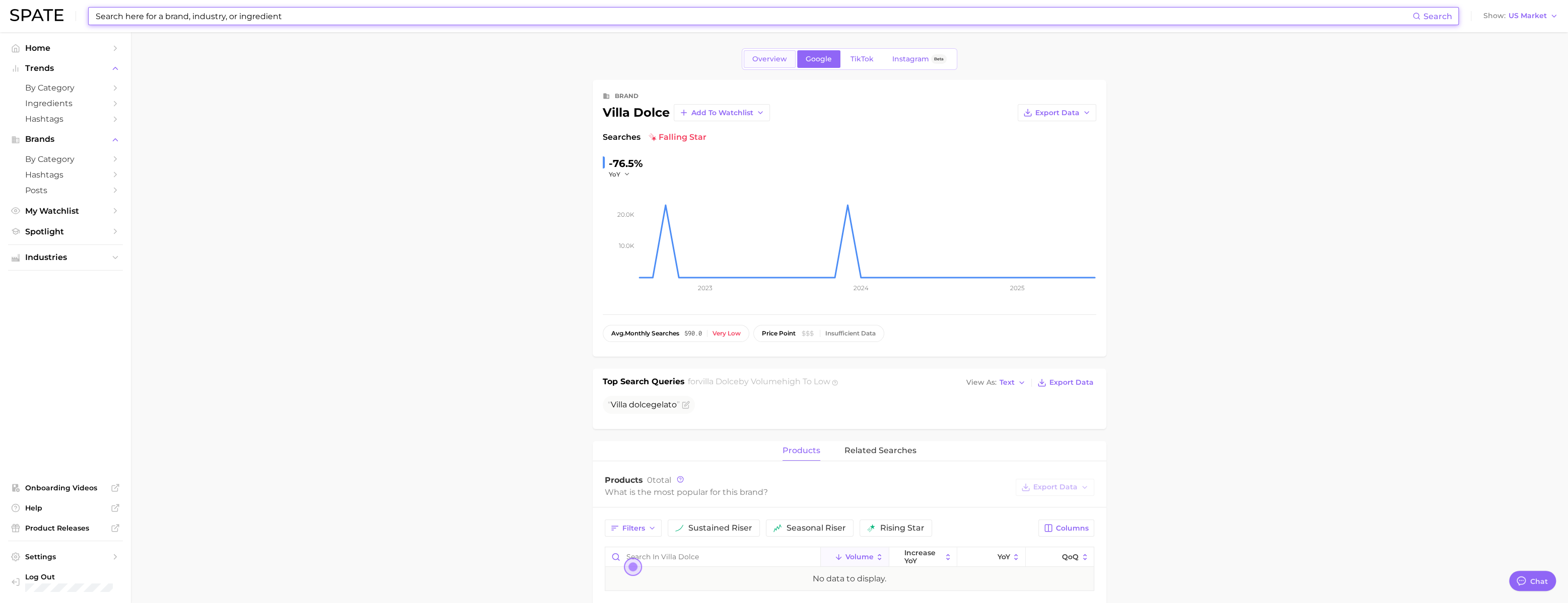
click at [743, 67] on link "Overview" at bounding box center [769, 59] width 52 height 17
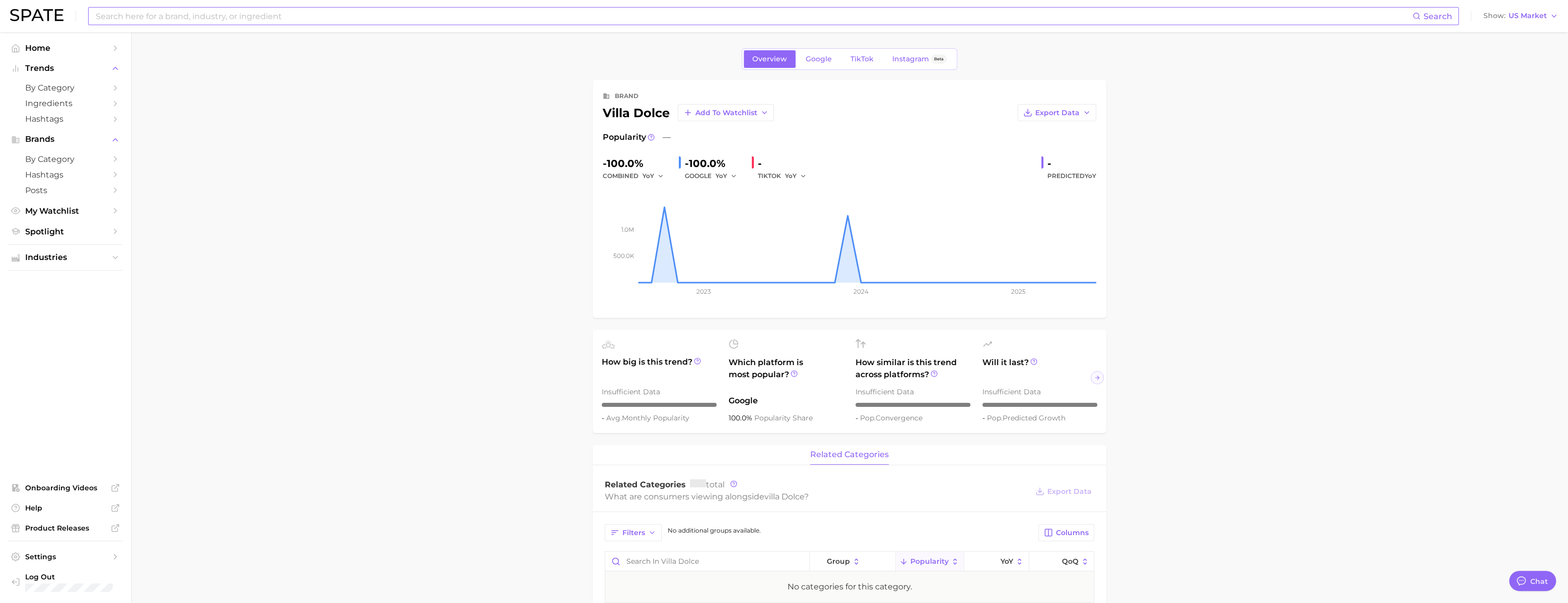
click at [248, 10] on input at bounding box center [753, 16] width 1317 height 17
paste input "oak milk"
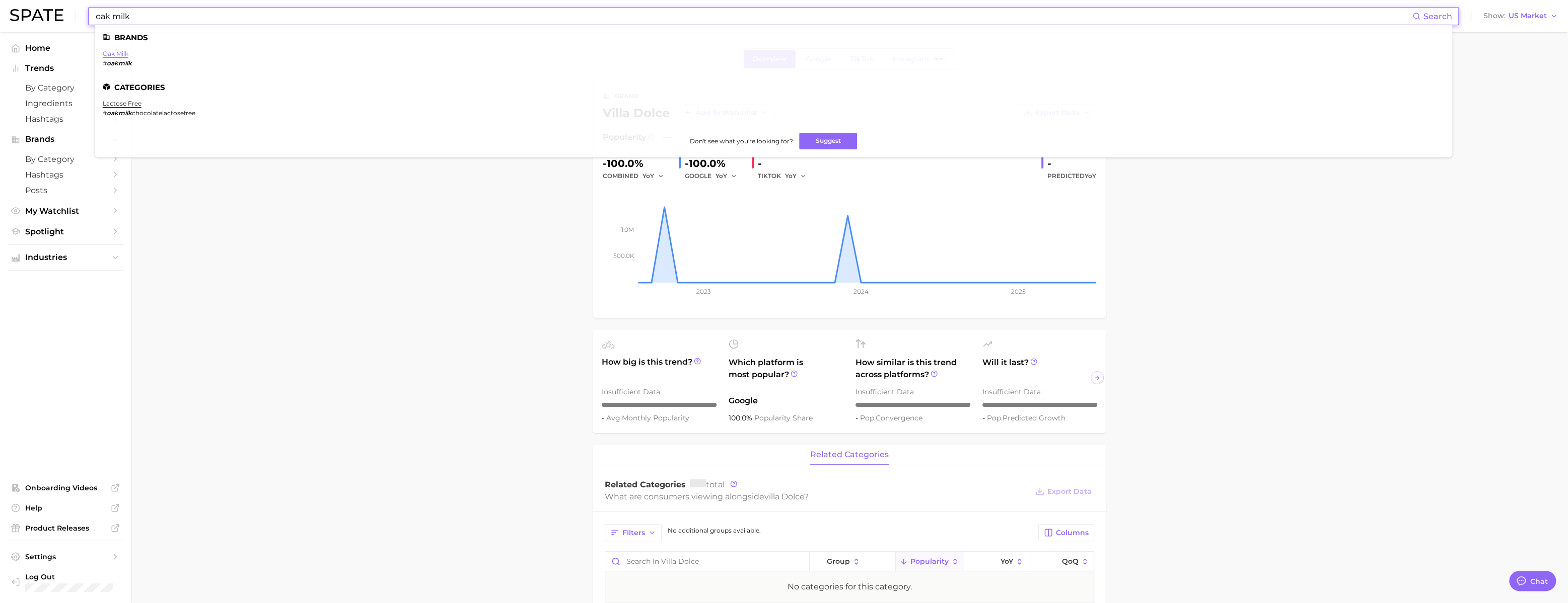
type input "oak milk"
click at [127, 54] on link "oak milk" at bounding box center [116, 54] width 26 height 8
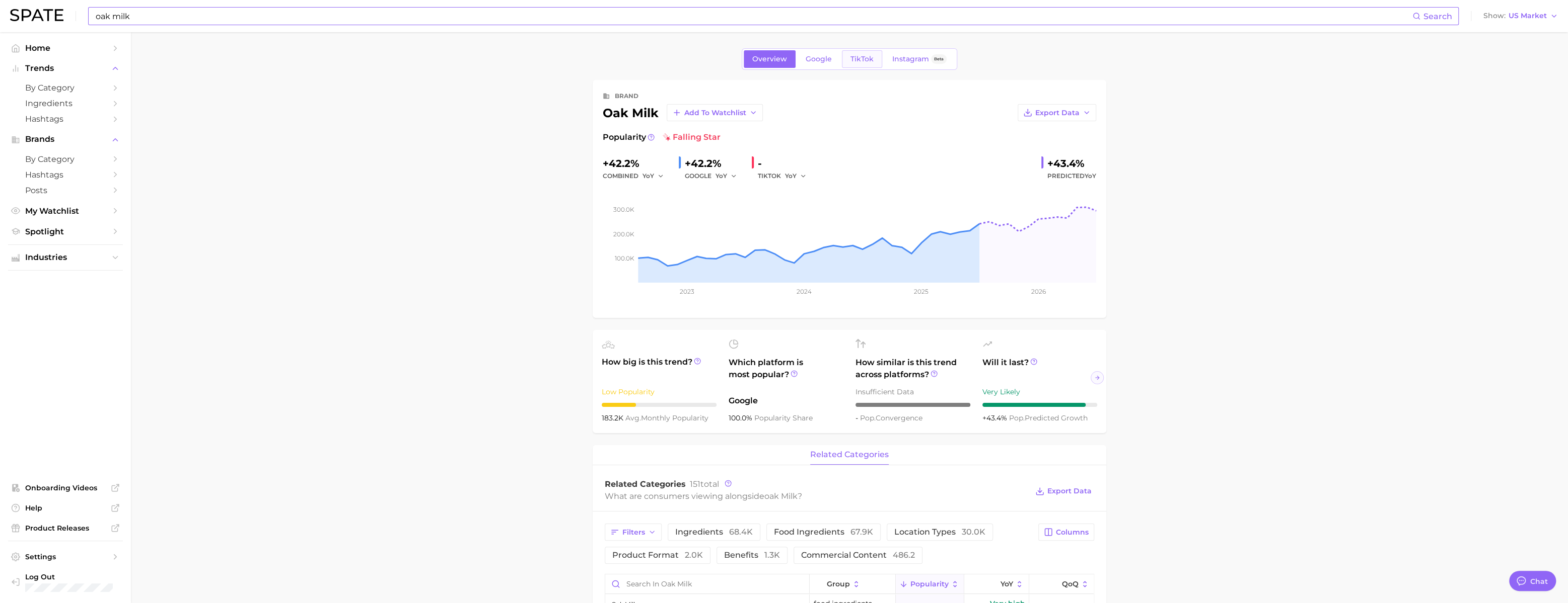
click at [864, 67] on link "TikTok" at bounding box center [862, 59] width 40 height 17
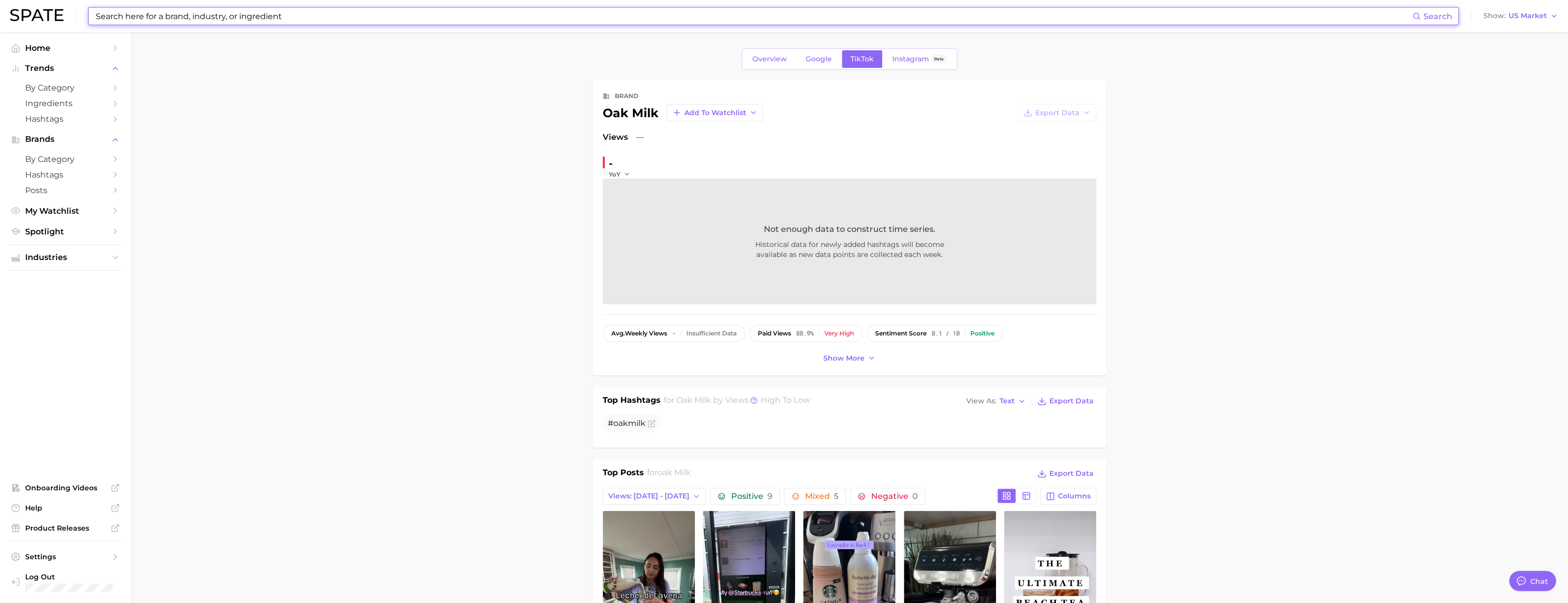
click at [254, 22] on input at bounding box center [753, 16] width 1317 height 17
paste input "gente beauty"
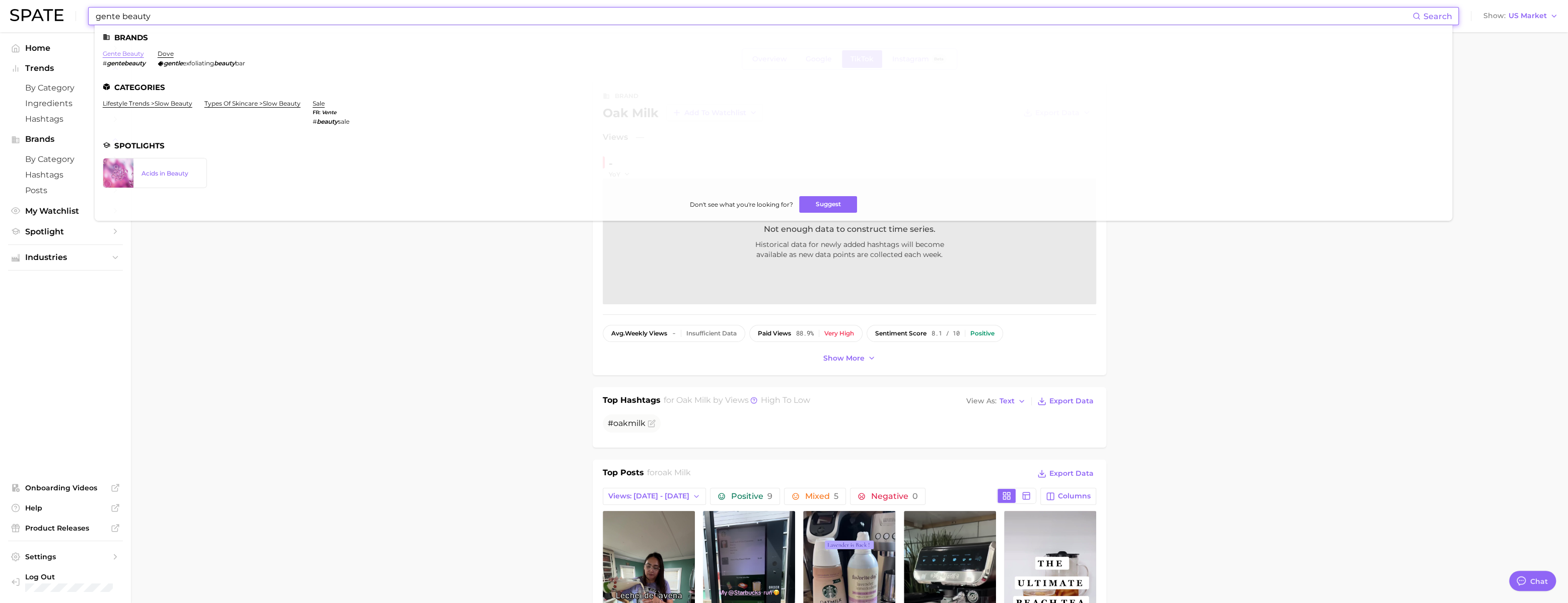
type input "gente beauty"
click at [142, 55] on link "gente beauty" at bounding box center [123, 54] width 42 height 8
